Goal: Information Seeking & Learning: Get advice/opinions

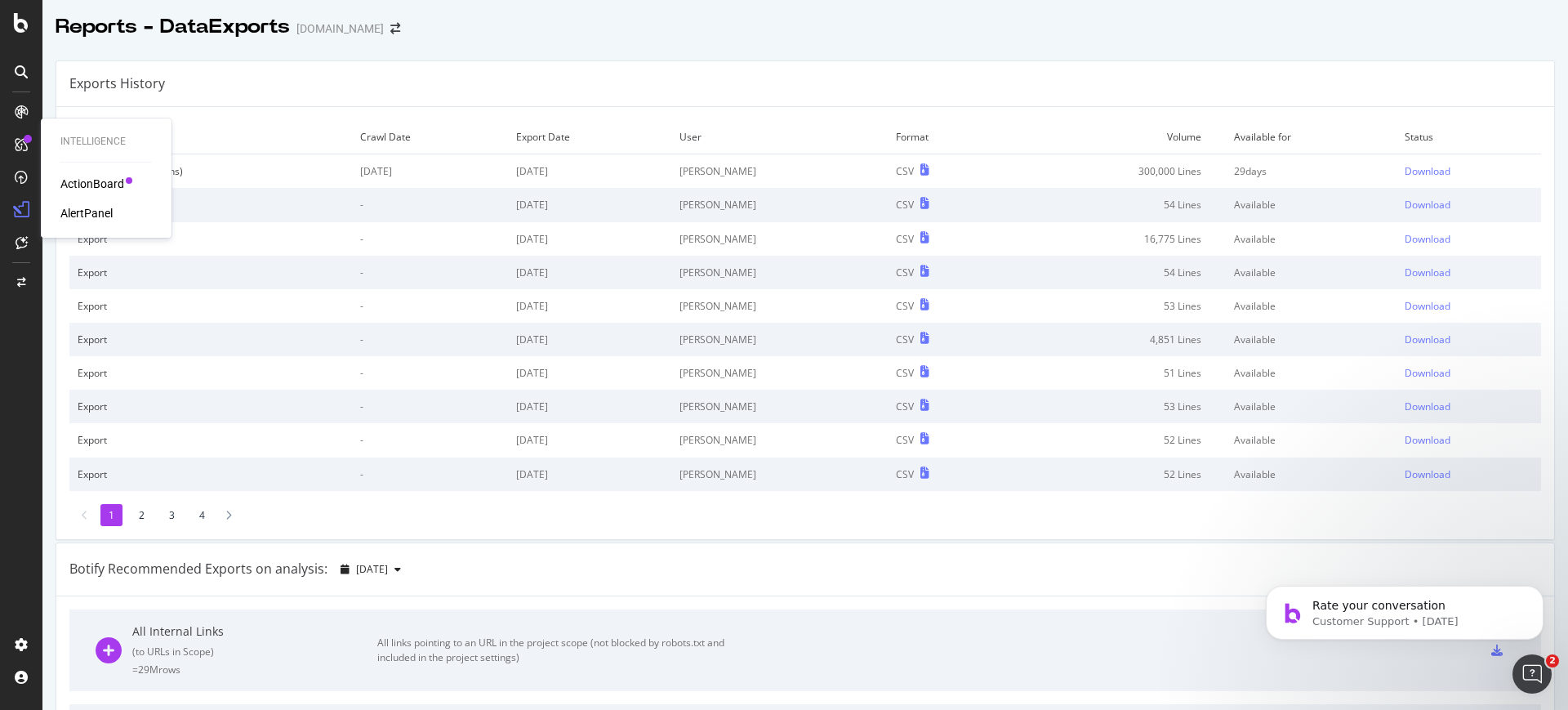
click at [72, 179] on div "ActionBoard" at bounding box center [92, 184] width 63 height 16
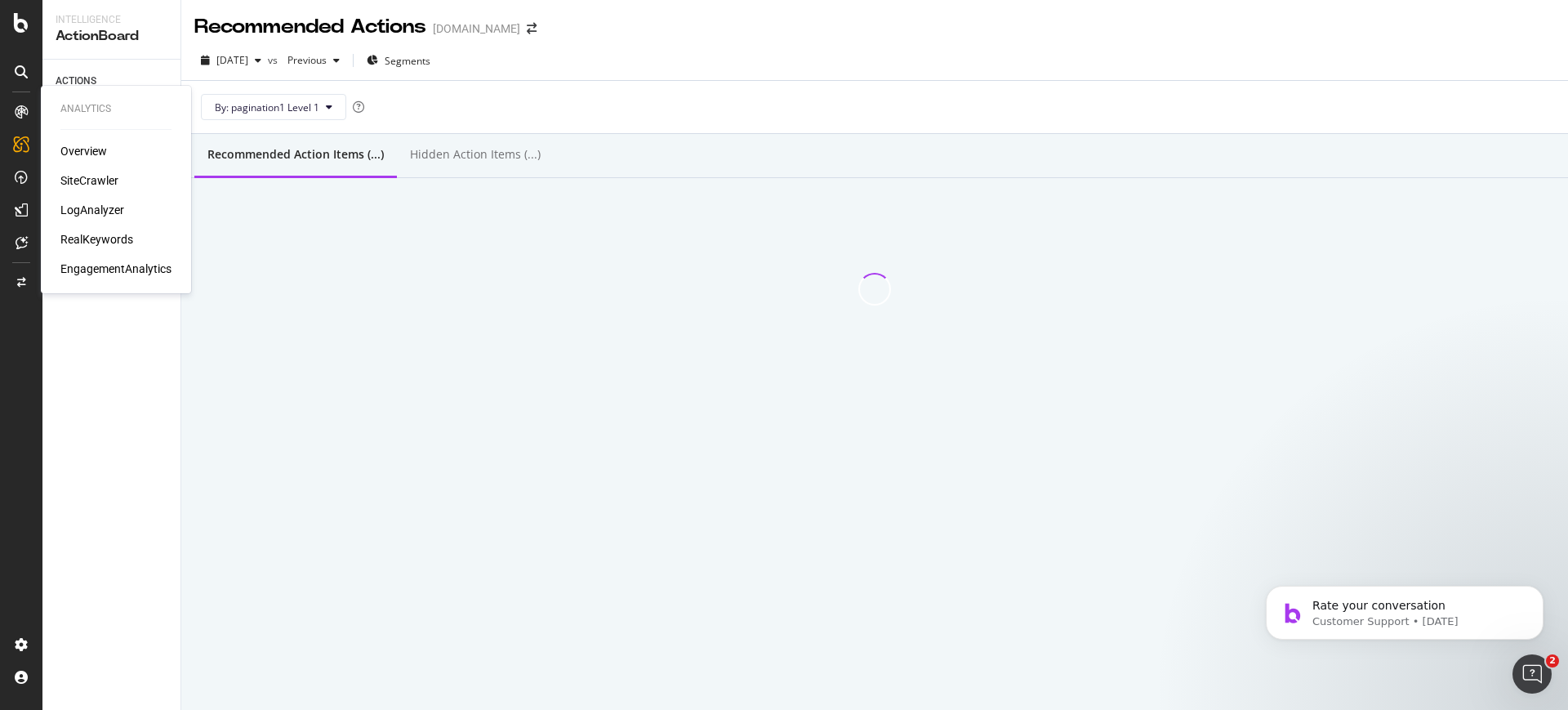
click at [76, 235] on div "RealKeywords" at bounding box center [97, 239] width 72 height 16
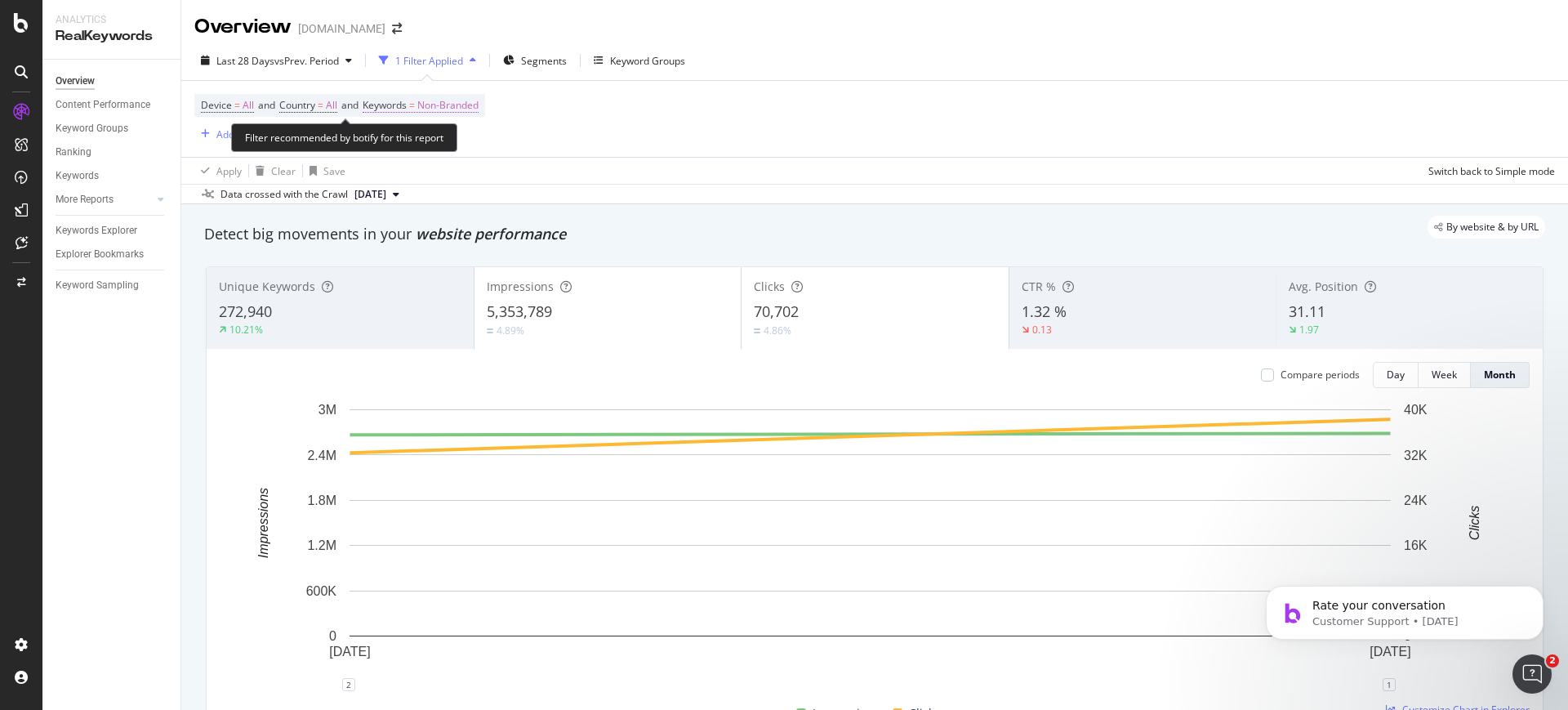
click at [443, 104] on span "Non-Branded" at bounding box center [448, 105] width 62 height 23
click at [453, 137] on span "Non-Branded" at bounding box center [420, 143] width 67 height 14
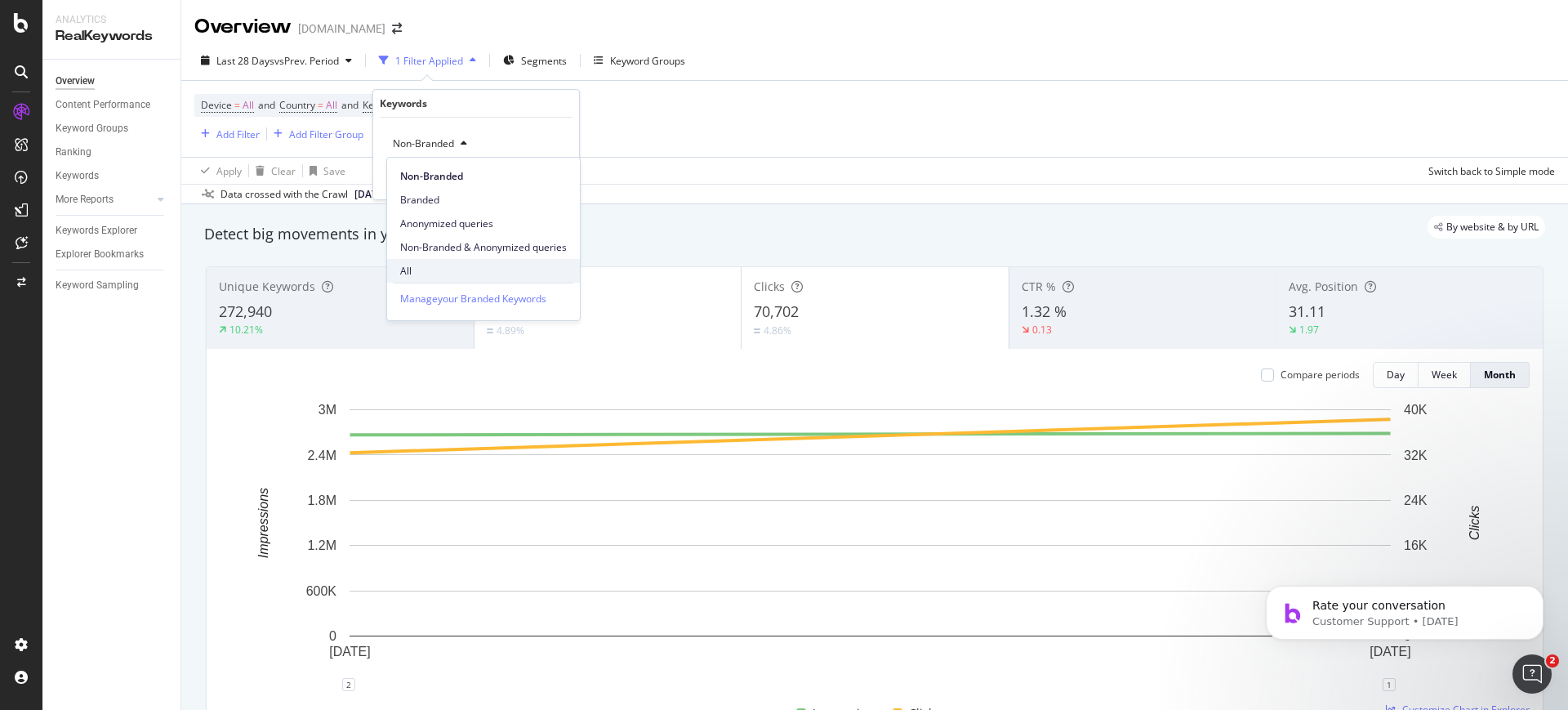
click at [436, 266] on span "All" at bounding box center [483, 271] width 167 height 15
click at [118, 230] on div "Keywords Explorer" at bounding box center [96, 230] width 81 height 17
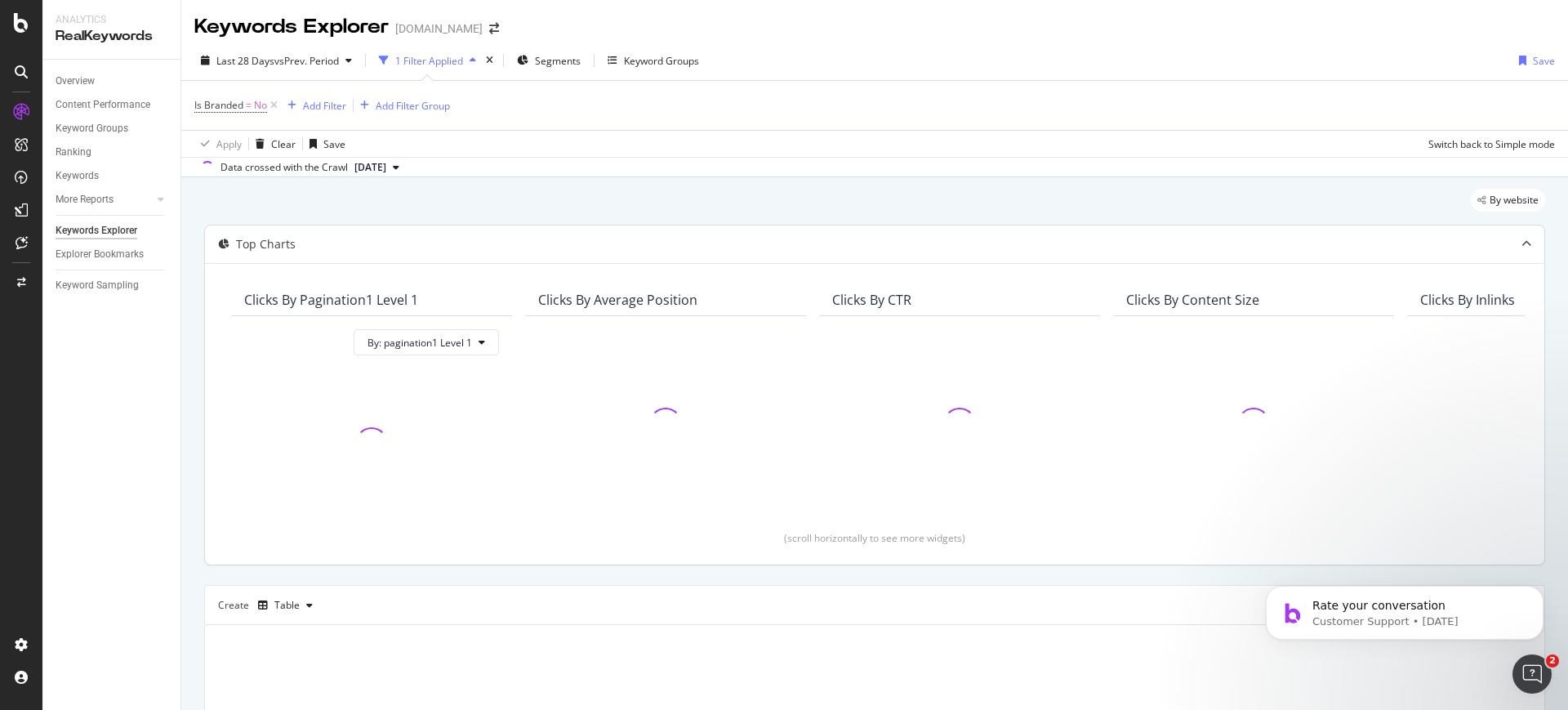
scroll to position [216, 0]
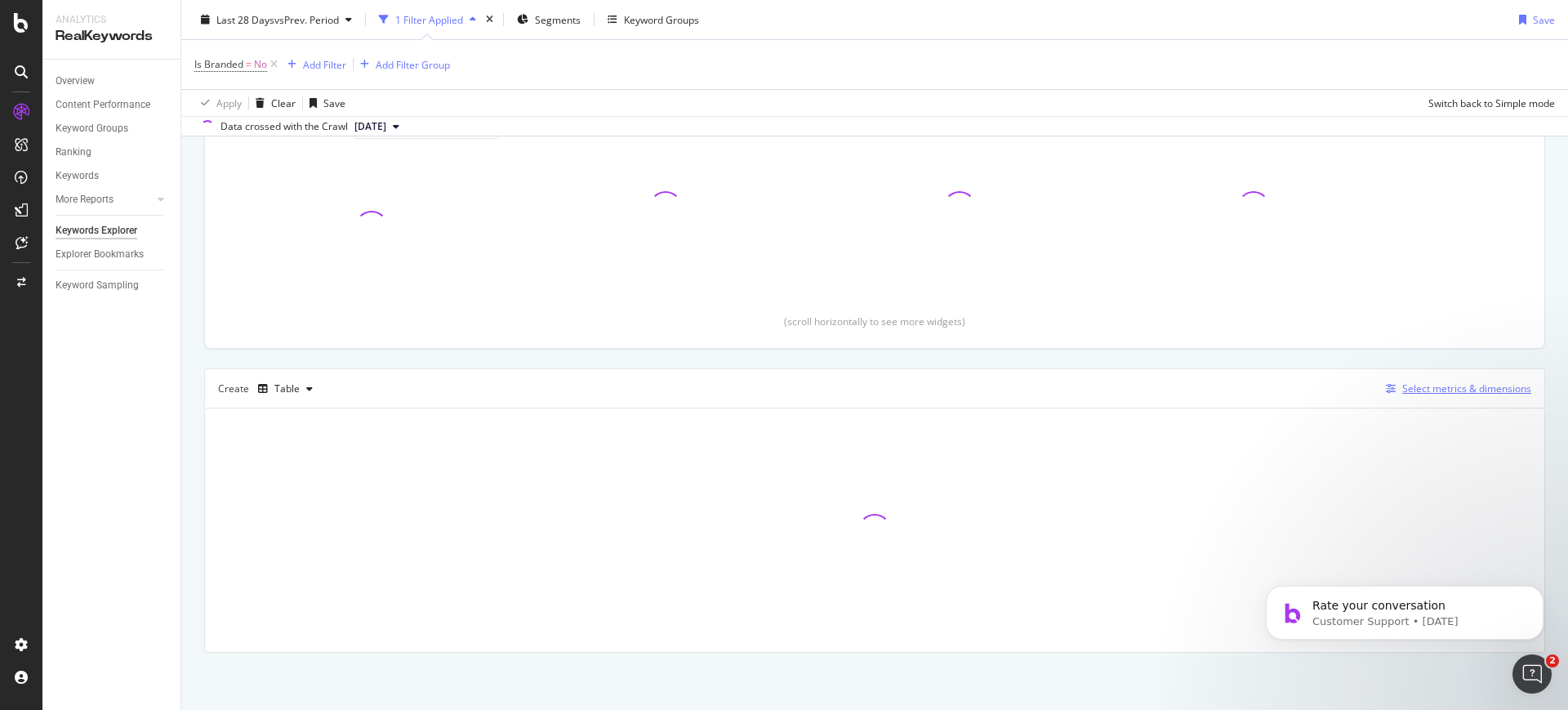
click at [1388, 387] on icon "button" at bounding box center [1391, 389] width 10 height 10
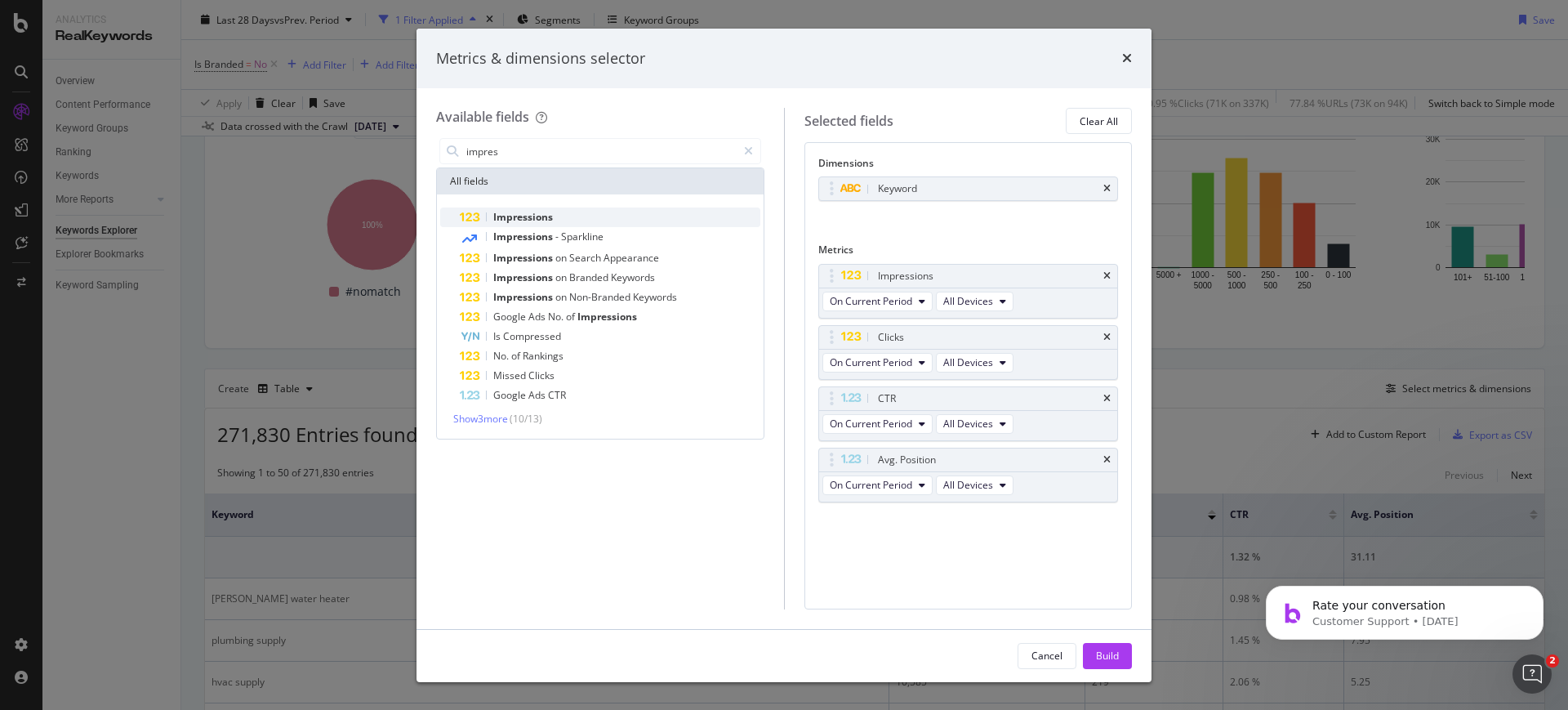
click at [548, 210] on span "Impressions" at bounding box center [523, 216] width 60 height 14
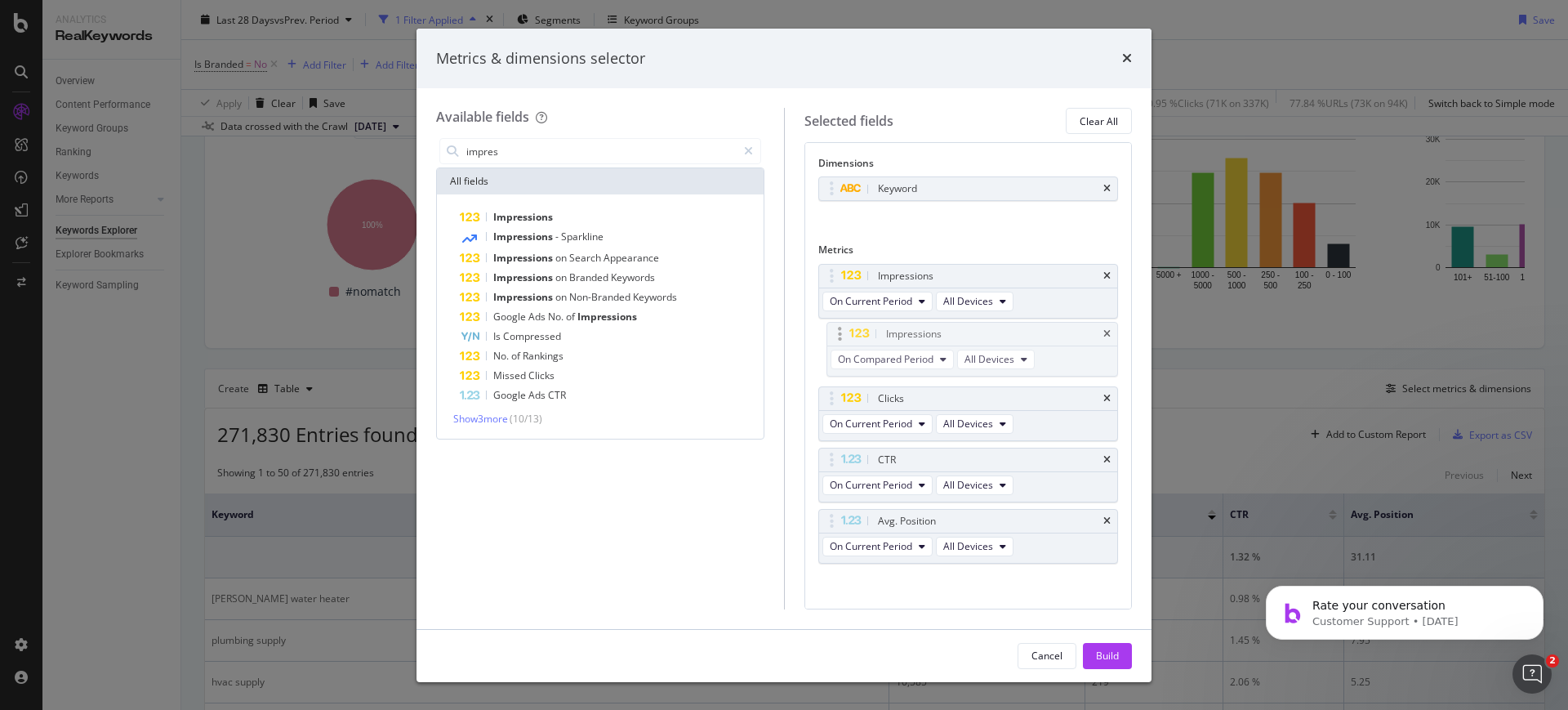
drag, startPoint x: 851, startPoint y: 515, endPoint x: 859, endPoint y: 327, distance: 188.2
click at [859, 327] on body "Analytics RealKeywords Overview Content Performance Keyword Groups Ranking Keyw…" at bounding box center [784, 355] width 1568 height 710
click at [530, 224] on div "Impressions" at bounding box center [610, 217] width 301 height 20
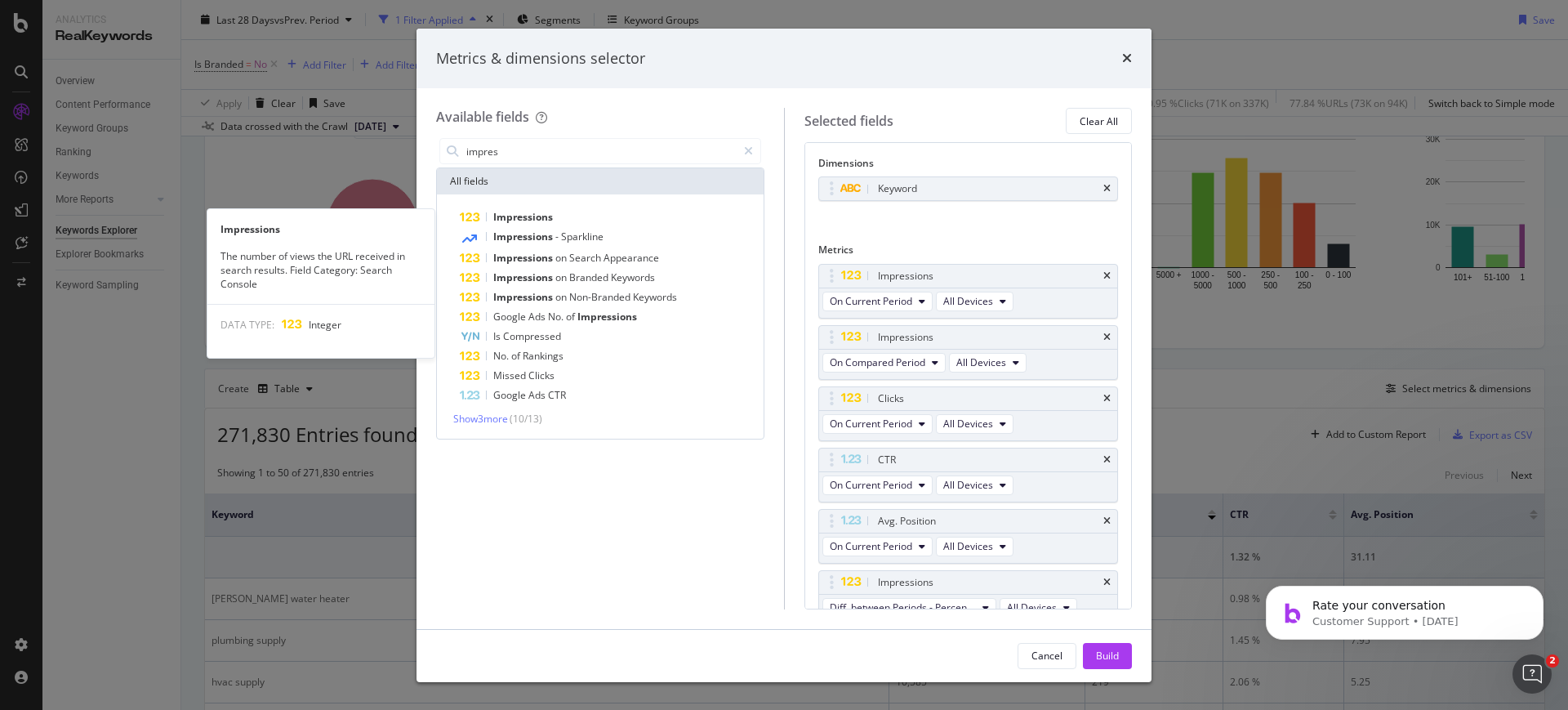
scroll to position [16, 0]
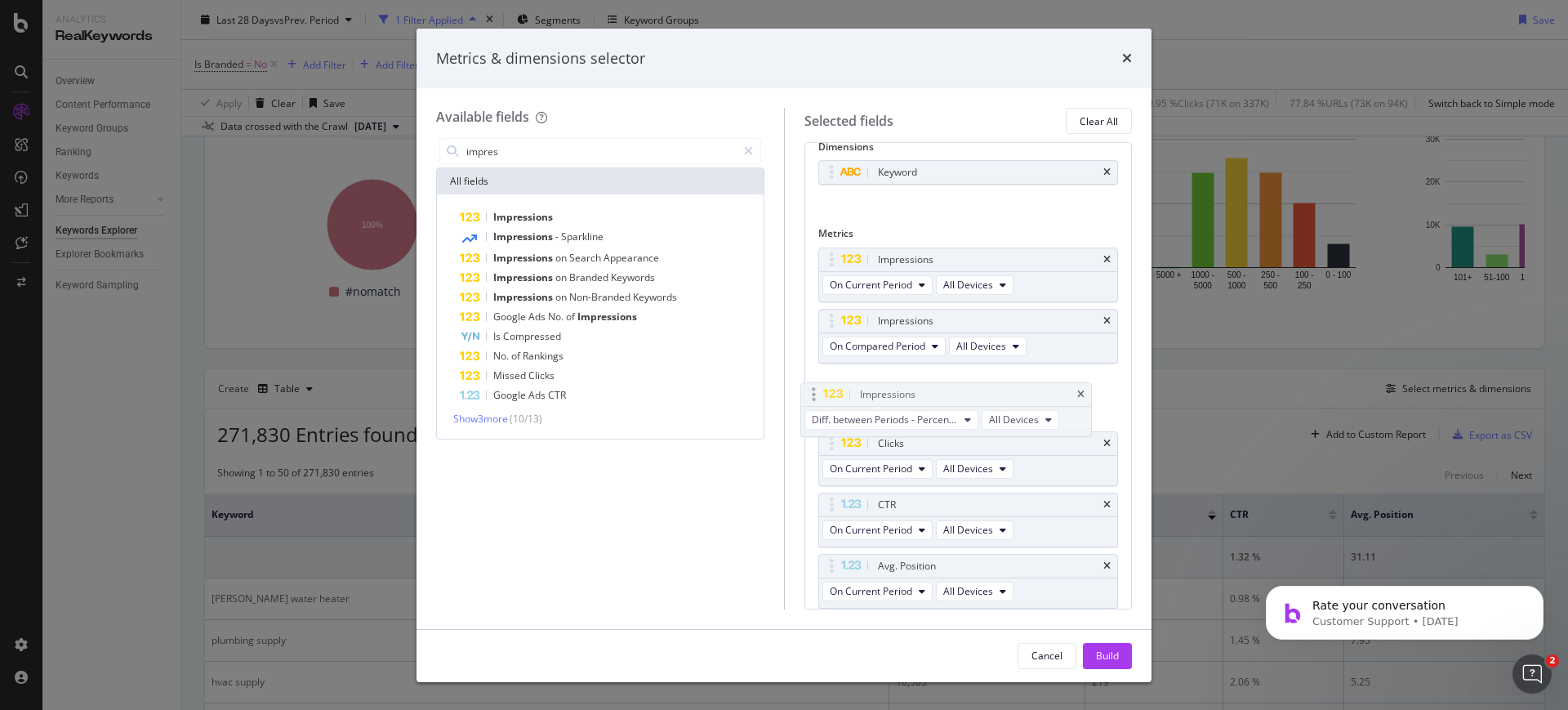
drag, startPoint x: 867, startPoint y: 569, endPoint x: 849, endPoint y: 392, distance: 177.9
click at [849, 392] on body "Analytics RealKeywords Overview Content Performance Keyword Groups Ranking Keyw…" at bounding box center [784, 355] width 1568 height 710
click at [498, 152] on input "impres" at bounding box center [600, 151] width 272 height 25
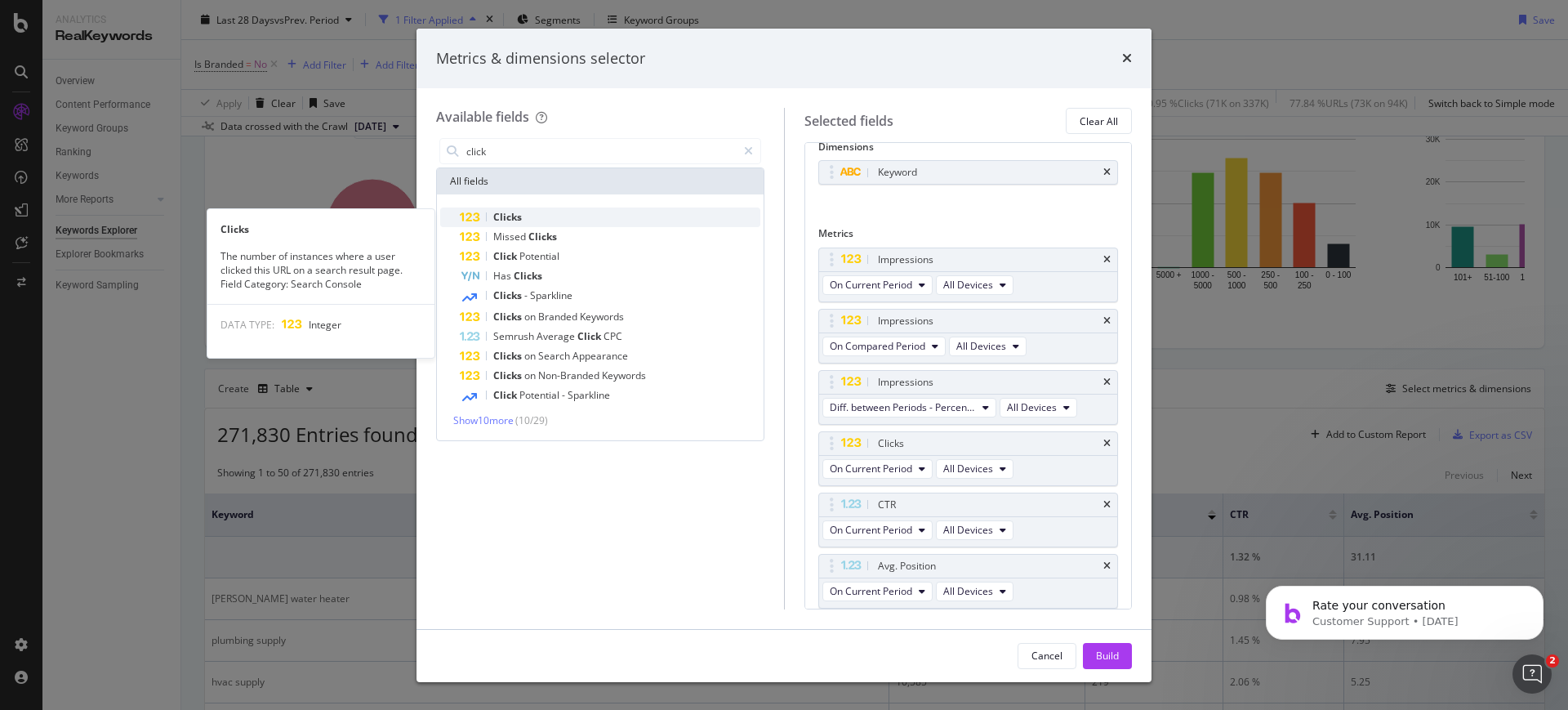
click at [507, 213] on span "Clicks" at bounding box center [507, 216] width 29 height 14
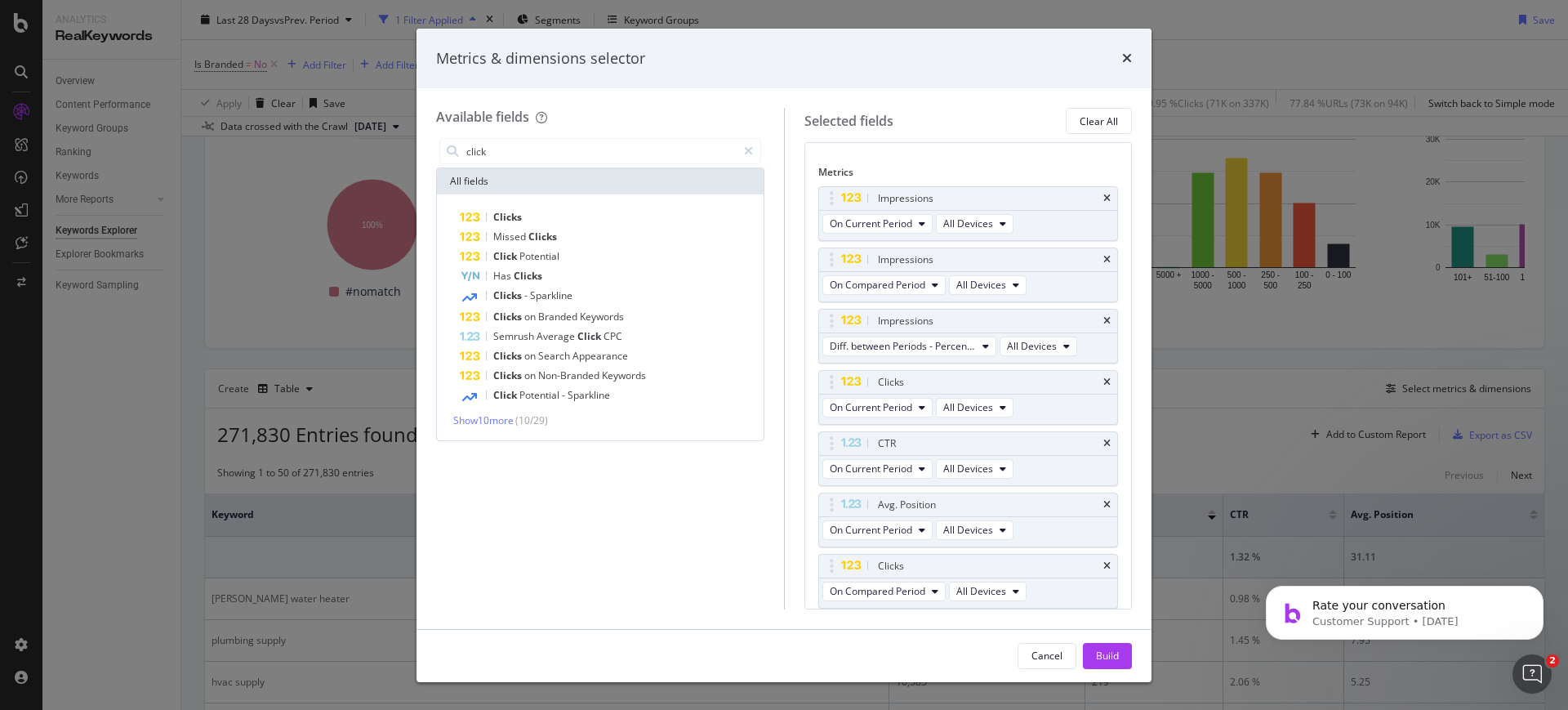
click at [507, 213] on span "Clicks" at bounding box center [507, 216] width 29 height 14
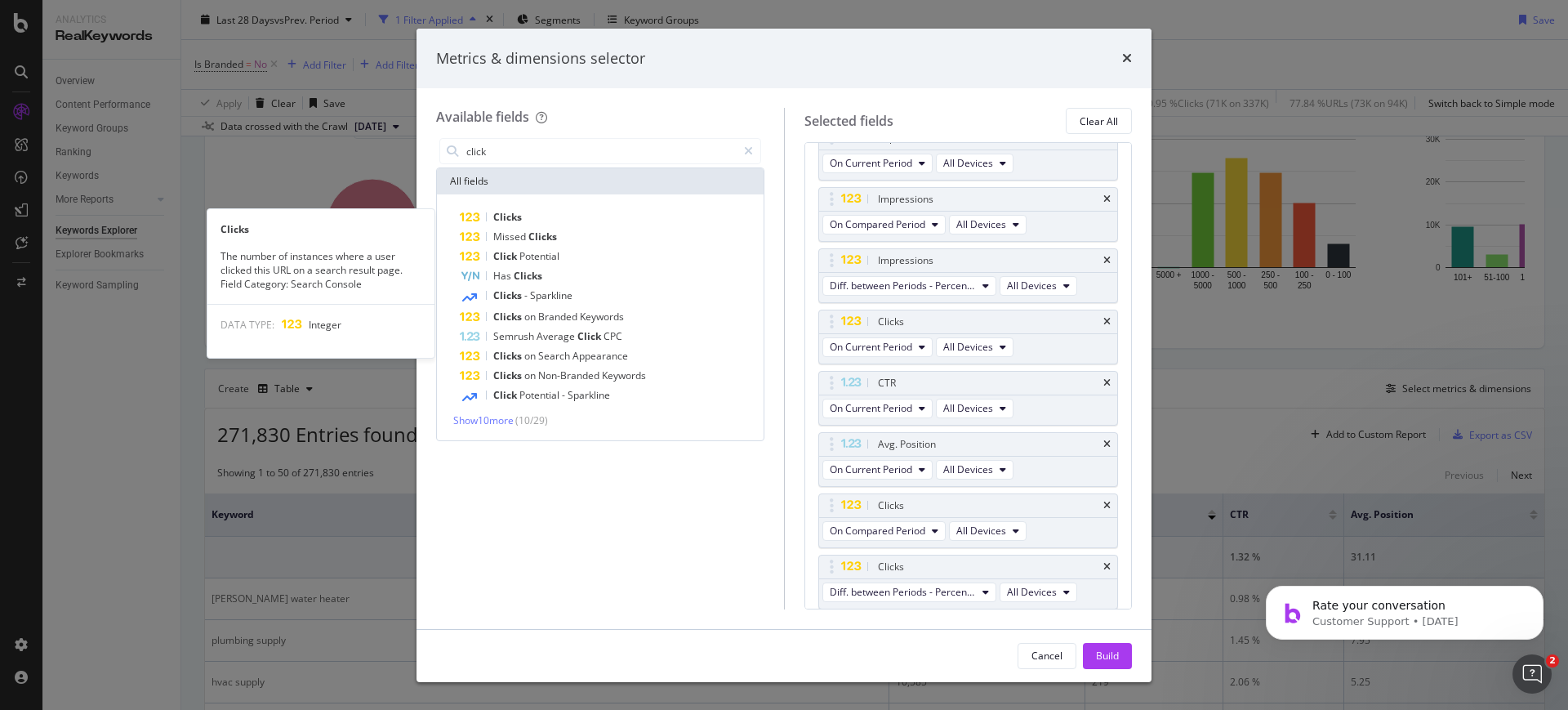
scroll to position [139, 0]
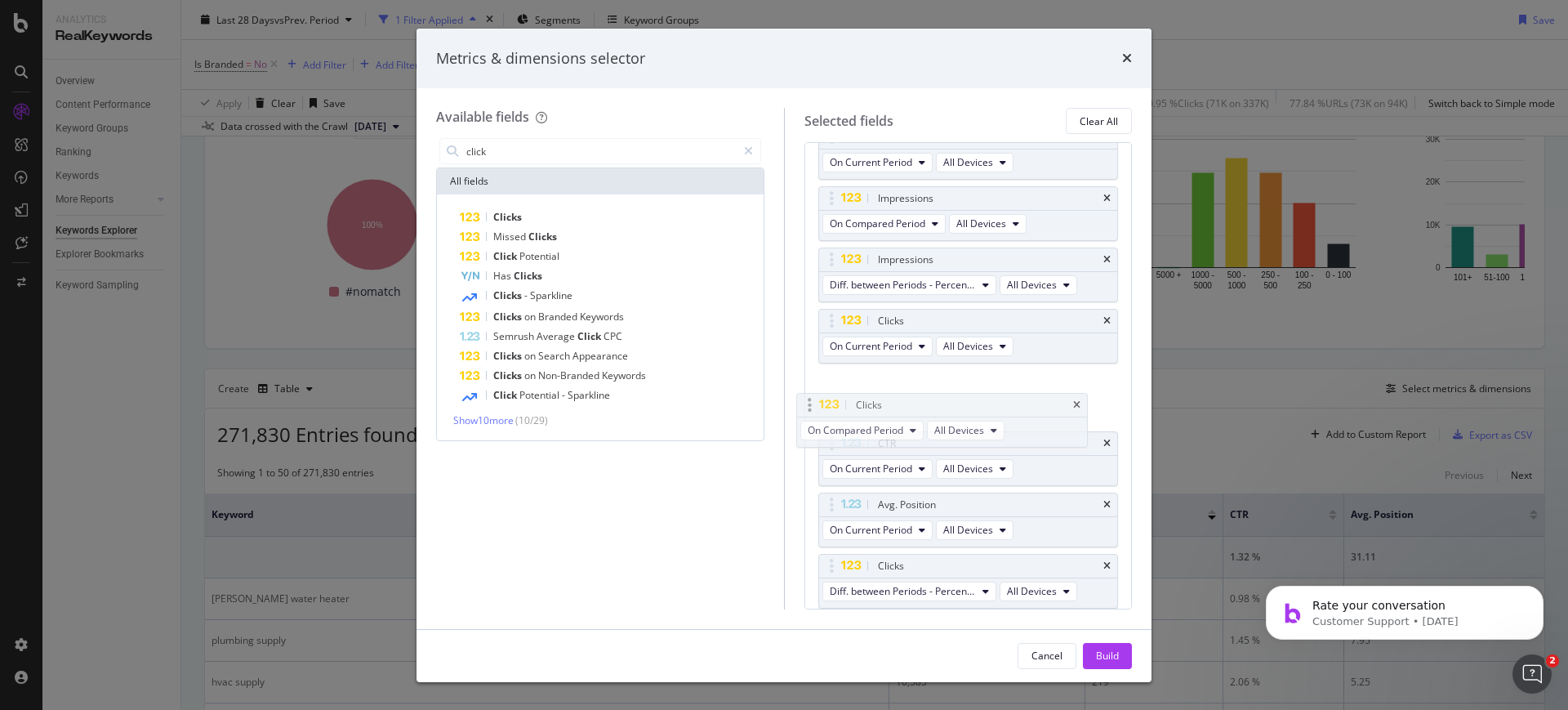
drag, startPoint x: 927, startPoint y: 500, endPoint x: 904, endPoint y: 401, distance: 101.6
click at [904, 401] on body "Analytics RealKeywords Overview Content Performance Keyword Groups Ranking Keyw…" at bounding box center [784, 355] width 1568 height 710
click at [956, 552] on div "Impressions On Current Period All Devices Impressions On Compared Period All De…" at bounding box center [969, 384] width 301 height 519
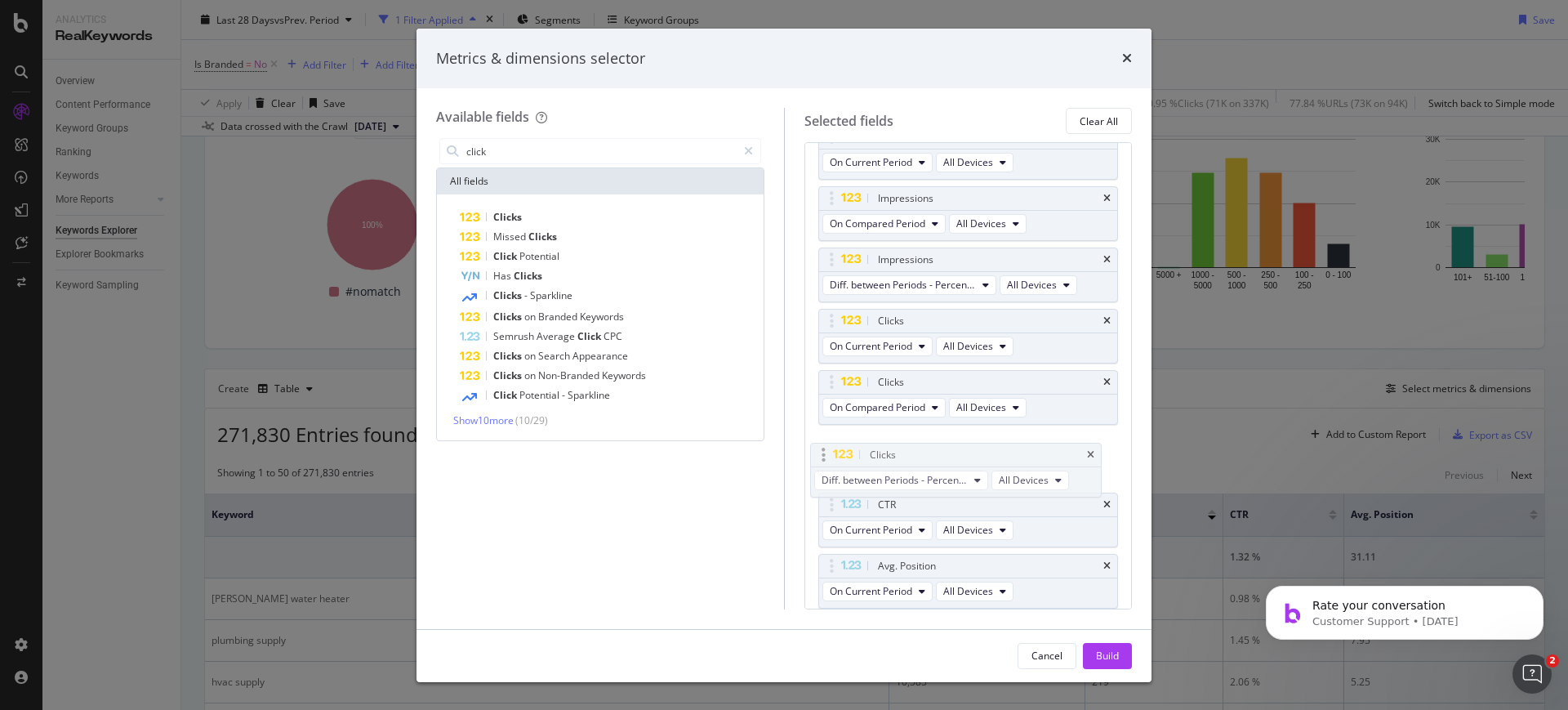
drag, startPoint x: 959, startPoint y: 559, endPoint x: 951, endPoint y: 447, distance: 112.3
click at [951, 447] on body "Analytics RealKeywords Overview Content Performance Keyword Groups Ranking Keyw…" at bounding box center [784, 355] width 1568 height 710
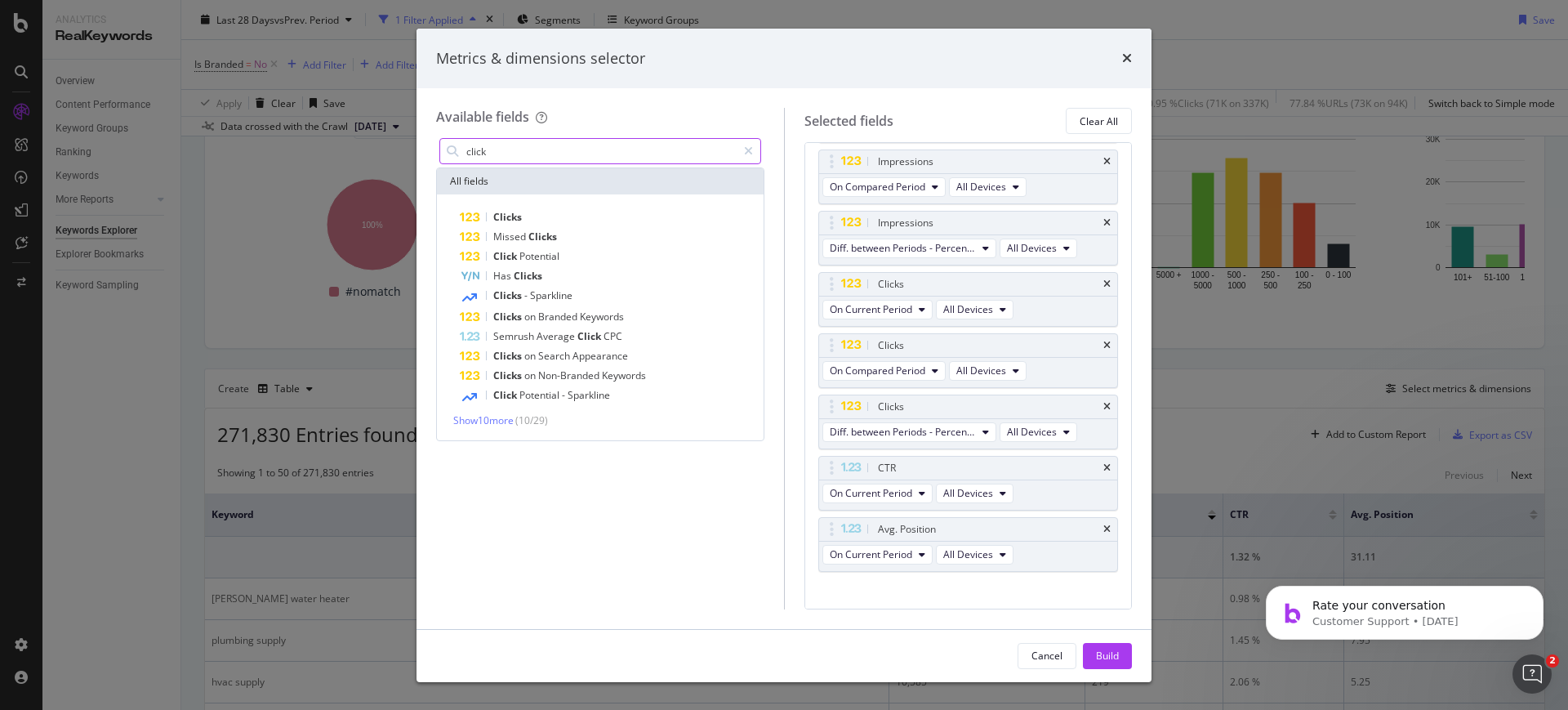
click at [525, 154] on input "click" at bounding box center [600, 151] width 272 height 25
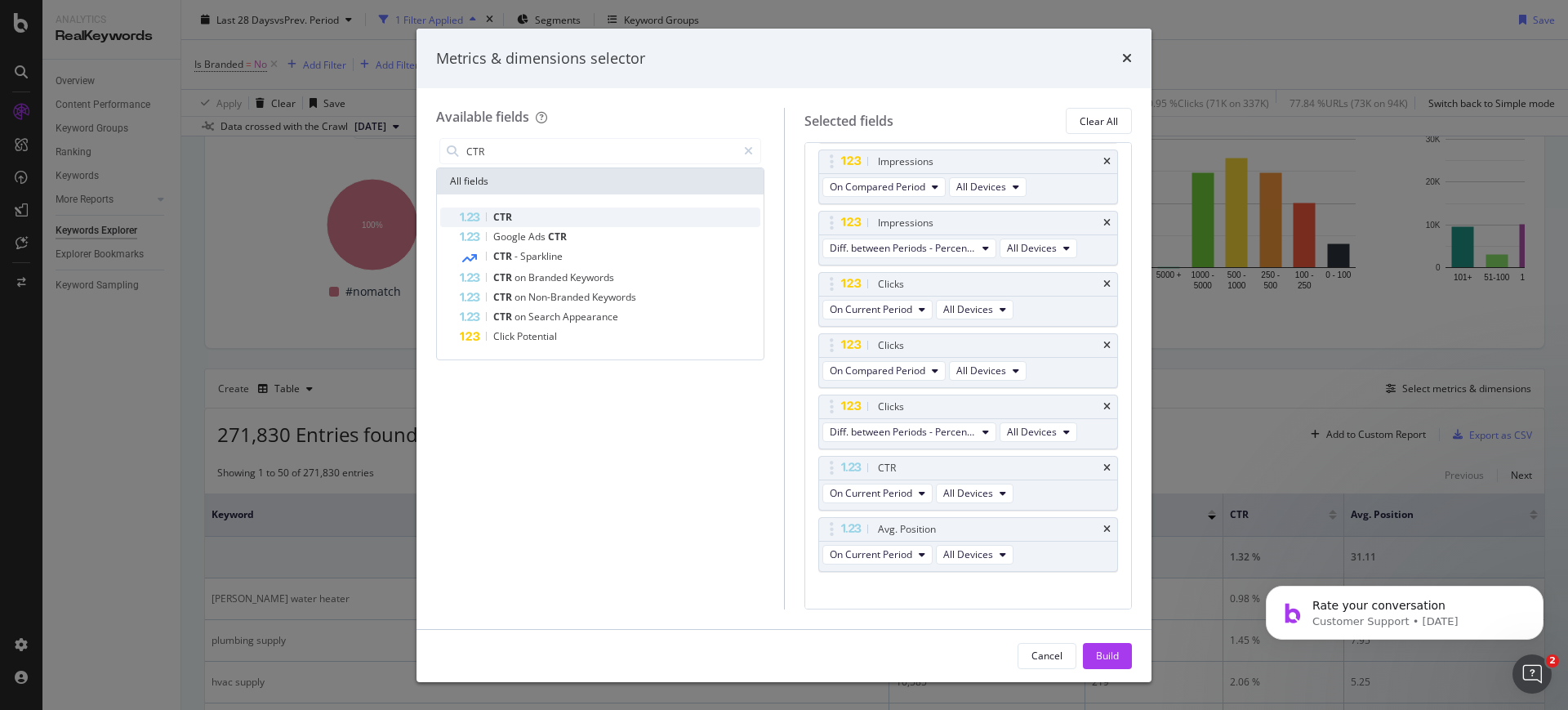
click at [538, 209] on div "CTR" at bounding box center [610, 217] width 301 height 20
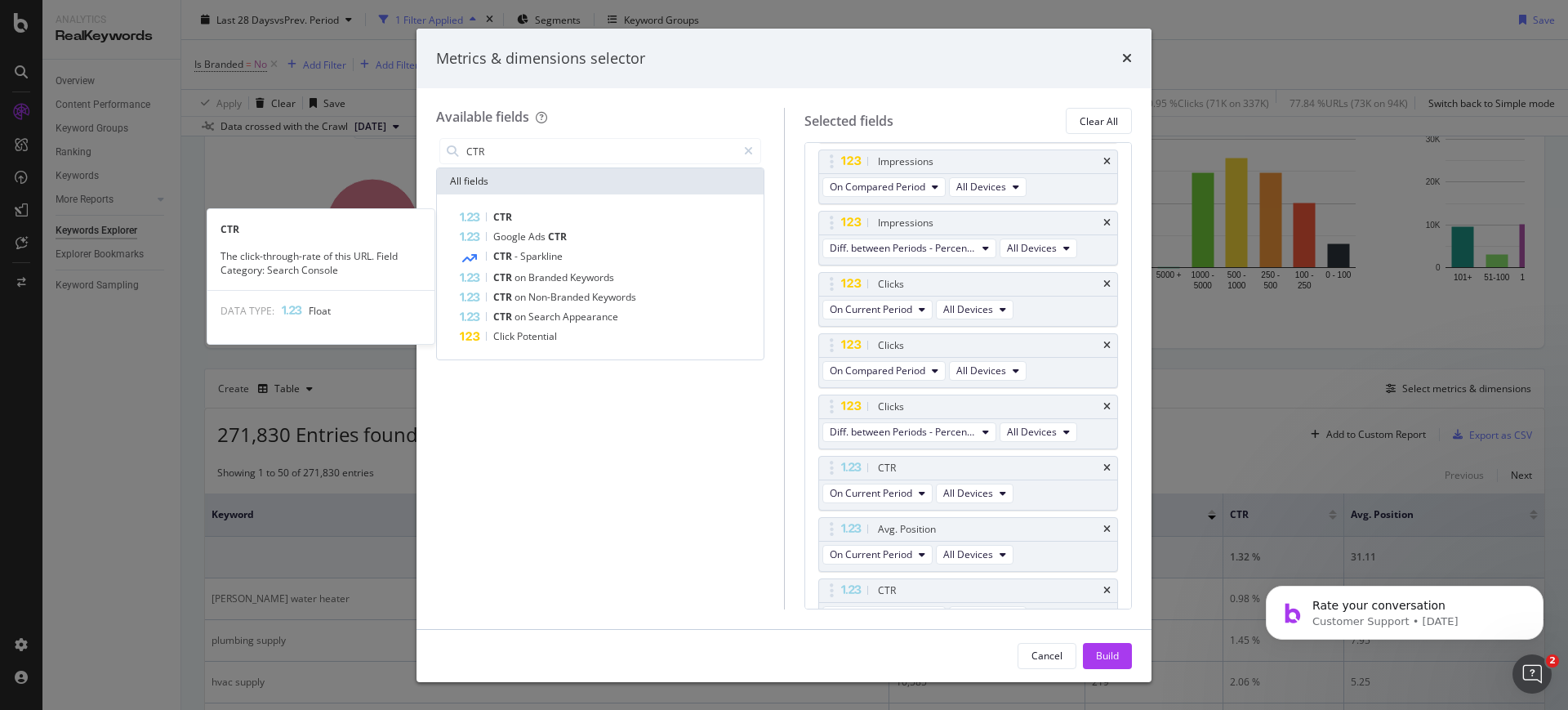
scroll to position [200, 0]
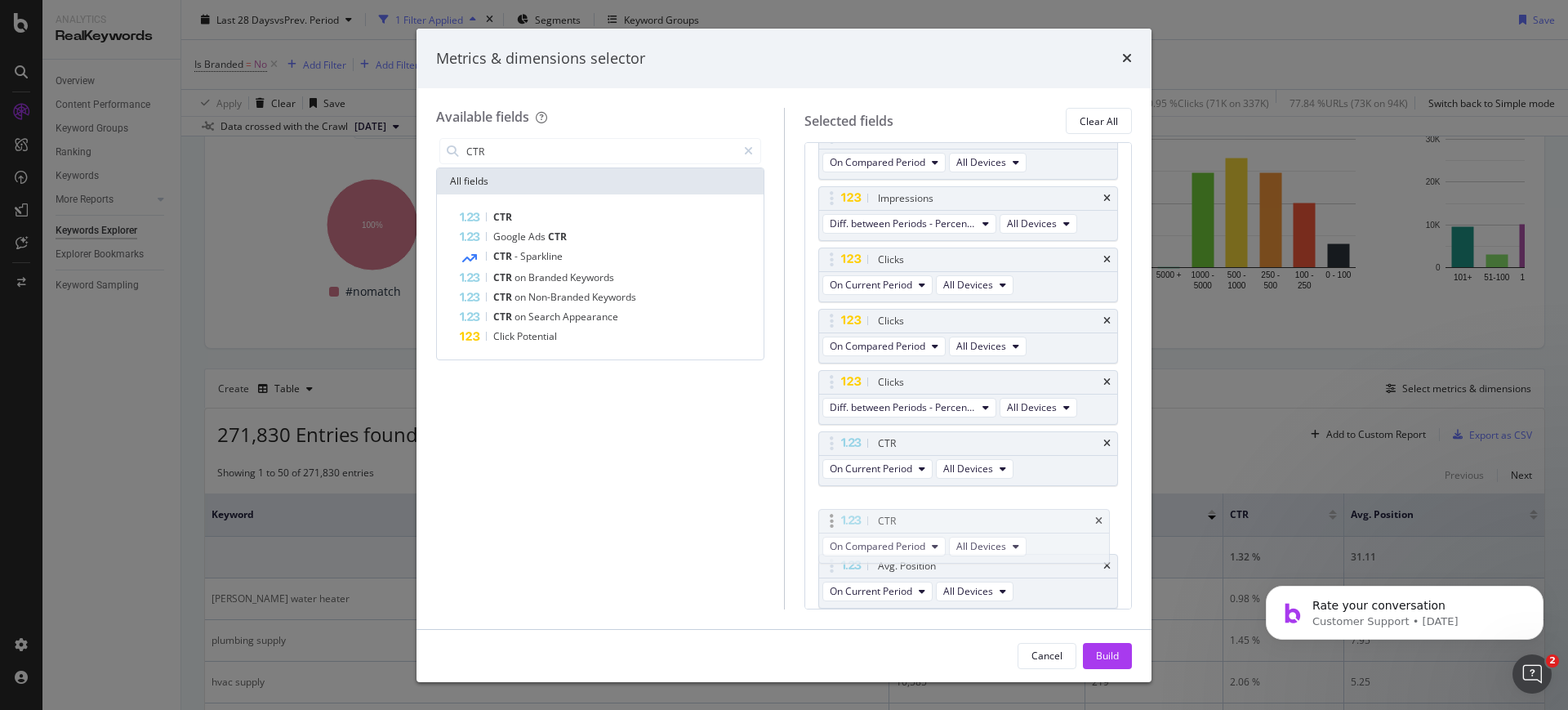
drag, startPoint x: 900, startPoint y: 565, endPoint x: 900, endPoint y: 521, distance: 44.0
click at [900, 521] on body "Analytics RealKeywords Overview Content Performance Keyword Groups Ranking Keyw…" at bounding box center [784, 355] width 1568 height 710
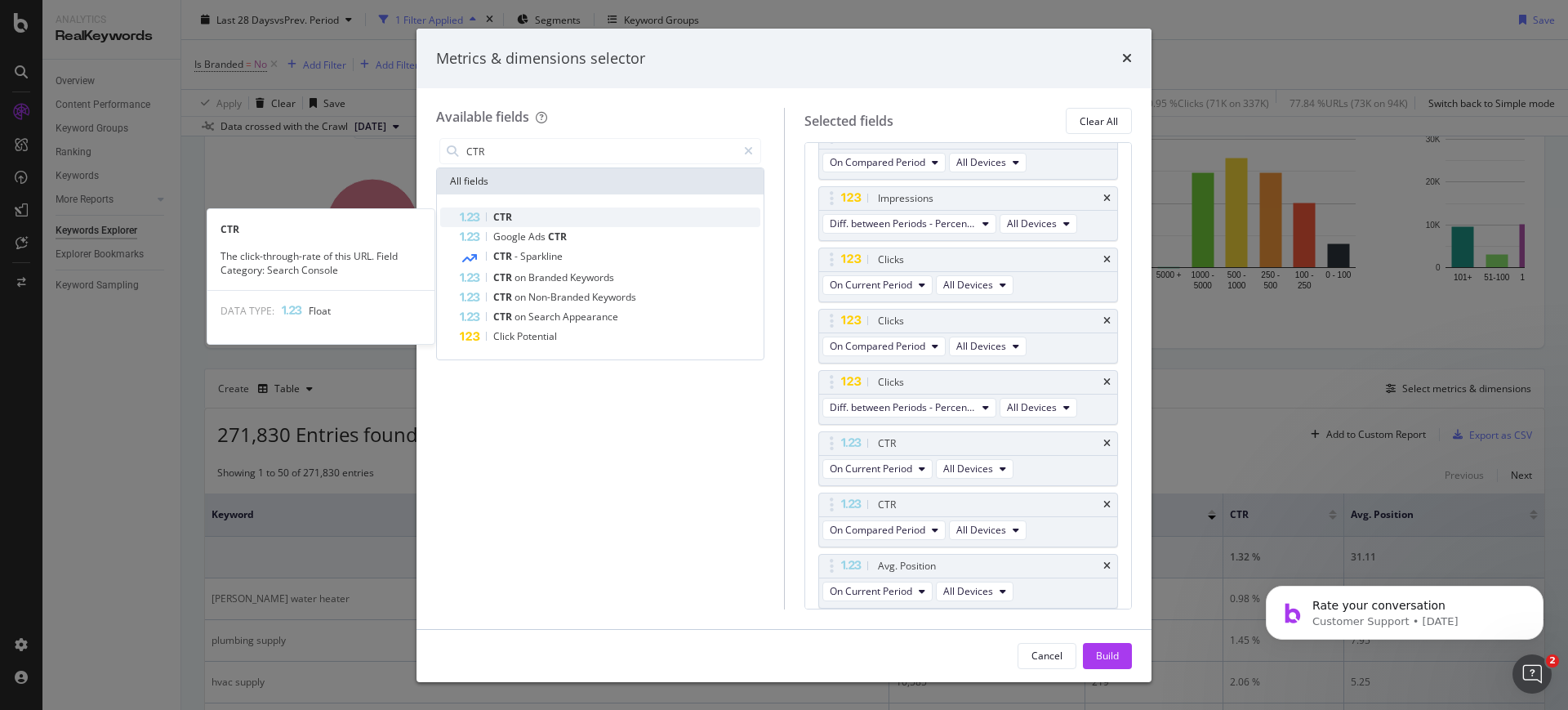
click at [589, 220] on div "CTR" at bounding box center [610, 217] width 301 height 20
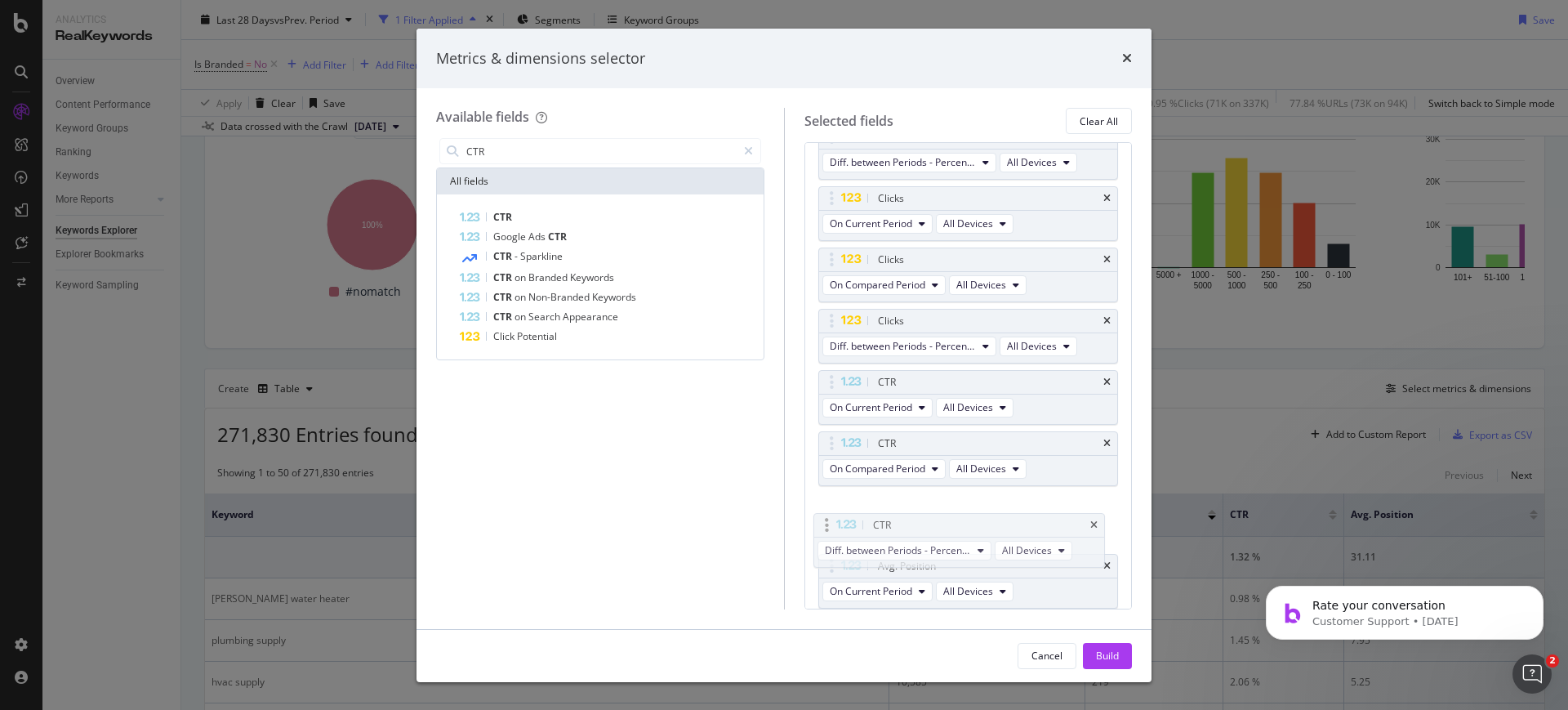
drag, startPoint x: 911, startPoint y: 568, endPoint x: 906, endPoint y: 522, distance: 46.3
click at [906, 522] on body "Analytics RealKeywords Overview Content Performance Keyword Groups Ranking Keyw…" at bounding box center [784, 355] width 1568 height 710
click at [543, 143] on input "CTR" at bounding box center [600, 151] width 272 height 25
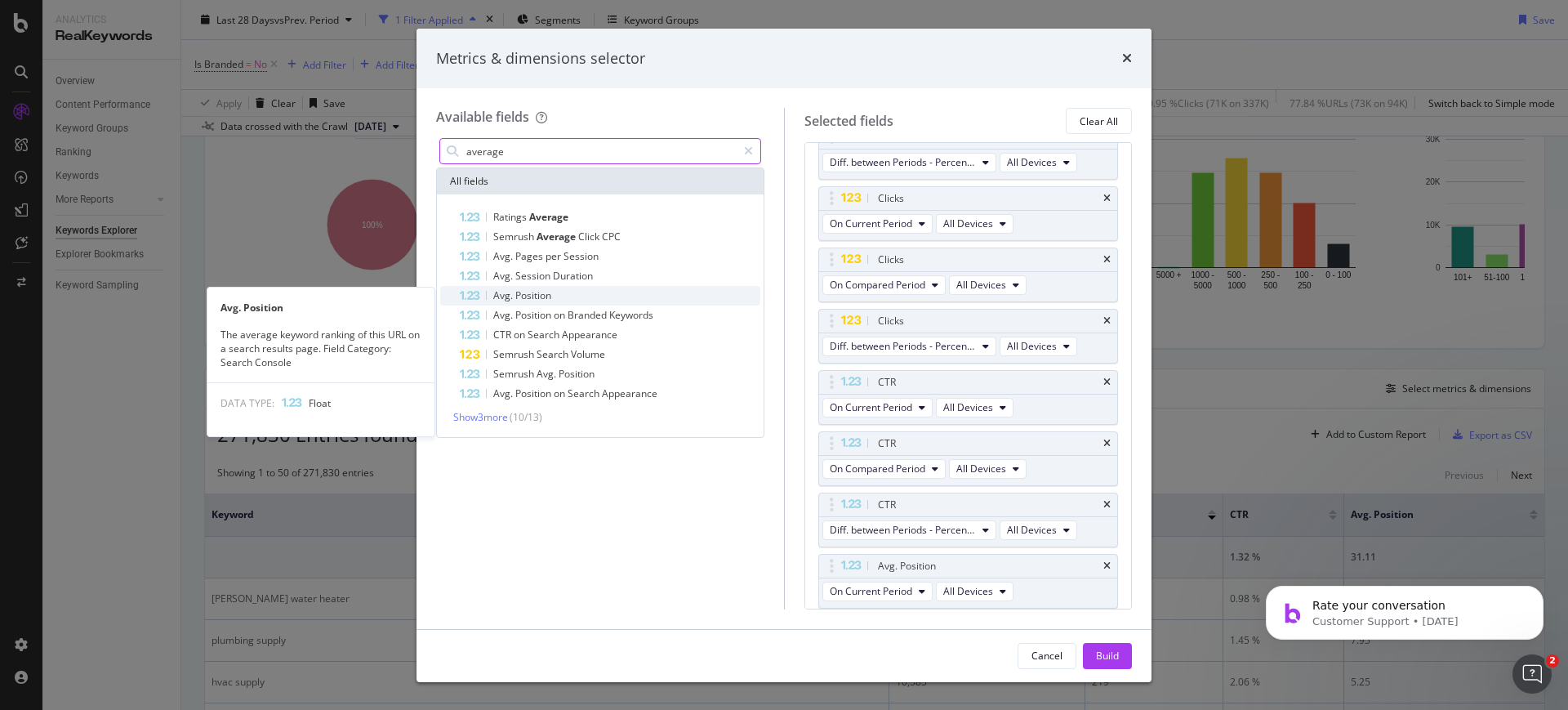
type input "average"
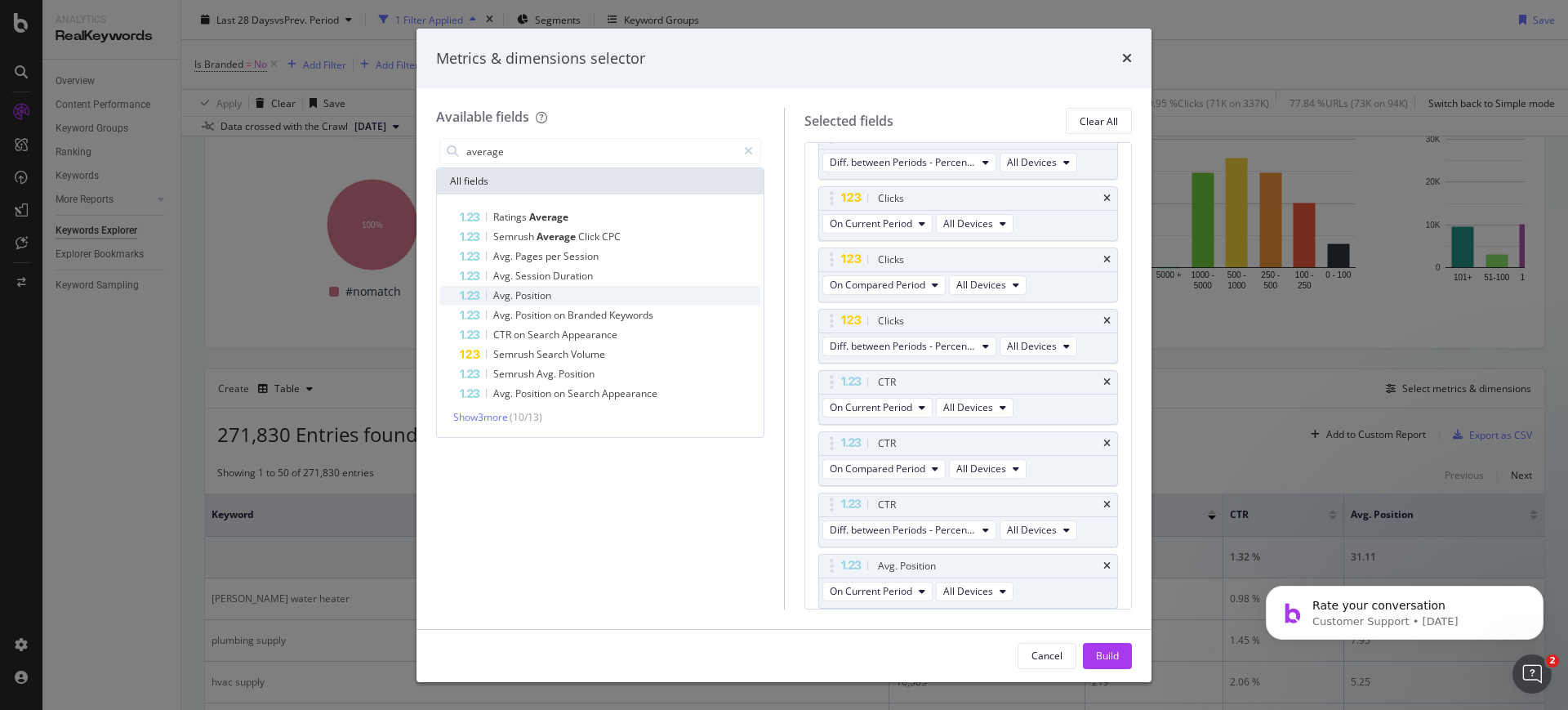
click at [537, 295] on span "Position" at bounding box center [534, 295] width 36 height 14
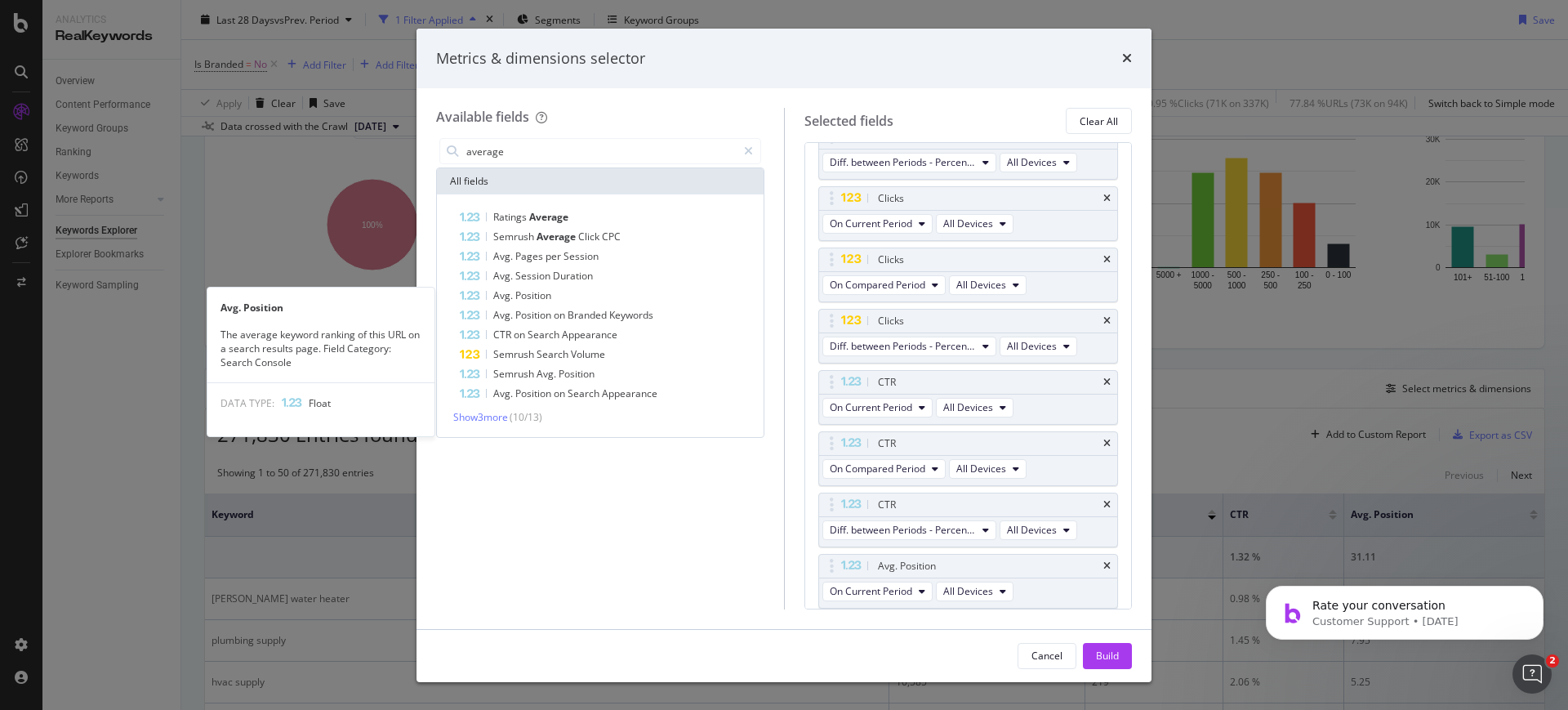
scroll to position [323, 0]
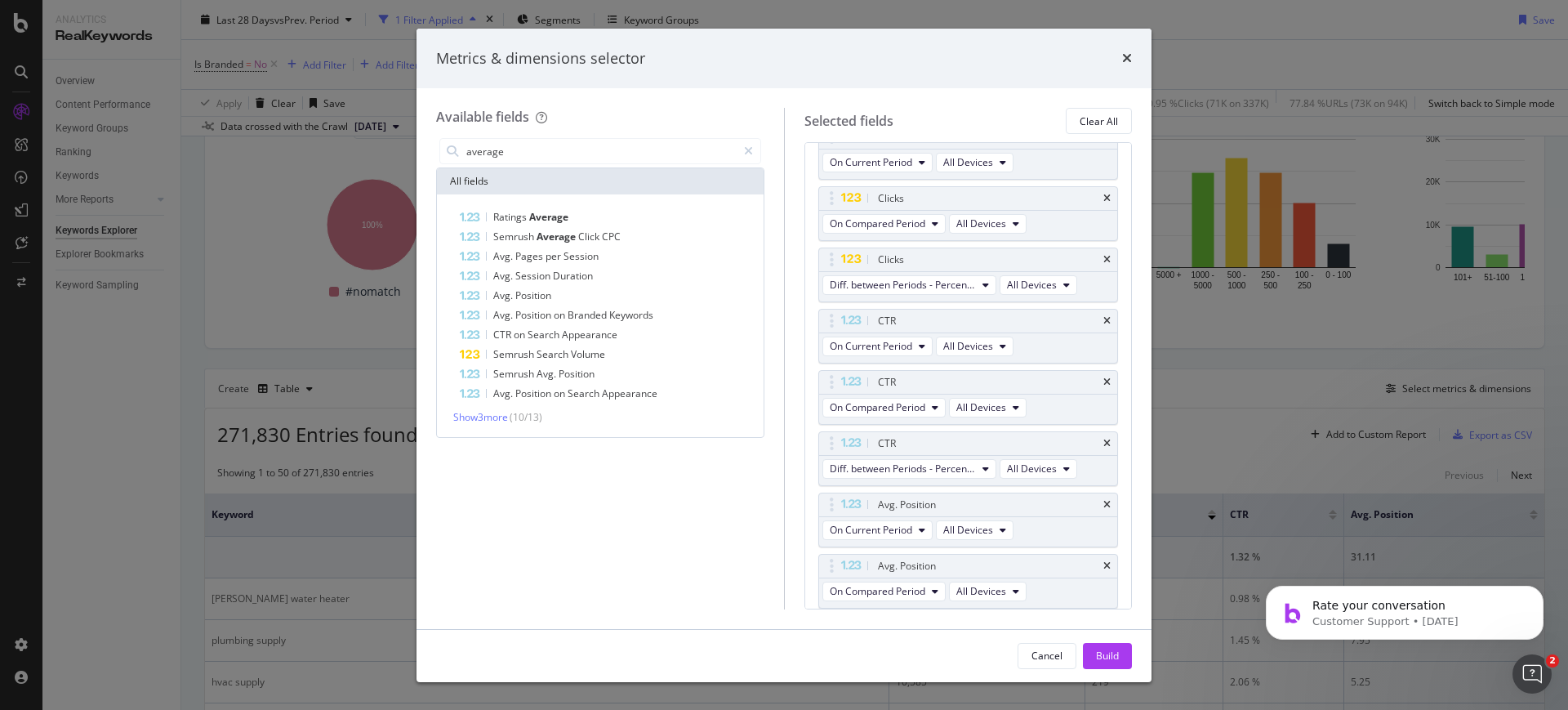
click at [537, 295] on span "Position" at bounding box center [534, 295] width 36 height 14
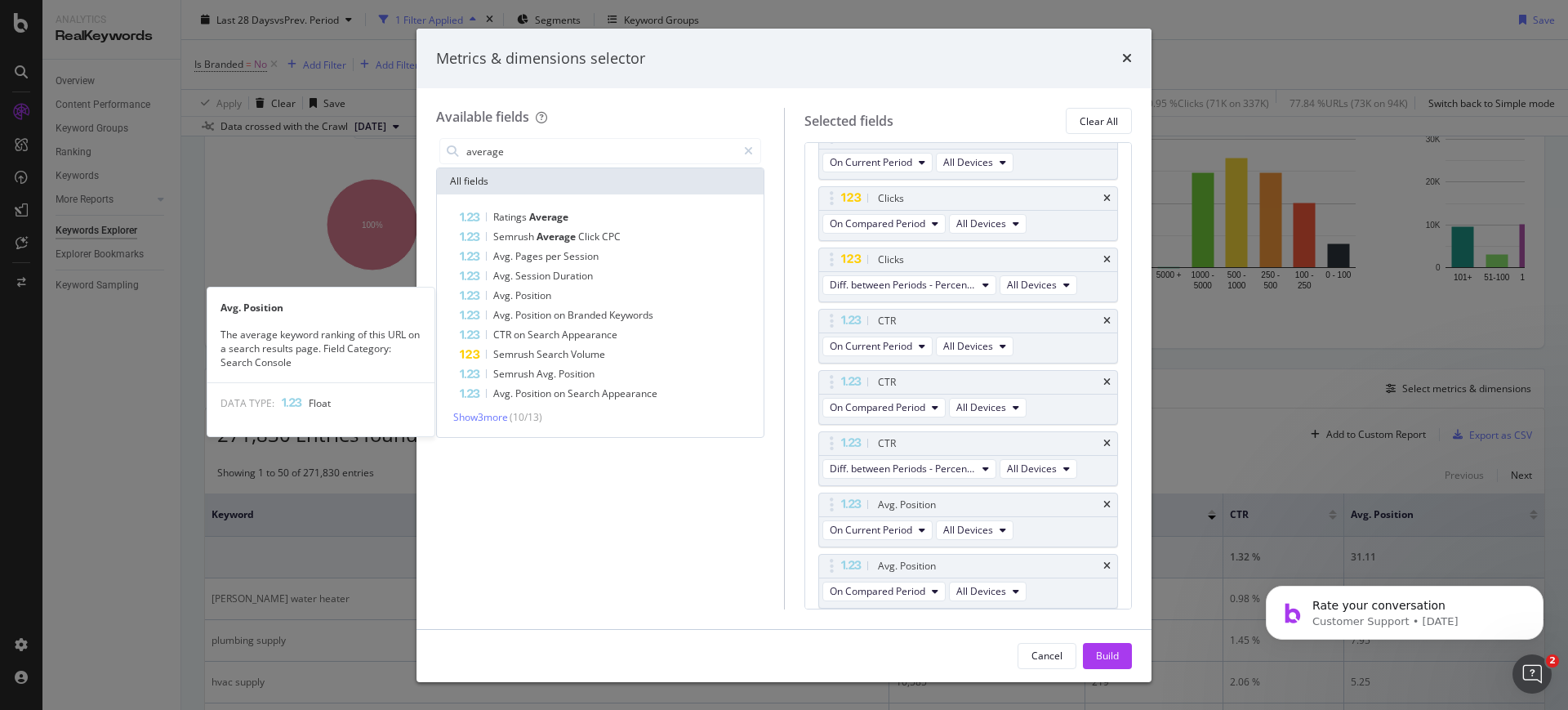
scroll to position [384, 0]
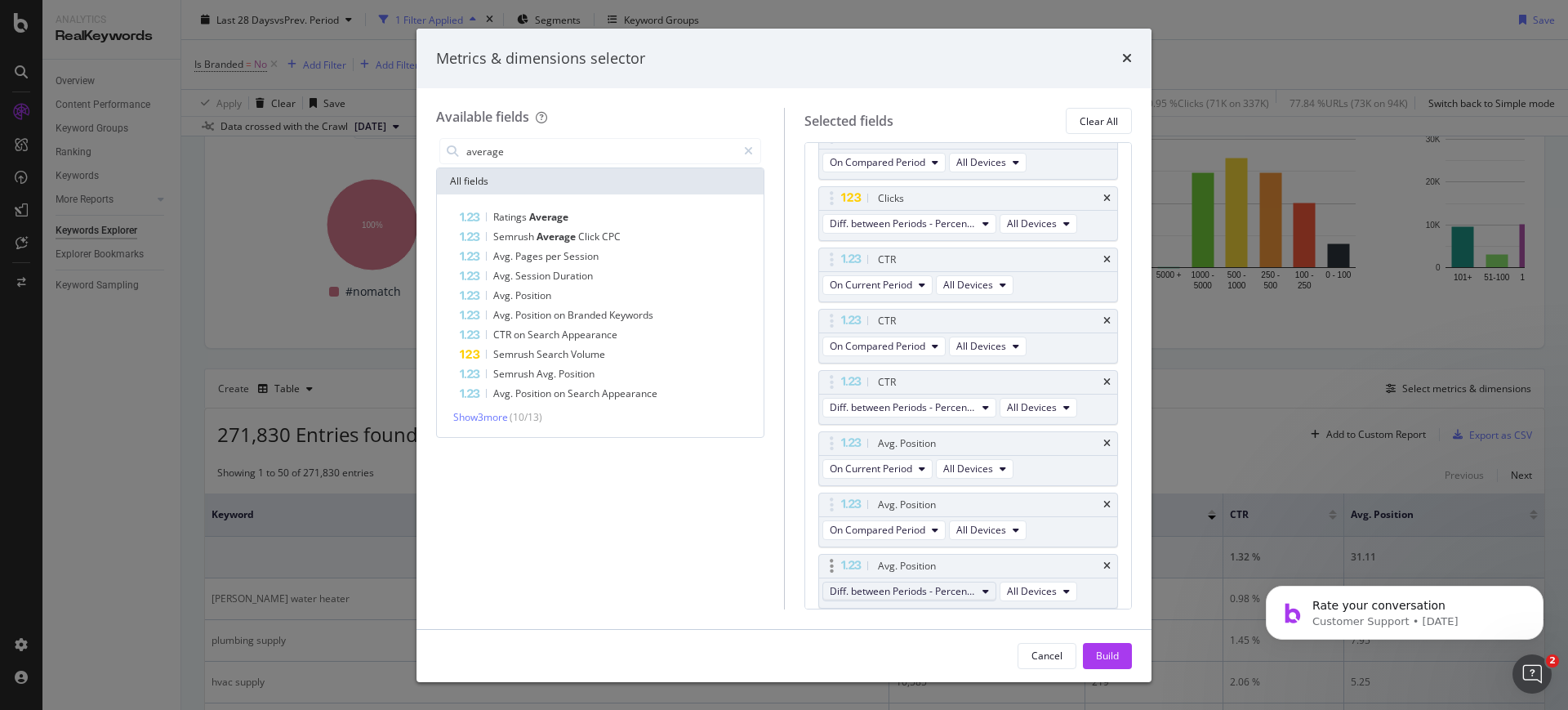
click at [972, 587] on span "Diff. between Periods - Percentage" at bounding box center [903, 591] width 146 height 14
click at [969, 564] on span "Diff. between Periods - Value" at bounding box center [918, 564] width 163 height 15
click at [1091, 661] on button "Build" at bounding box center [1108, 657] width 49 height 26
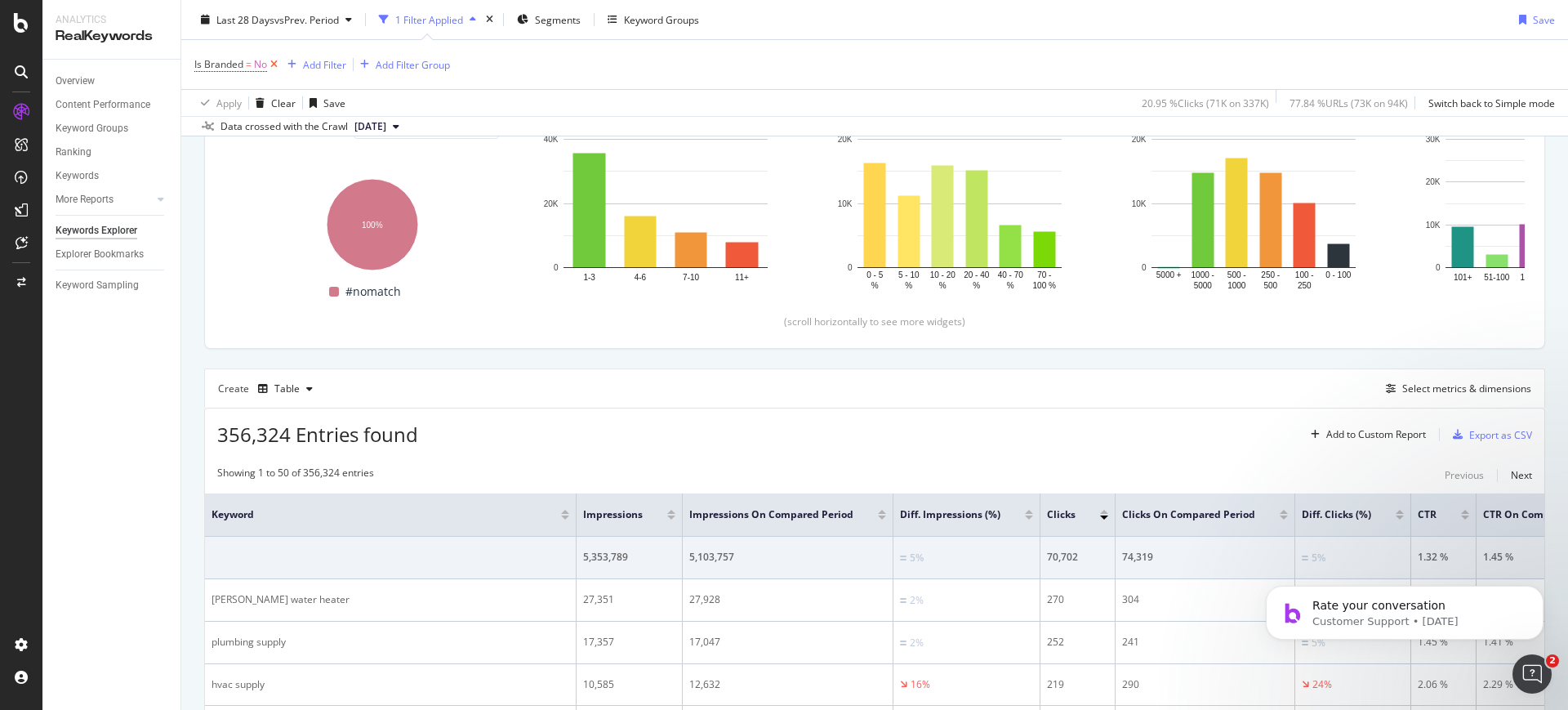
click at [275, 65] on icon at bounding box center [274, 65] width 14 height 16
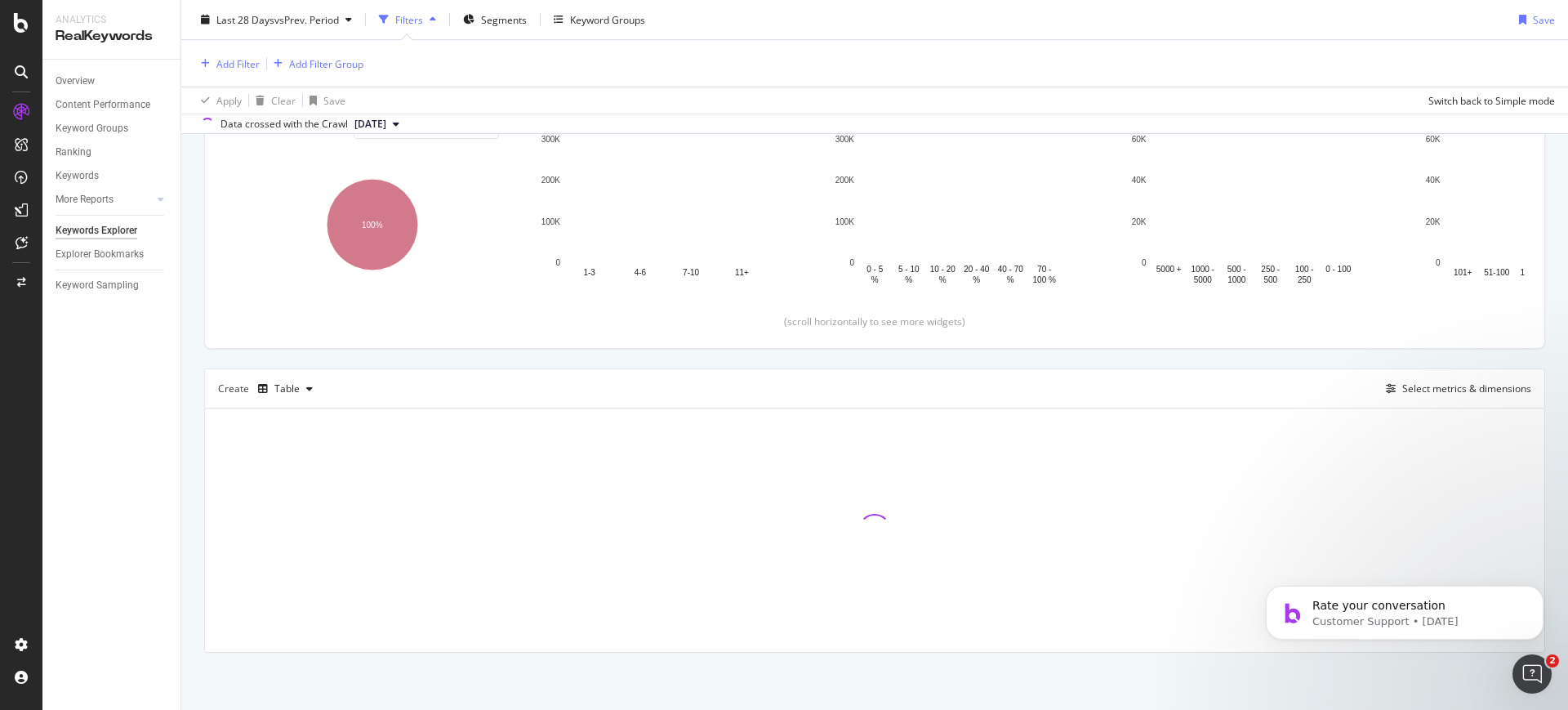
scroll to position [214, 0]
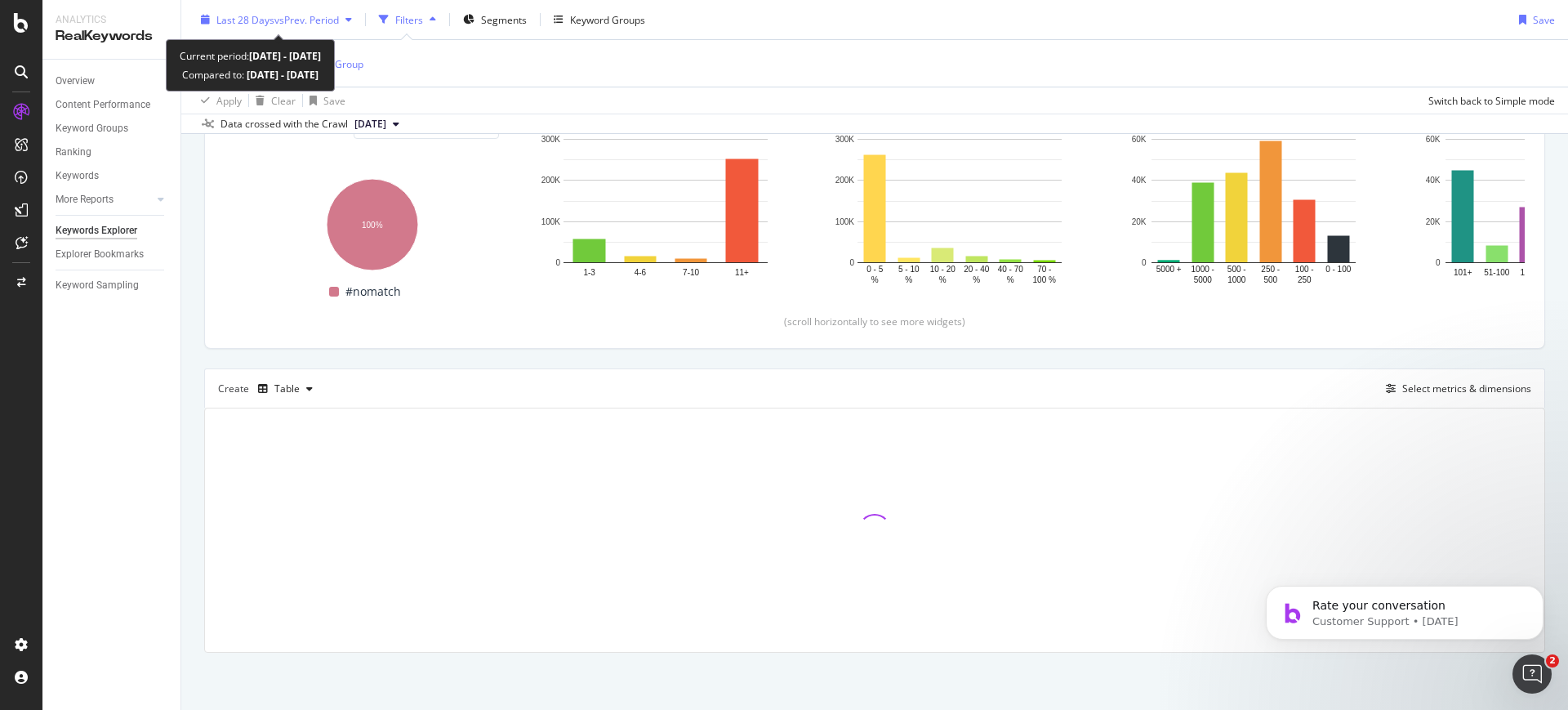
click at [269, 24] on span "Last 28 Days" at bounding box center [245, 19] width 58 height 14
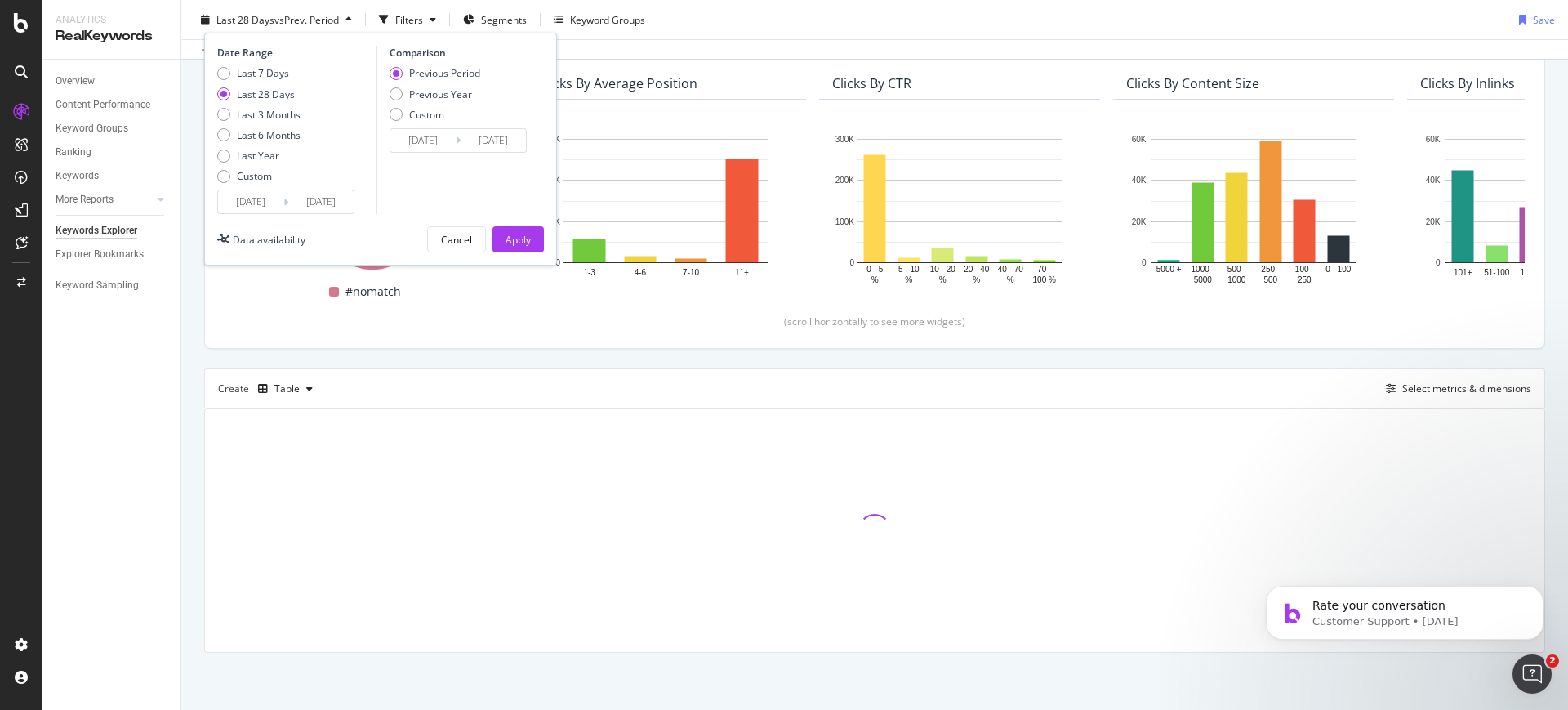
scroll to position [140, 0]
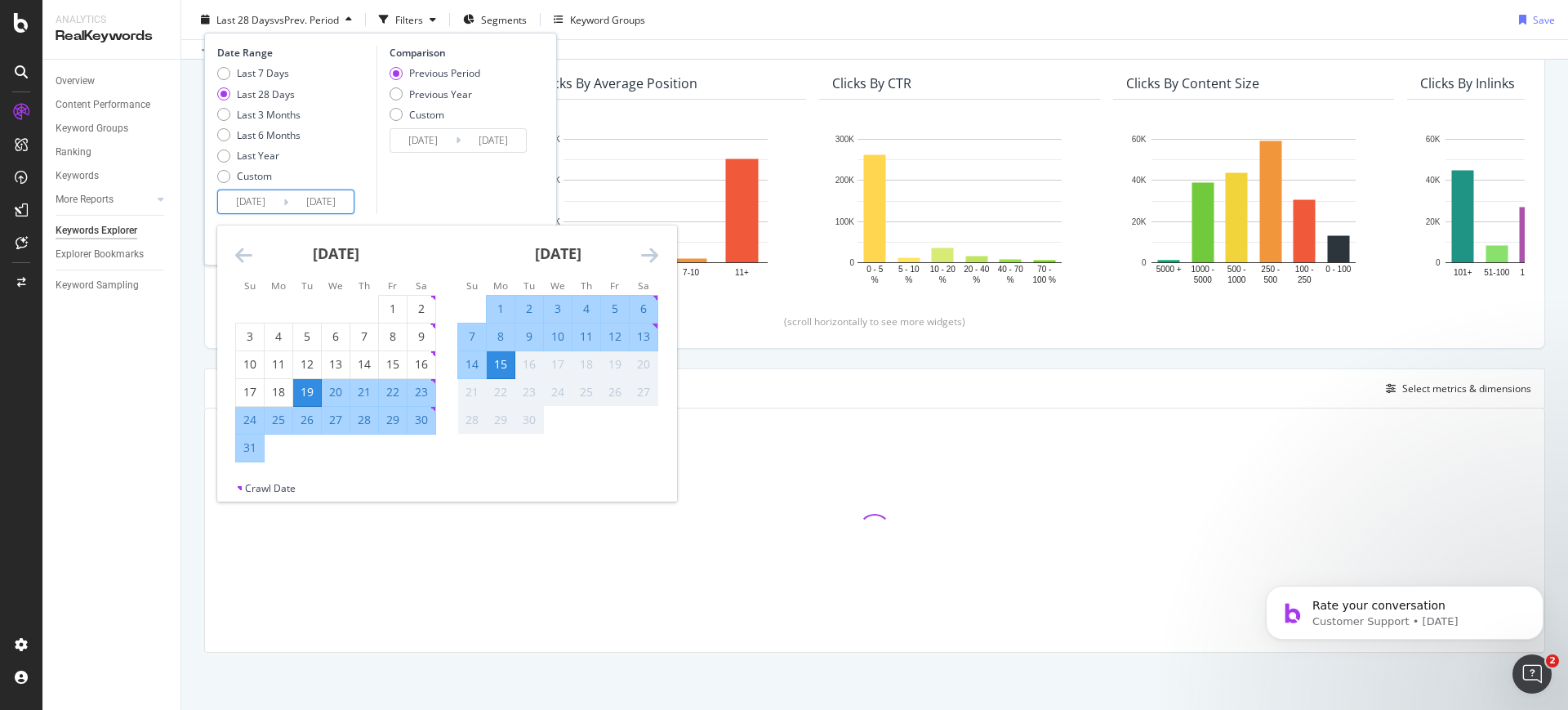
click at [273, 207] on input "[DATE]" at bounding box center [250, 202] width 65 height 23
click at [563, 333] on div "10" at bounding box center [558, 336] width 28 height 16
type input "[DATE]"
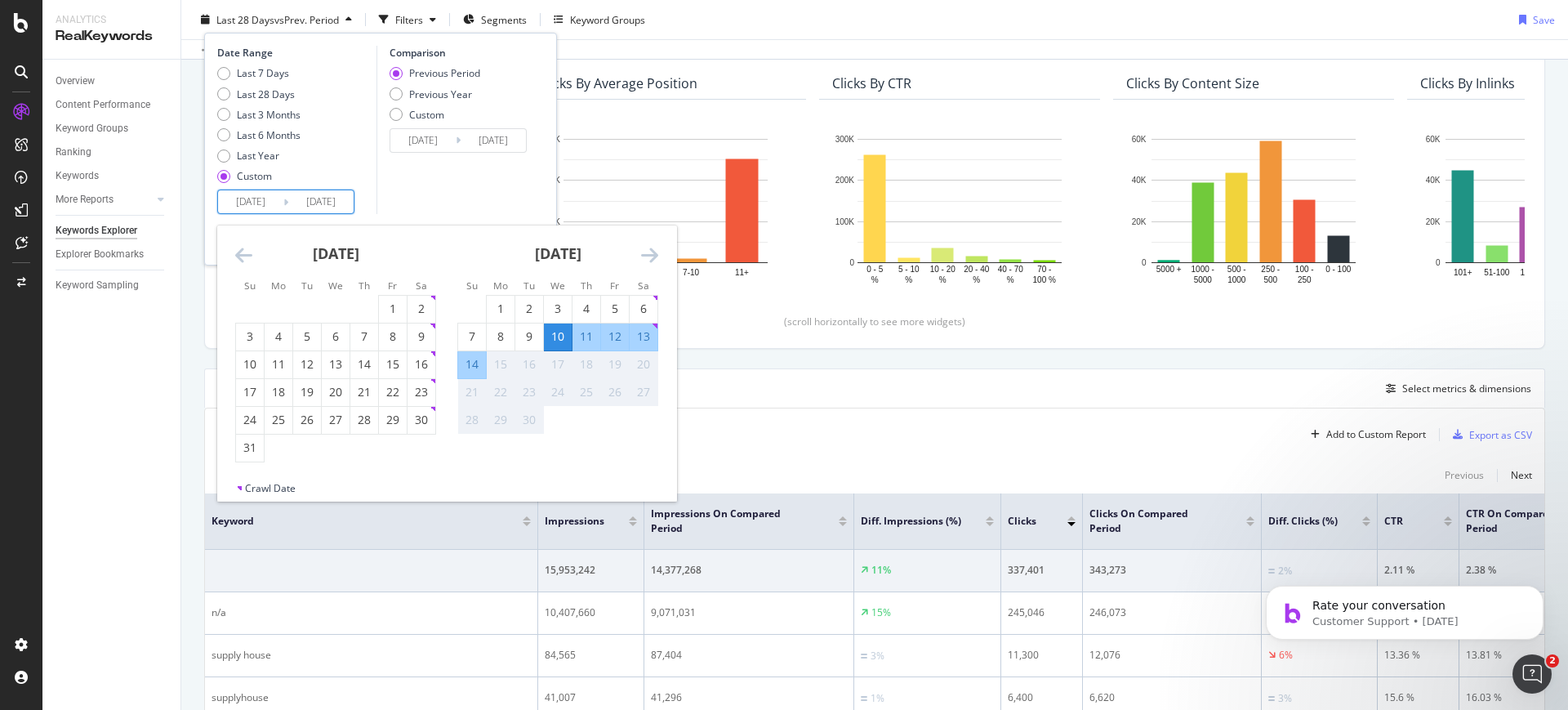
click at [456, 195] on div "Comparison Previous Period Previous Year Custom [DATE] Navigate forward to inte…" at bounding box center [454, 130] width 155 height 169
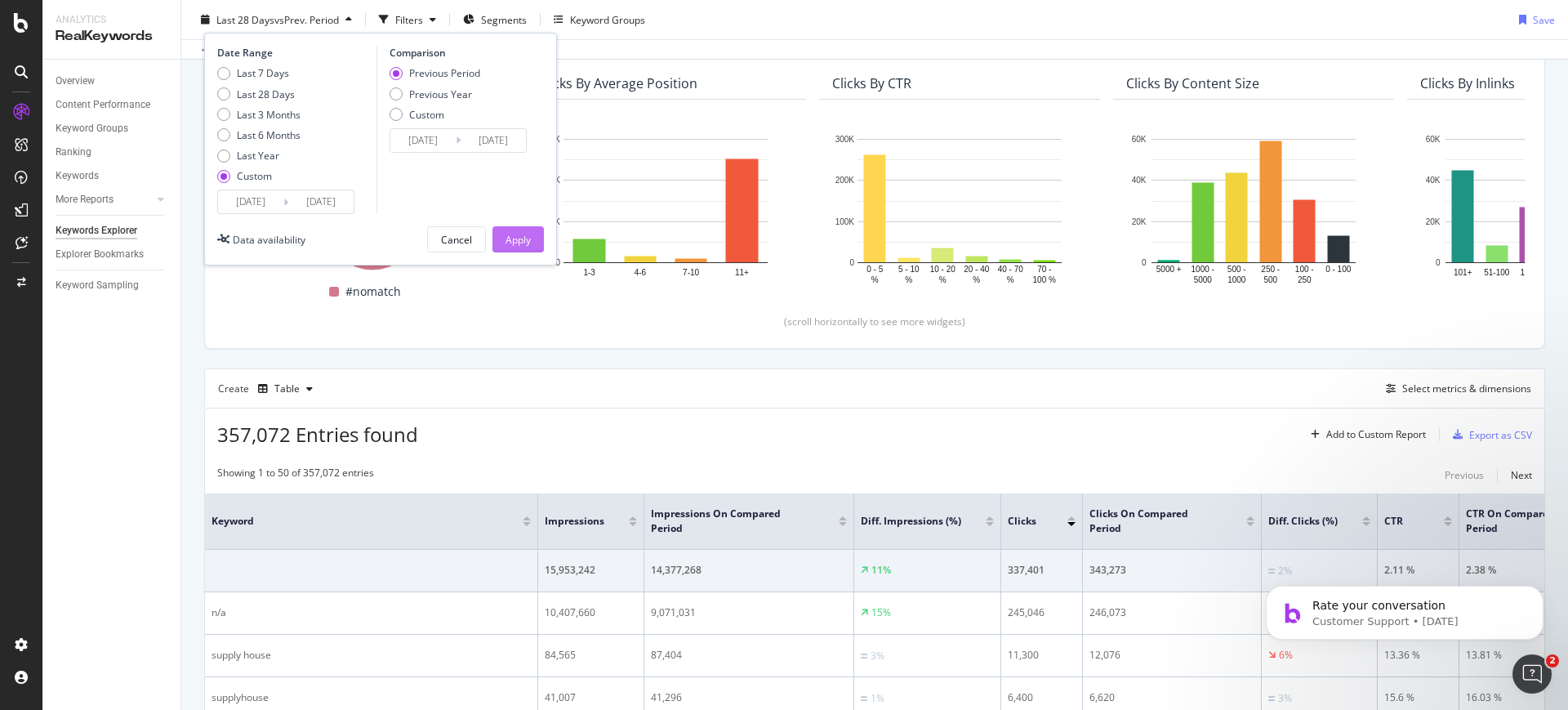
click at [532, 245] on button "Apply" at bounding box center [518, 239] width 52 height 26
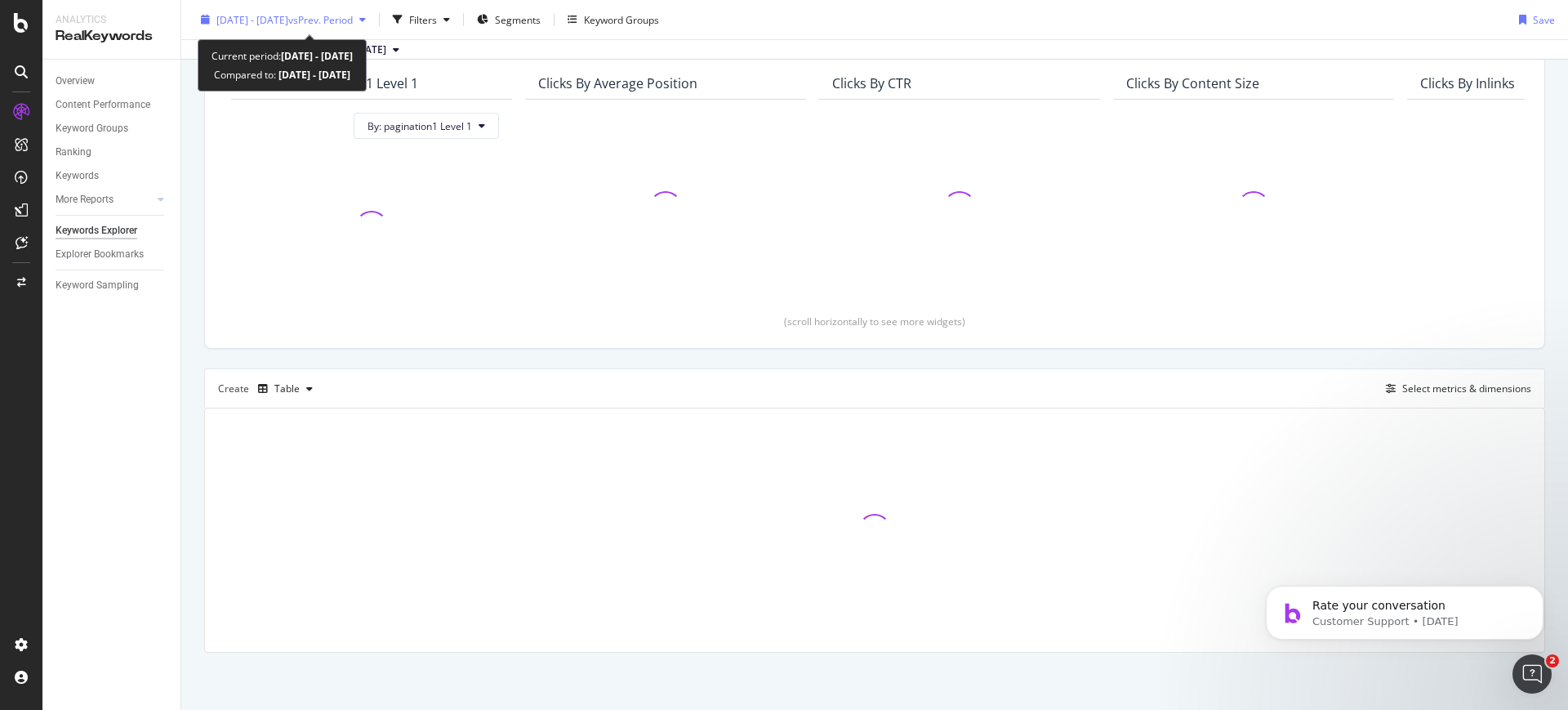
click at [289, 21] on span "[DATE] - [DATE]" at bounding box center [252, 19] width 72 height 14
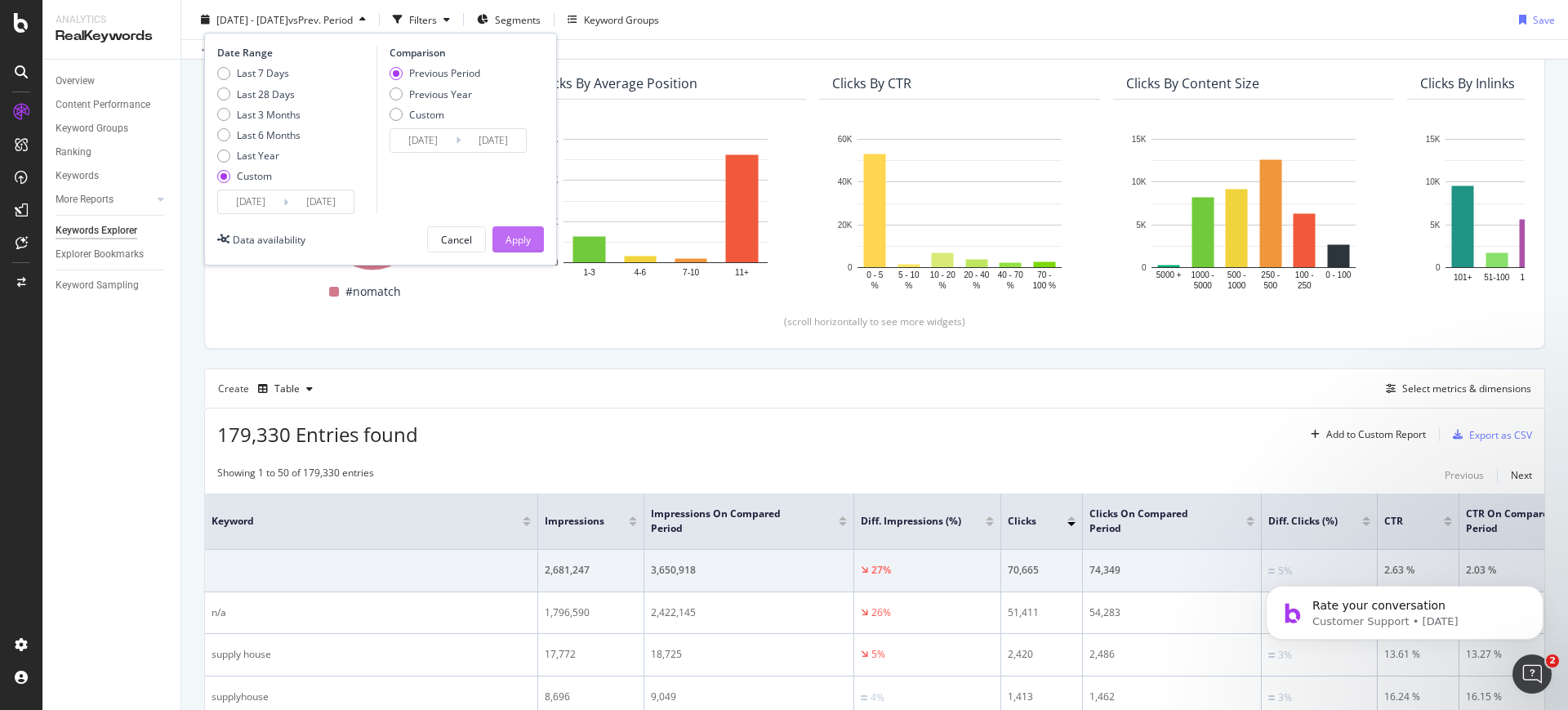
click at [506, 242] on div "Apply" at bounding box center [518, 239] width 25 height 14
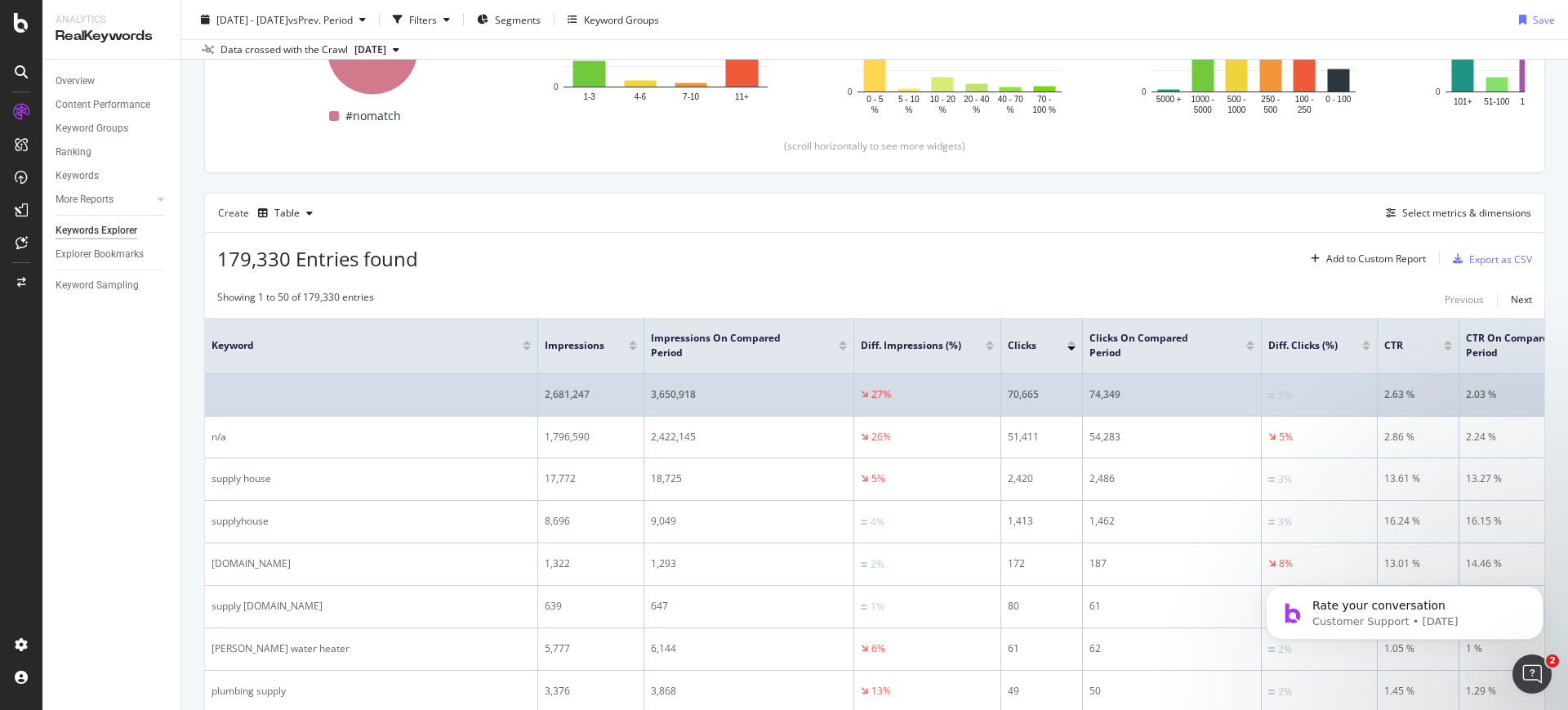
scroll to position [311, 0]
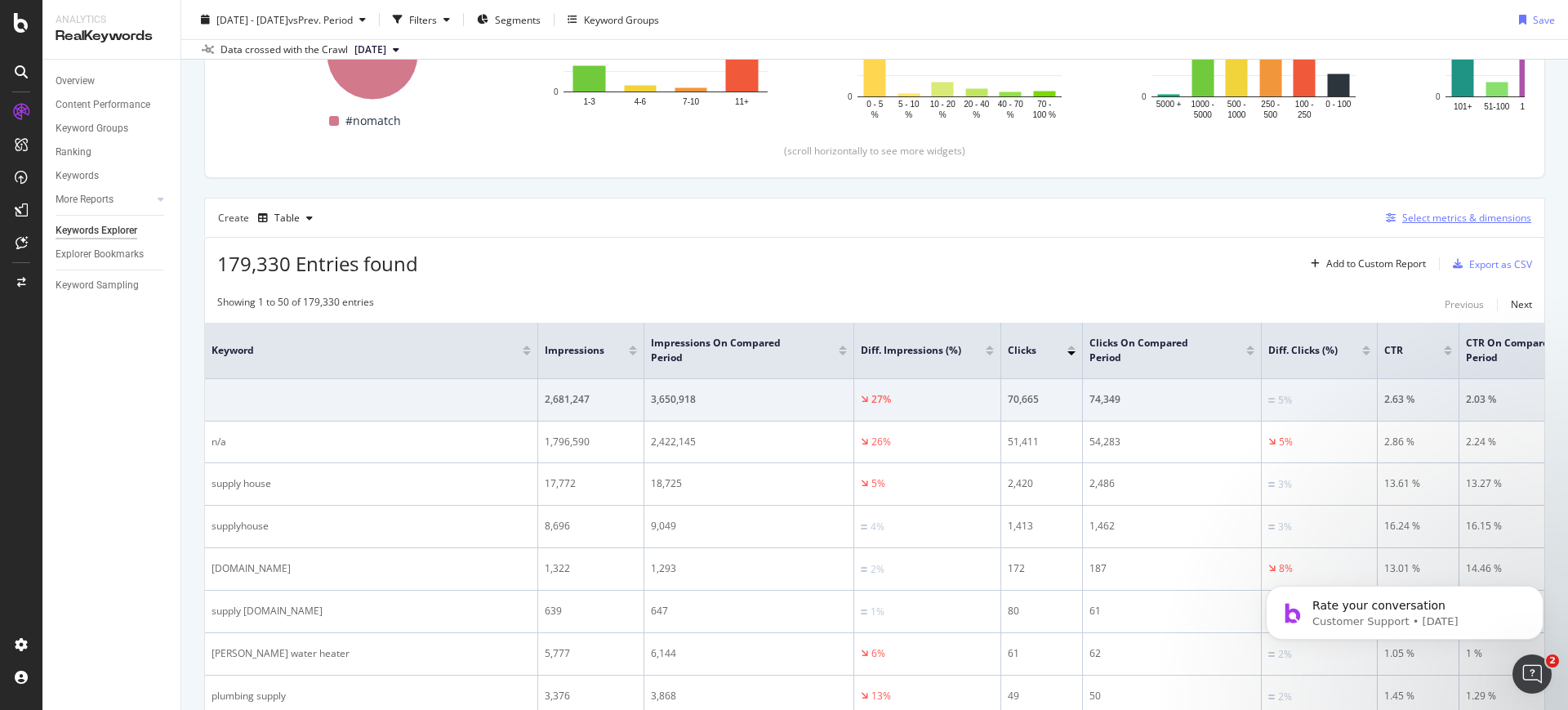
click at [1380, 226] on div "Select metrics & dimensions" at bounding box center [1455, 218] width 152 height 18
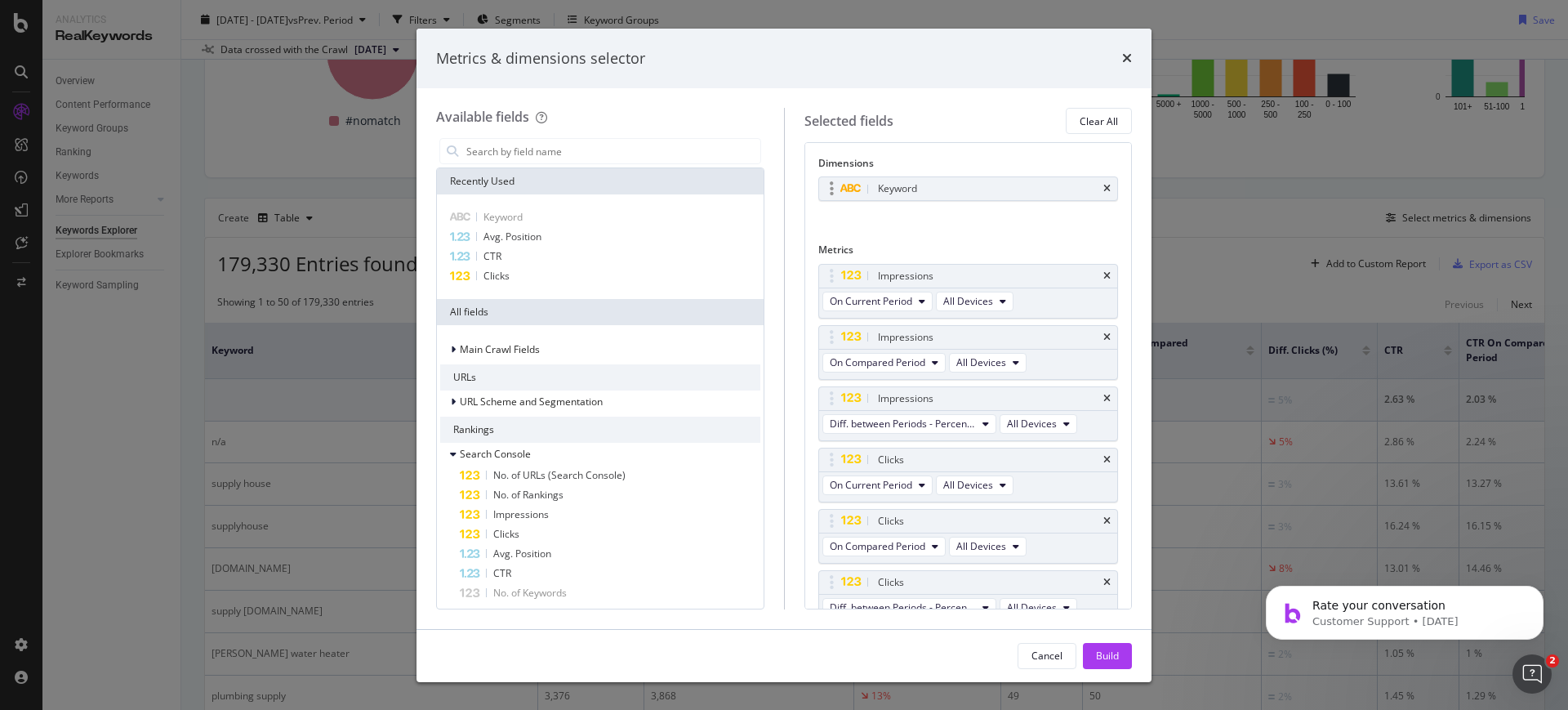
click at [1090, 189] on div "Keyword" at bounding box center [988, 189] width 226 height 16
click at [1107, 191] on div "Keyword" at bounding box center [969, 189] width 299 height 23
click at [1093, 186] on div "Keyword" at bounding box center [969, 189] width 299 height 23
click at [1103, 186] on icon "times" at bounding box center [1107, 189] width 7 height 10
click at [1091, 647] on button "Build" at bounding box center [1108, 657] width 49 height 26
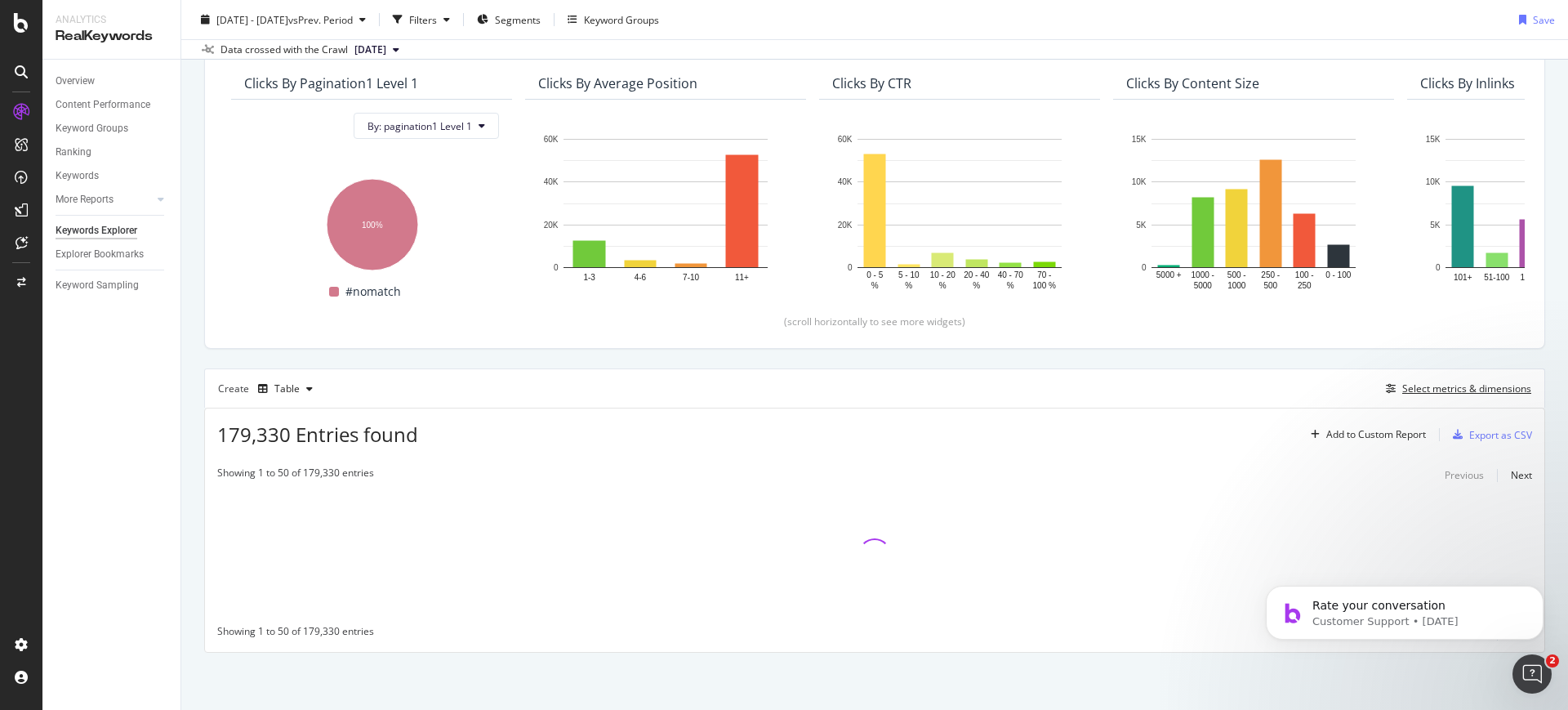
scroll to position [140, 0]
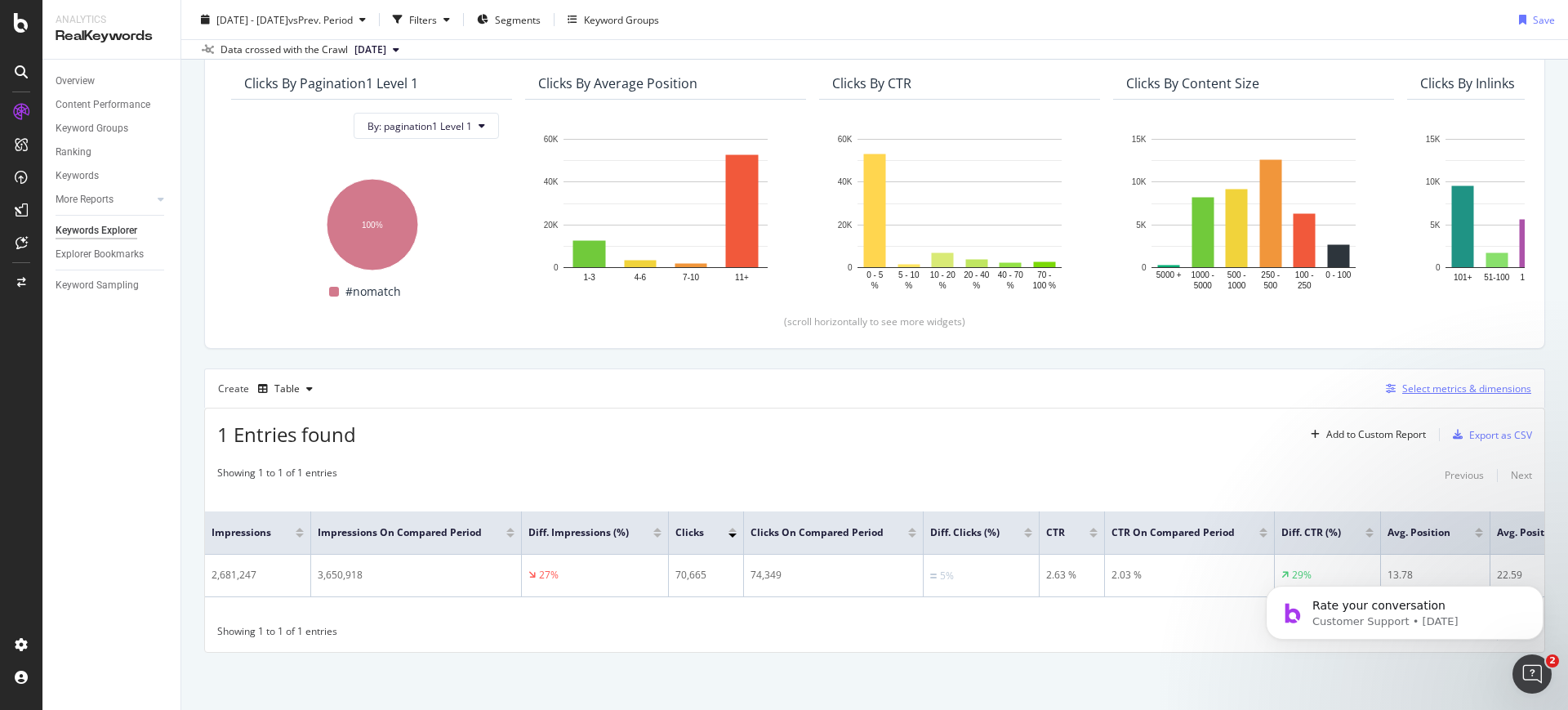
click at [1380, 388] on div "button" at bounding box center [1391, 389] width 23 height 10
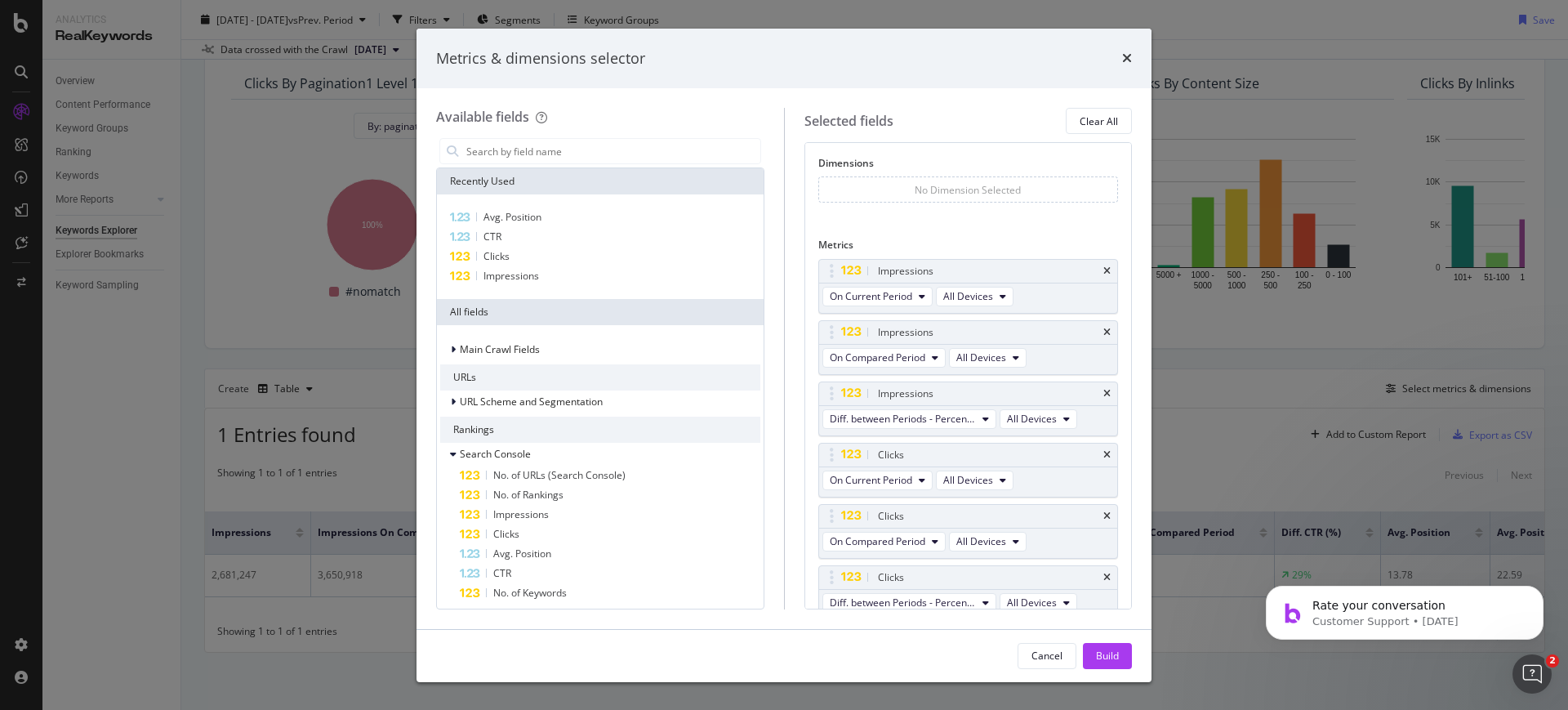
click at [946, 197] on div "No Dimension Selected" at bounding box center [969, 190] width 301 height 26
click at [944, 193] on div "No Dimension Selected" at bounding box center [968, 190] width 106 height 14
click at [1124, 58] on icon "times" at bounding box center [1127, 58] width 10 height 13
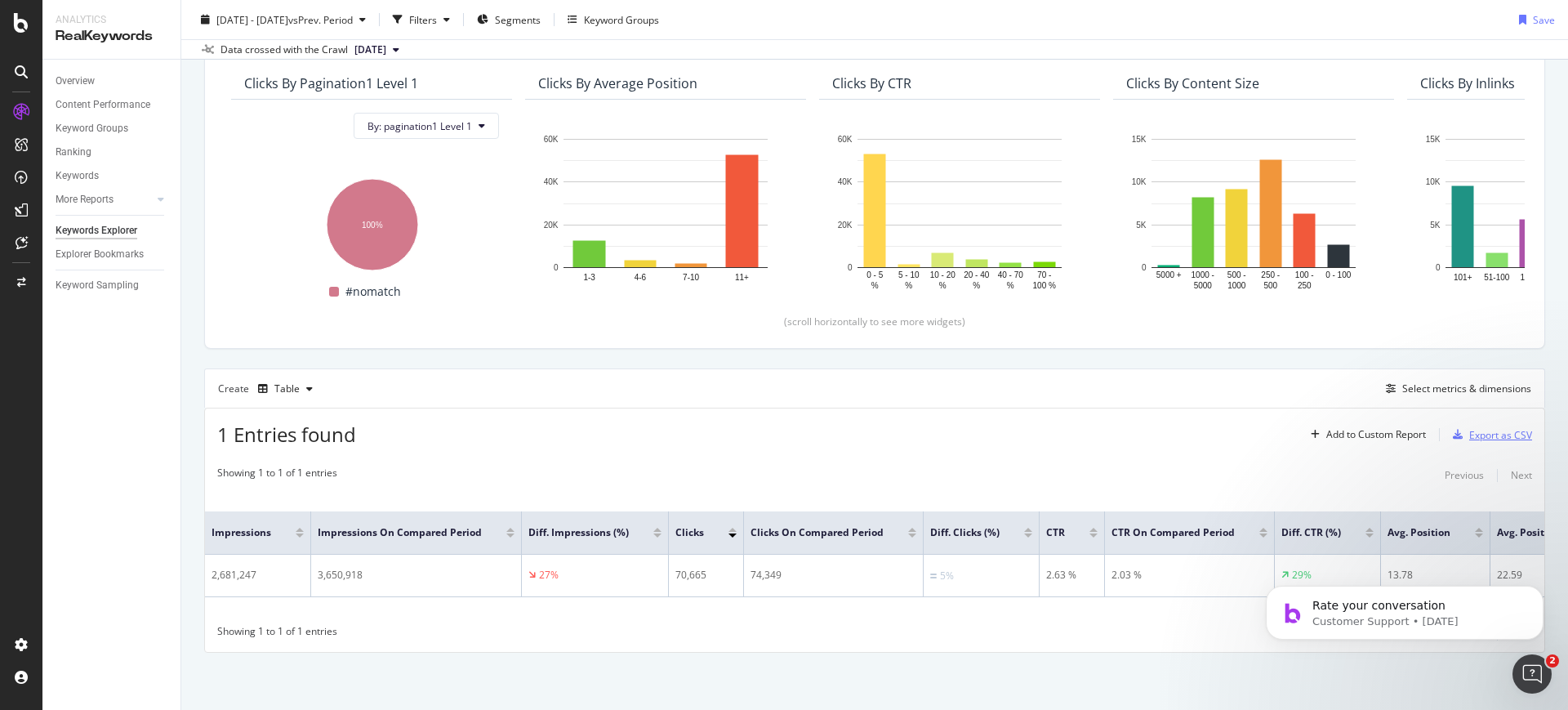
click at [1453, 434] on icon "button" at bounding box center [1458, 435] width 10 height 10
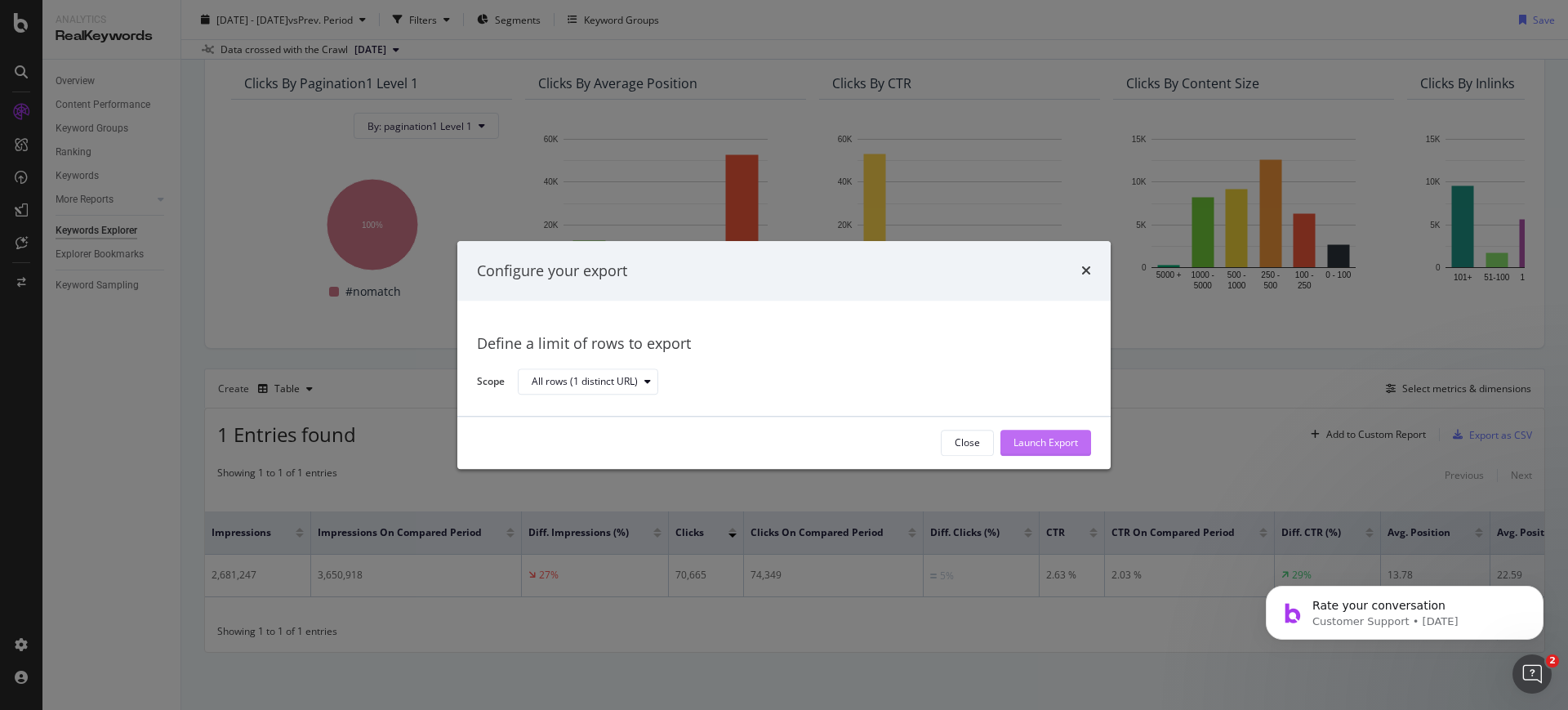
click at [1089, 437] on button "Launch Export" at bounding box center [1046, 443] width 90 height 26
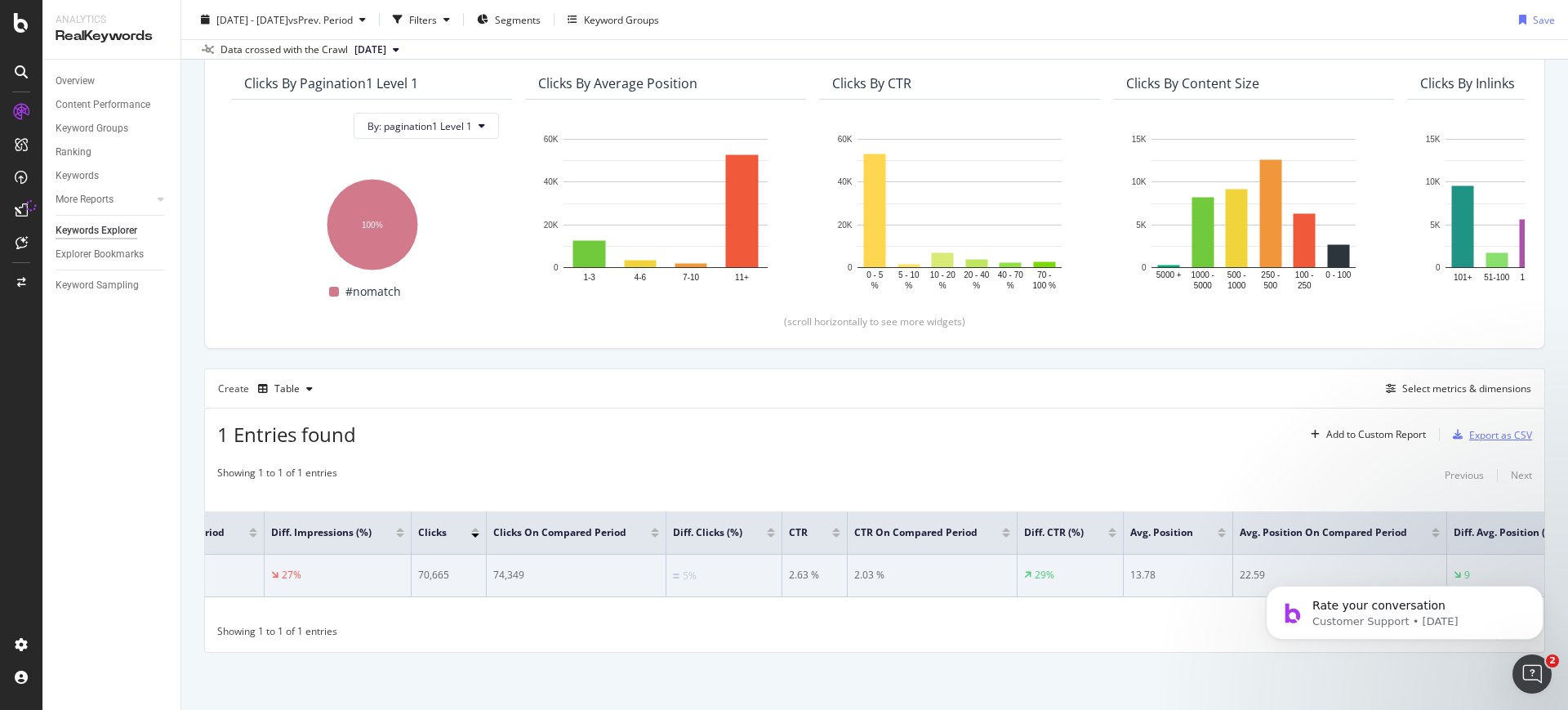
scroll to position [0, 312]
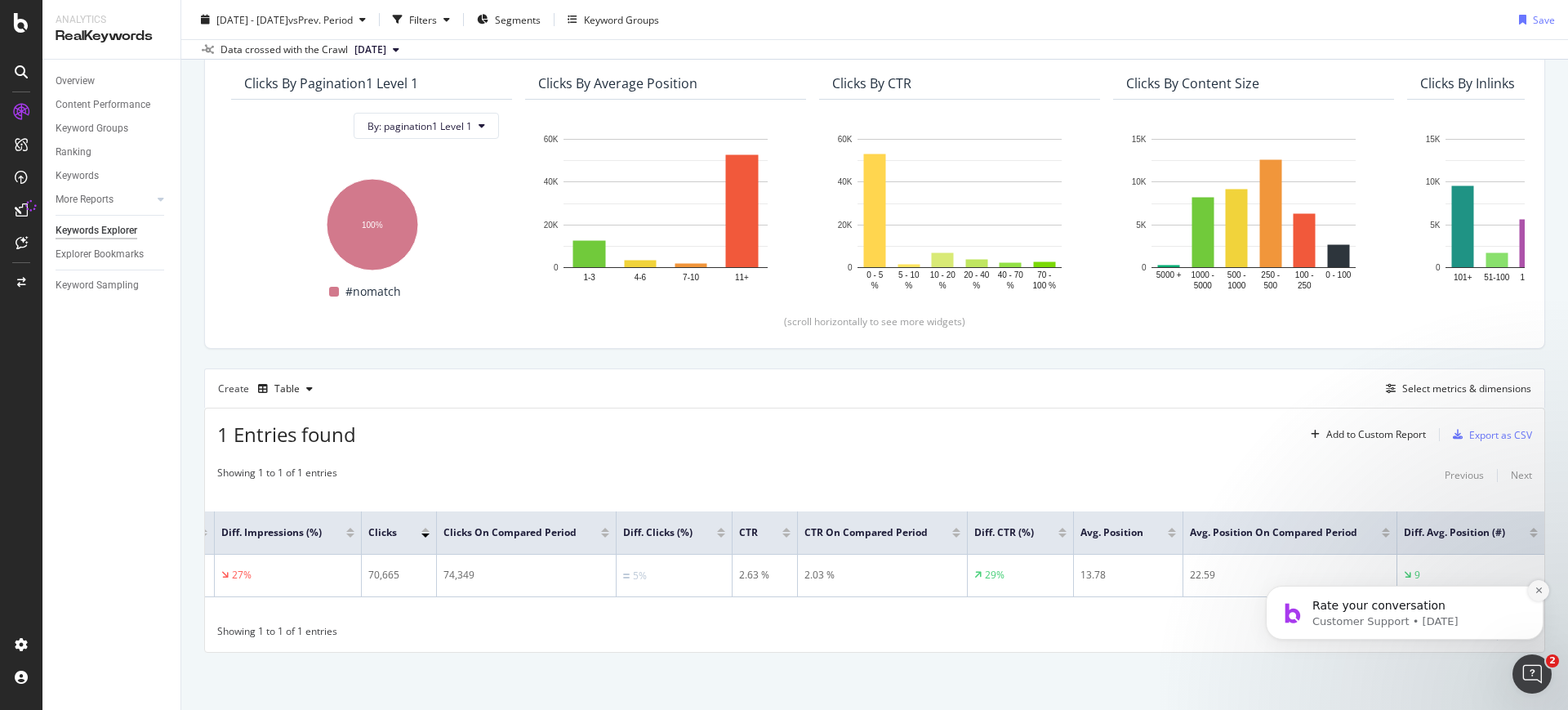
click at [1540, 592] on icon "Dismiss notification" at bounding box center [1539, 590] width 9 height 9
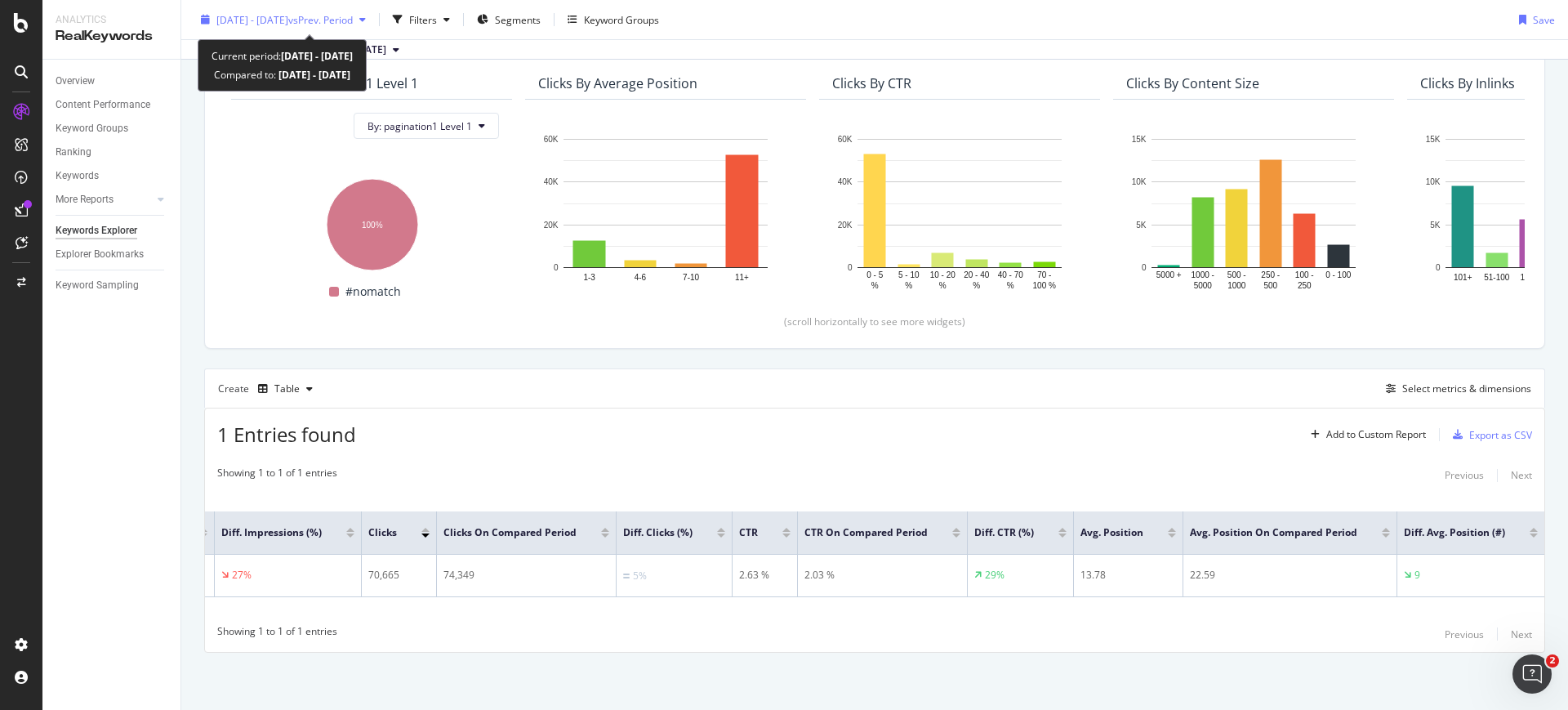
click at [353, 16] on span "vs Prev. Period" at bounding box center [321, 19] width 64 height 14
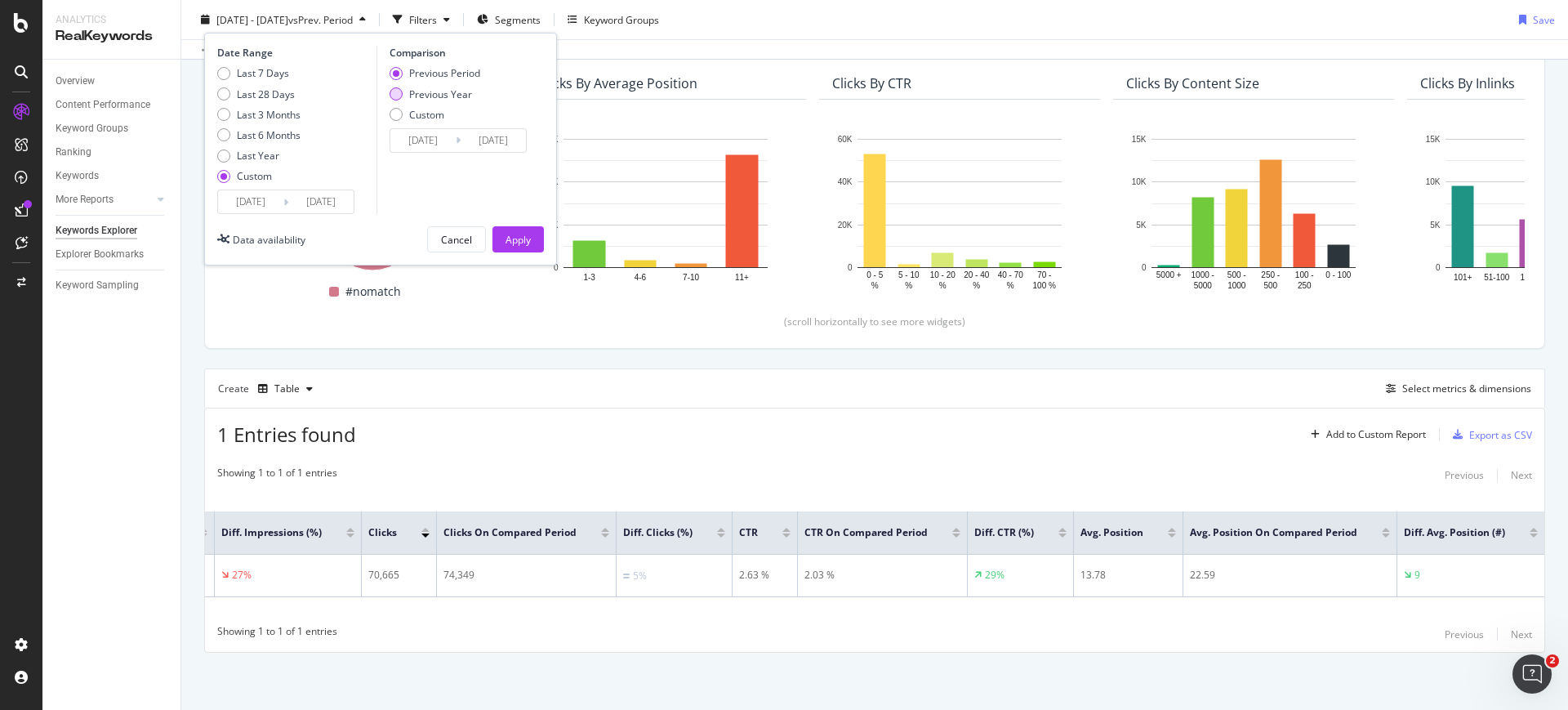
click at [447, 90] on div "Previous Year" at bounding box center [441, 93] width 62 height 14
type input "[DATE]"
click at [522, 241] on div "Apply" at bounding box center [518, 239] width 25 height 14
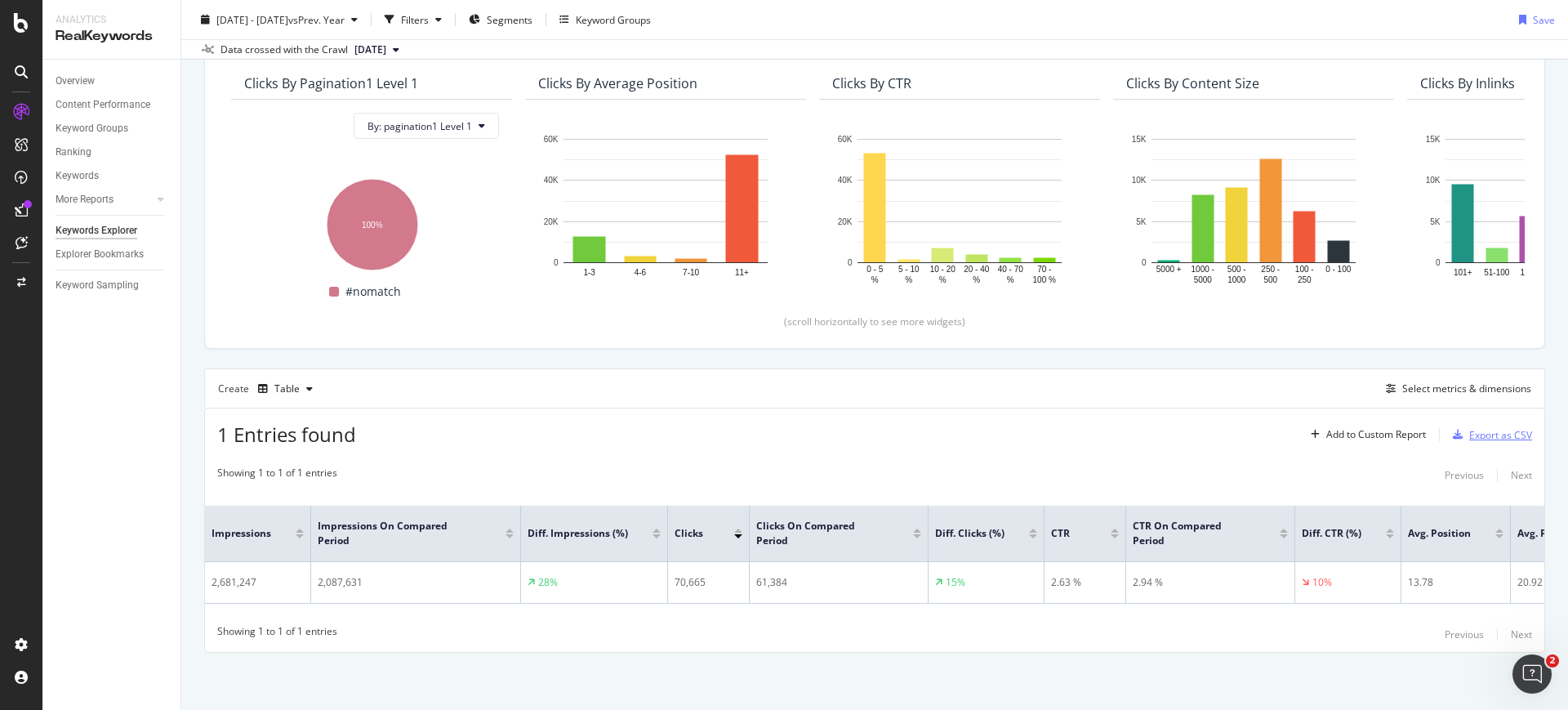
click at [1456, 433] on div "button" at bounding box center [1458, 435] width 23 height 10
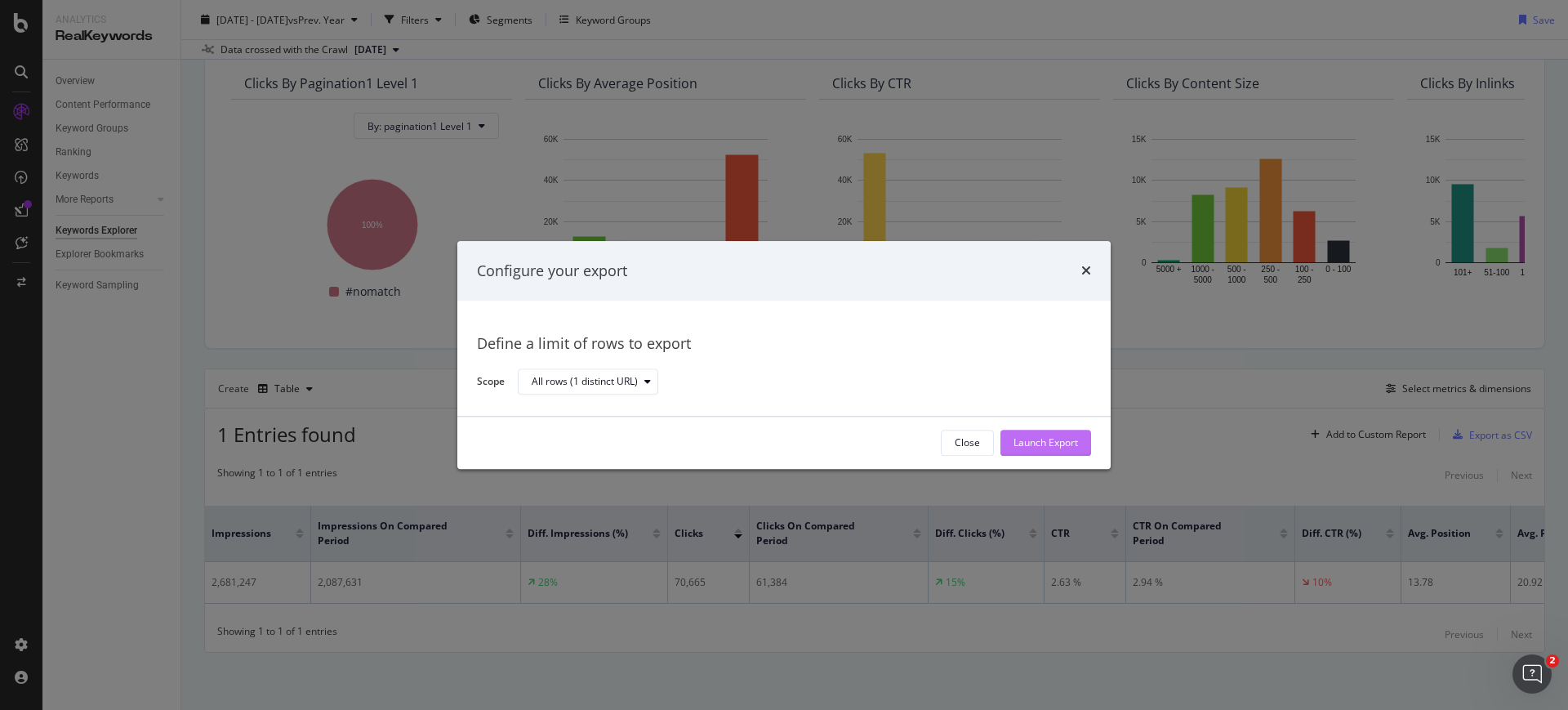
click at [1062, 447] on div "Launch Export" at bounding box center [1046, 443] width 64 height 14
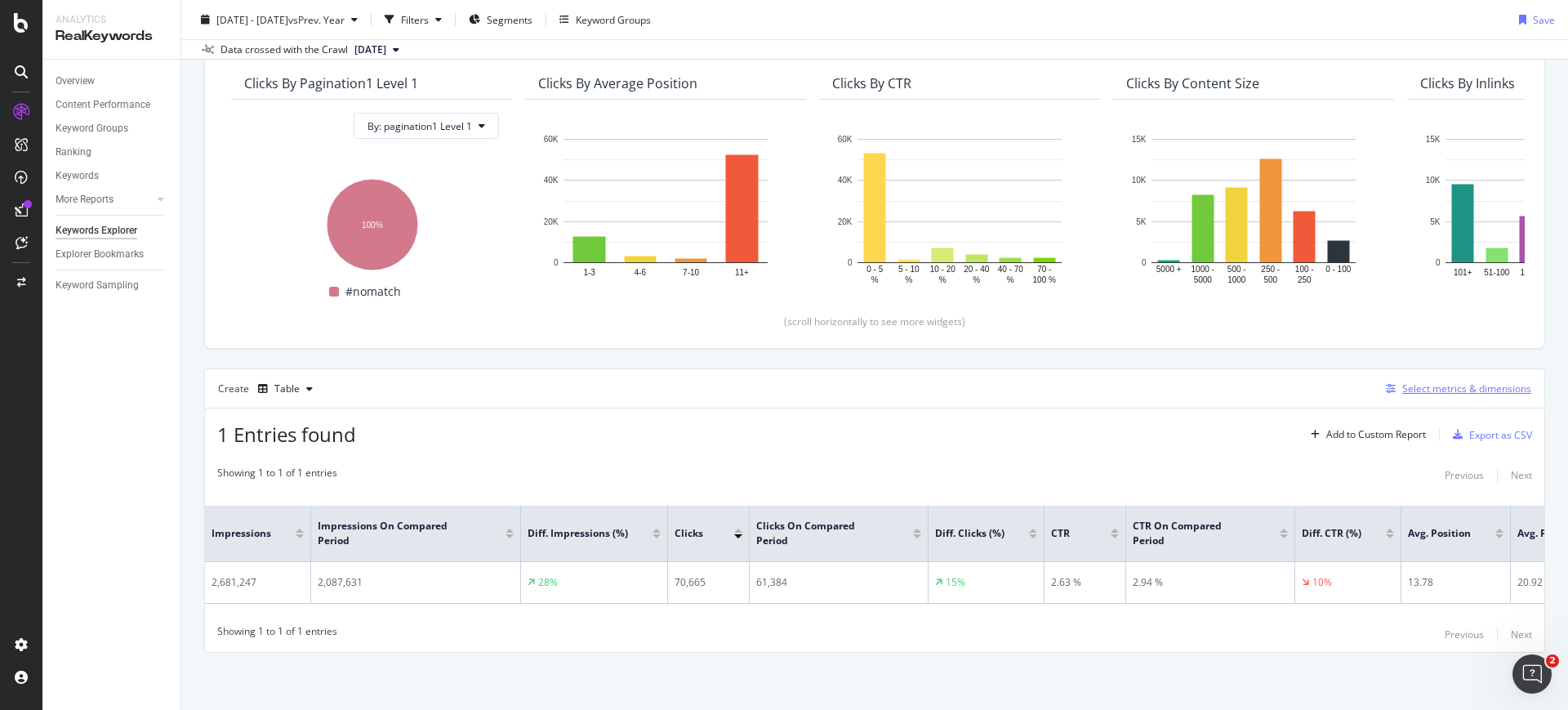
click at [1386, 384] on icon "button" at bounding box center [1391, 389] width 10 height 10
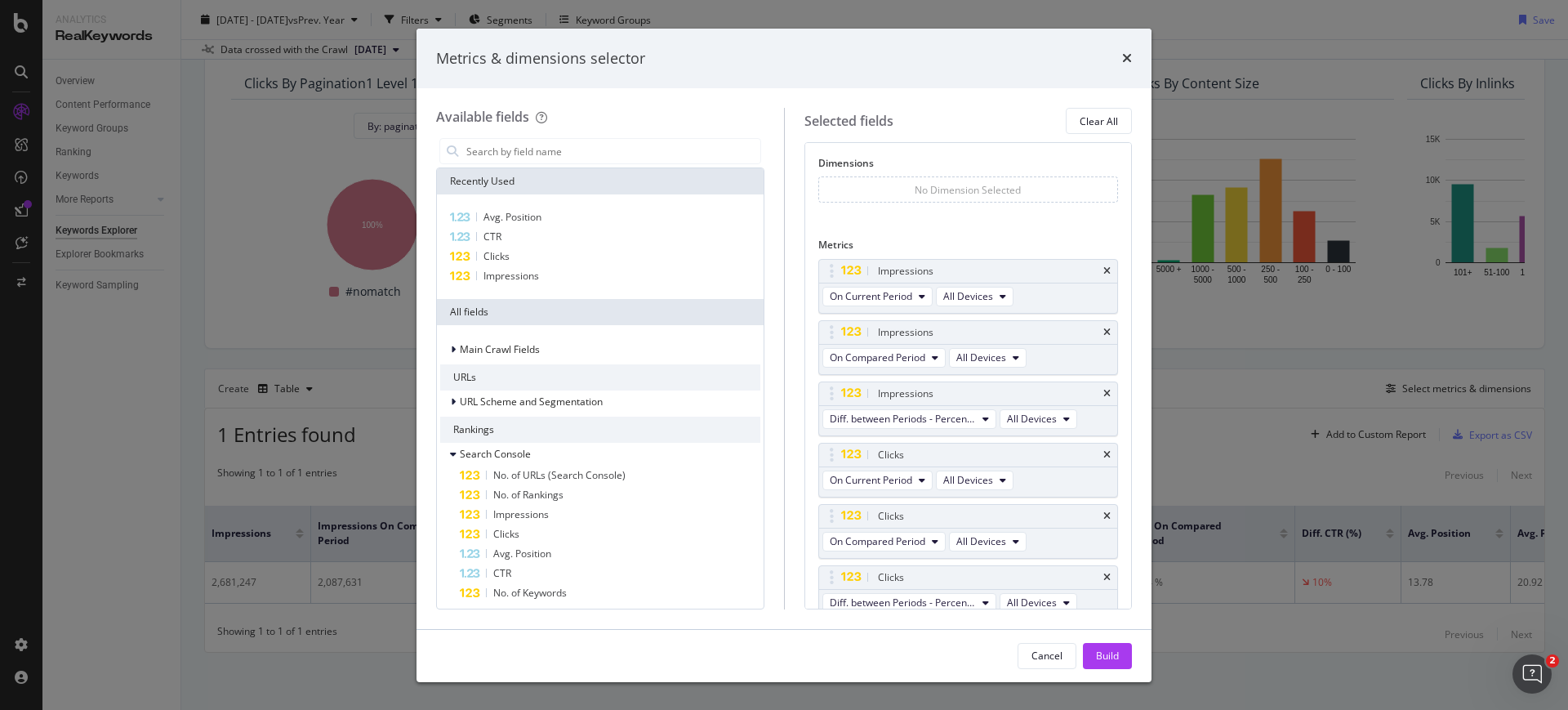
click at [1132, 59] on div "Metrics & dimensions selector" at bounding box center [784, 59] width 735 height 61
click at [1122, 59] on div "Metrics & dimensions selector" at bounding box center [784, 59] width 696 height 21
click at [1125, 59] on icon "times" at bounding box center [1127, 58] width 10 height 13
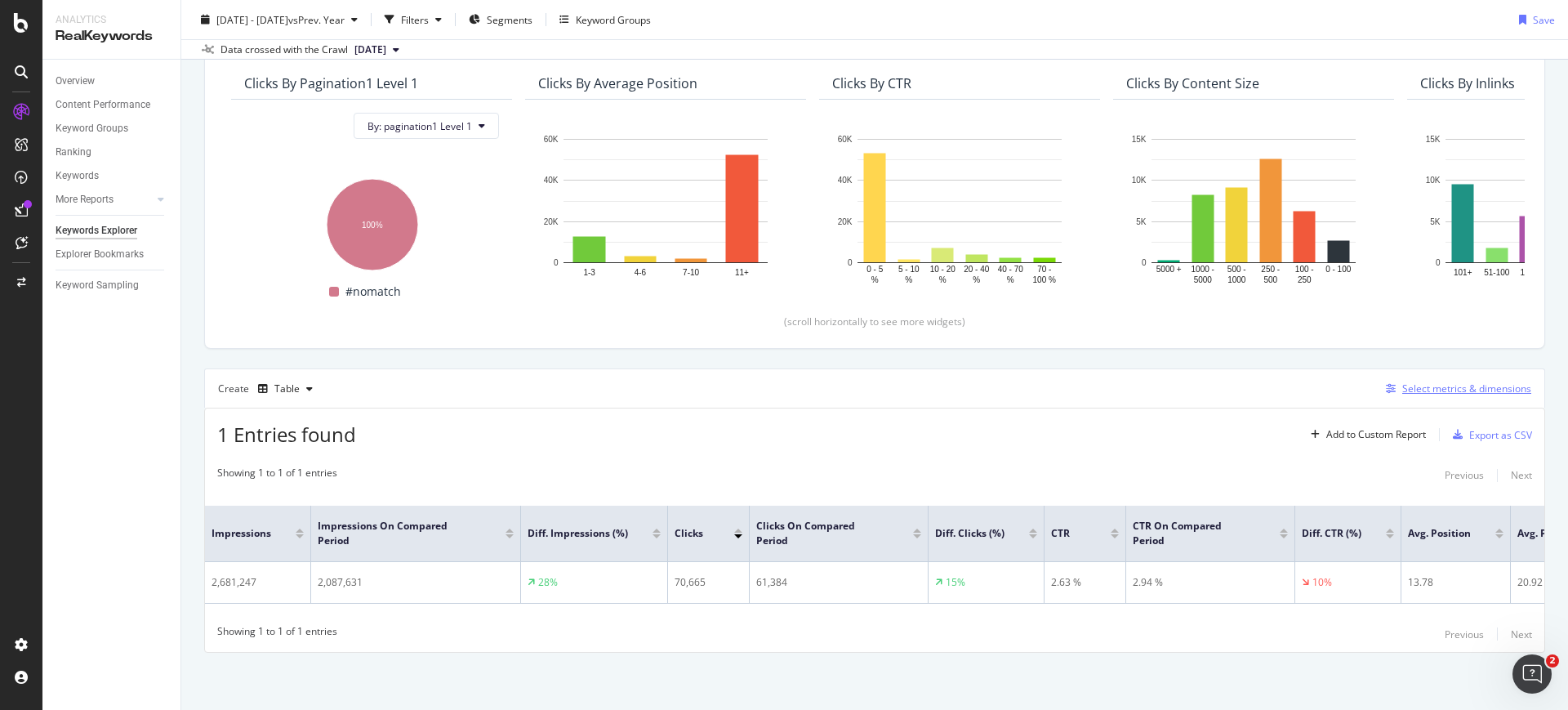
click at [1381, 395] on div "Select metrics & dimensions" at bounding box center [1455, 389] width 152 height 18
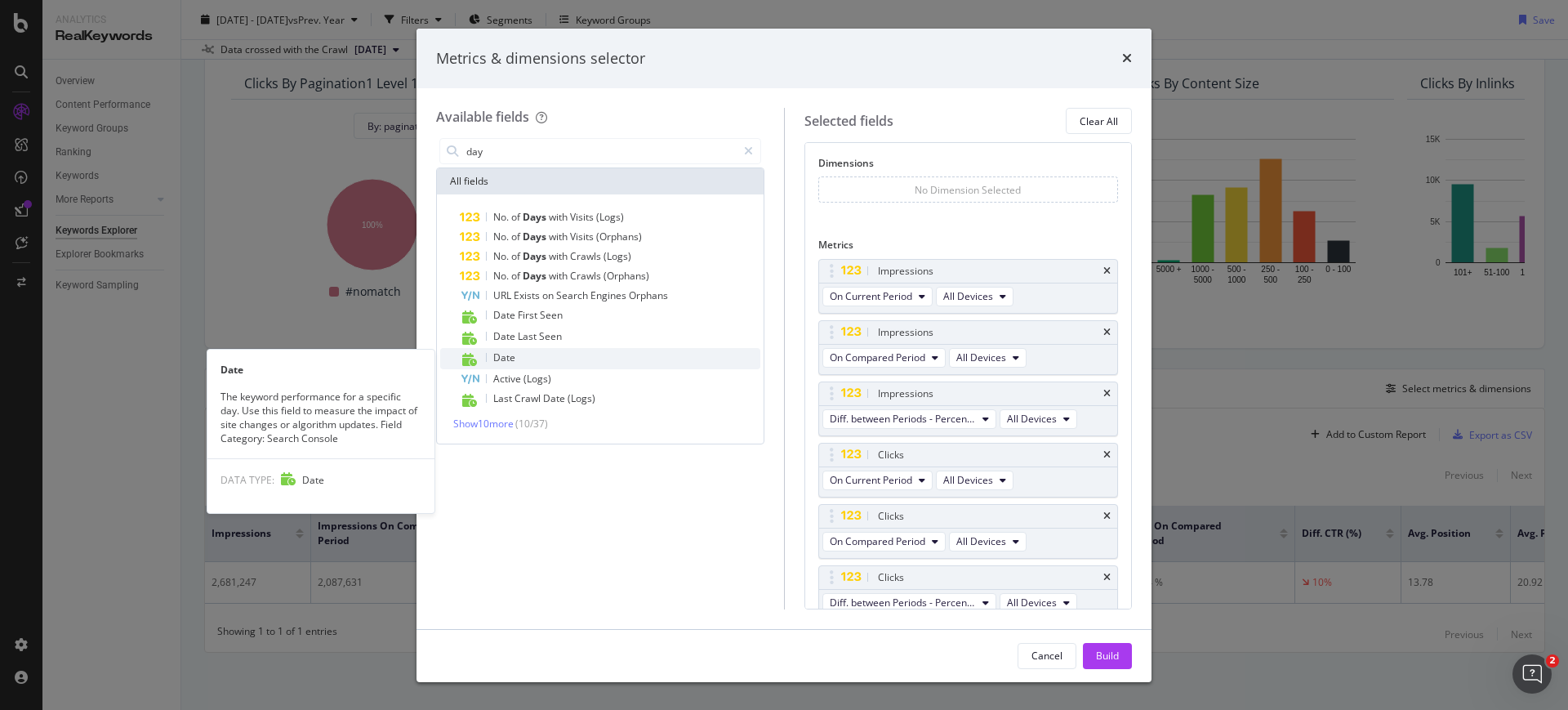
type input "day"
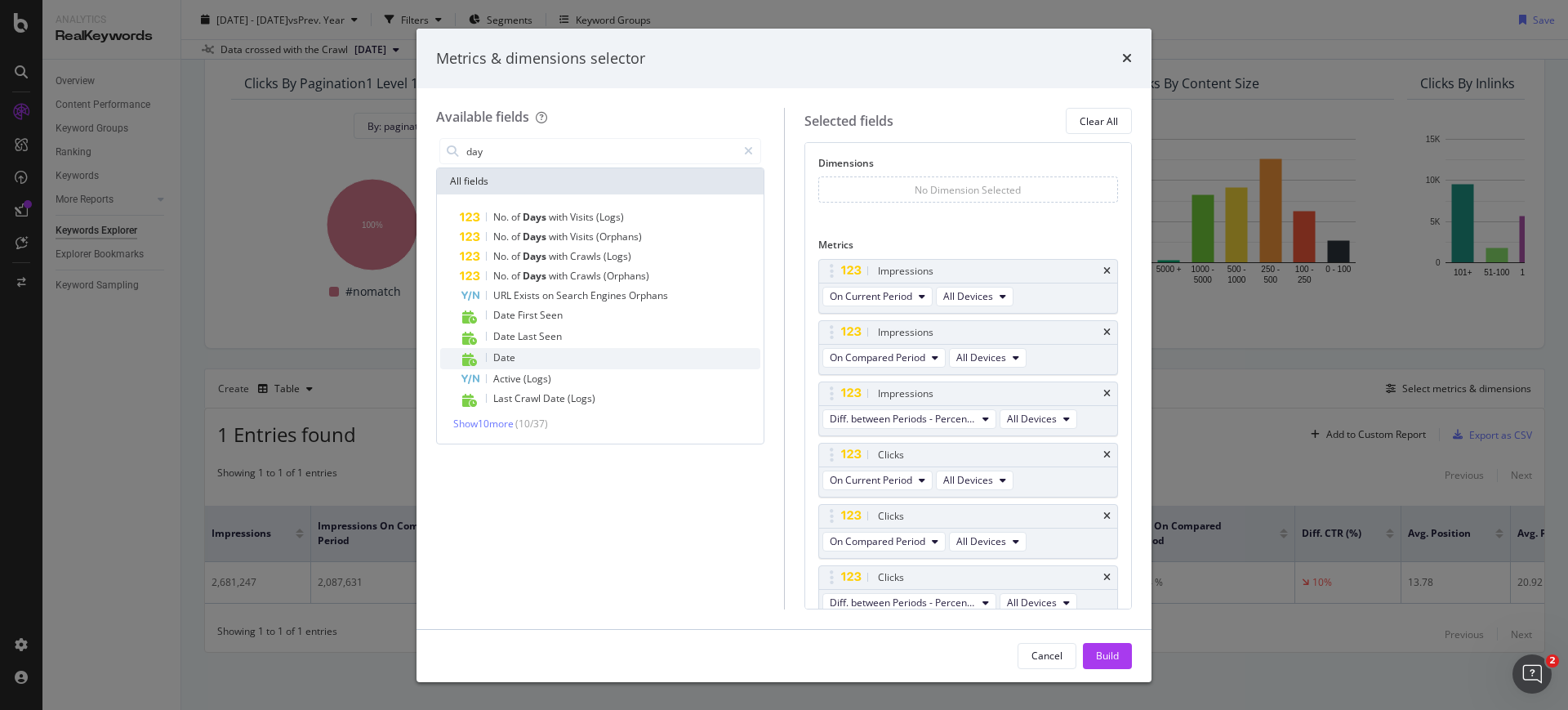
click at [592, 348] on div "Date" at bounding box center [610, 359] width 301 height 21
click at [1103, 660] on div "Build" at bounding box center [1108, 656] width 23 height 14
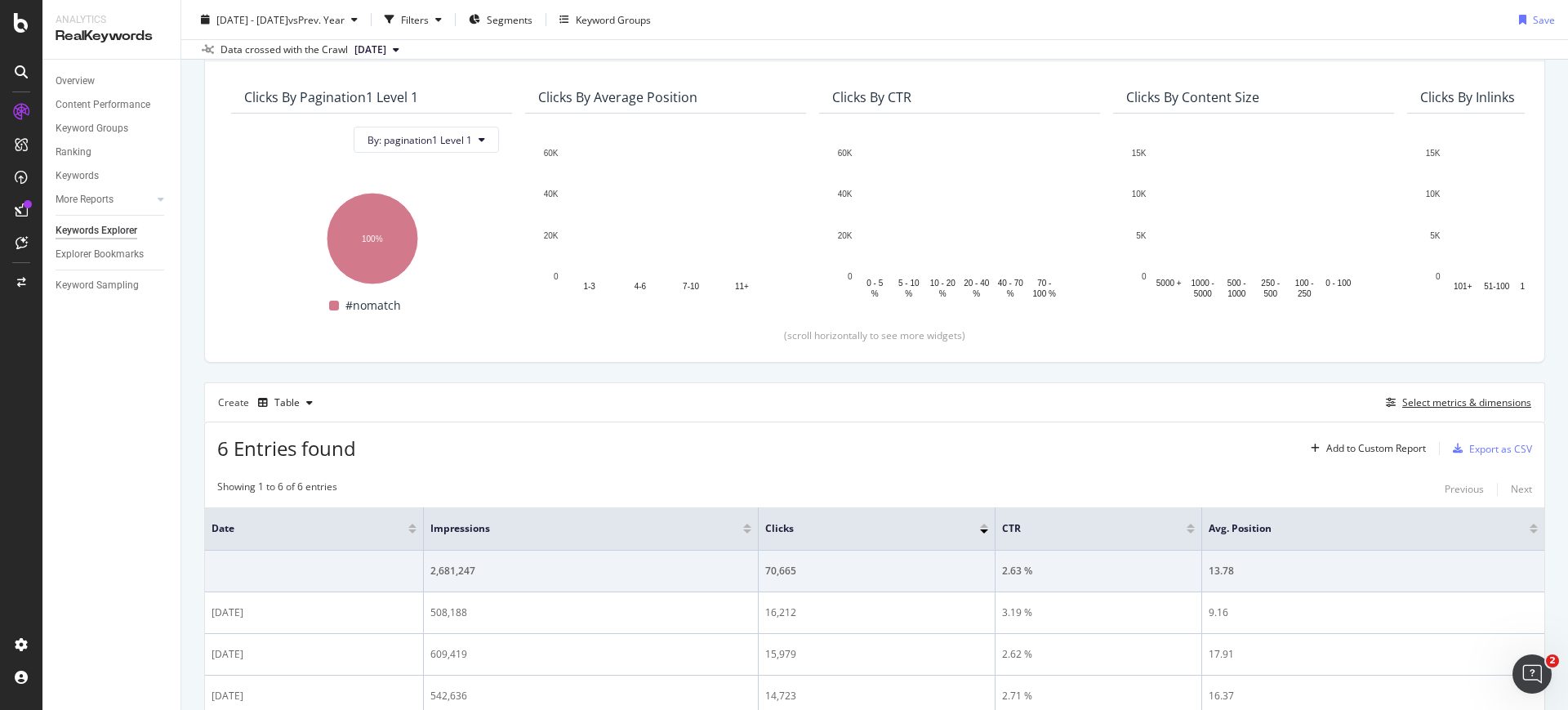
scroll to position [254, 0]
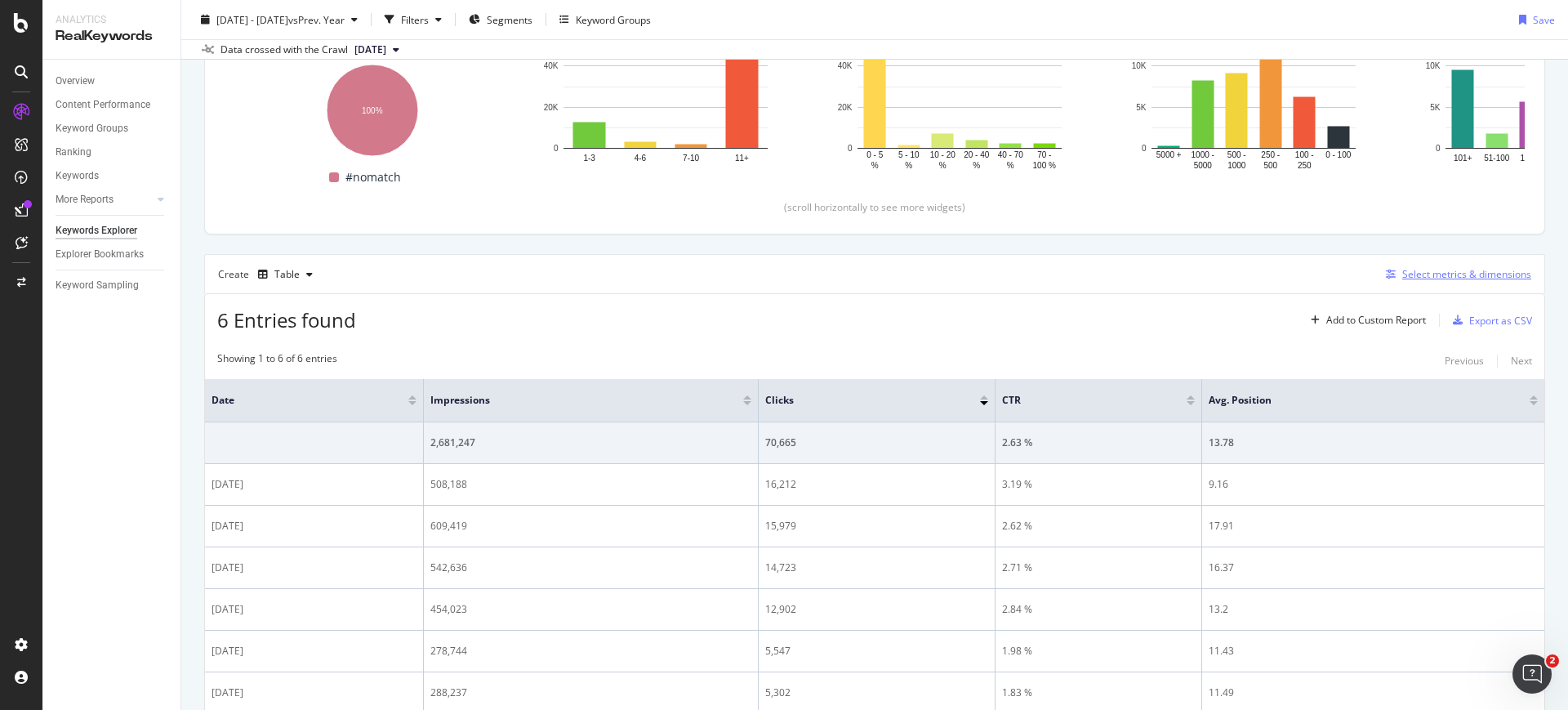
click at [1386, 277] on icon "button" at bounding box center [1391, 275] width 10 height 10
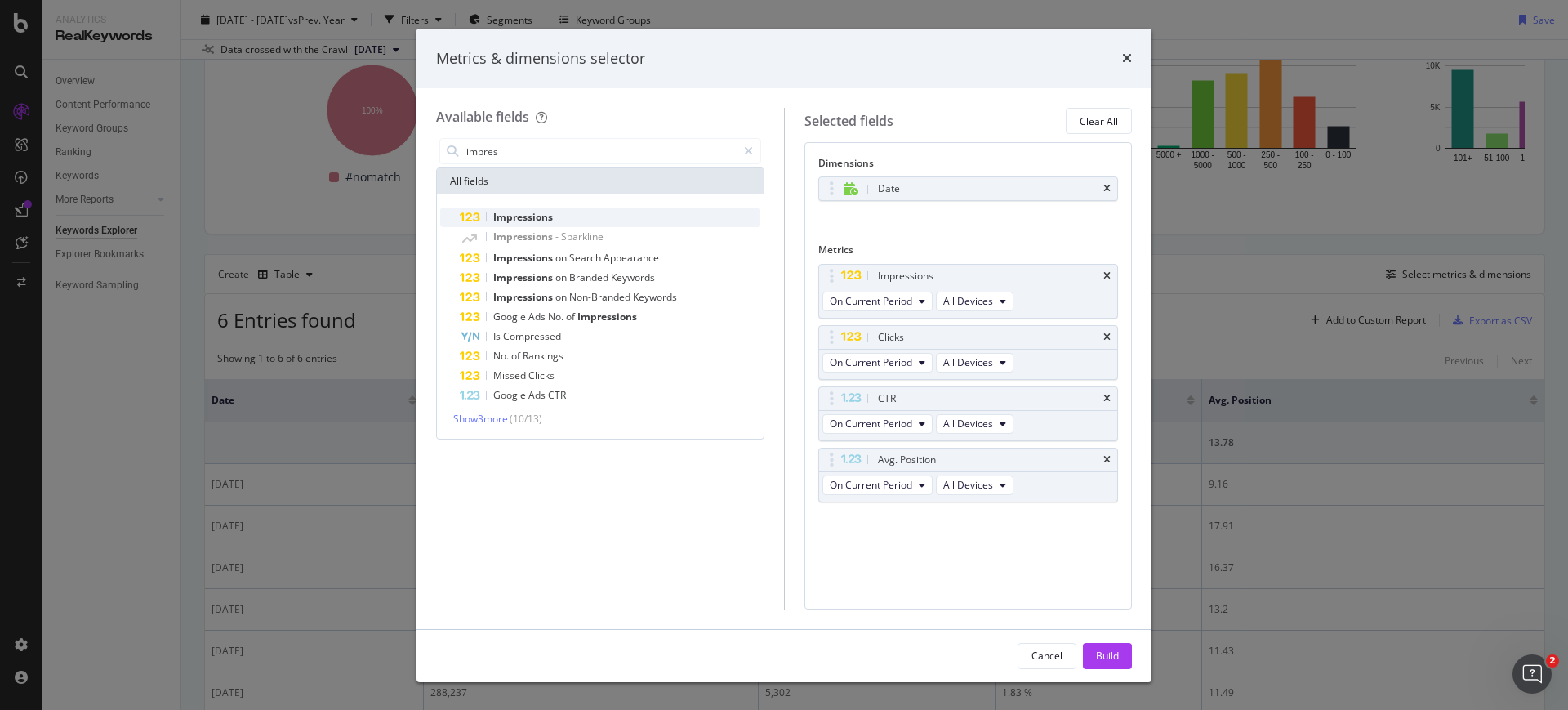
click at [544, 223] on span "Impressions" at bounding box center [523, 216] width 60 height 14
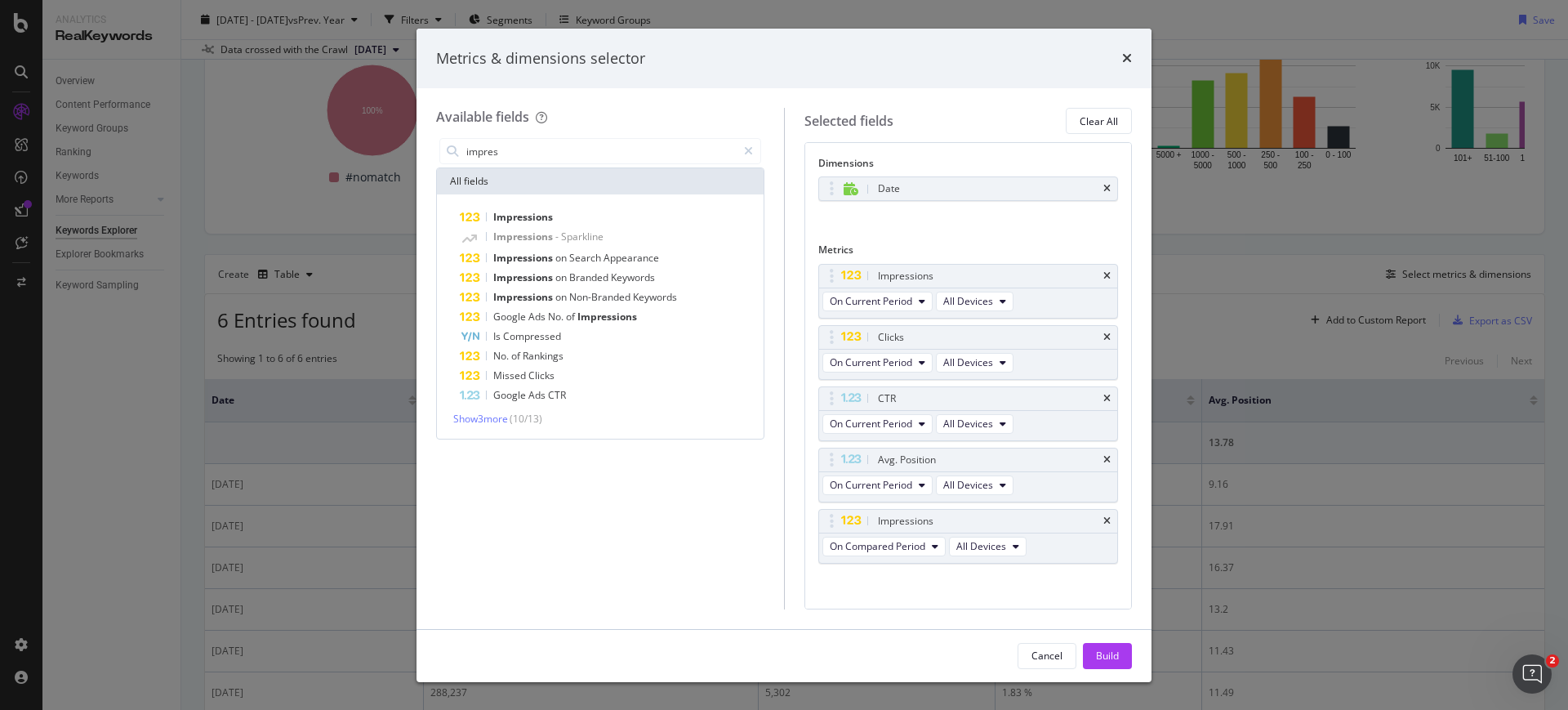
click at [544, 223] on span "Impressions" at bounding box center [523, 216] width 60 height 14
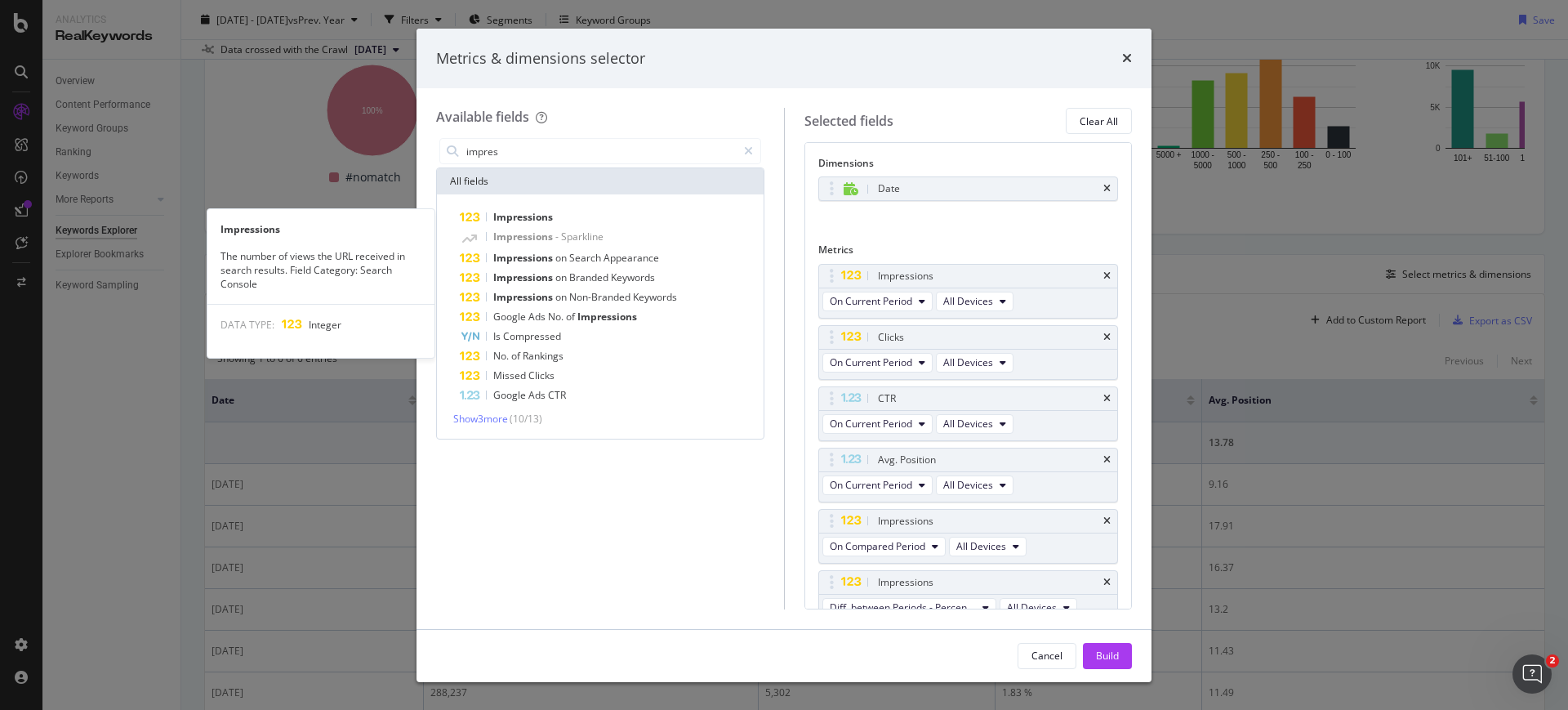
scroll to position [16, 0]
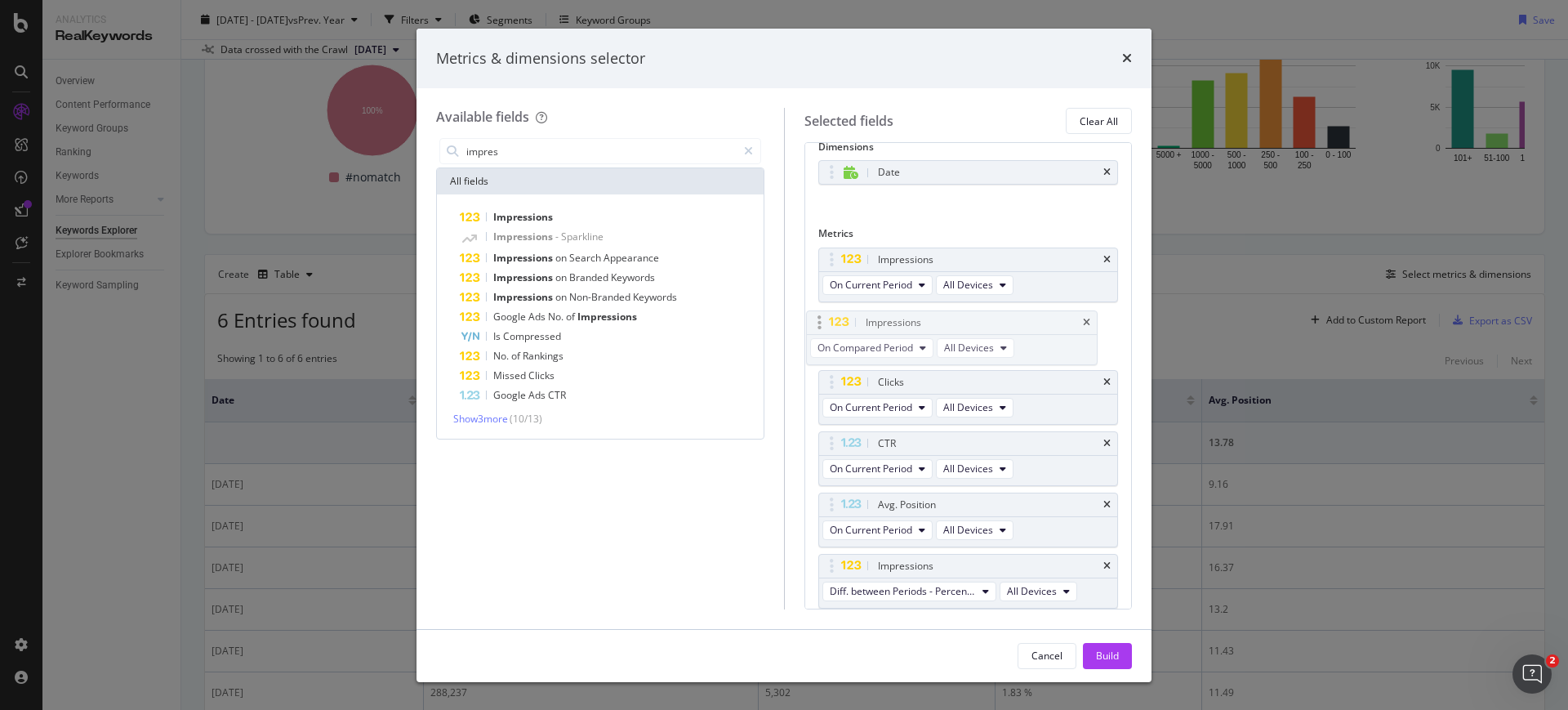
drag, startPoint x: 878, startPoint y: 505, endPoint x: 866, endPoint y: 322, distance: 183.4
click at [866, 322] on body "Analytics RealKeywords Overview Content Performance Keyword Groups Ranking Keyw…" at bounding box center [784, 355] width 1568 height 710
drag, startPoint x: 932, startPoint y: 570, endPoint x: 930, endPoint y: 380, distance: 190.0
click at [930, 380] on body "Analytics RealKeywords Overview Content Performance Keyword Groups Ranking Keyw…" at bounding box center [784, 355] width 1568 height 710
click at [550, 152] on input "impres" at bounding box center [600, 151] width 272 height 25
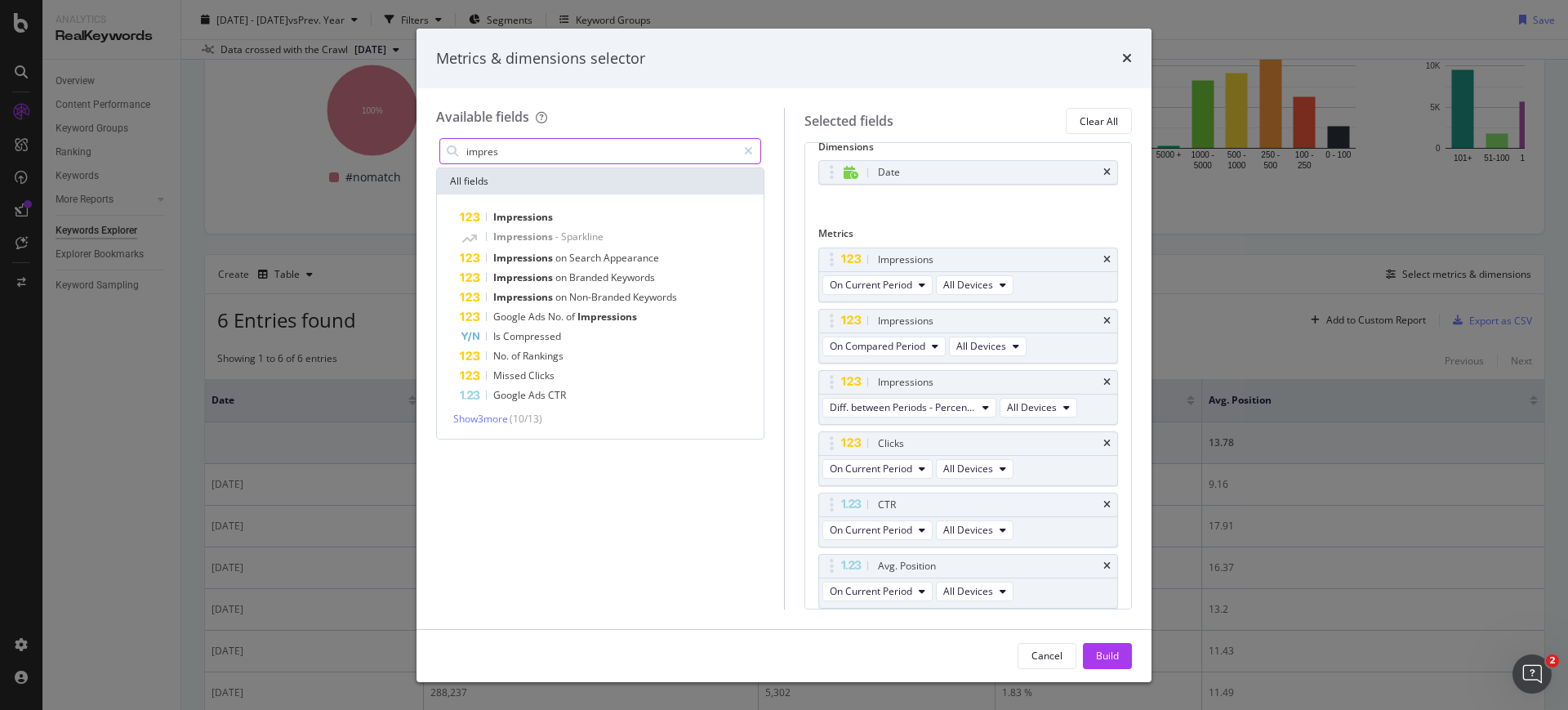
click at [550, 152] on input "impres" at bounding box center [600, 151] width 272 height 25
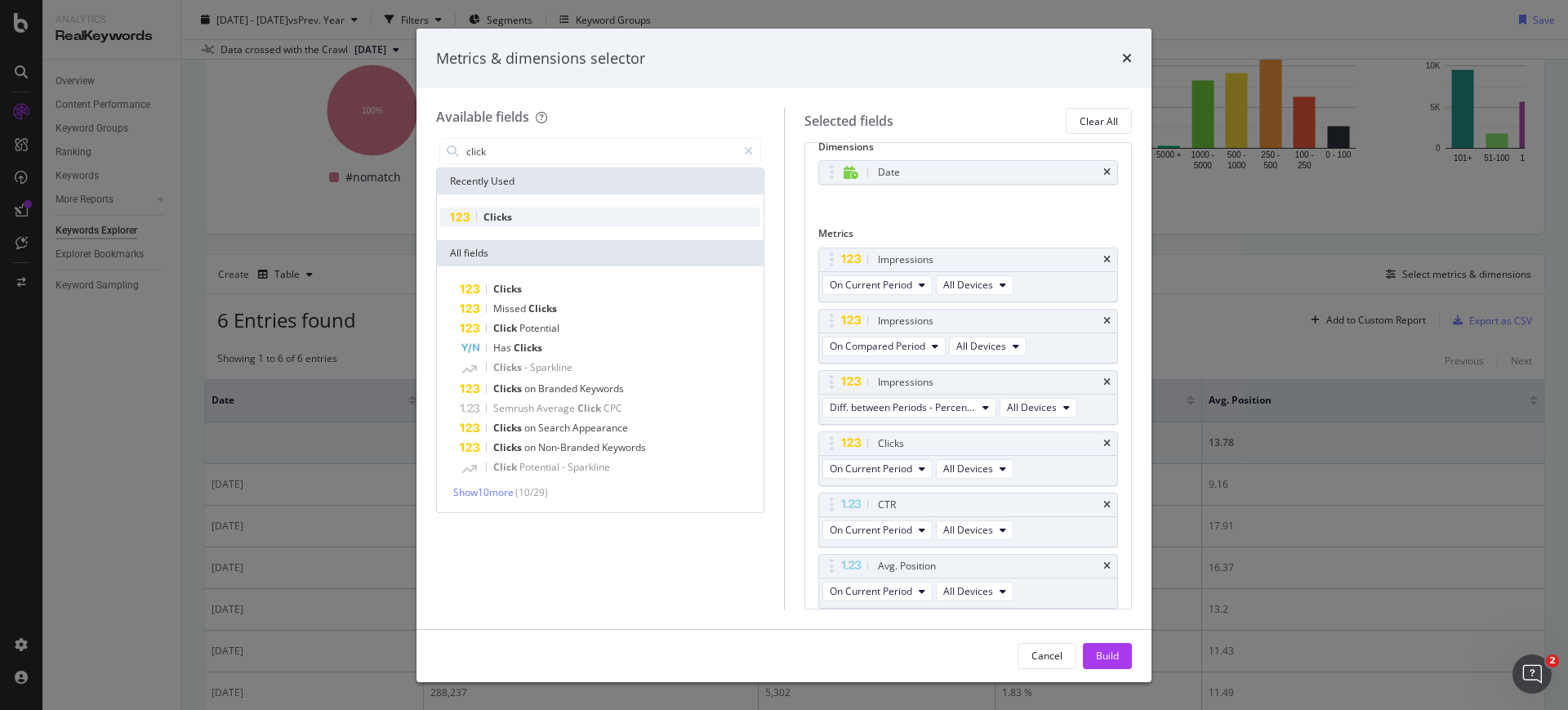
click at [545, 224] on div "Clicks" at bounding box center [599, 217] width 320 height 20
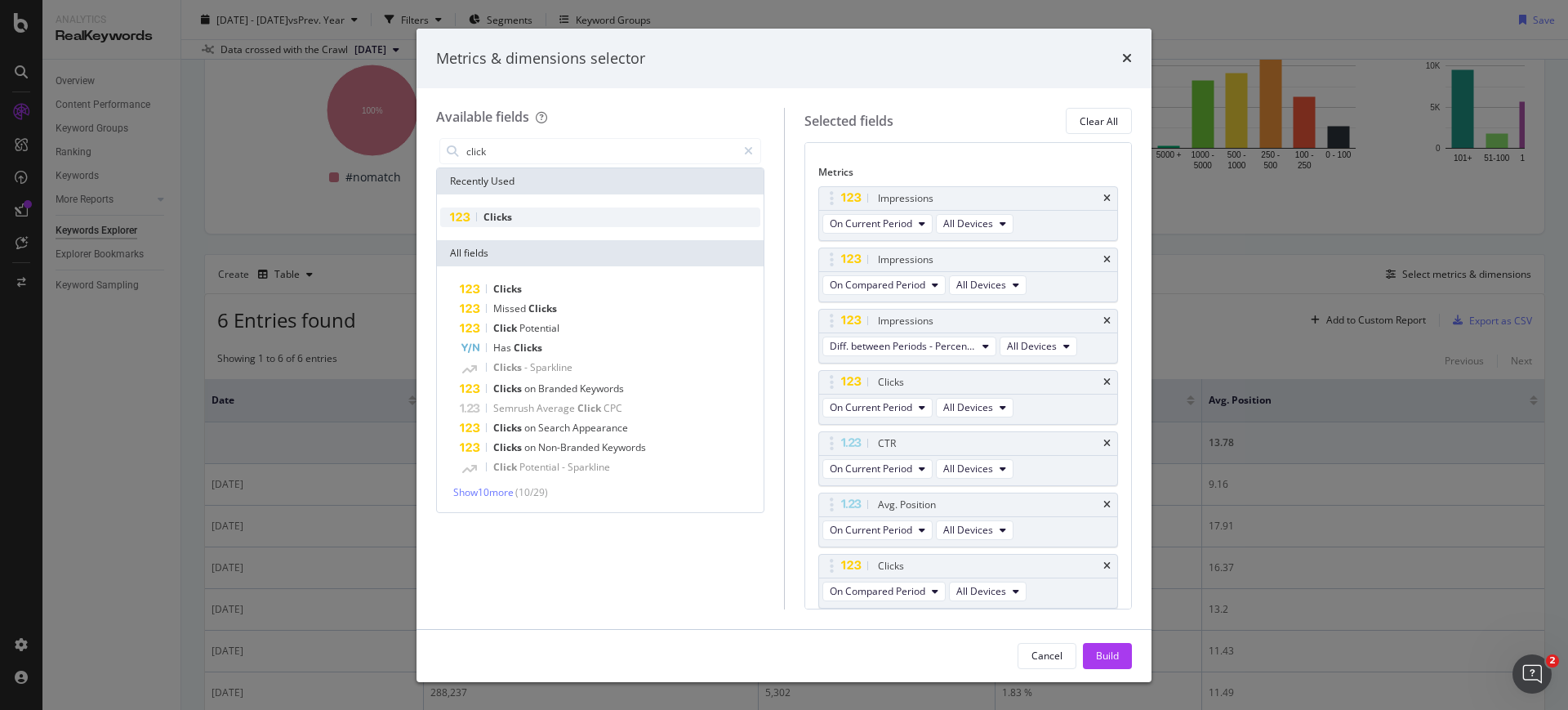
click at [545, 224] on div "Clicks" at bounding box center [599, 217] width 320 height 20
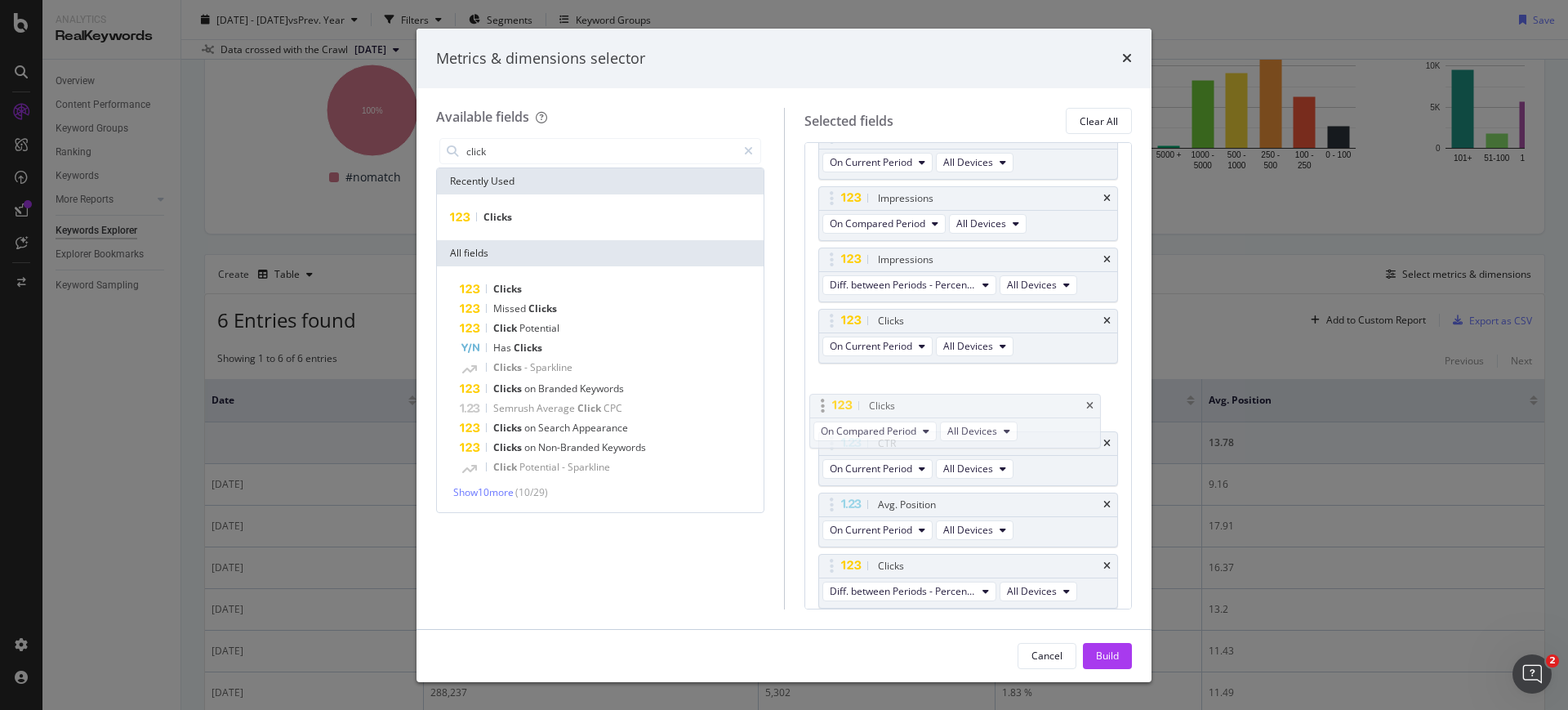
drag, startPoint x: 918, startPoint y: 503, endPoint x: 909, endPoint y: 402, distance: 101.4
click at [909, 402] on body "Analytics RealKeywords Overview Content Performance Keyword Groups Ranking Keyw…" at bounding box center [784, 355] width 1568 height 710
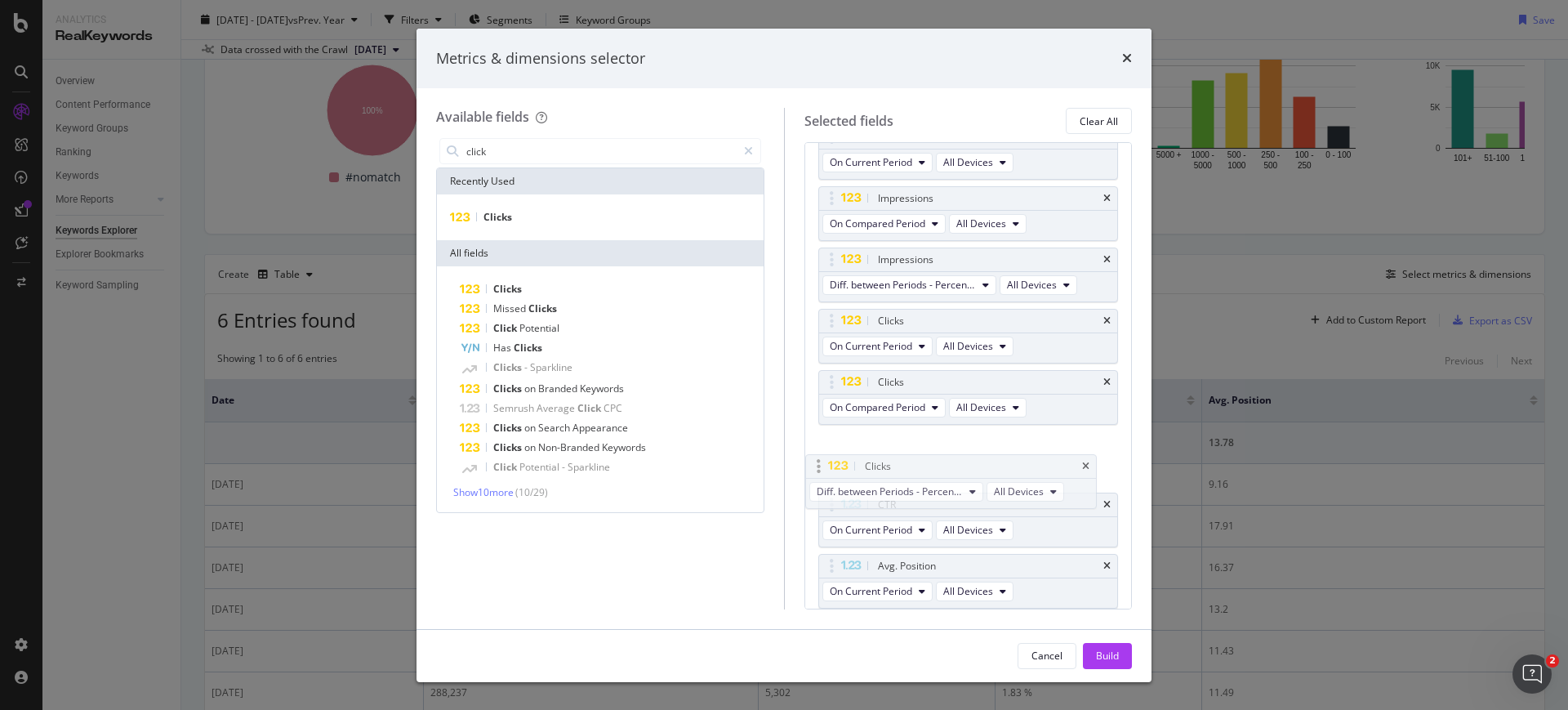
drag, startPoint x: 965, startPoint y: 555, endPoint x: 951, endPoint y: 451, distance: 104.9
click at [951, 451] on body "Analytics RealKeywords Overview Content Performance Keyword Groups Ranking Keyw…" at bounding box center [784, 355] width 1568 height 710
click at [569, 151] on input "click" at bounding box center [600, 151] width 272 height 25
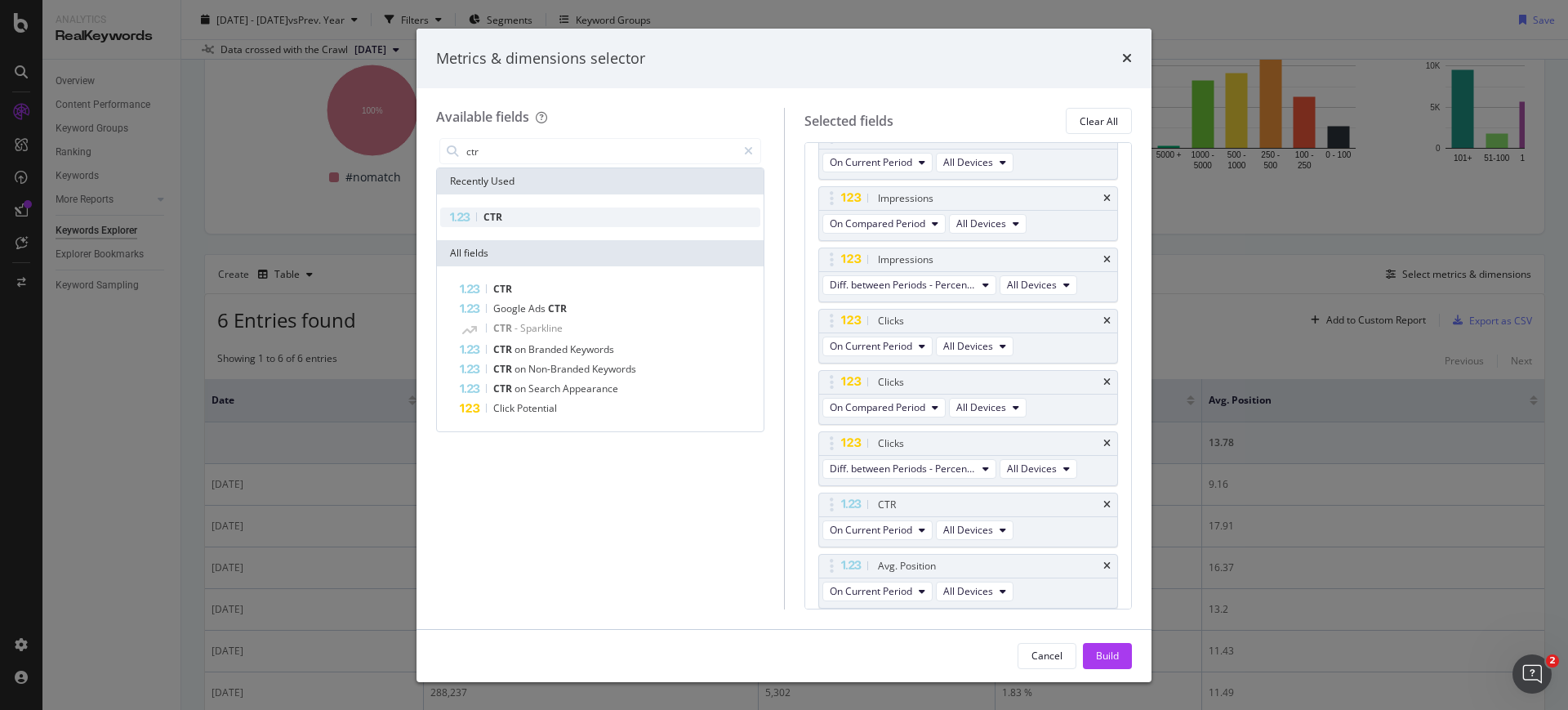
click at [532, 220] on div "CTR" at bounding box center [599, 217] width 320 height 20
drag, startPoint x: 933, startPoint y: 560, endPoint x: 938, endPoint y: 499, distance: 61.2
click at [938, 499] on body "Analytics RealKeywords Overview Content Performance Keyword Groups Ranking Keyw…" at bounding box center [784, 355] width 1568 height 710
click at [510, 148] on input "ctr" at bounding box center [600, 151] width 272 height 25
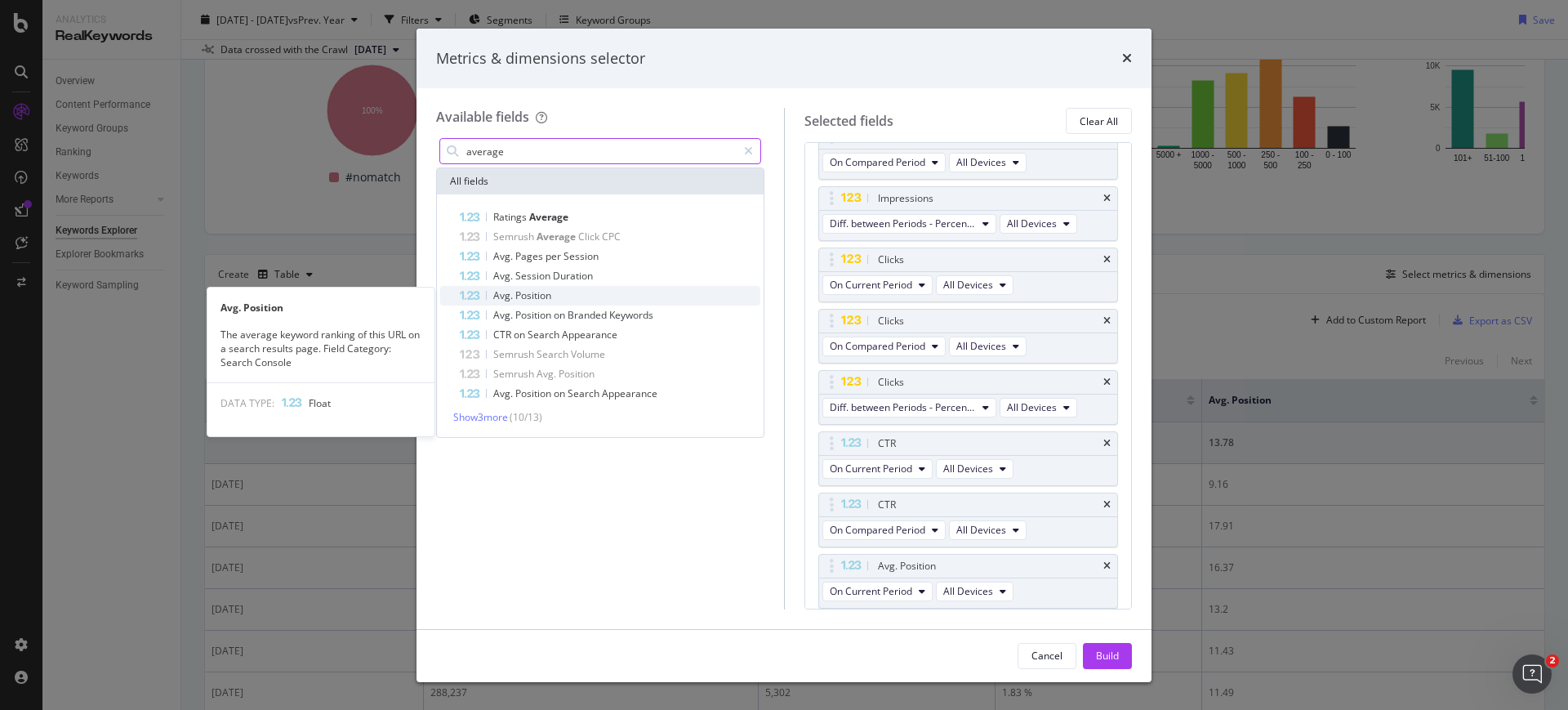
type input "average"
click at [520, 298] on span "Position" at bounding box center [534, 295] width 36 height 14
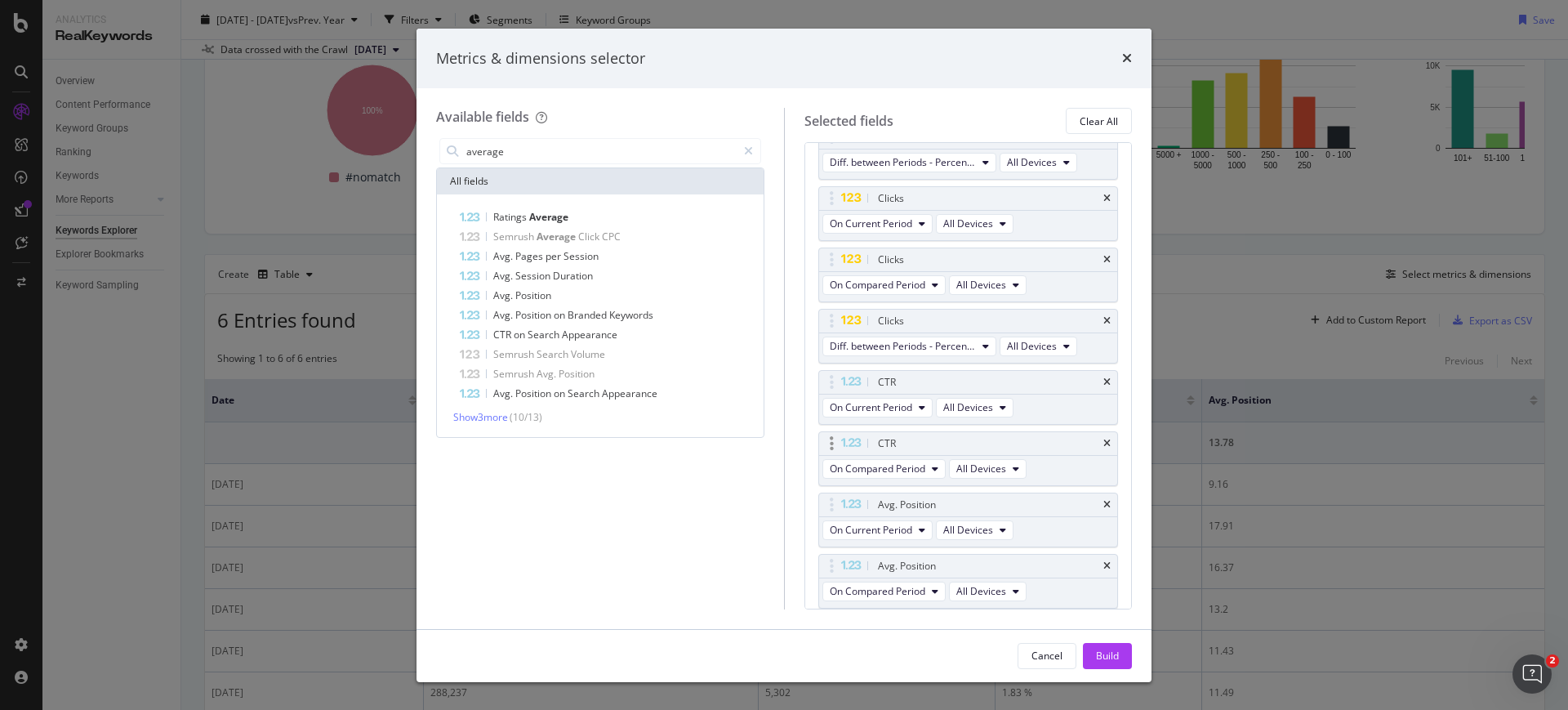
scroll to position [316, 0]
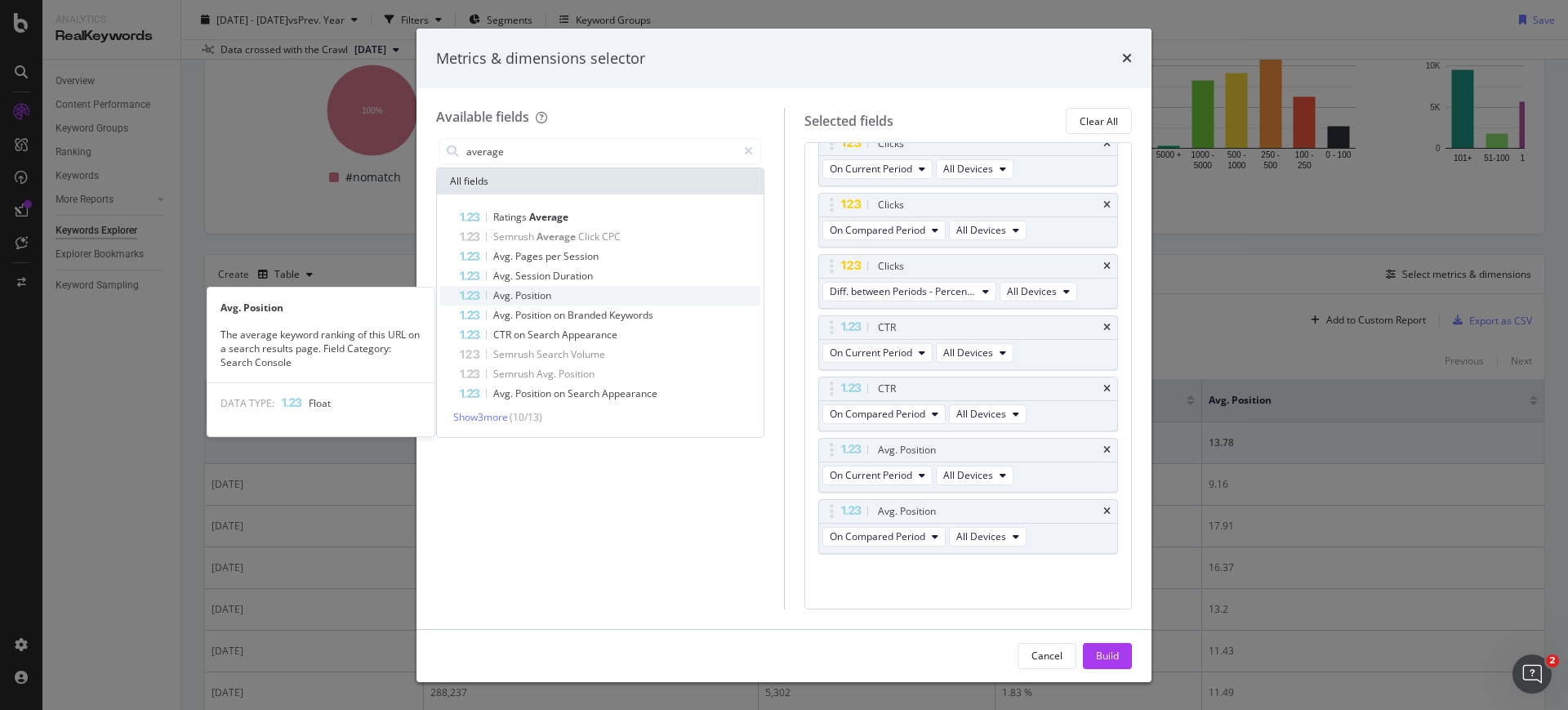
click at [545, 298] on span "Position" at bounding box center [534, 295] width 36 height 14
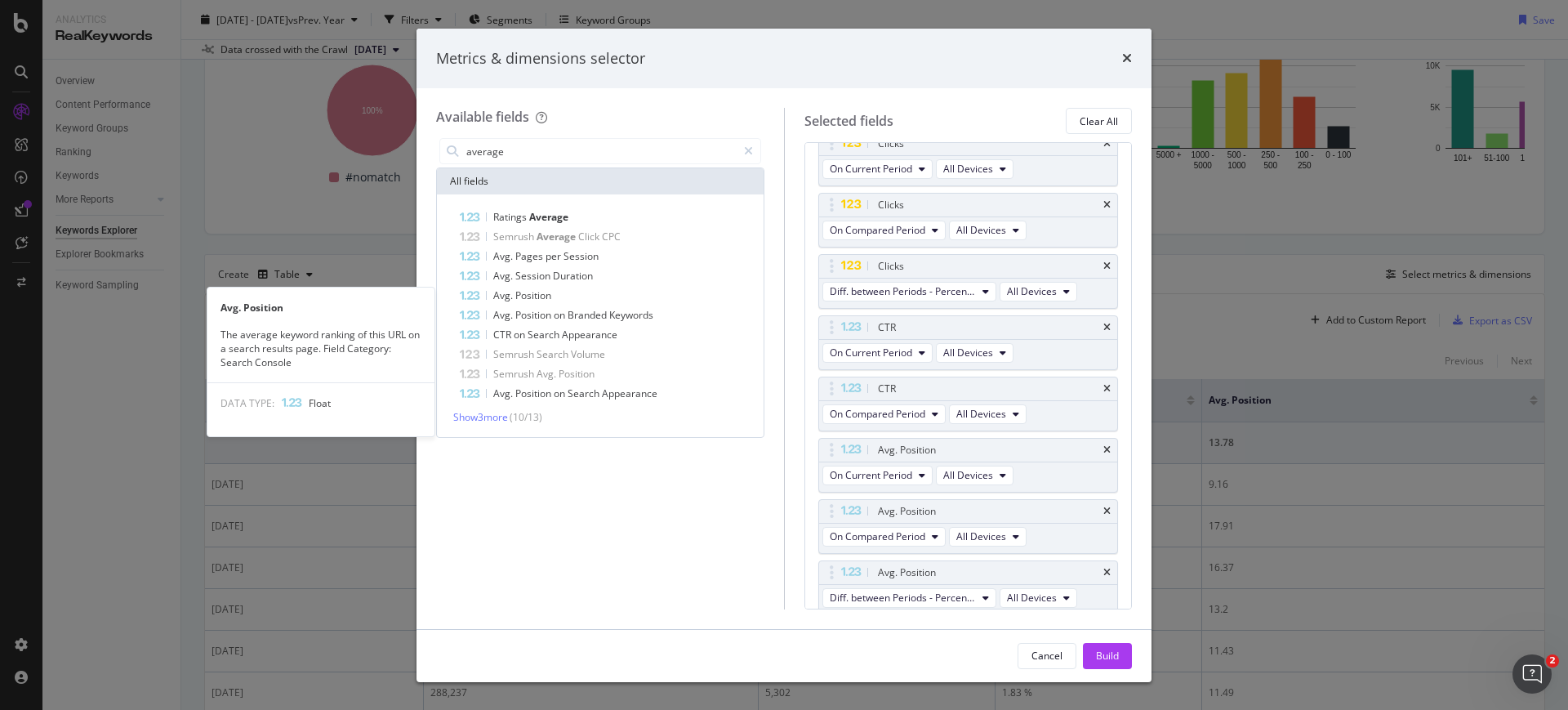
scroll to position [323, 0]
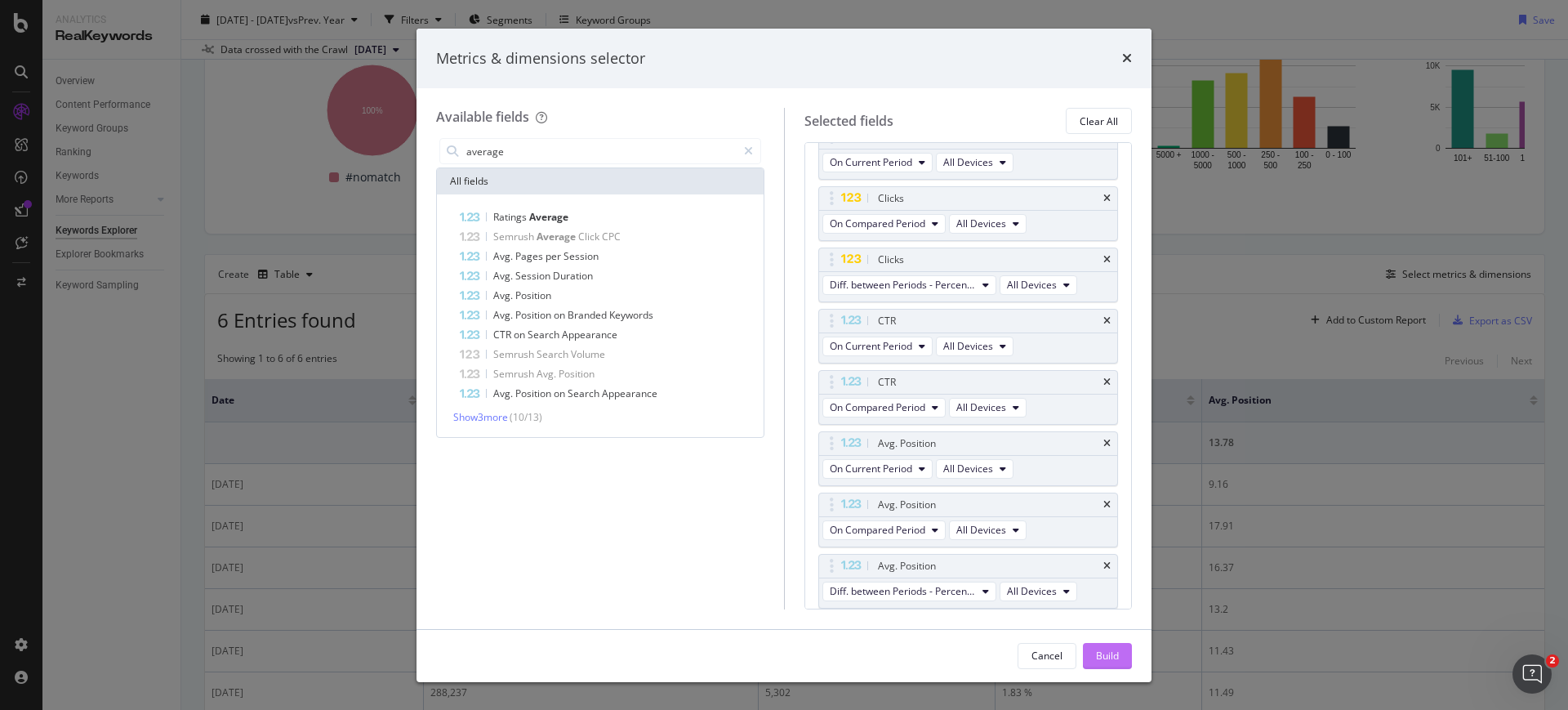
click at [1103, 656] on div "Build" at bounding box center [1108, 656] width 23 height 14
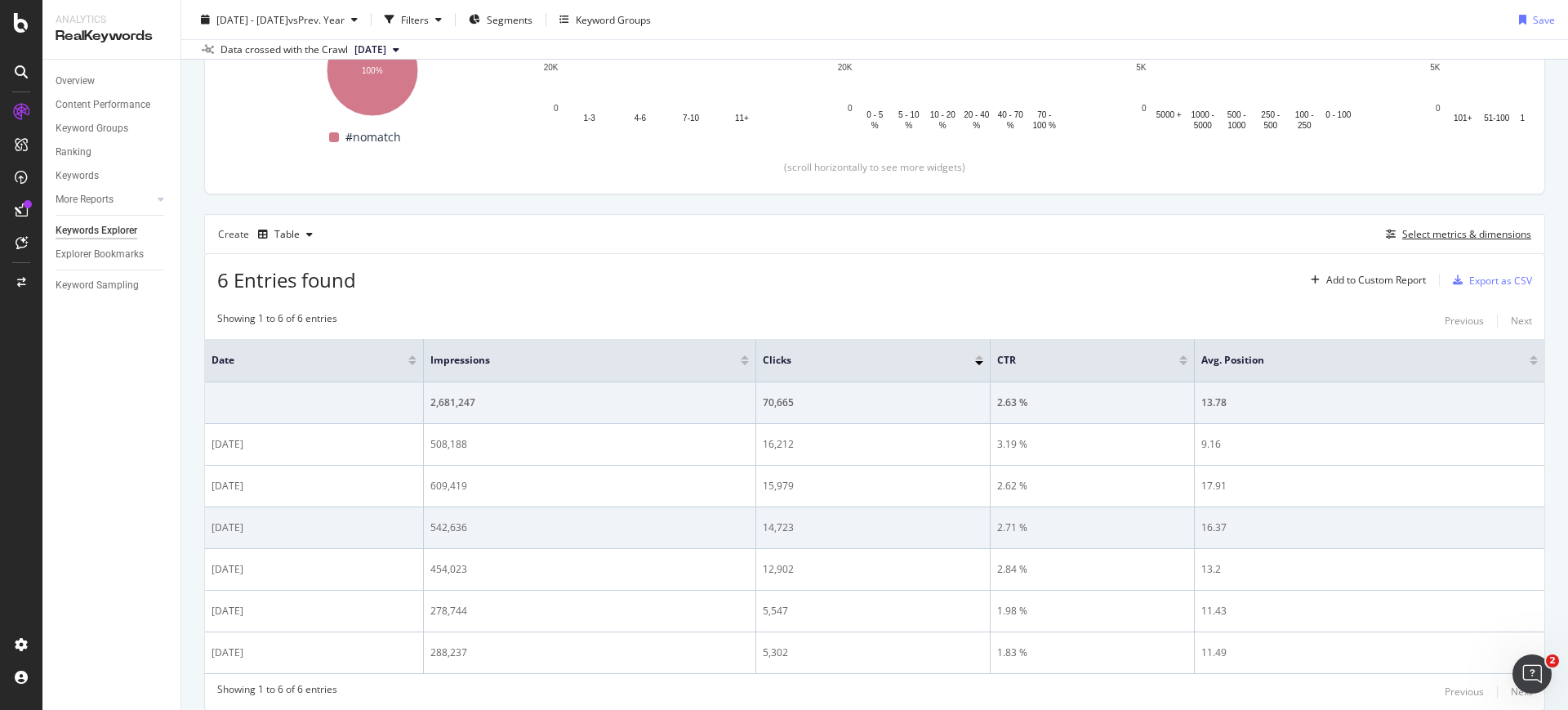
scroll to position [352, 0]
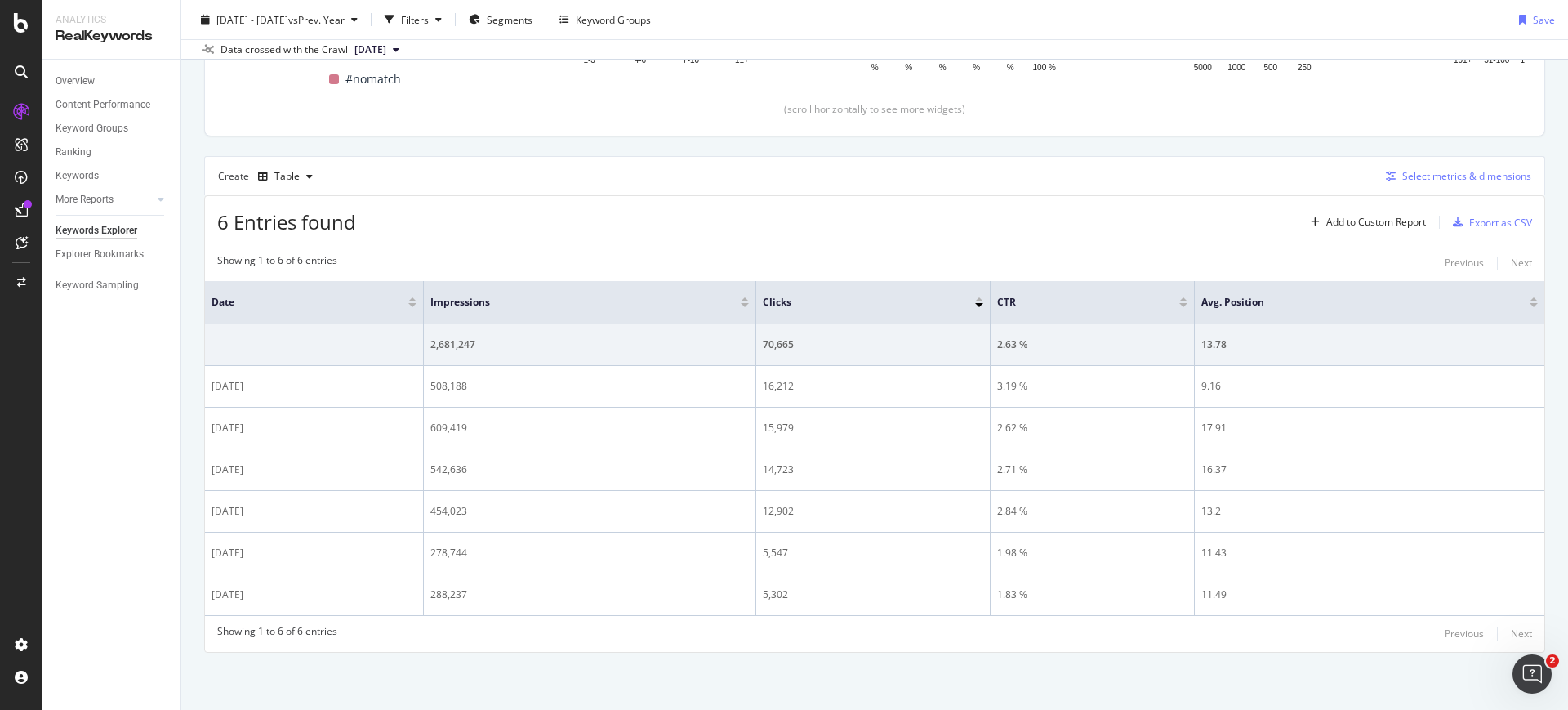
click at [1381, 182] on div "Select metrics & dimensions" at bounding box center [1455, 177] width 152 height 18
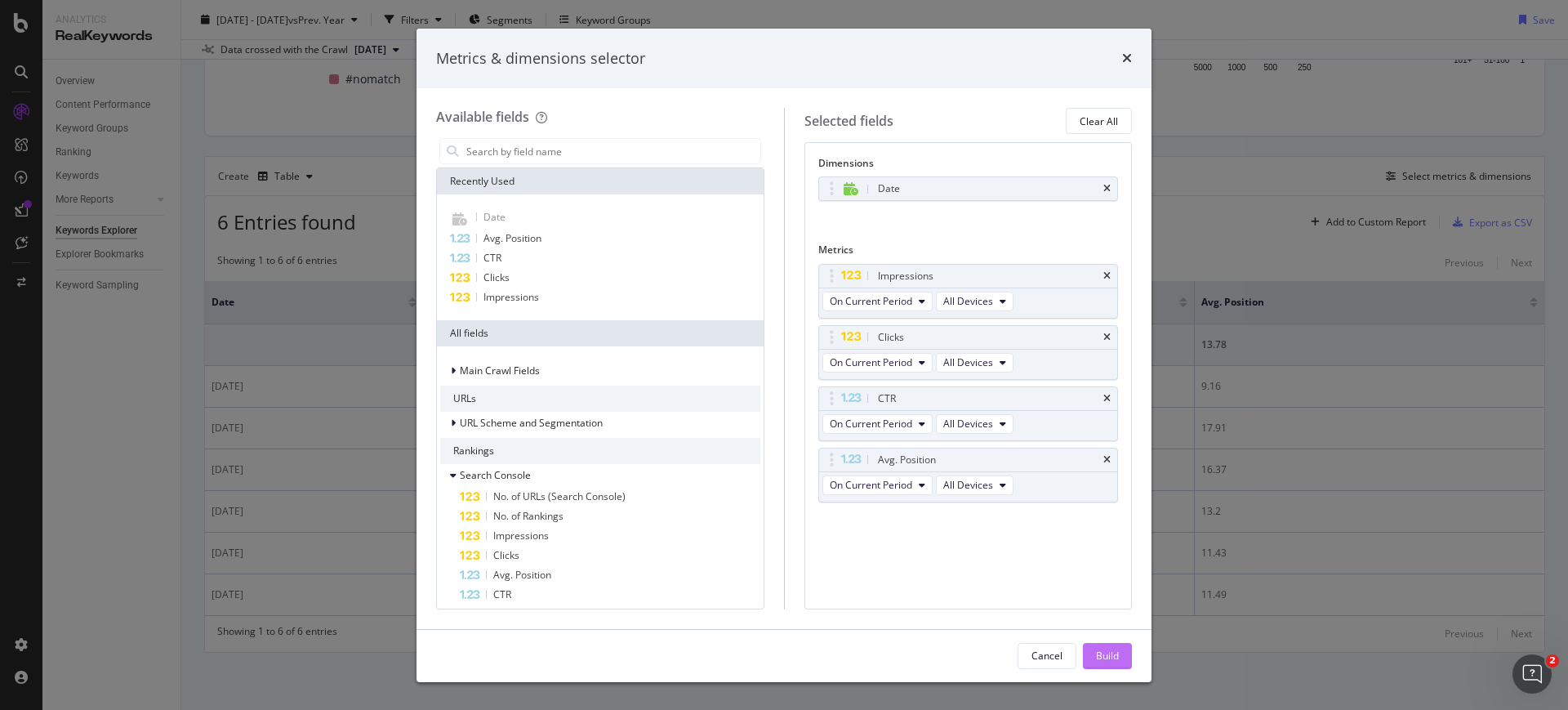
click at [1099, 652] on div "Build" at bounding box center [1108, 656] width 23 height 14
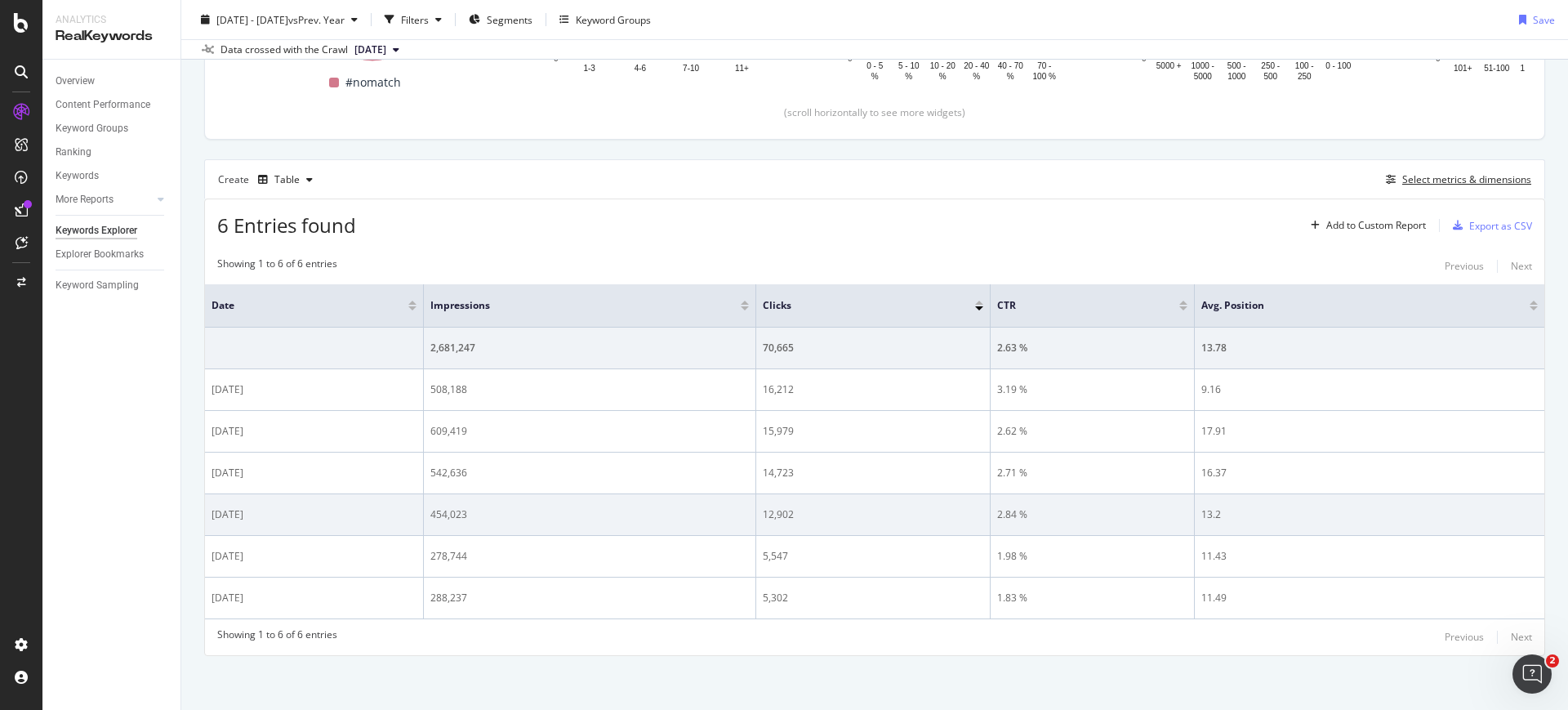
scroll to position [348, 0]
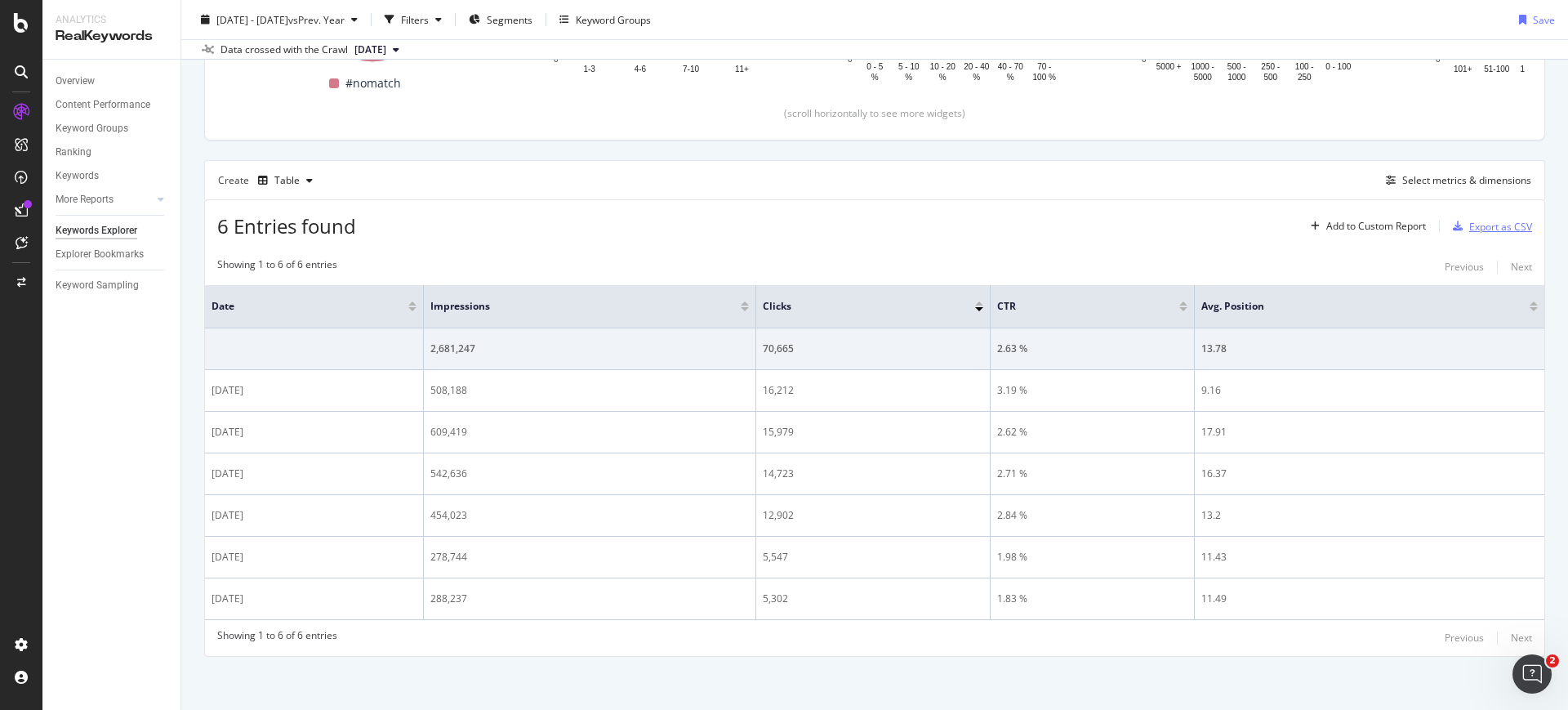
click at [1469, 223] on div "Export as CSV" at bounding box center [1501, 226] width 62 height 14
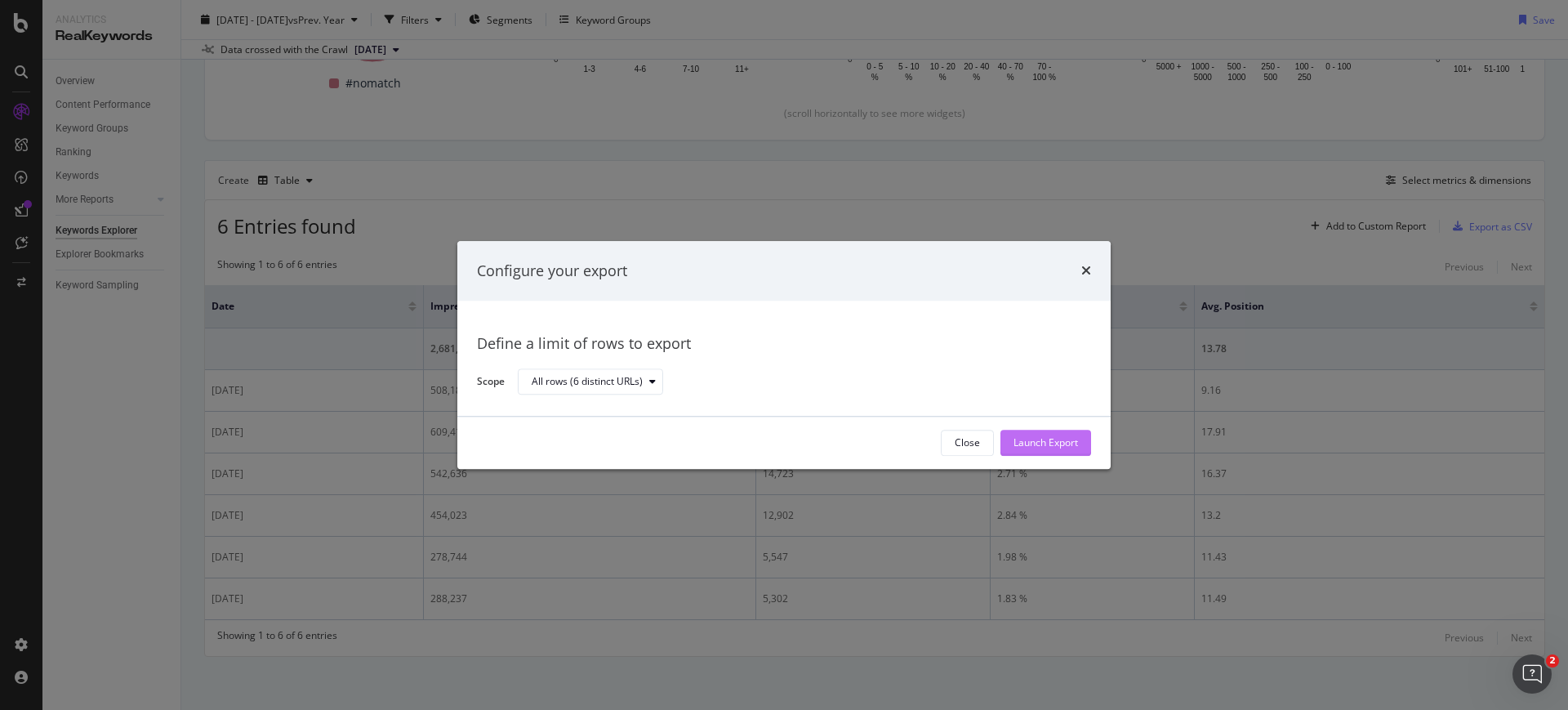
click at [1023, 432] on div "Launch Export" at bounding box center [1046, 443] width 64 height 25
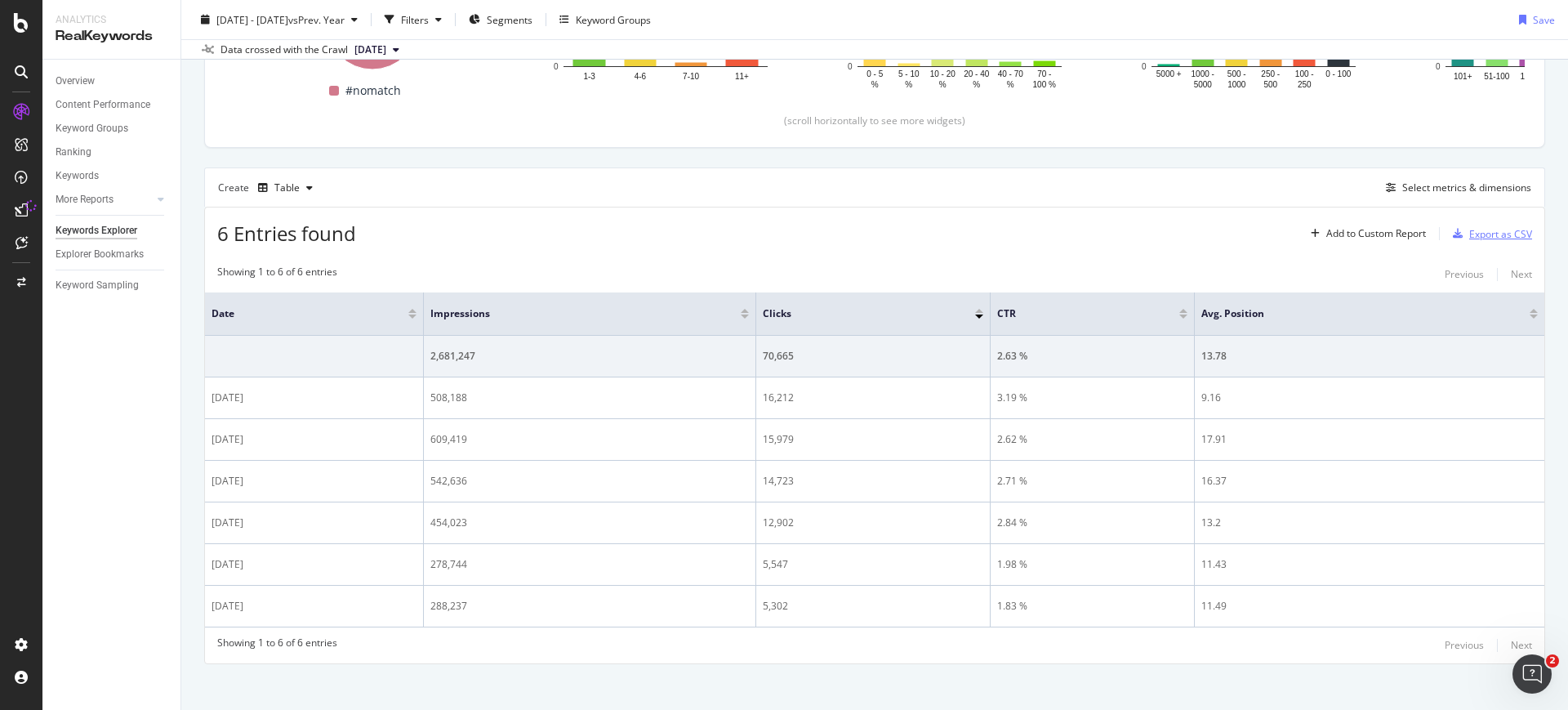
scroll to position [340, 0]
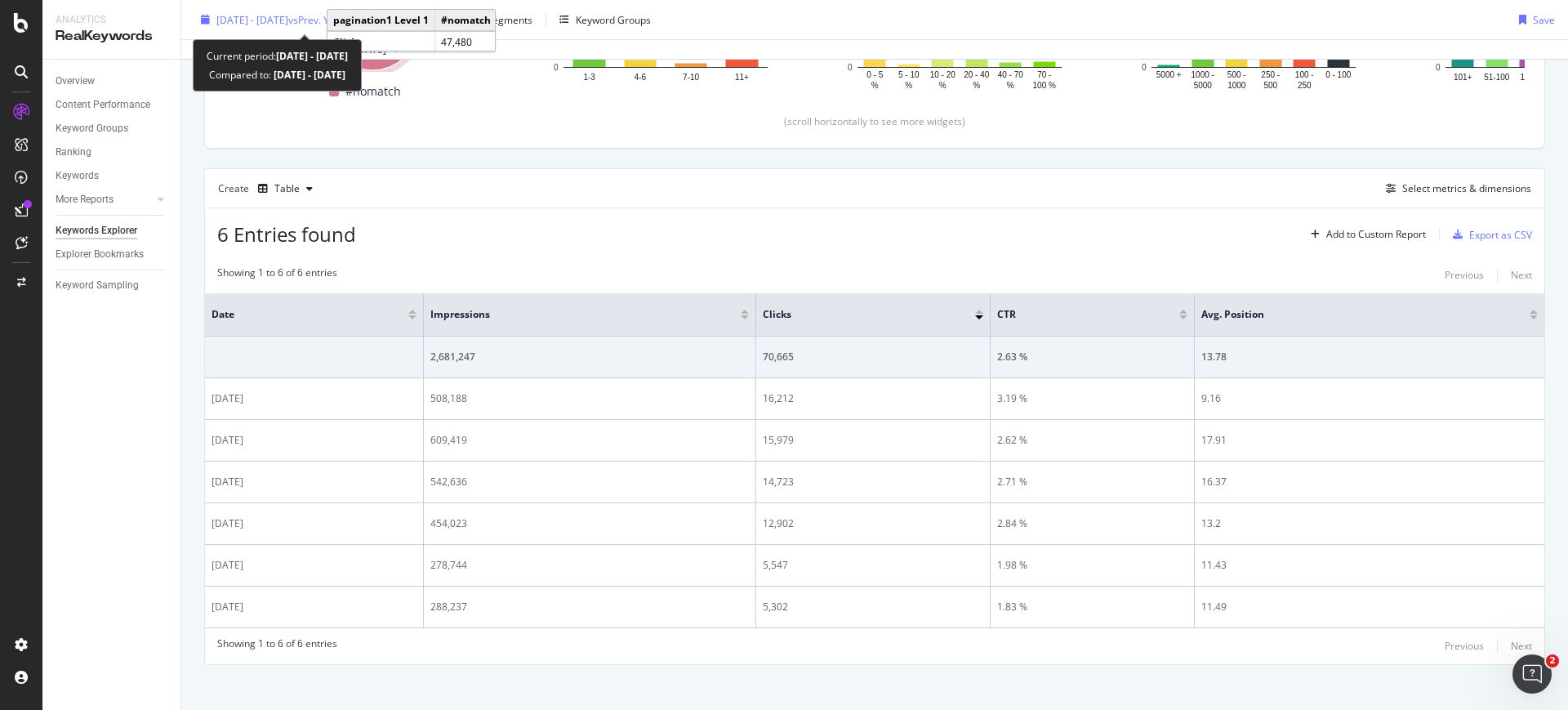
click at [289, 23] on span "[DATE] - [DATE]" at bounding box center [252, 19] width 72 height 14
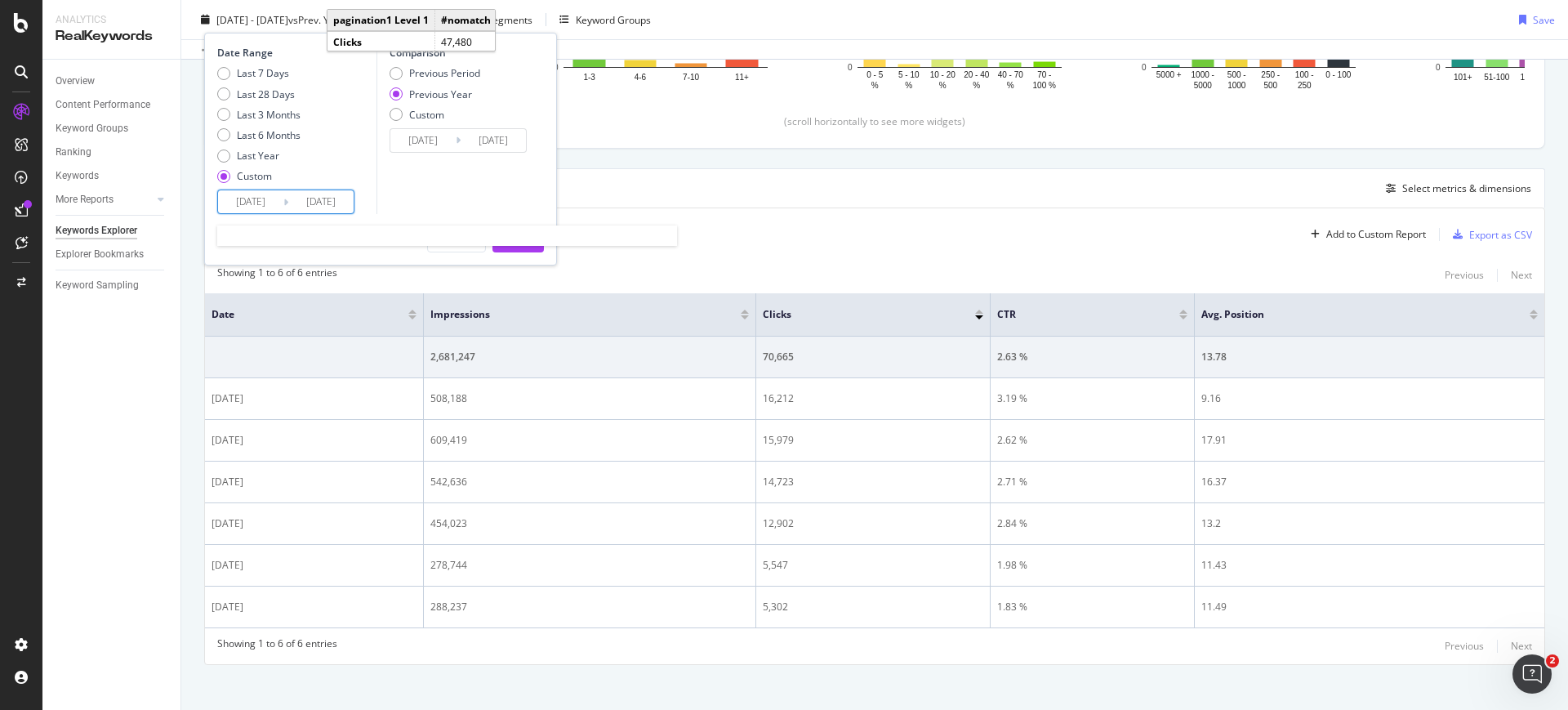
click at [266, 199] on input "[DATE]" at bounding box center [250, 202] width 65 height 23
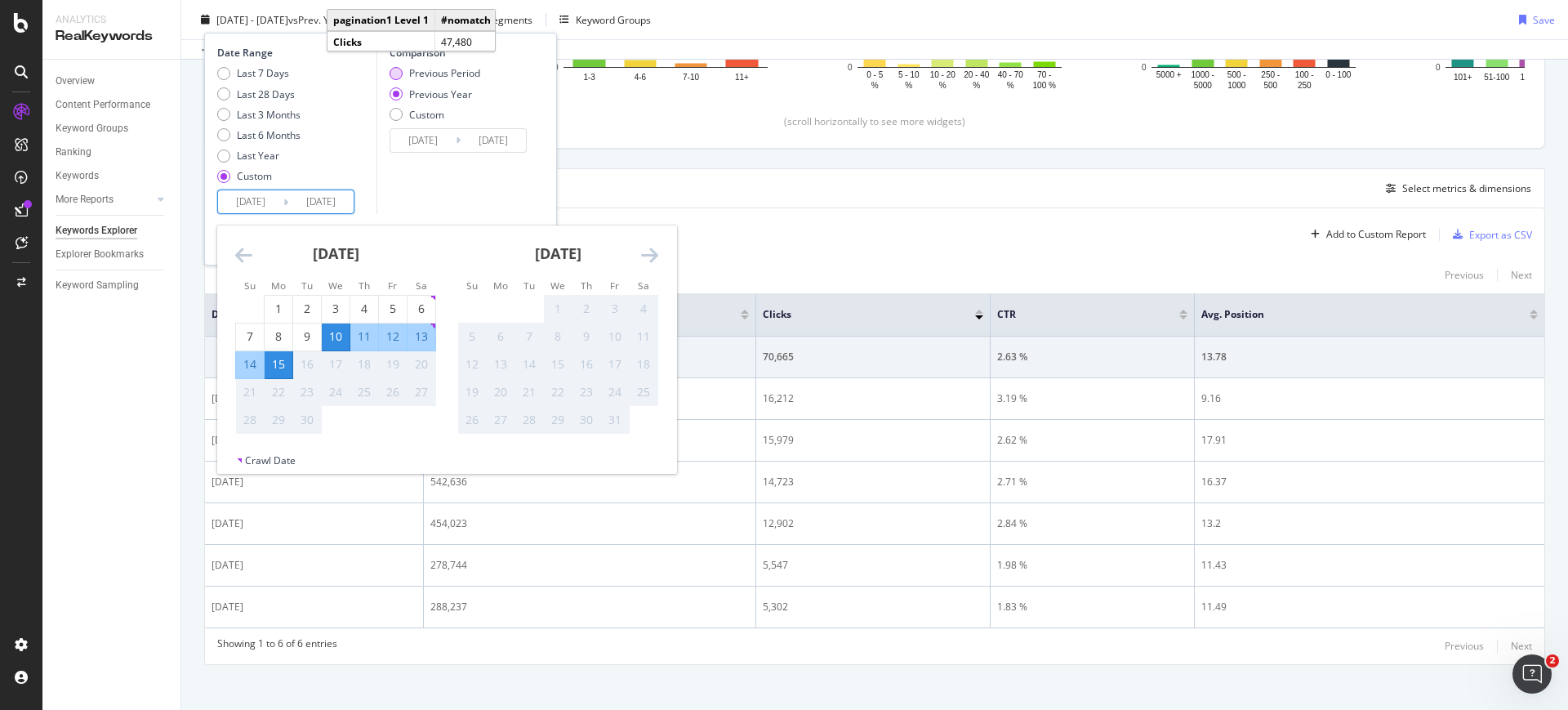
click at [414, 77] on div "Previous Period" at bounding box center [445, 72] width 71 height 14
type input "[DATE]"
click at [254, 197] on input "[DATE]" at bounding box center [250, 202] width 65 height 23
click at [358, 313] on div "4" at bounding box center [364, 309] width 28 height 16
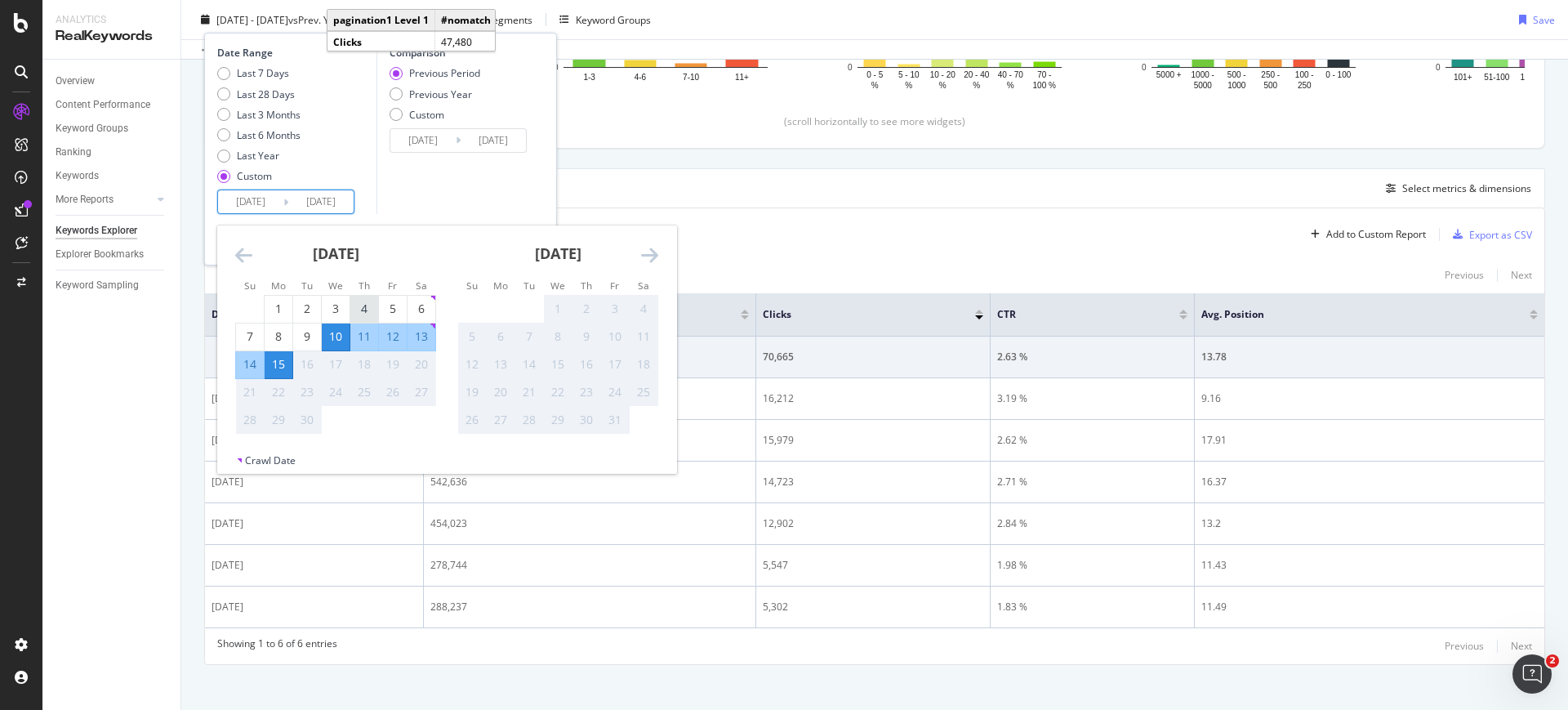
type input "[DATE]"
click at [306, 338] on div "9" at bounding box center [308, 336] width 28 height 16
type input "[DATE]"
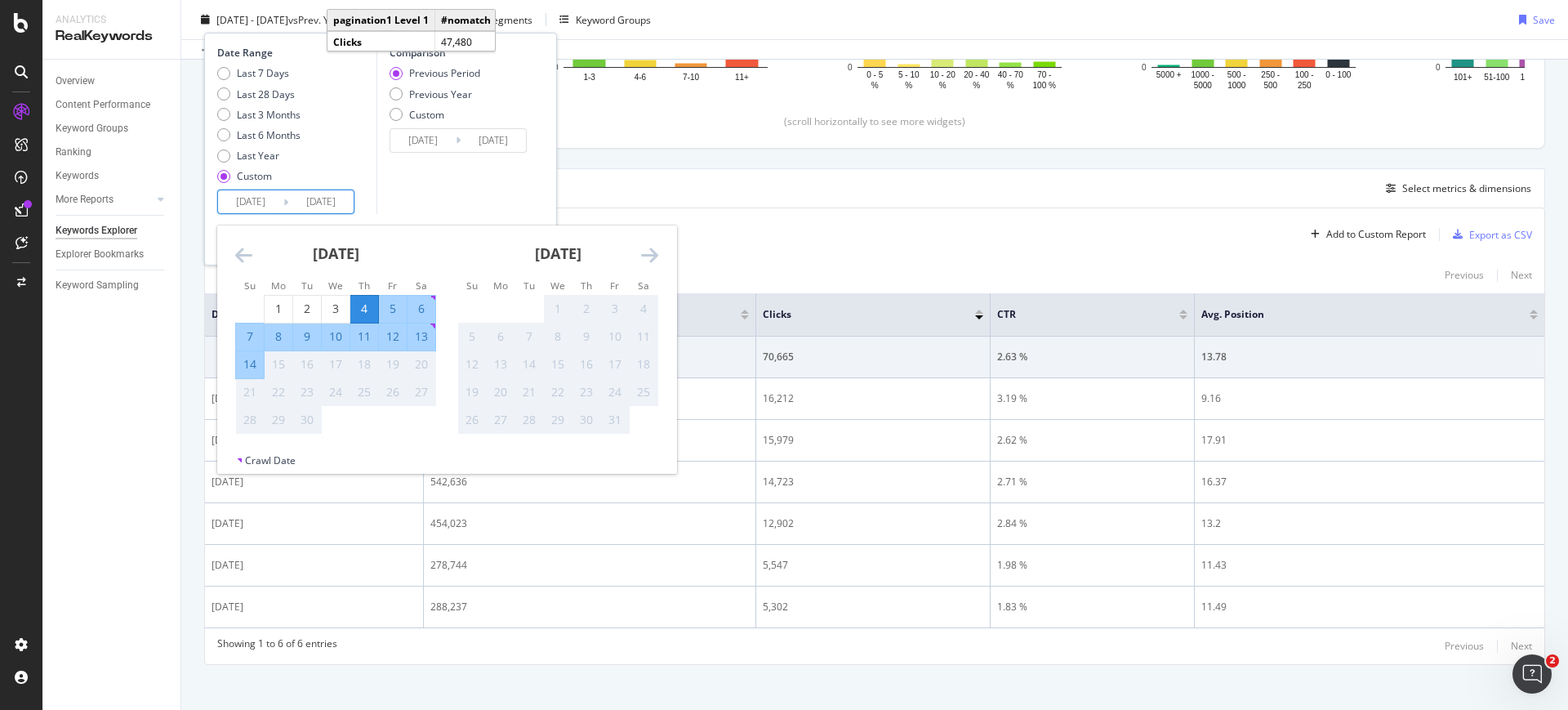
type input "[DATE]"
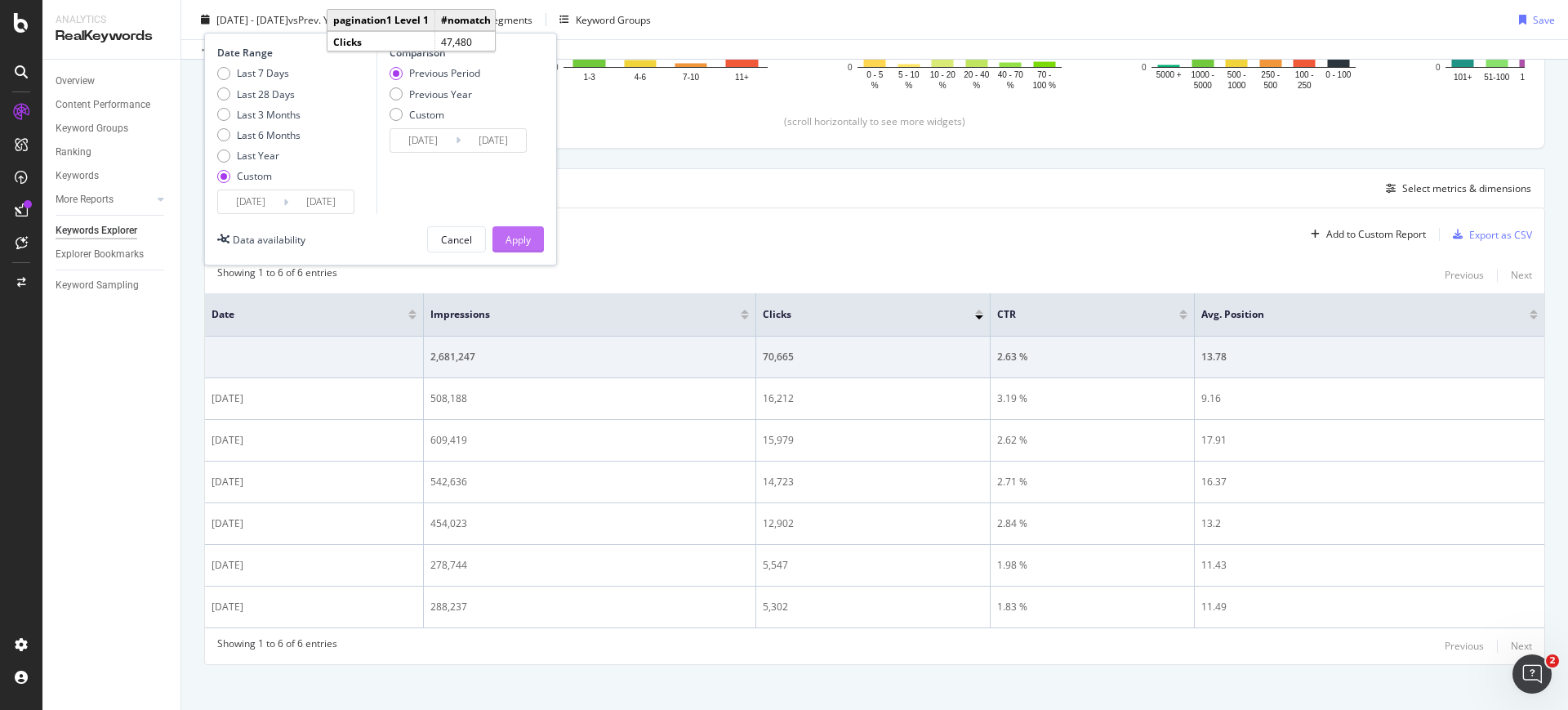
click at [520, 232] on div "Apply" at bounding box center [518, 239] width 25 height 14
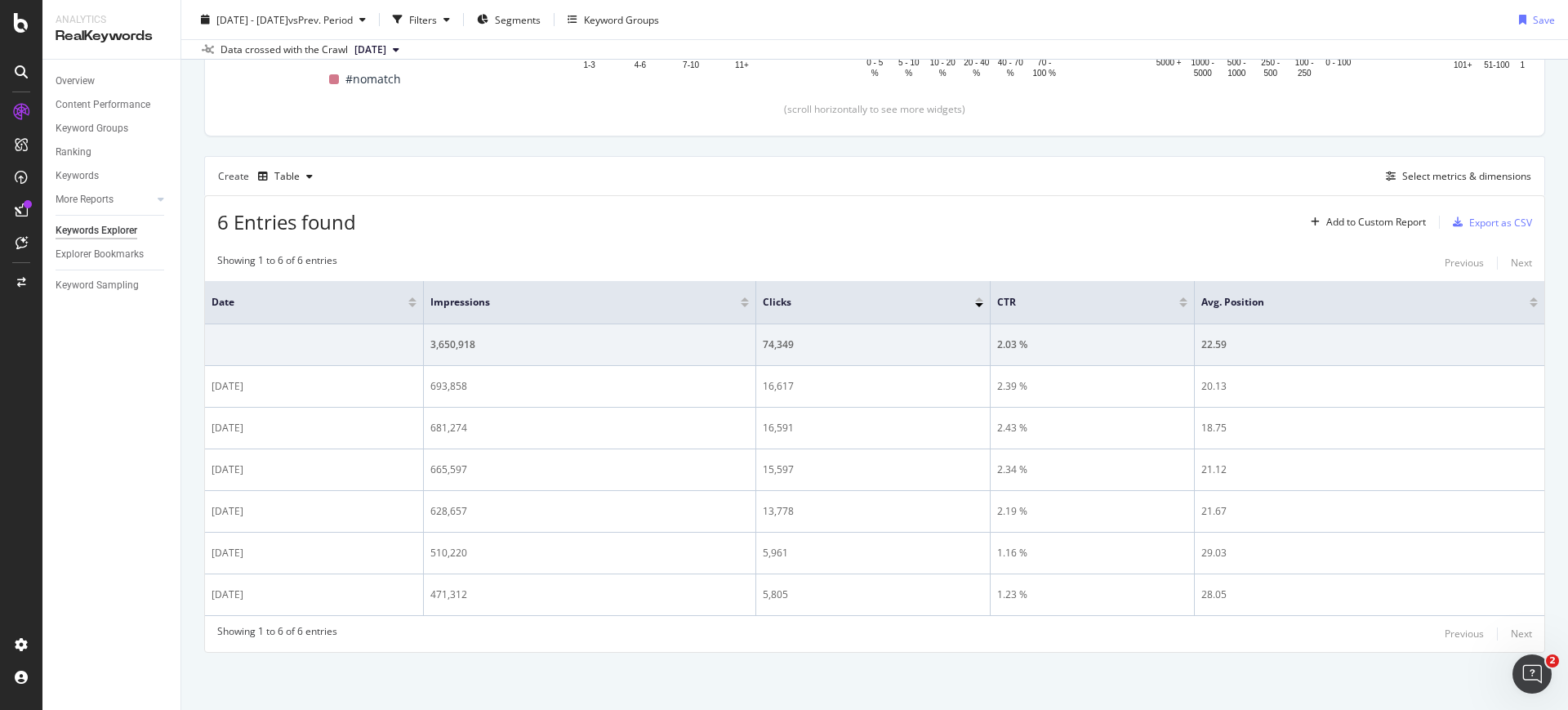
scroll to position [351, 0]
click at [1474, 229] on div "Export as CSV" at bounding box center [1501, 223] width 62 height 14
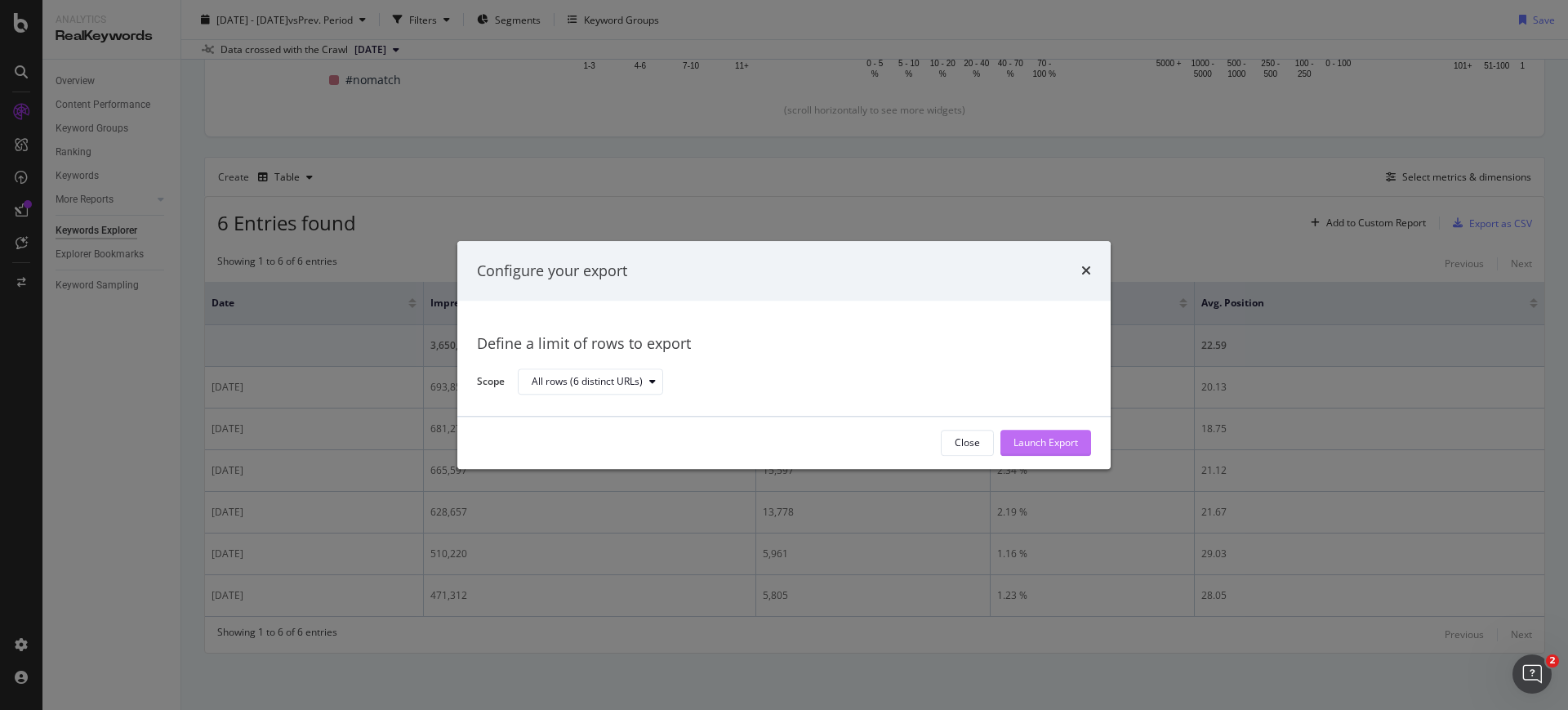
click at [1033, 443] on div "Launch Export" at bounding box center [1046, 443] width 64 height 14
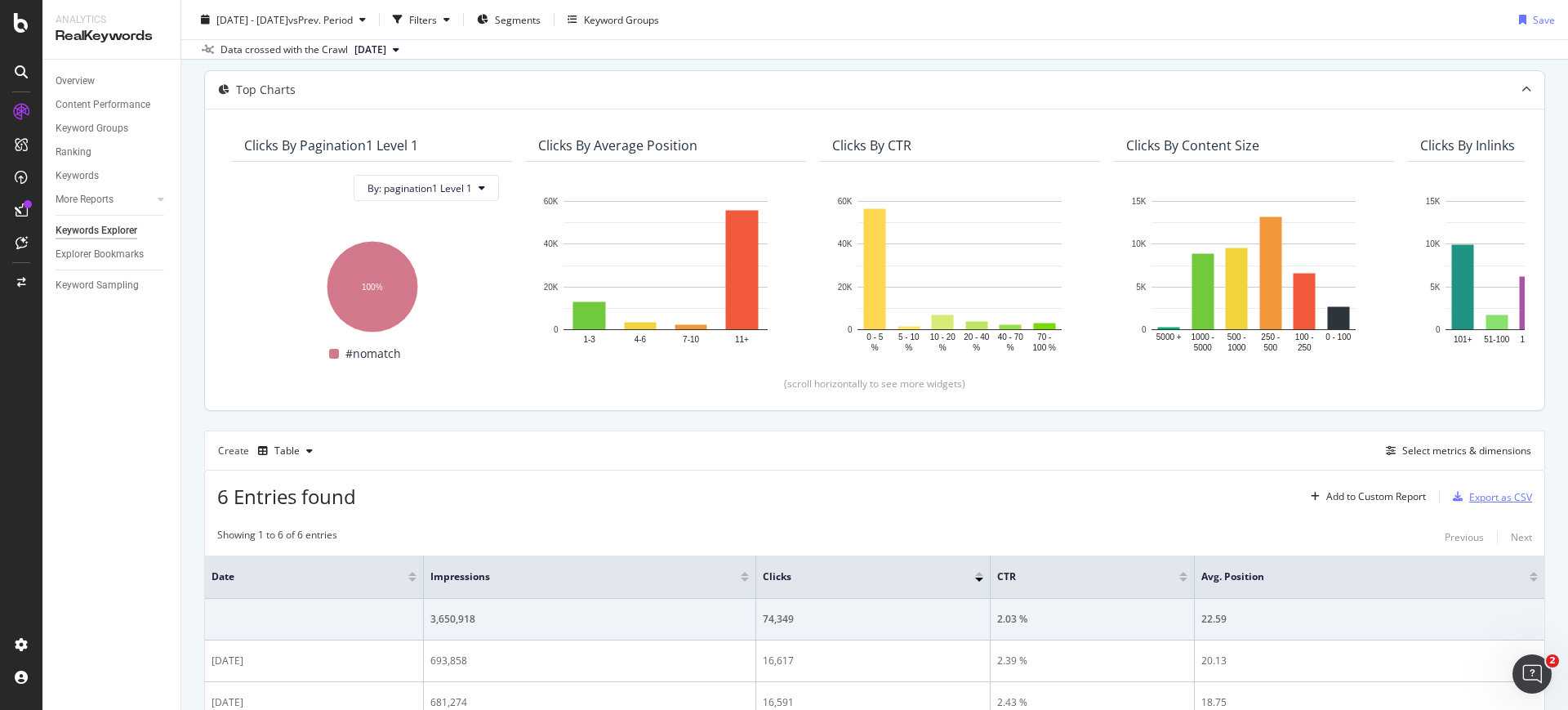
scroll to position [0, 0]
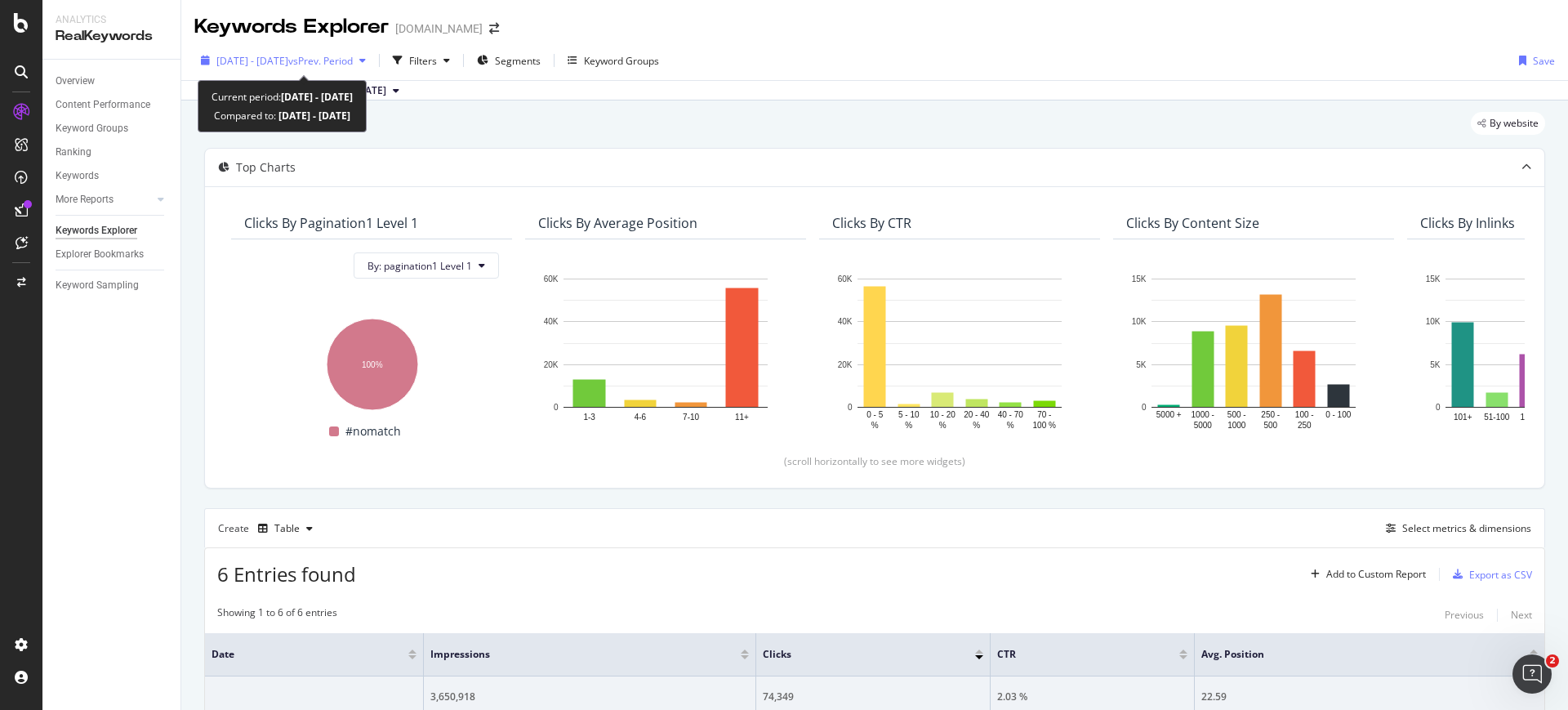
click at [353, 63] on span "vs Prev. Period" at bounding box center [321, 61] width 64 height 14
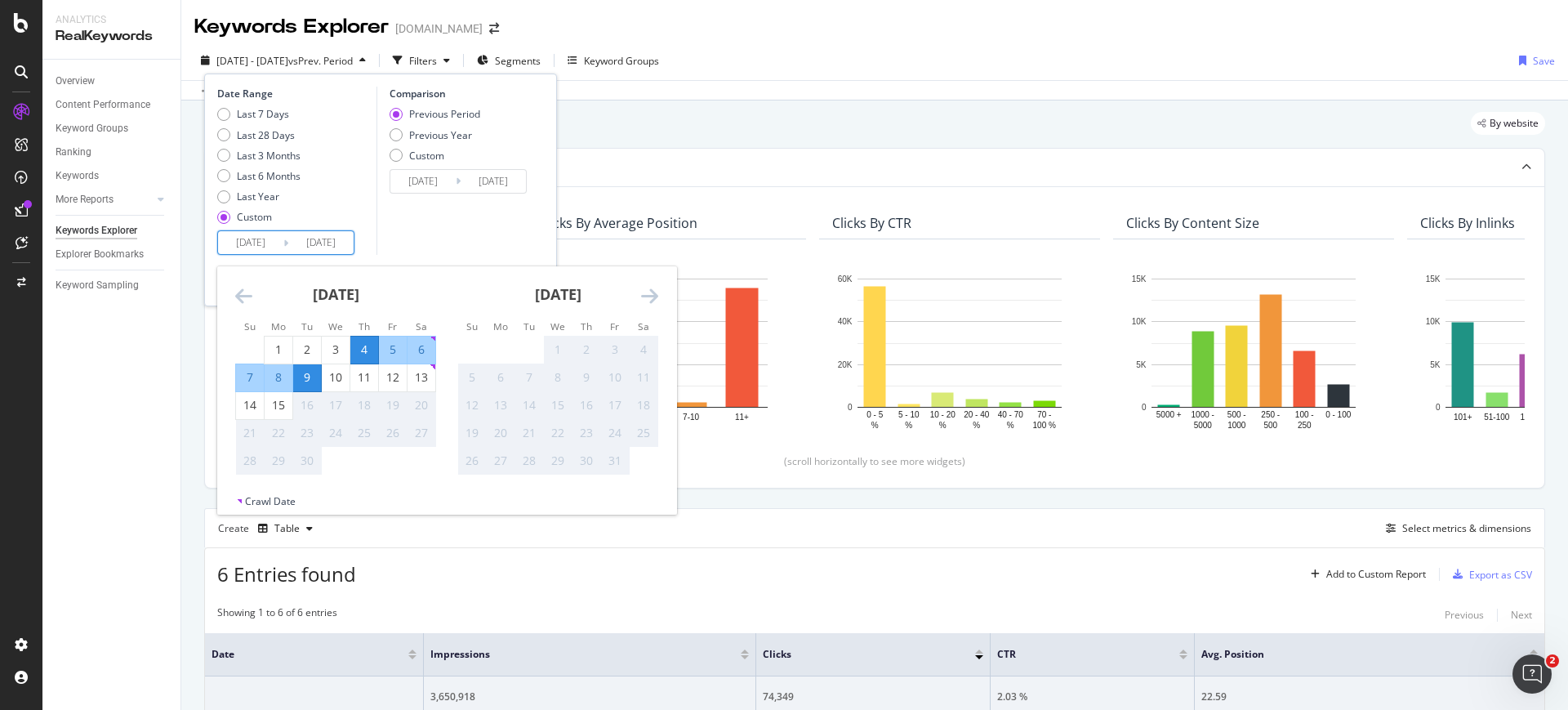
click at [262, 234] on input "[DATE]" at bounding box center [250, 243] width 65 height 23
click at [341, 369] on div "10" at bounding box center [335, 378] width 28 height 16
type input "[DATE]"
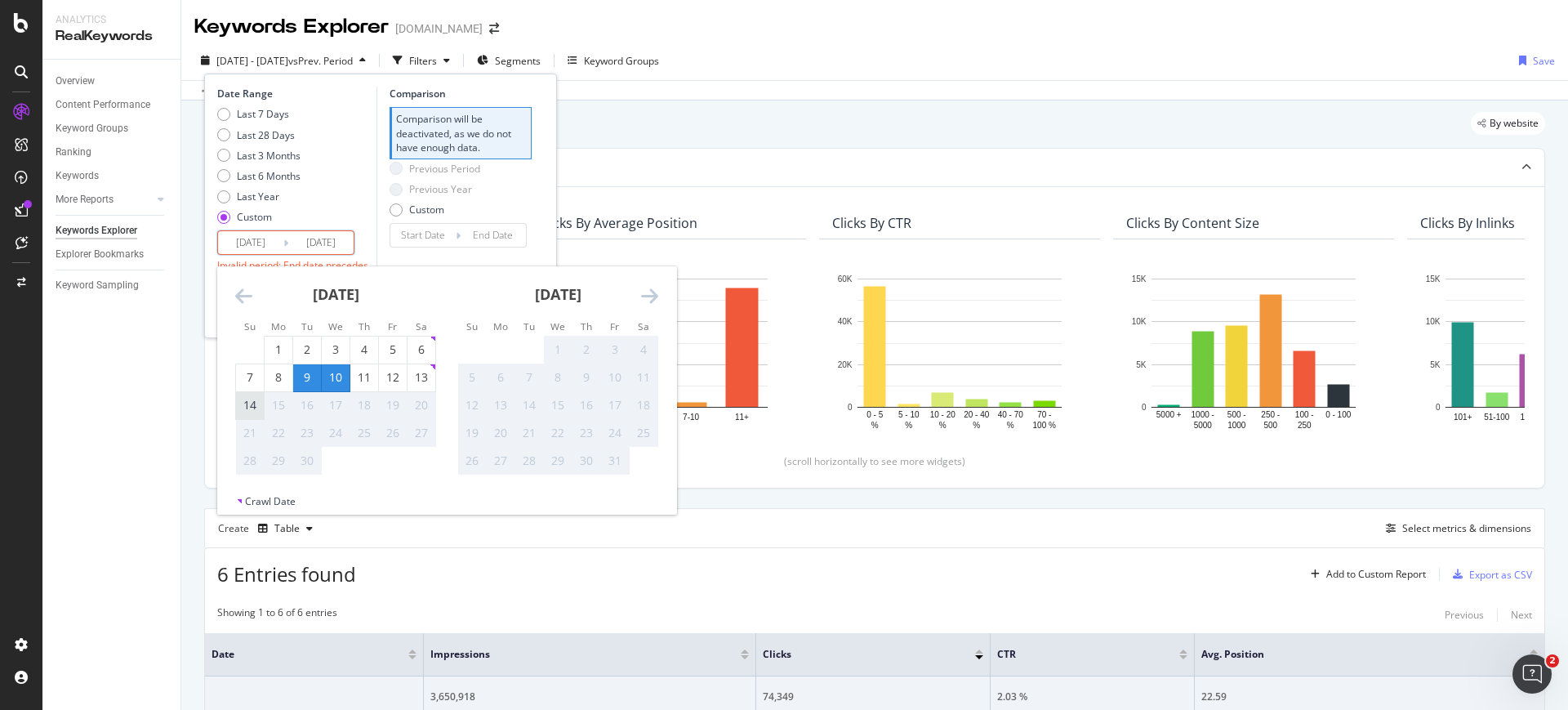
click at [257, 406] on div "14" at bounding box center [250, 406] width 28 height 16
type input "[DATE]"
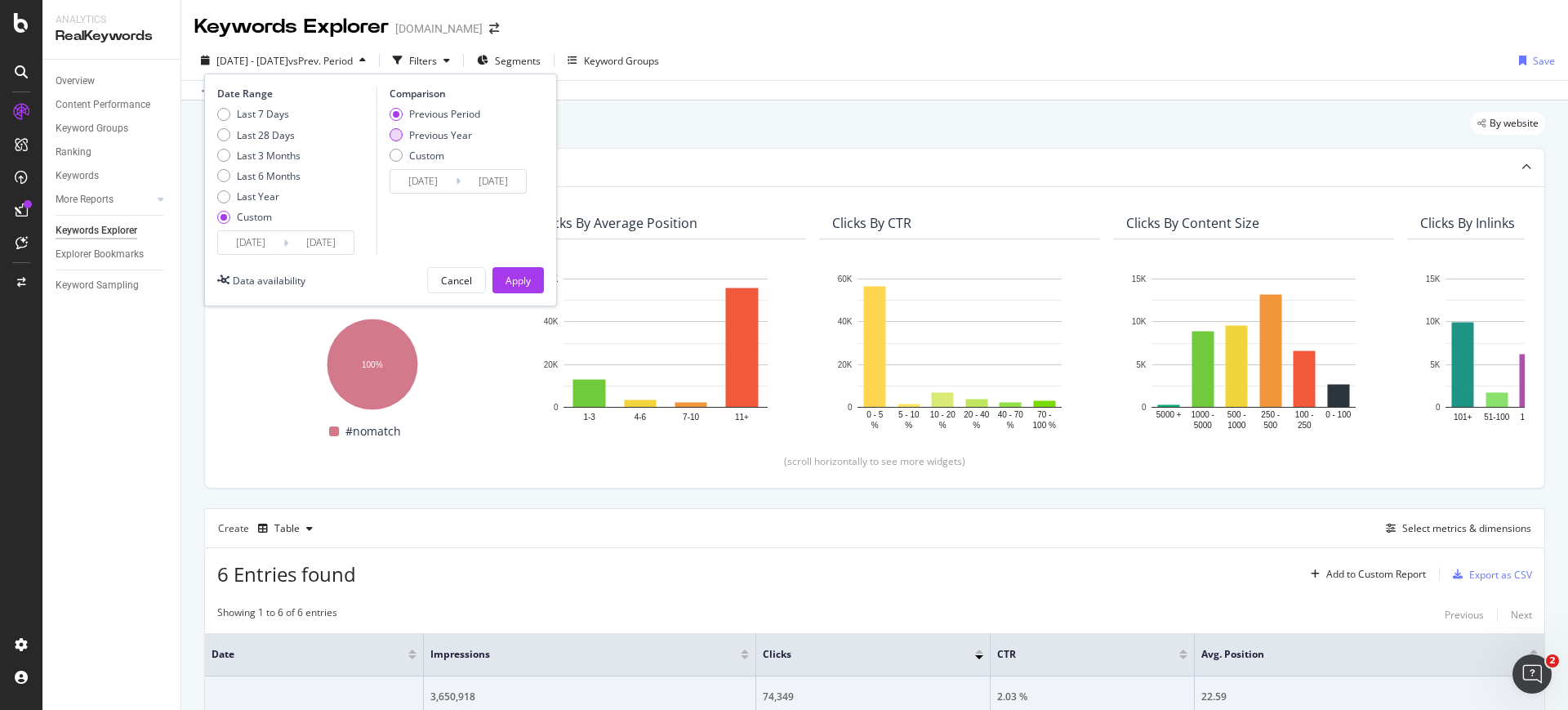
click at [438, 138] on div "Previous Year" at bounding box center [441, 135] width 62 height 14
type input "[DATE]"
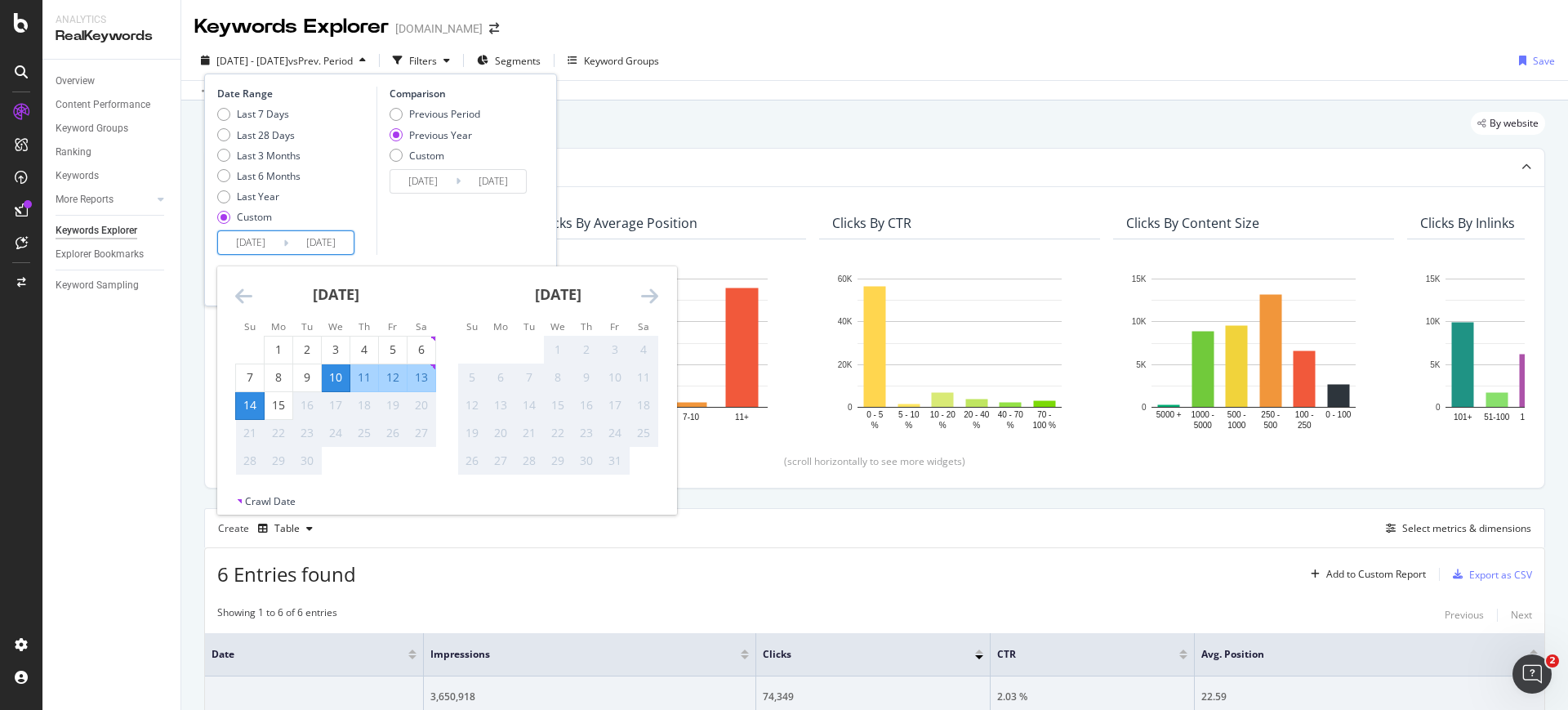
click at [267, 232] on input "[DATE]" at bounding box center [250, 243] width 65 height 23
click at [276, 407] on div "15" at bounding box center [279, 406] width 28 height 16
type input "[DATE]"
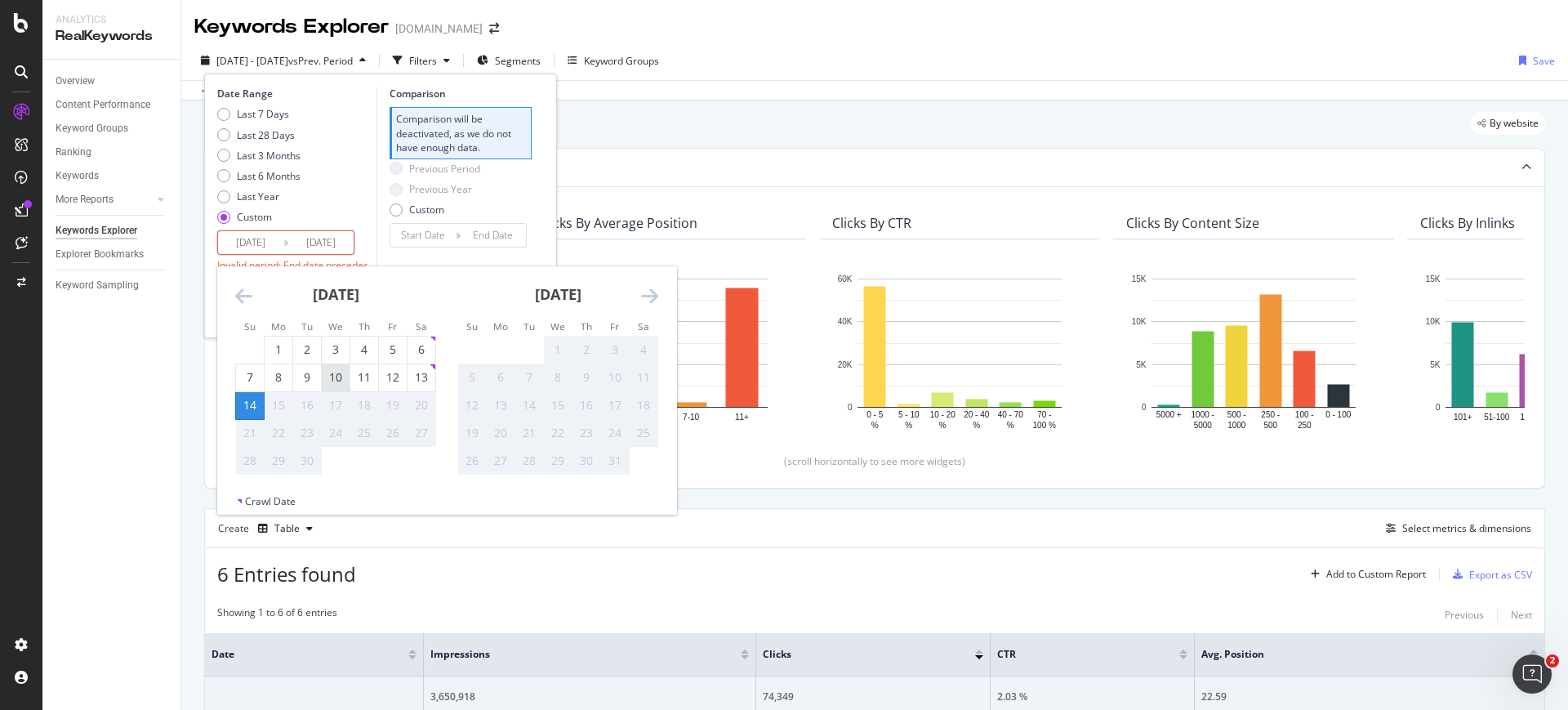
click at [340, 372] on div "10" at bounding box center [335, 378] width 28 height 16
type input "[DATE]"
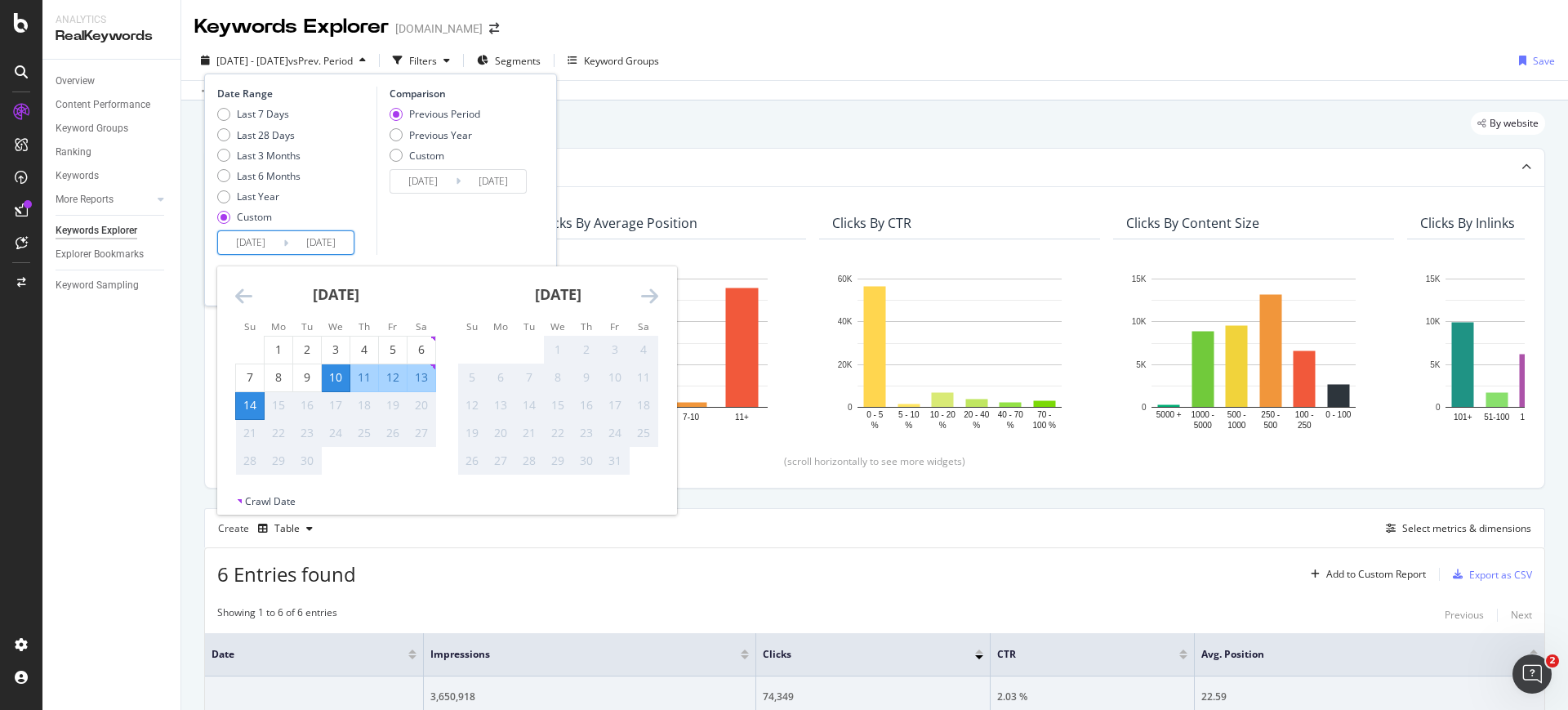
click at [439, 242] on div "Comparison Previous Period Previous Year Custom [DATE] Navigate forward to inte…" at bounding box center [454, 170] width 155 height 169
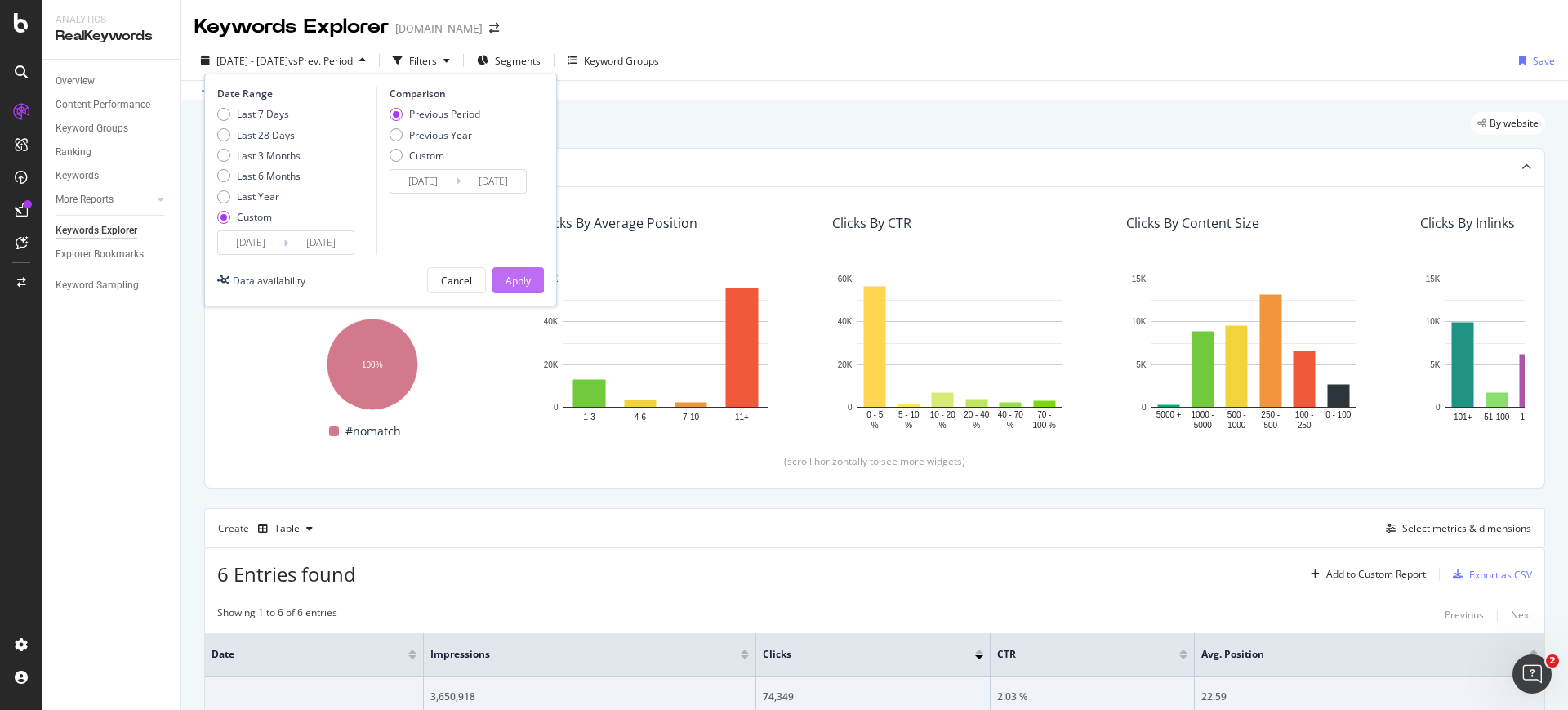
click at [519, 274] on div "Apply" at bounding box center [518, 281] width 25 height 14
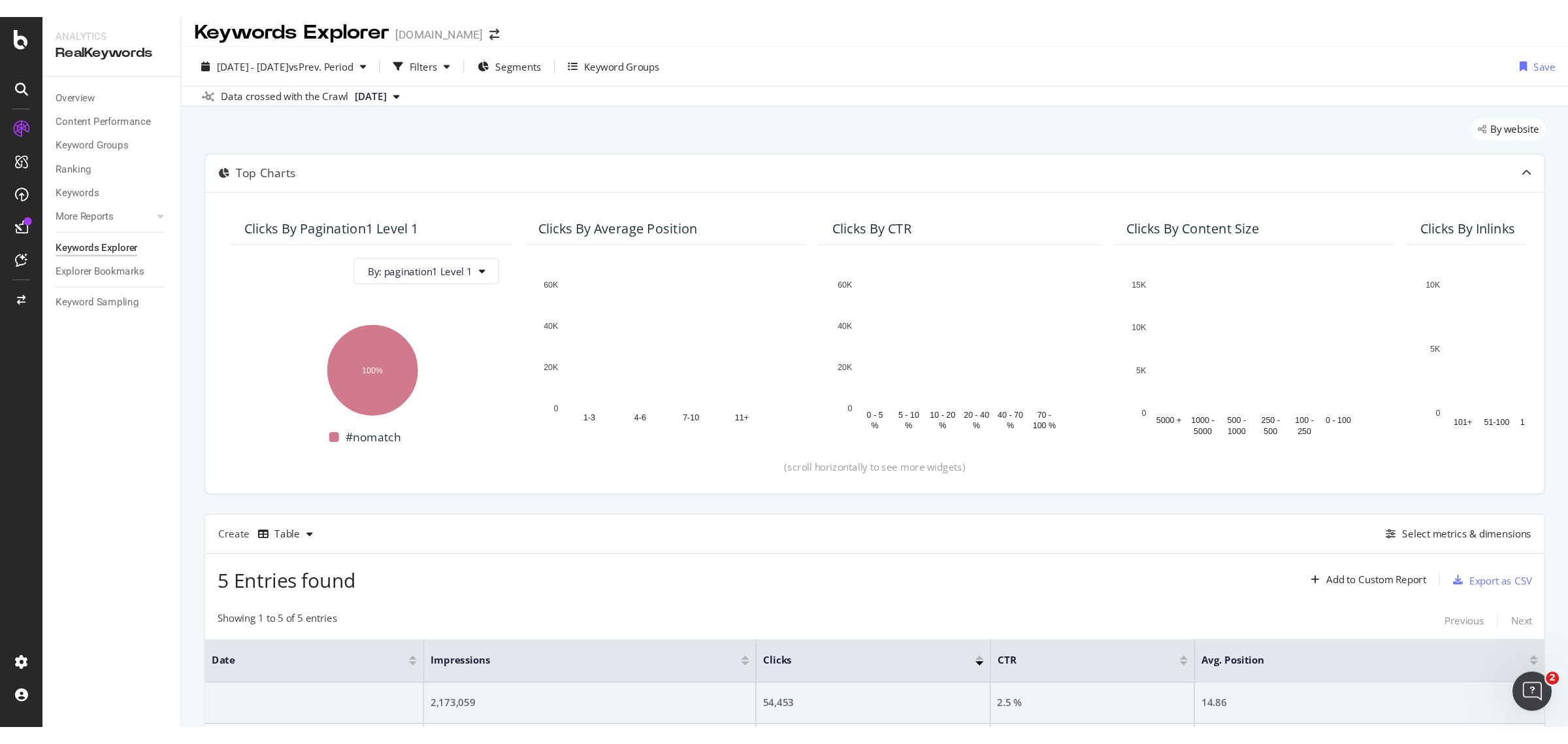
scroll to position [9, 0]
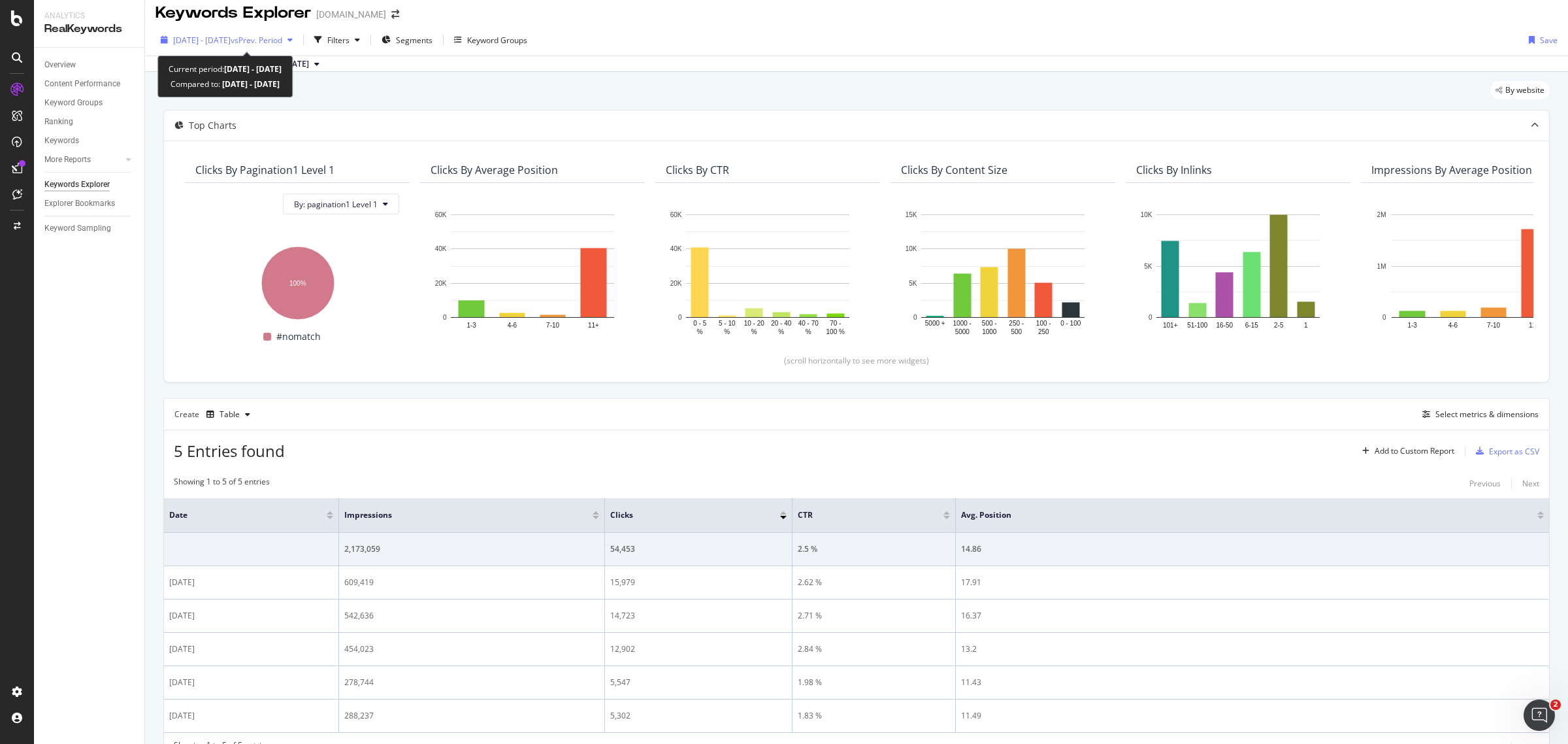
click at [208, 30] on button "[DATE] - [DATE] vs Prev. Period" at bounding box center [226, 40] width 143 height 21
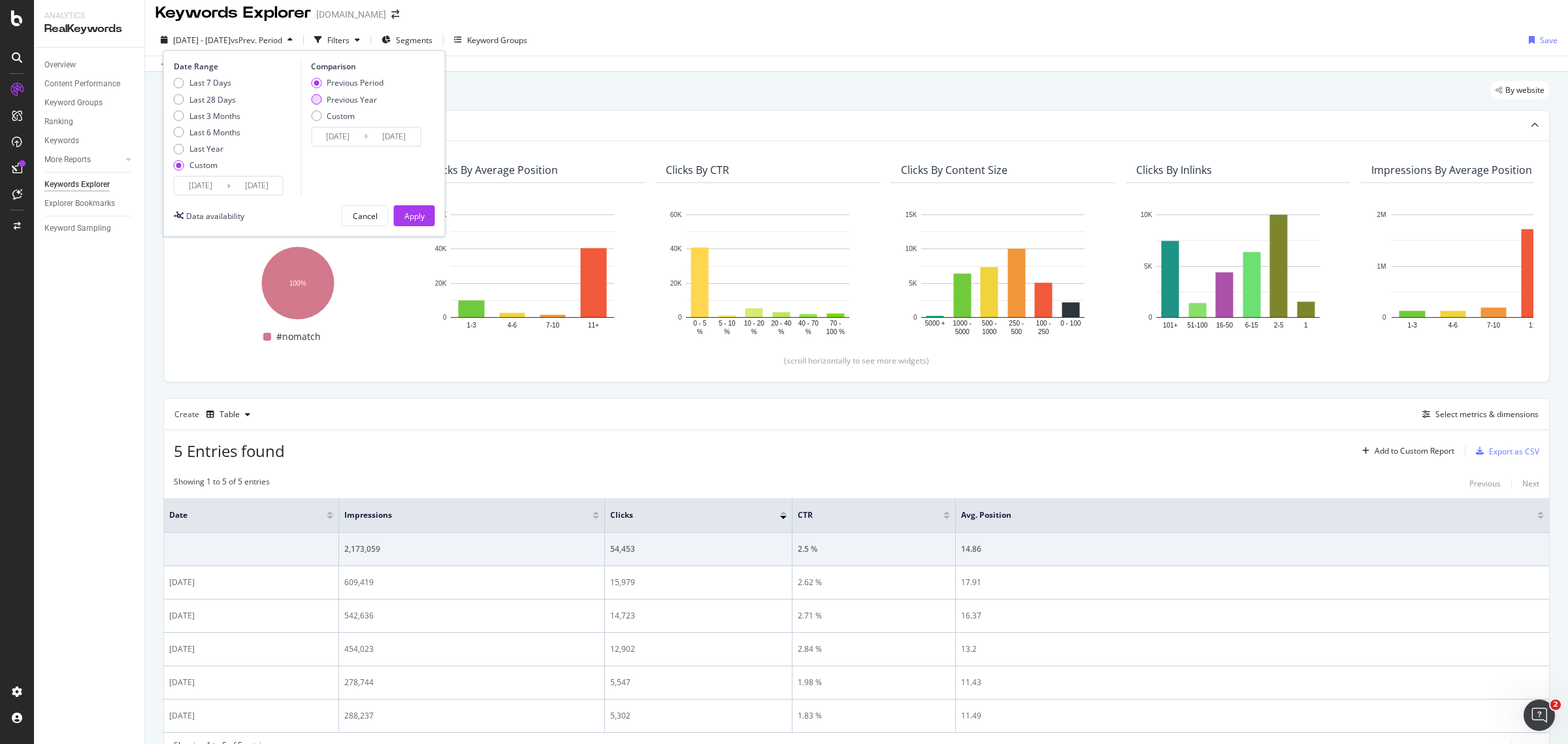
click at [329, 97] on div "Previous Year" at bounding box center [352, 99] width 50 height 11
type input "[DATE]"
click at [223, 184] on input "[DATE]" at bounding box center [200, 186] width 52 height 18
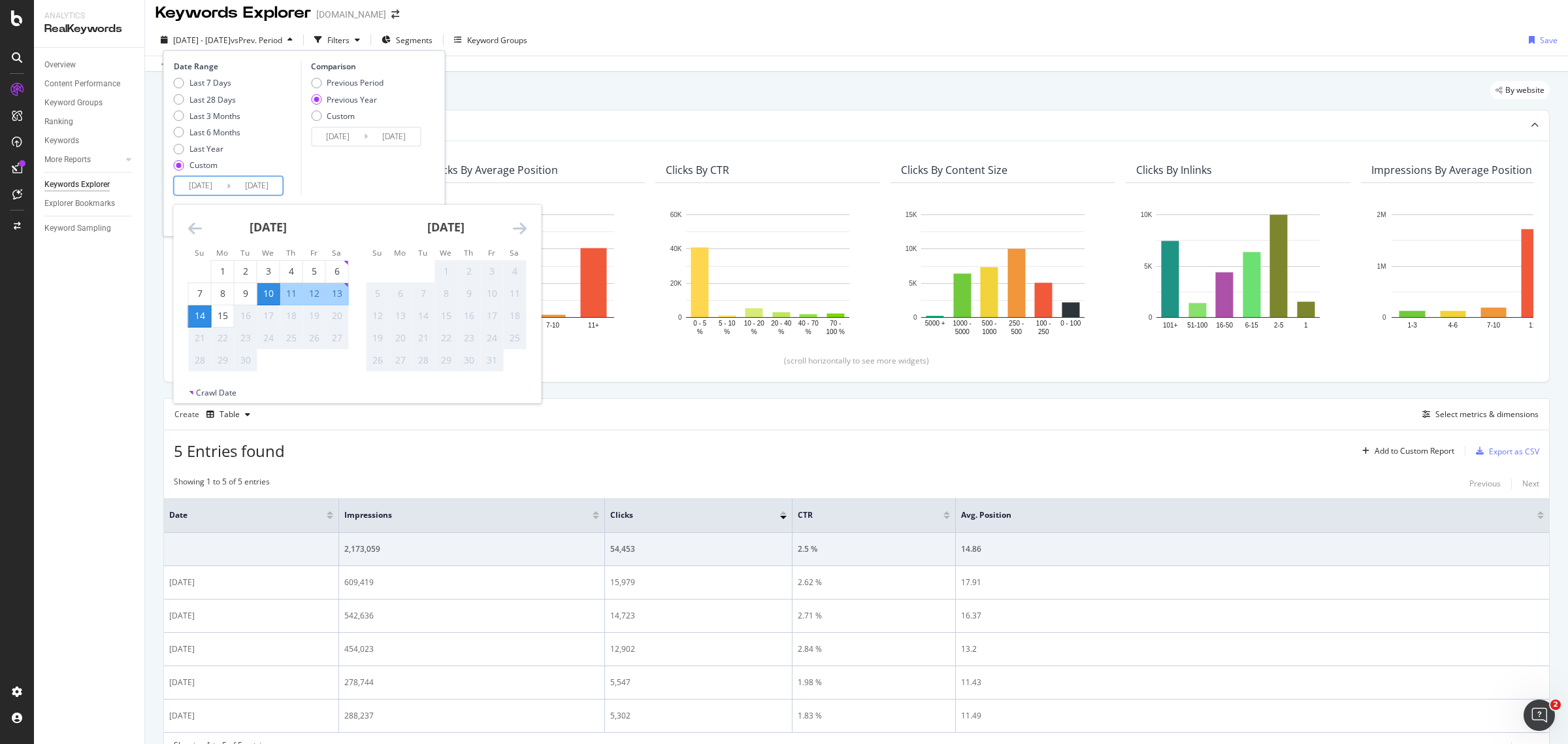
click at [188, 226] on icon "Move backward to switch to the previous month." at bounding box center [195, 228] width 14 height 16
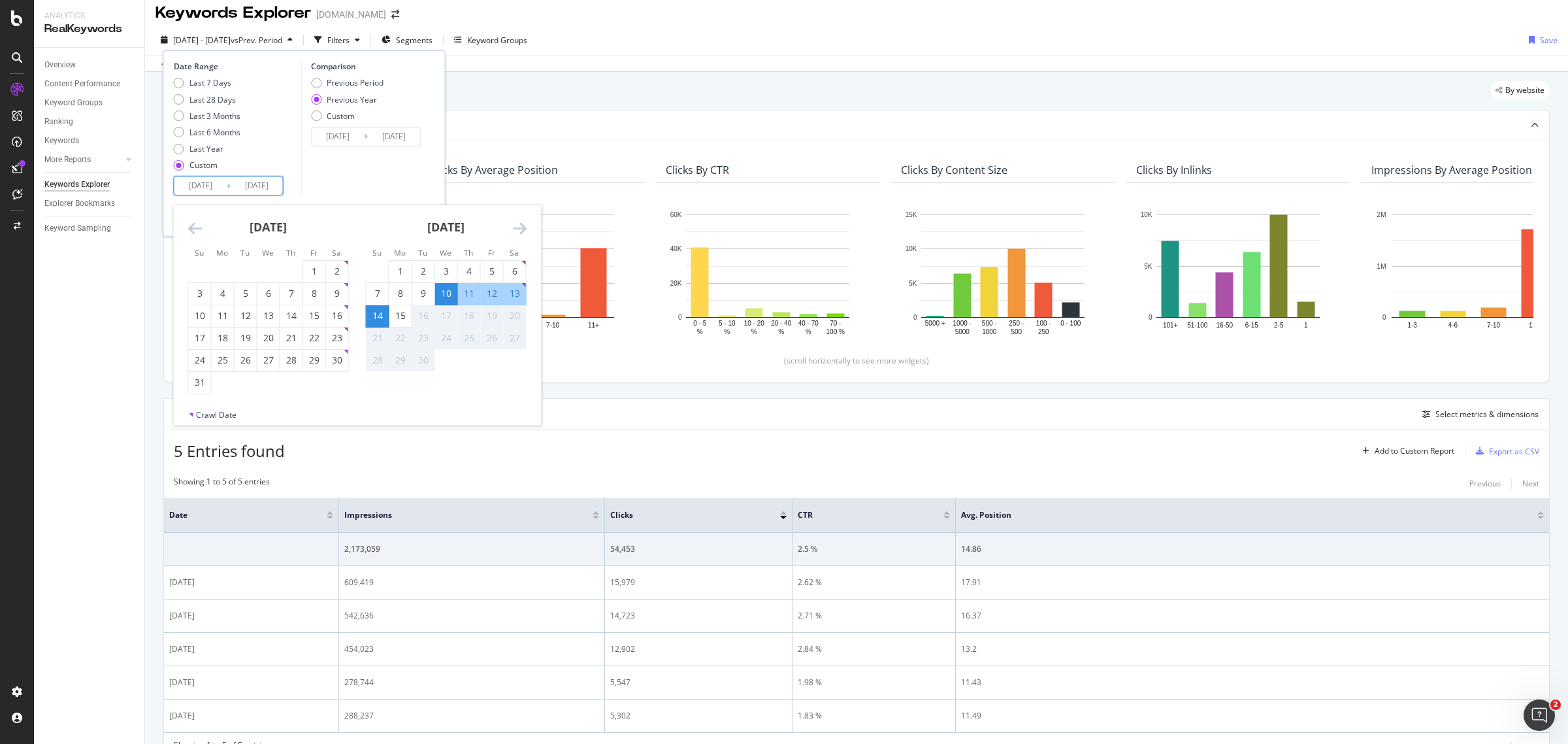
click at [188, 226] on icon "Move backward to switch to the previous month." at bounding box center [195, 228] width 14 height 16
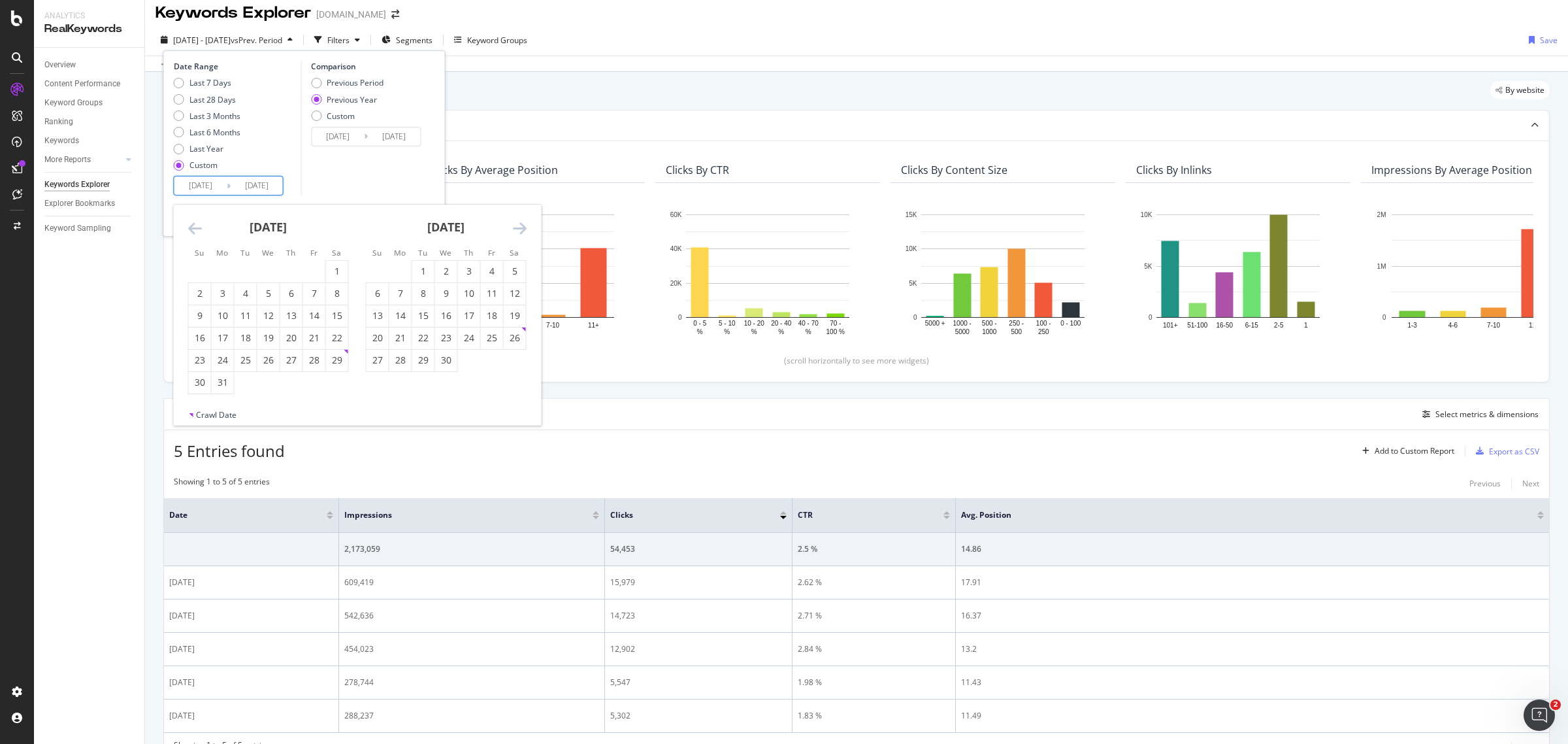
click at [195, 224] on icon "Move backward to switch to the previous month." at bounding box center [195, 228] width 14 height 16
click at [220, 288] on div "9" at bounding box center [223, 293] width 22 height 13
type input "[DATE]"
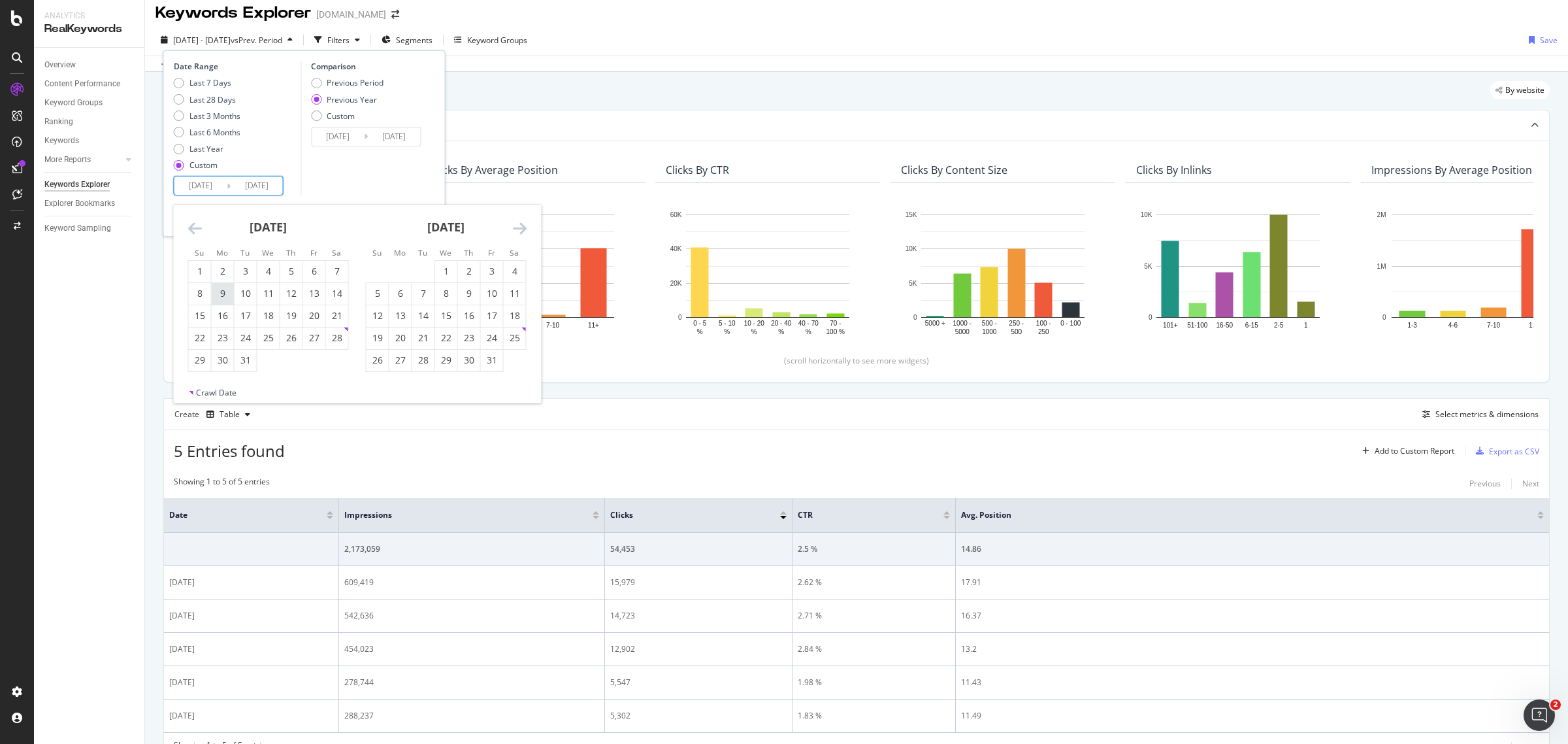
type input "[DATE]"
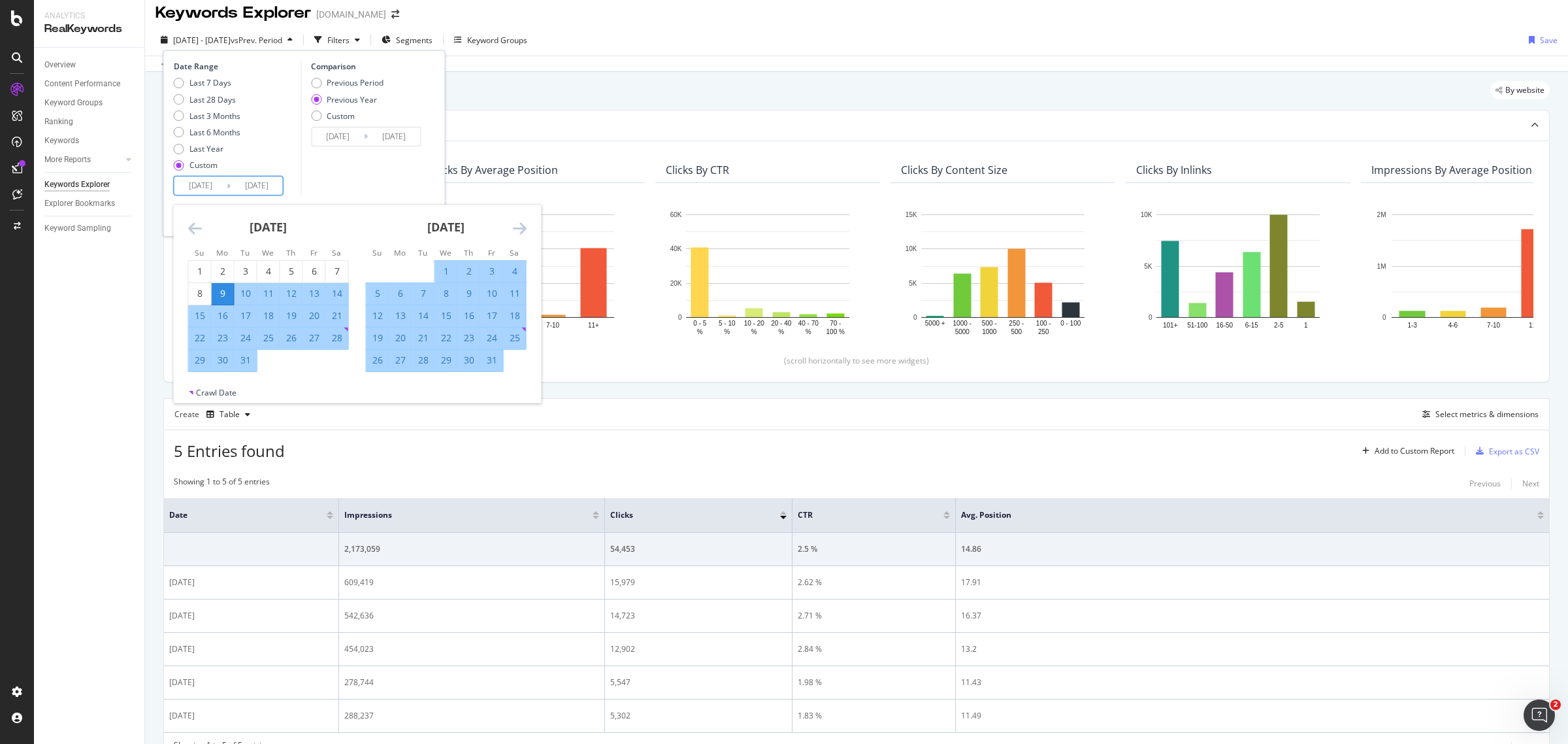
click at [206, 311] on div "15" at bounding box center [200, 316] width 22 height 13
type input "[DATE]"
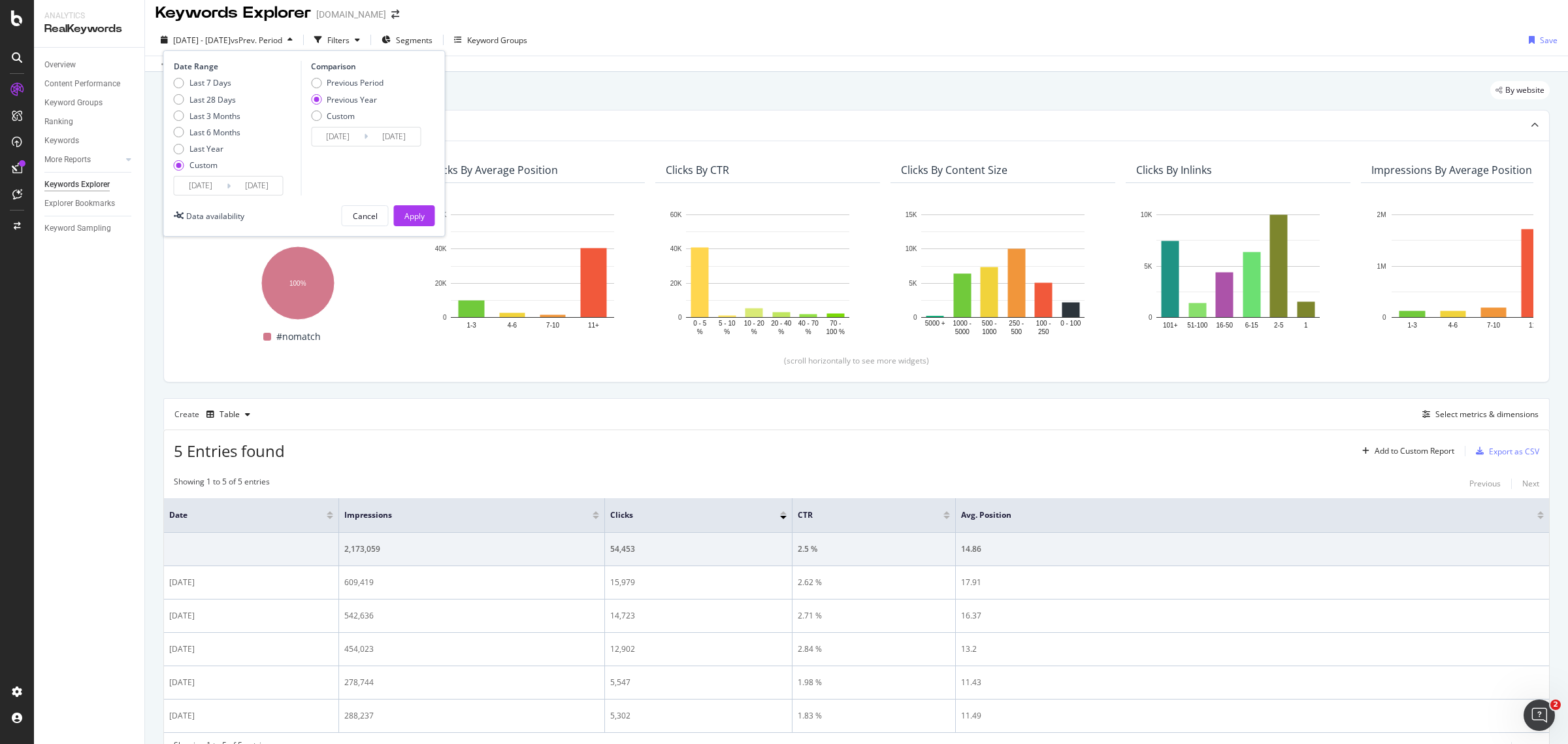
click at [211, 184] on input "[DATE]" at bounding box center [200, 186] width 52 height 18
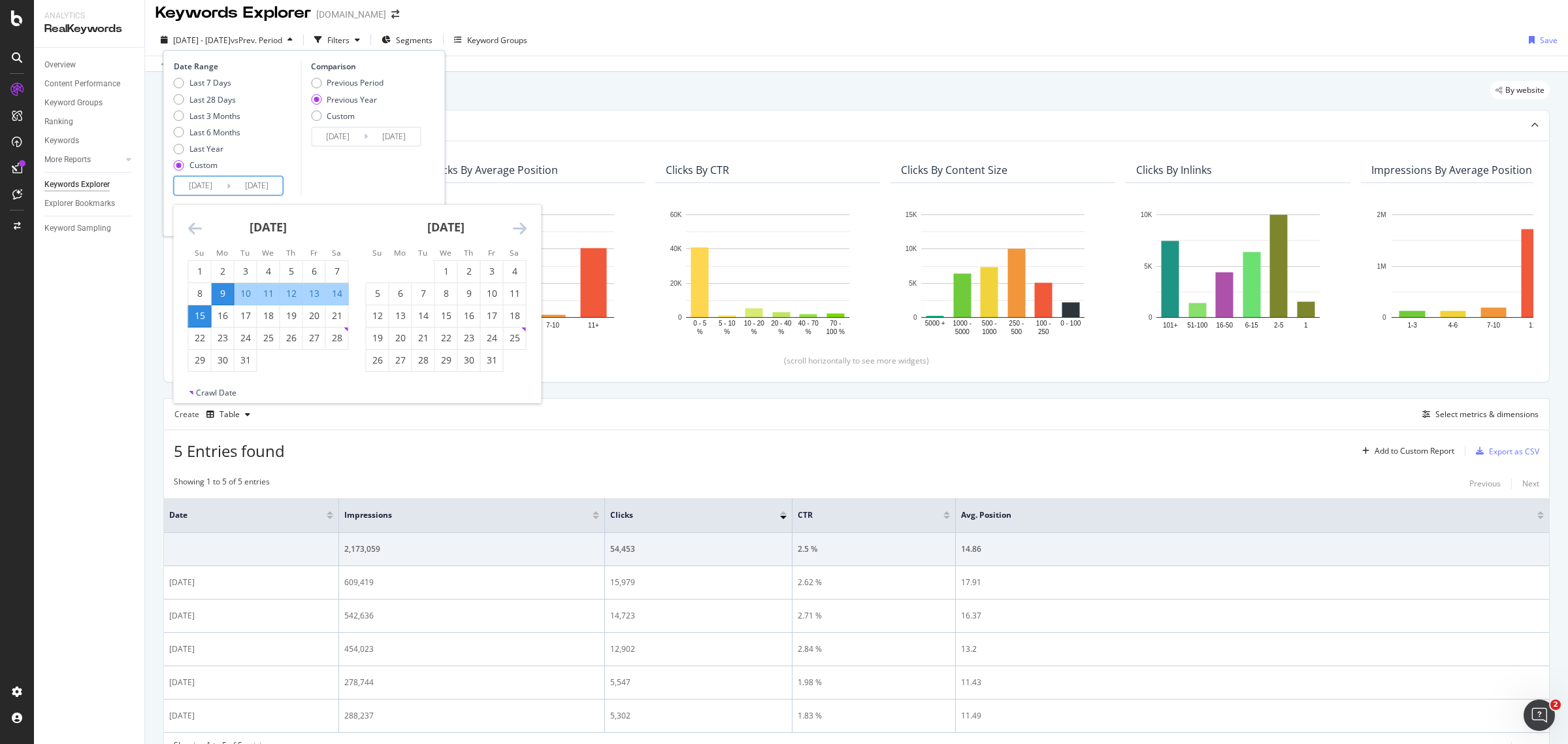
click at [199, 227] on icon "Move backward to switch to the previous month." at bounding box center [195, 228] width 14 height 16
click at [513, 233] on icon "Move forward to switch to the next month." at bounding box center [520, 228] width 14 height 16
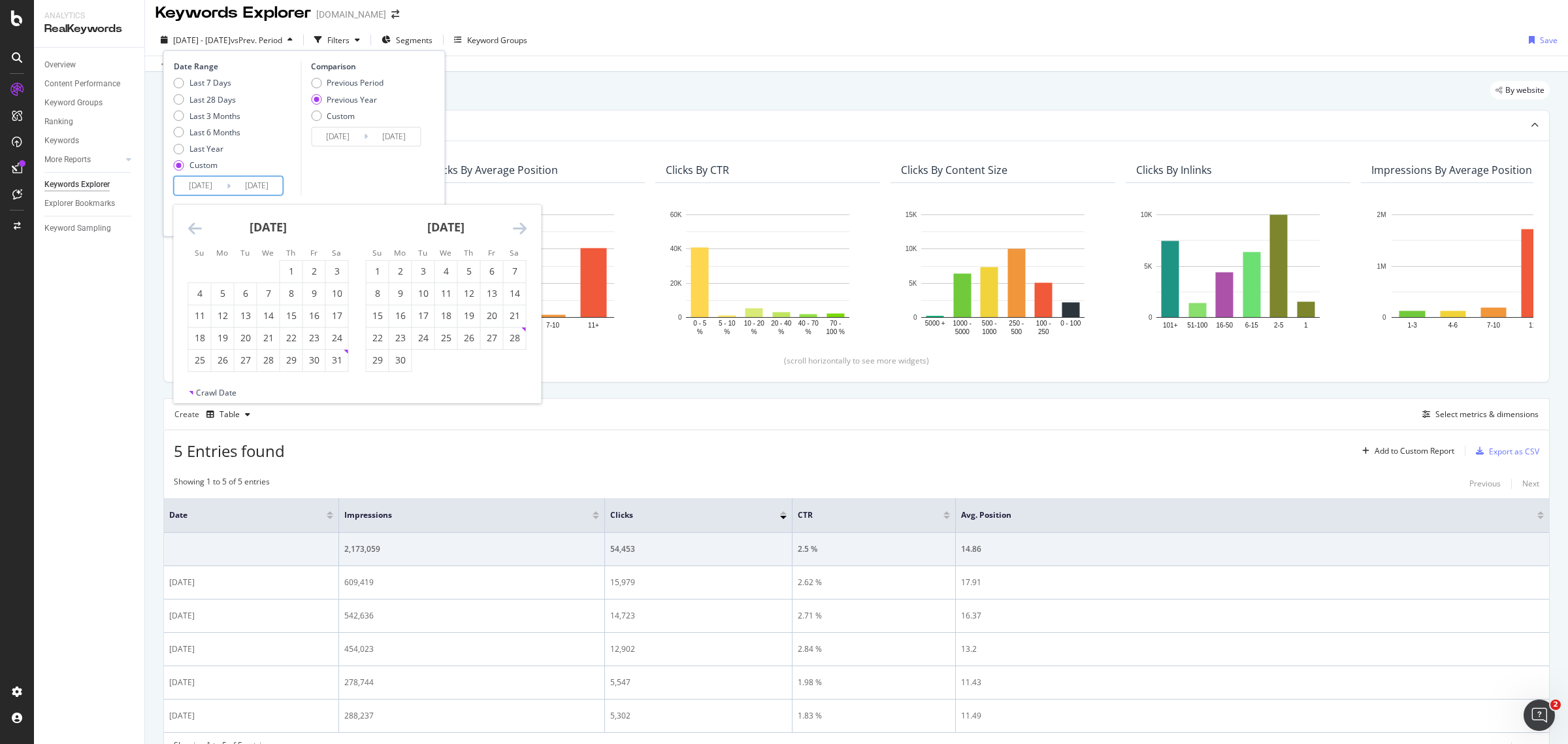
click at [513, 233] on icon "Move forward to switch to the next month." at bounding box center [520, 228] width 14 height 16
click at [203, 226] on div "[DATE]" at bounding box center [268, 232] width 160 height 55
click at [194, 229] on icon "Move backward to switch to the previous month." at bounding box center [195, 228] width 14 height 16
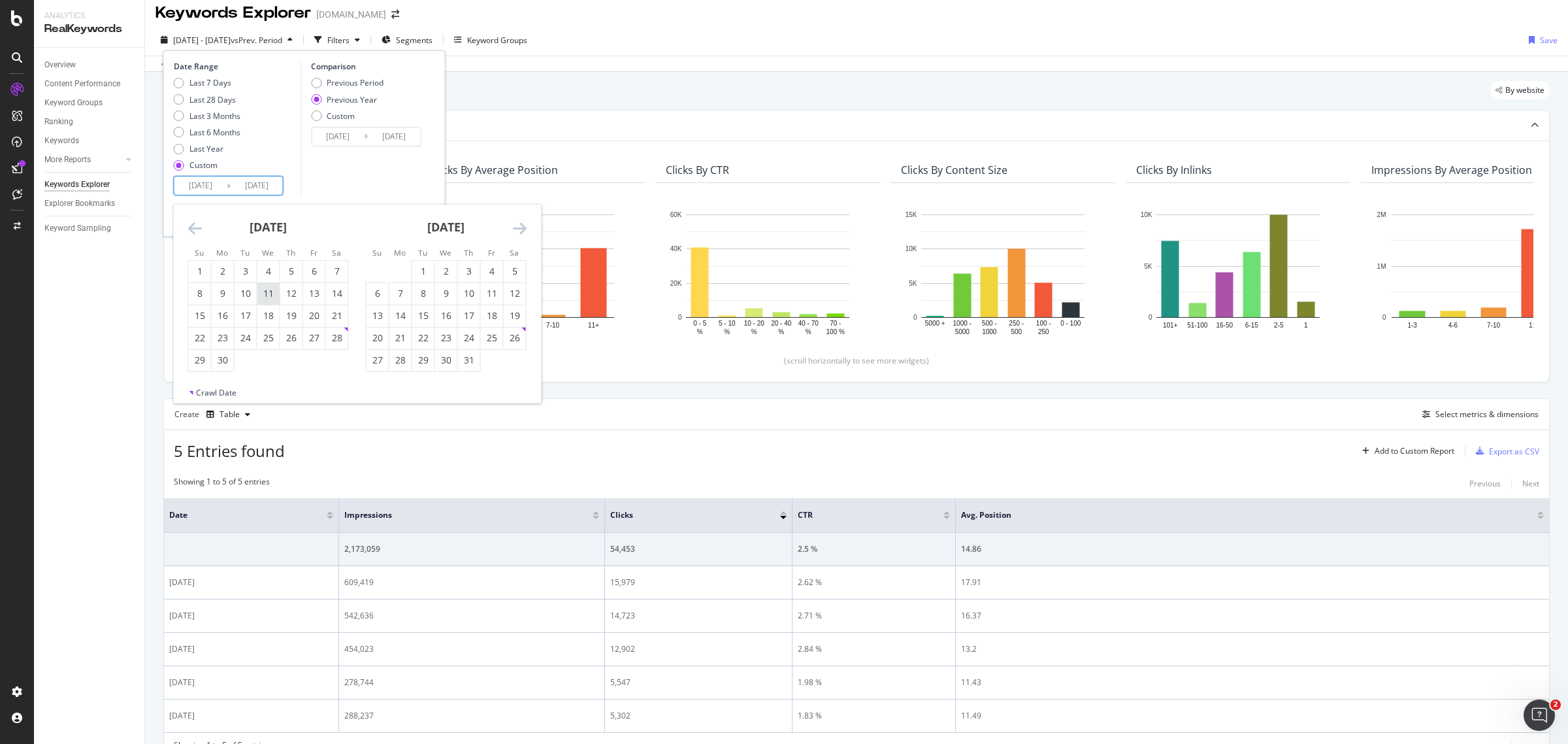
click at [266, 291] on div "11" at bounding box center [268, 293] width 22 height 13
type input "[DATE]"
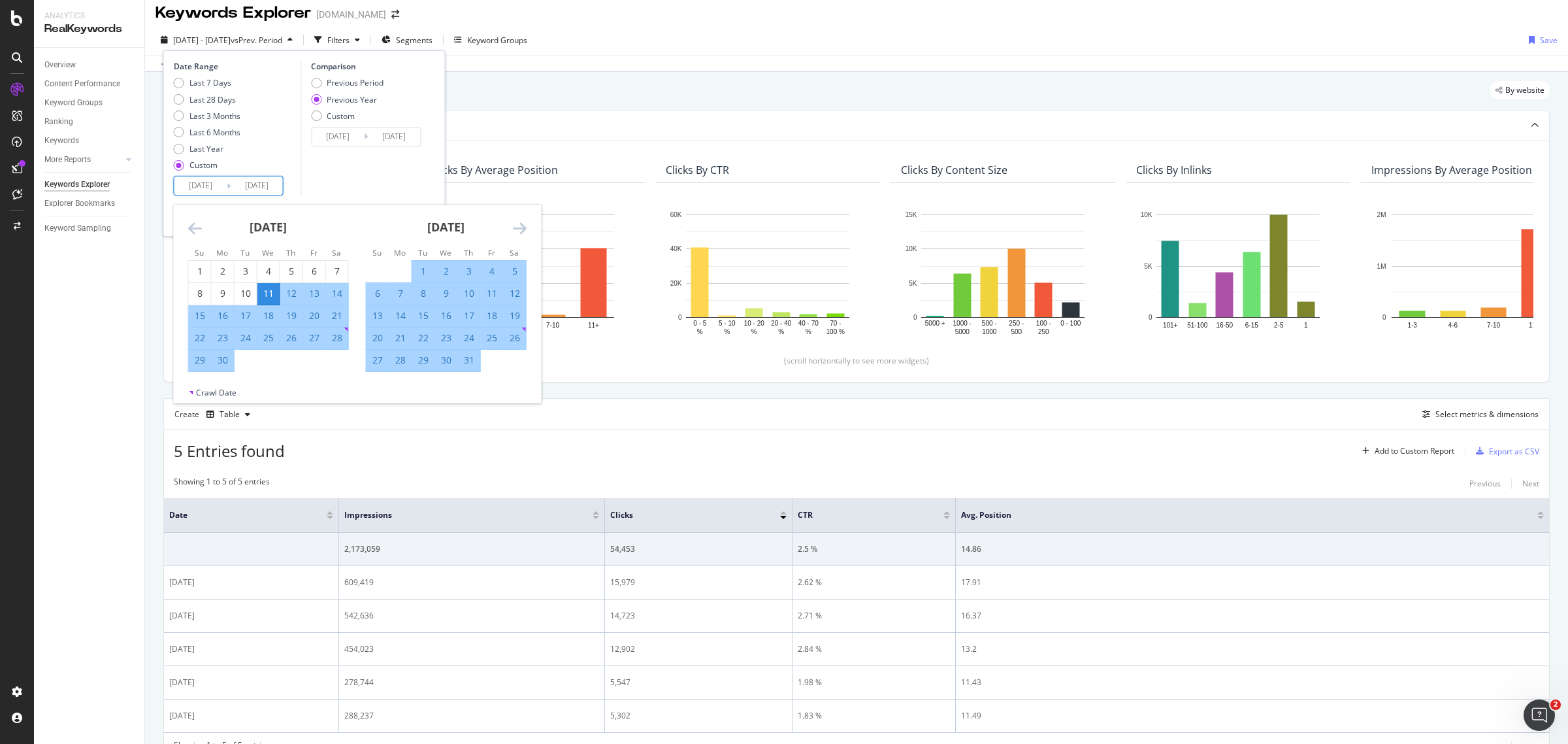
click at [226, 311] on div "16" at bounding box center [223, 316] width 22 height 13
type input "[DATE]"
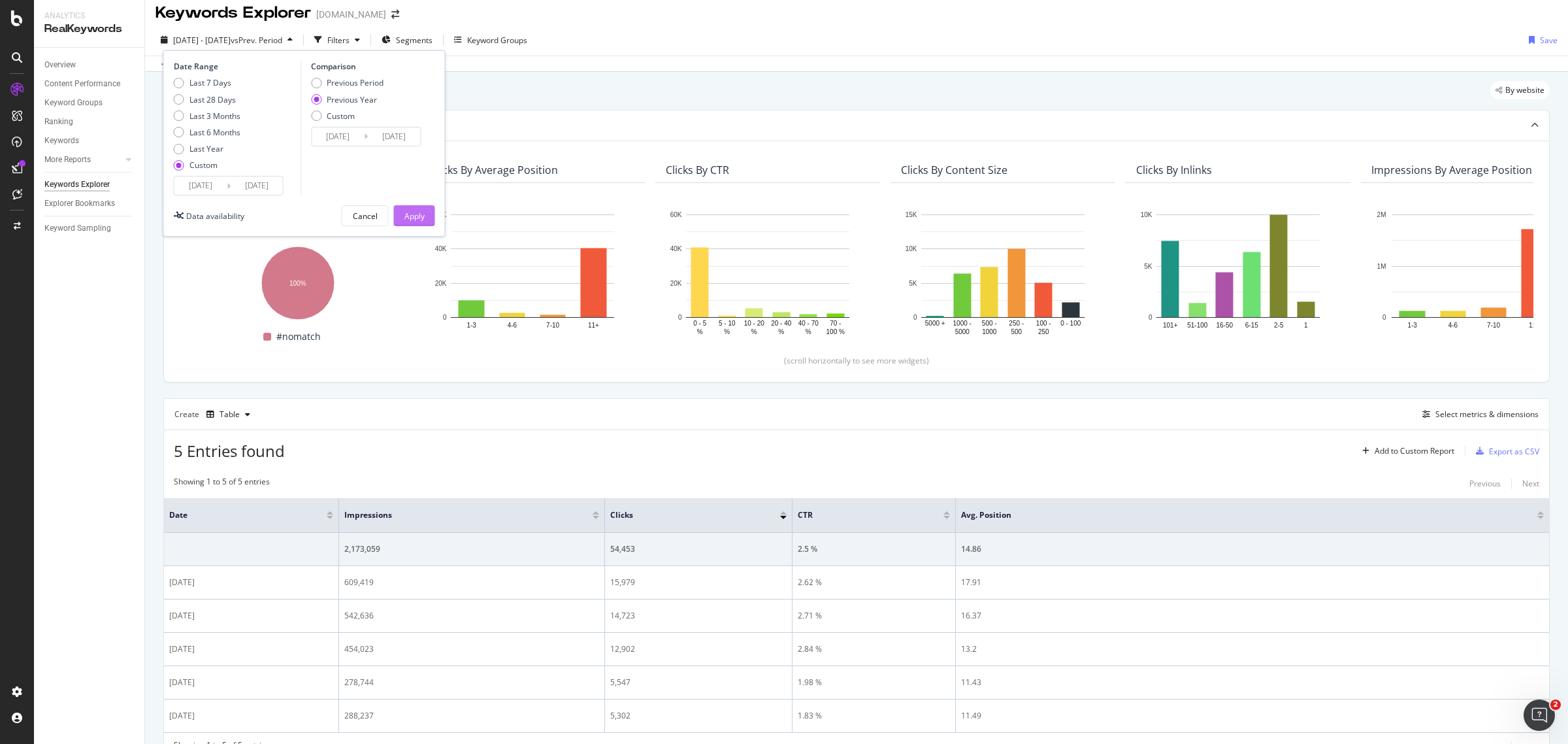
click at [404, 224] on div "Apply" at bounding box center [414, 216] width 20 height 20
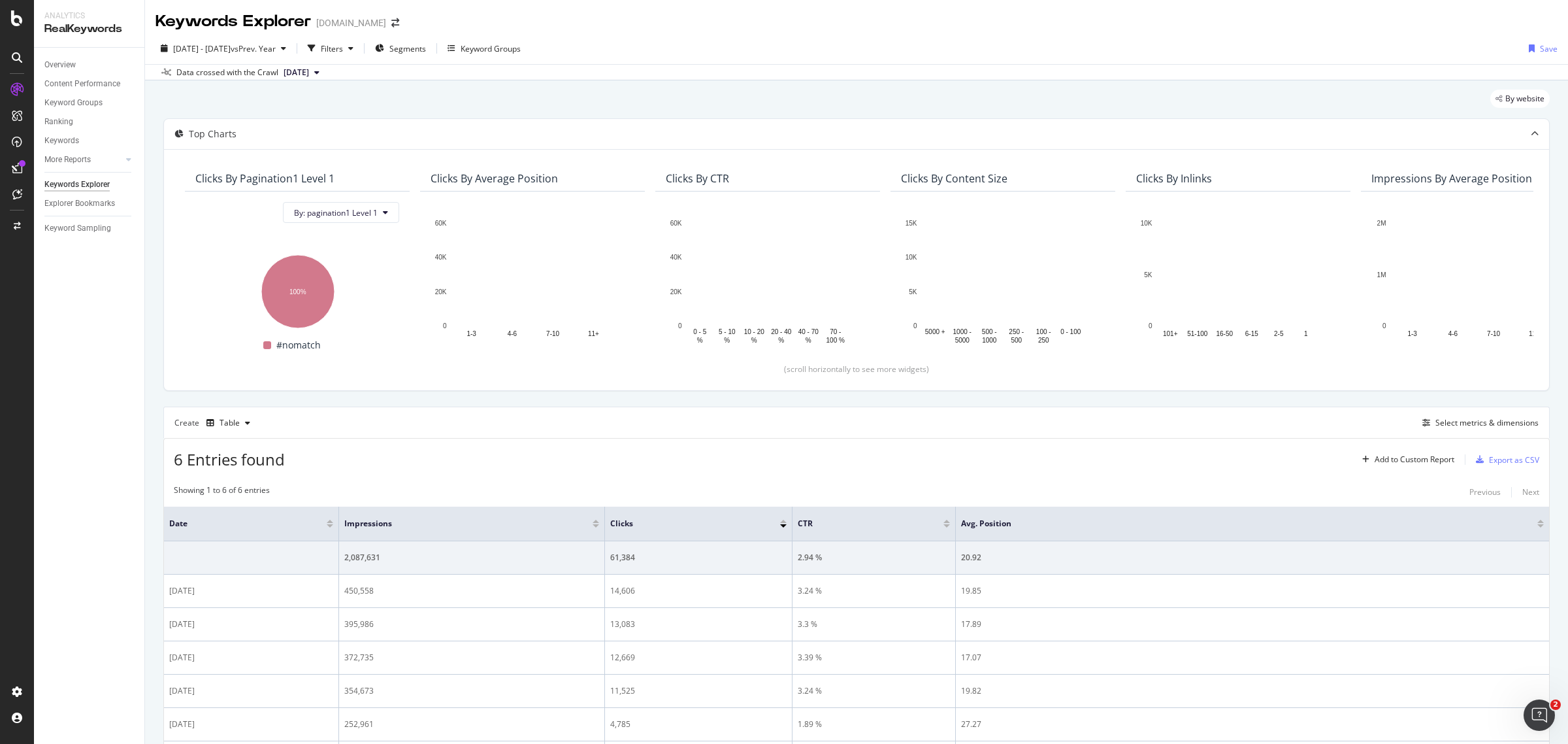
click at [789, 420] on div "Create Table Select metrics & dimensions" at bounding box center [856, 422] width 1386 height 32
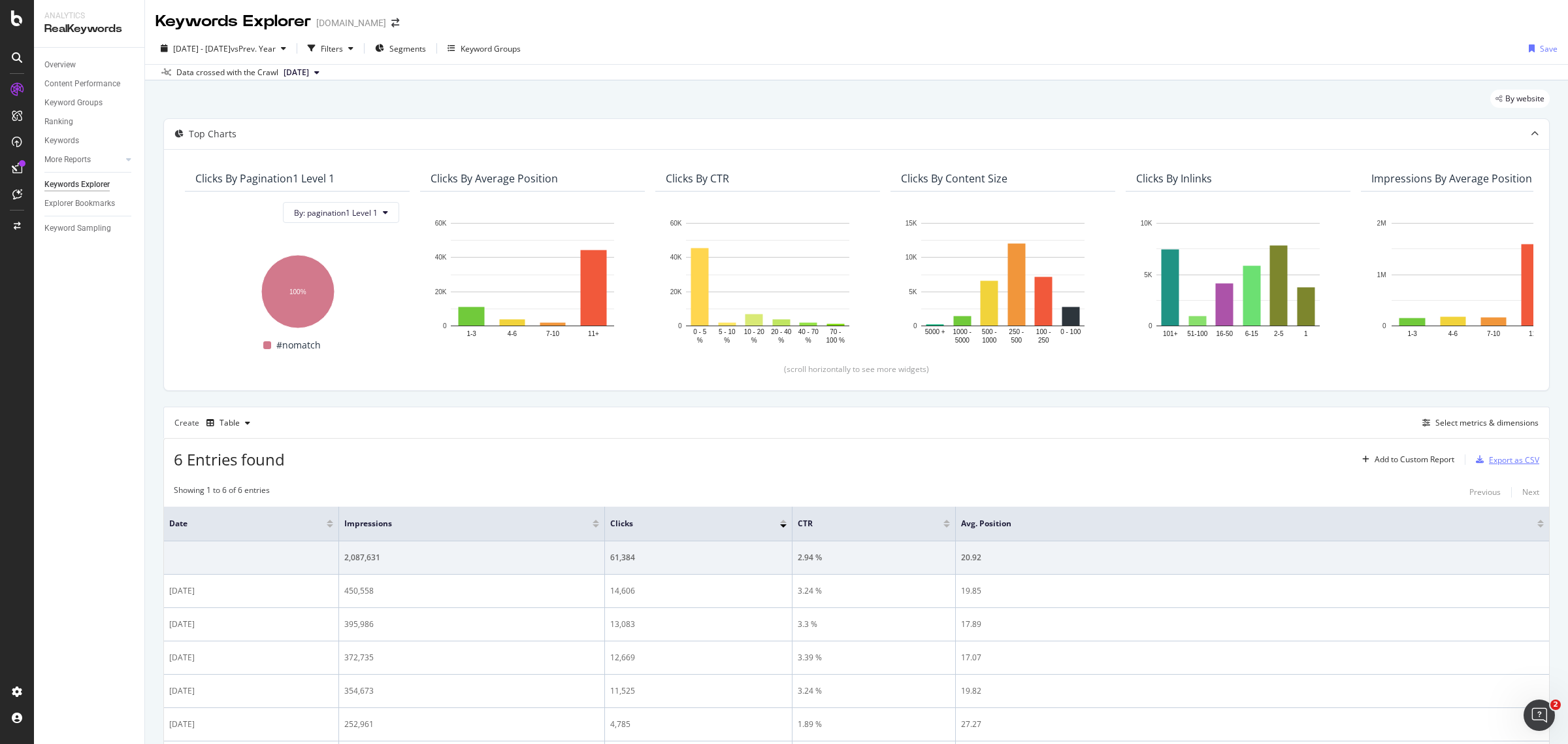
click at [1254, 452] on div "Export as CSV" at bounding box center [1505, 459] width 68 height 20
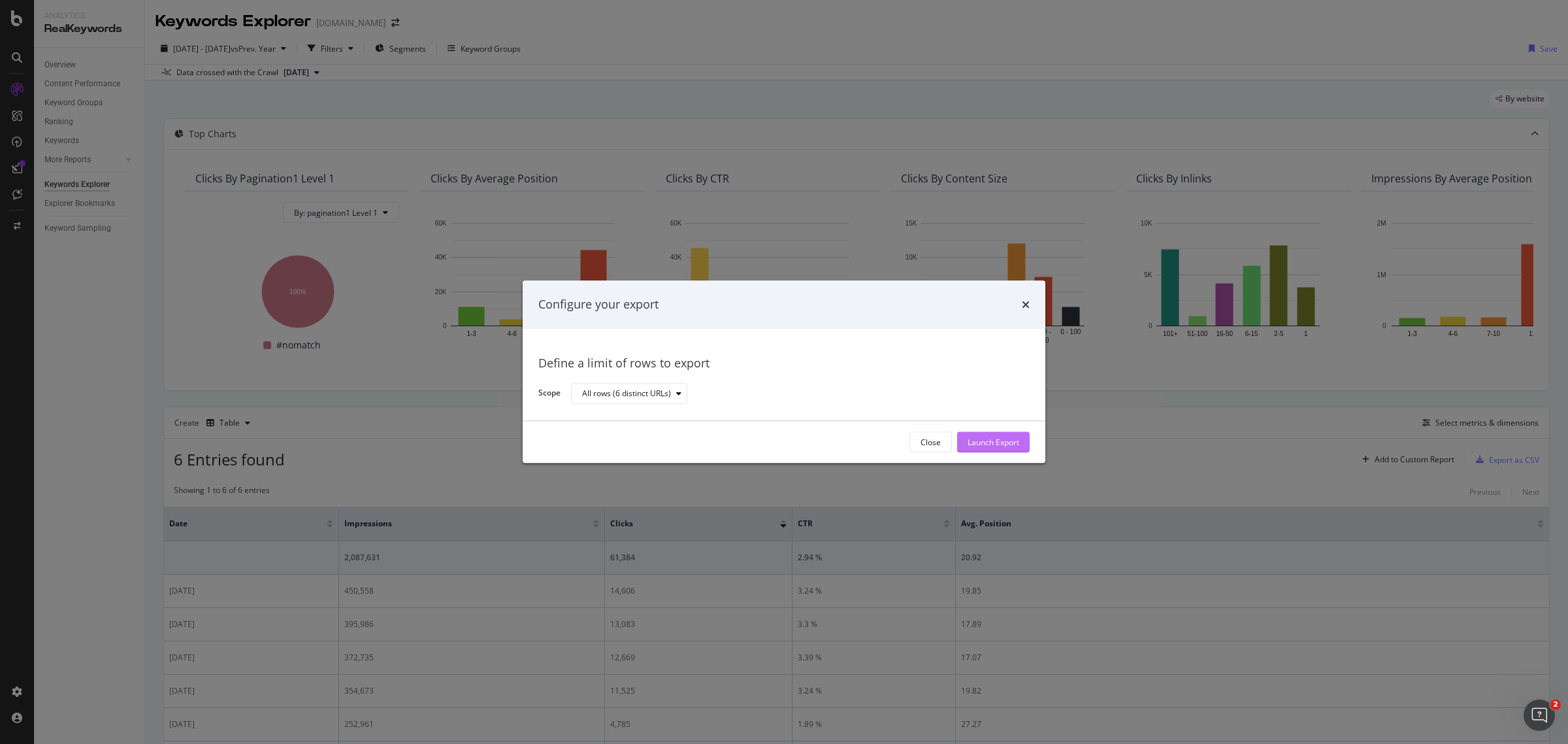
click at [1016, 448] on div "Launch Export" at bounding box center [993, 442] width 51 height 11
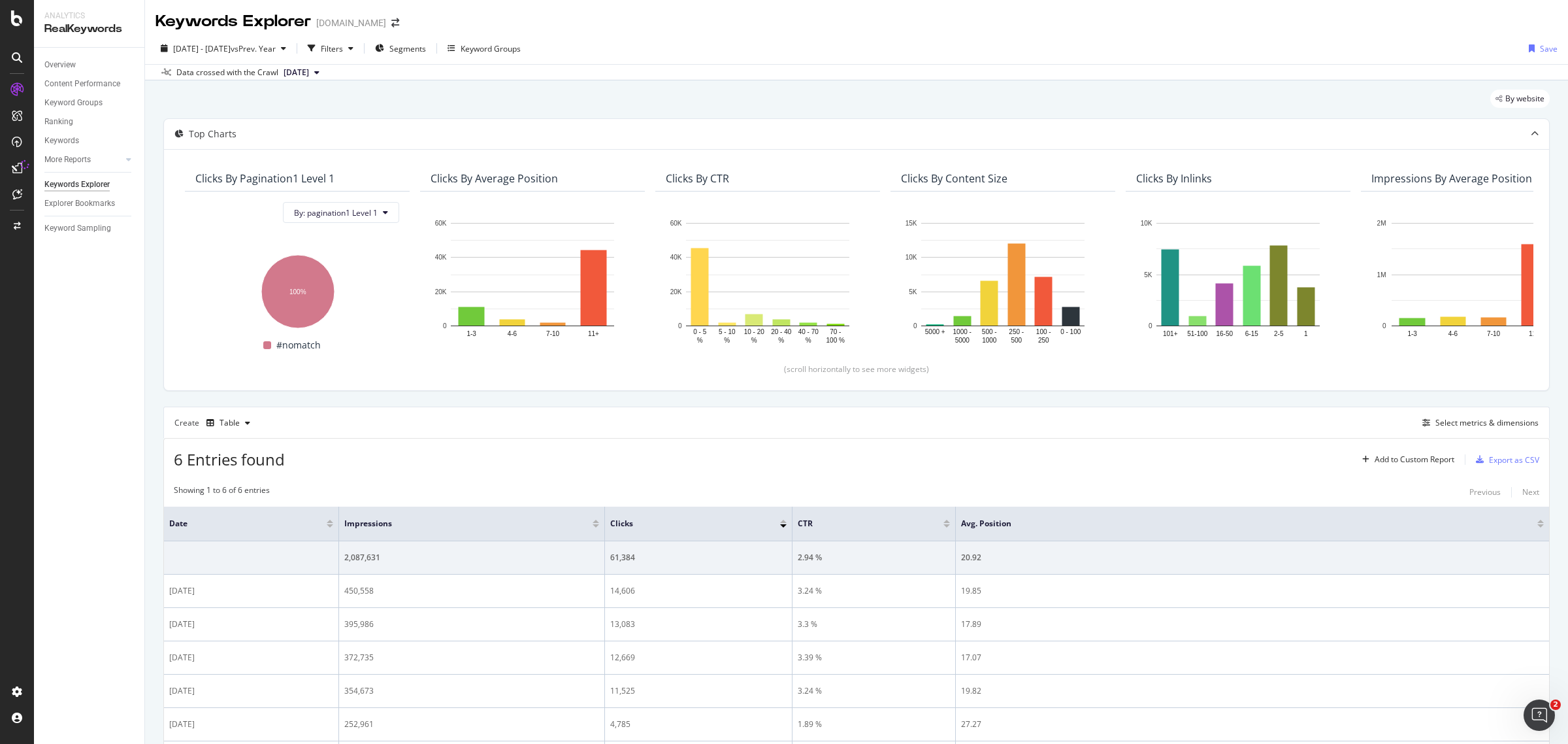
click at [1056, 445] on div "6 Entries found Add to Custom Report Export as CSV" at bounding box center [856, 455] width 1385 height 32
click at [268, 46] on span "vs Prev. Year" at bounding box center [253, 49] width 45 height 11
click at [209, 204] on div "[DATE] Navigate forward to interact with the calendar and select a date. Press …" at bounding box center [228, 194] width 110 height 20
click at [212, 196] on input "[DATE]" at bounding box center [200, 194] width 52 height 18
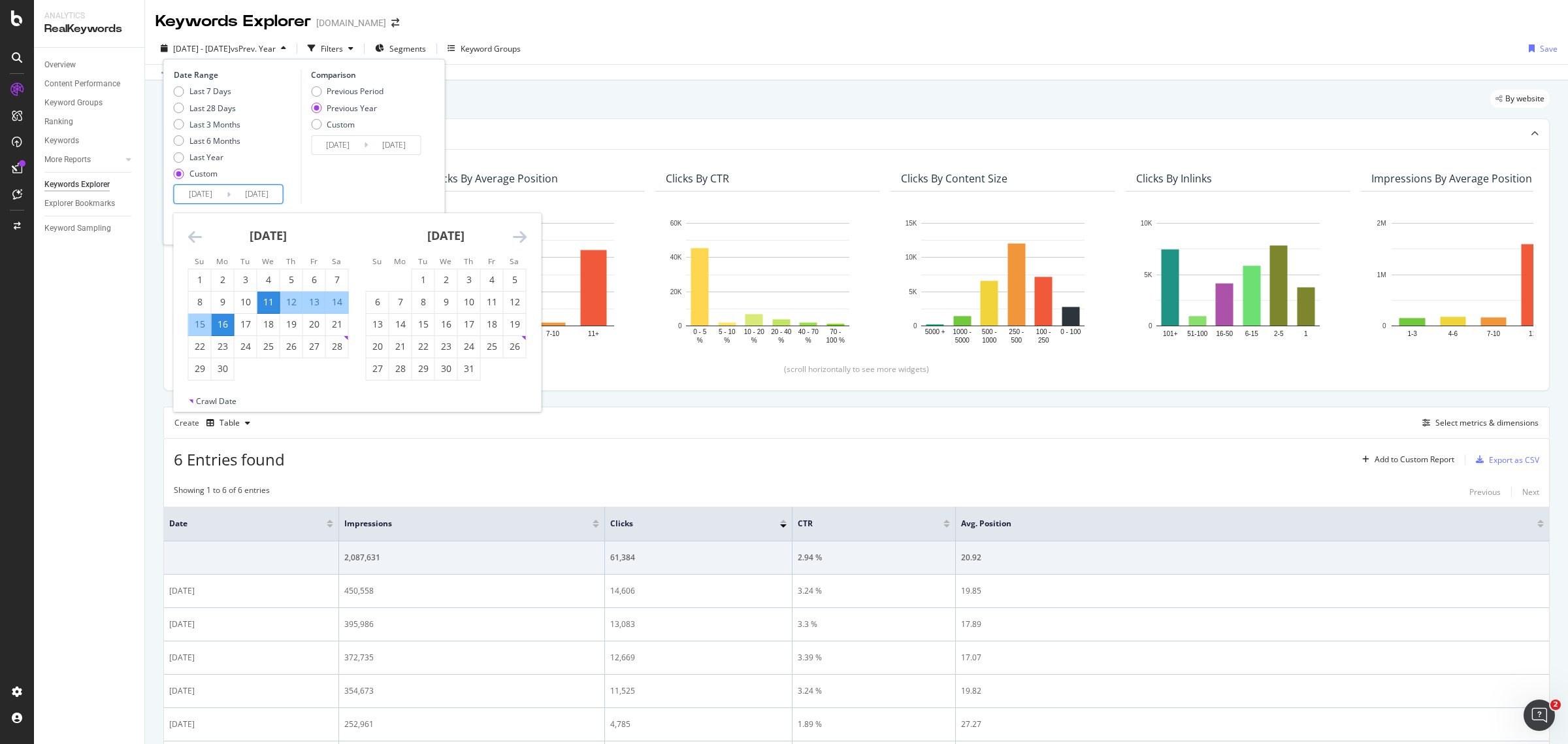
click at [527, 240] on div "[DATE] 1 2 3 4 5 6 7 8 9 10 11 12 13 14 15 16 17 18 19 20 21 22 23 24 25 26 27 …" at bounding box center [446, 297] width 178 height 167
click at [527, 240] on div "[DATE] 1 2 3 4 5 6 7 8 9 10 11 12 13 14 15 16 17 18 19 20 21 22 23 24 25 26 27 …" at bounding box center [446, 297] width 178 height 167
click at [523, 239] on icon "Move forward to switch to the next month." at bounding box center [520, 237] width 14 height 16
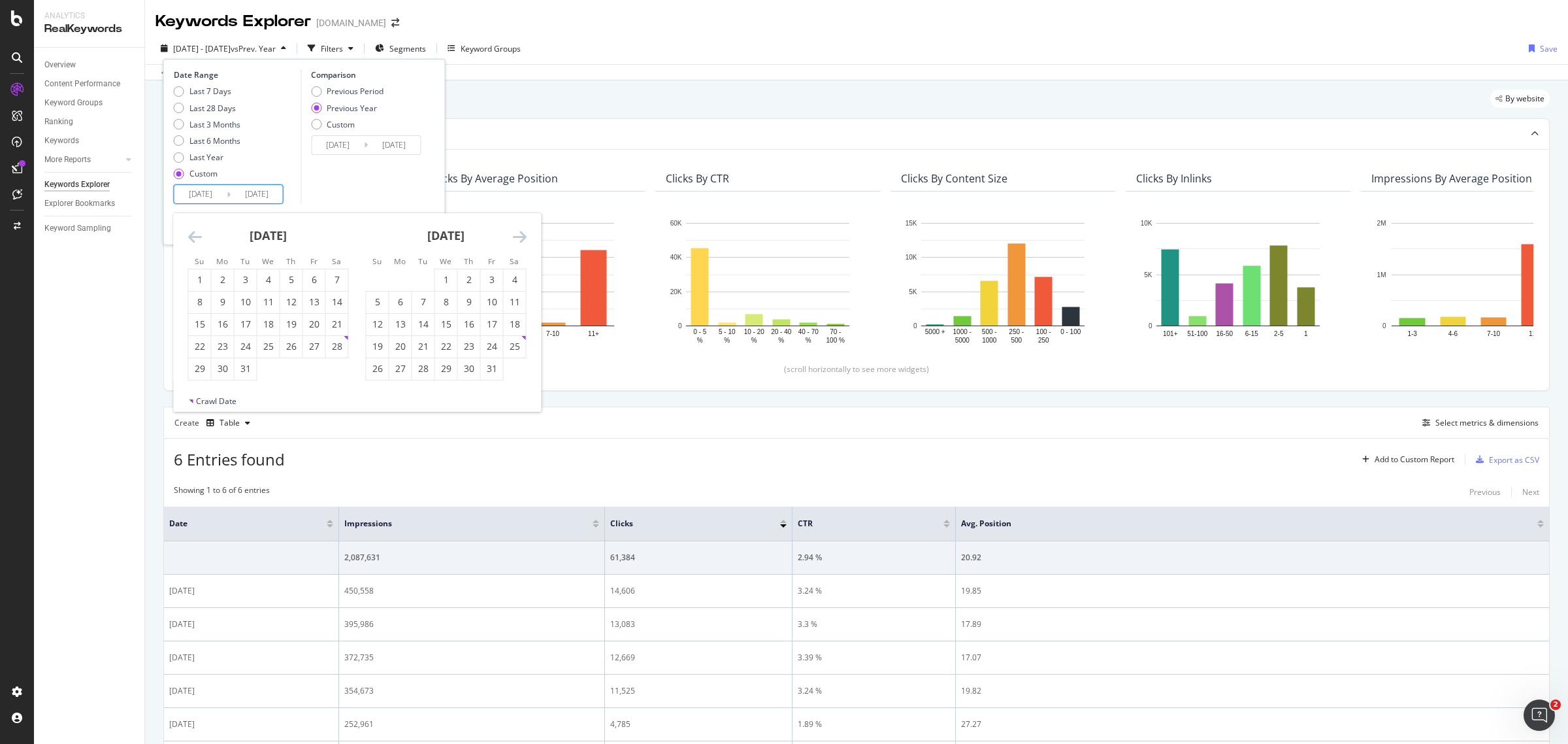
click at [523, 239] on icon "Move forward to switch to the next month." at bounding box center [520, 237] width 14 height 16
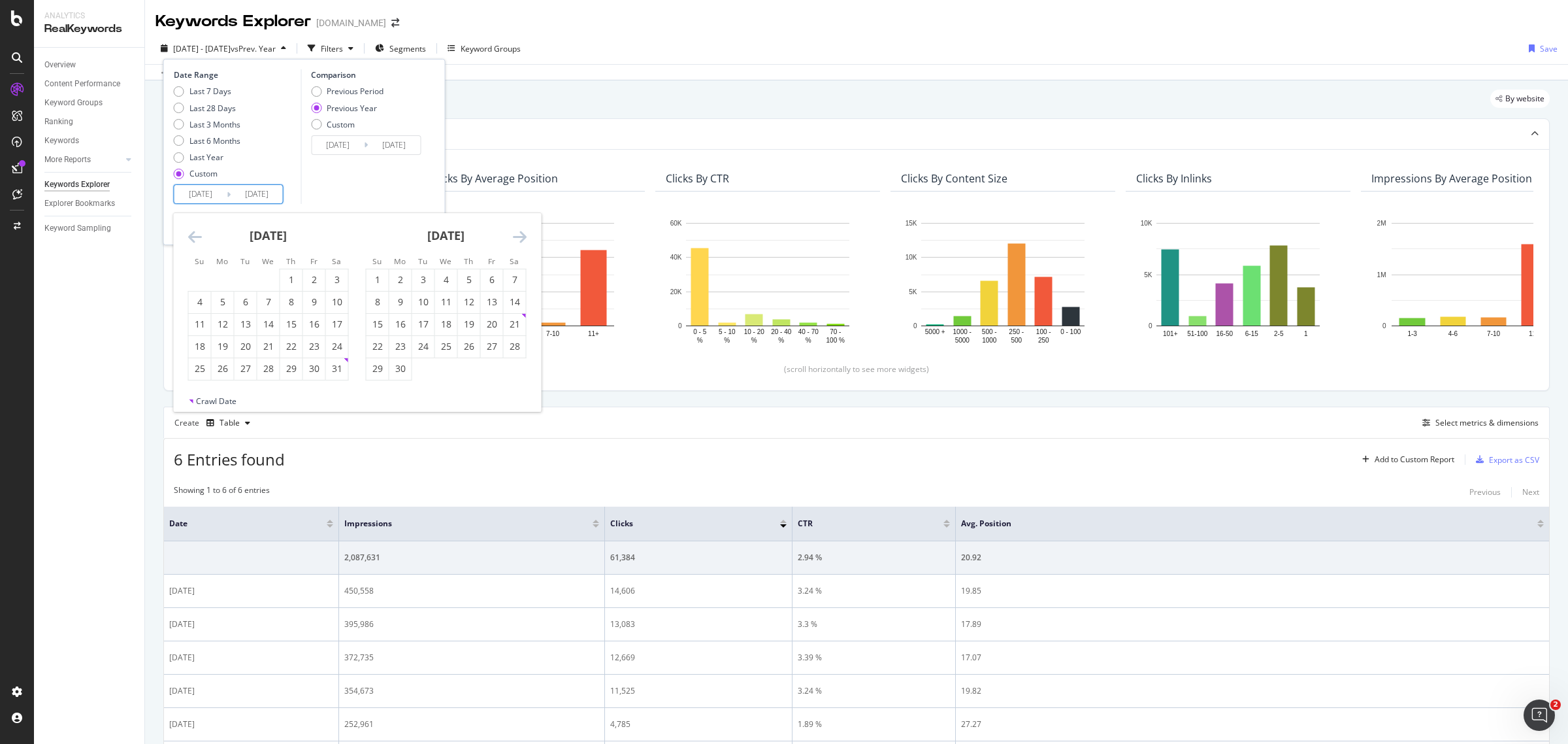
click at [523, 239] on icon "Move forward to switch to the next month." at bounding box center [520, 237] width 14 height 16
click at [445, 299] on div "10" at bounding box center [447, 302] width 22 height 13
type input "[DATE]"
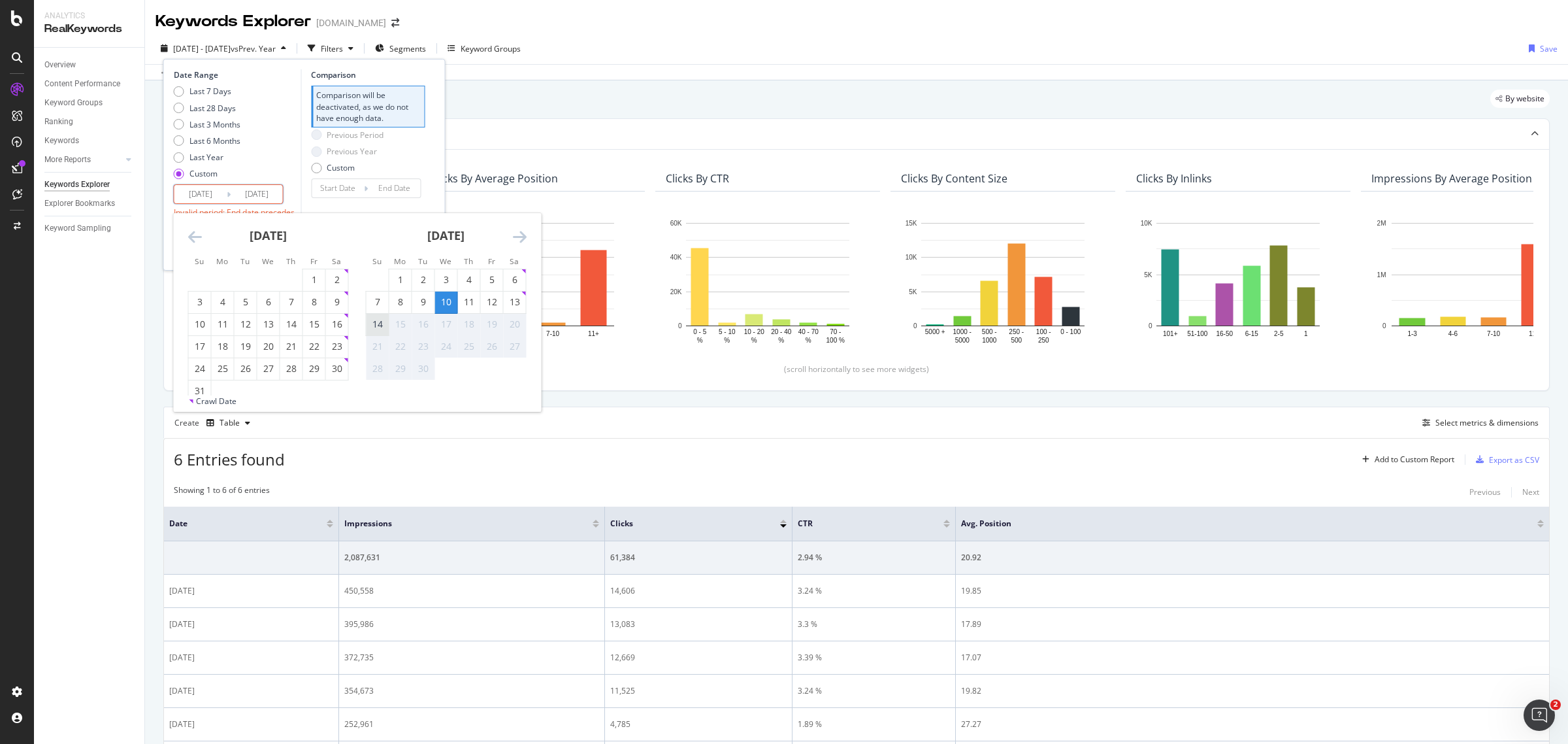
click at [382, 331] on div "14" at bounding box center [378, 324] width 22 height 13
type input "[DATE]"
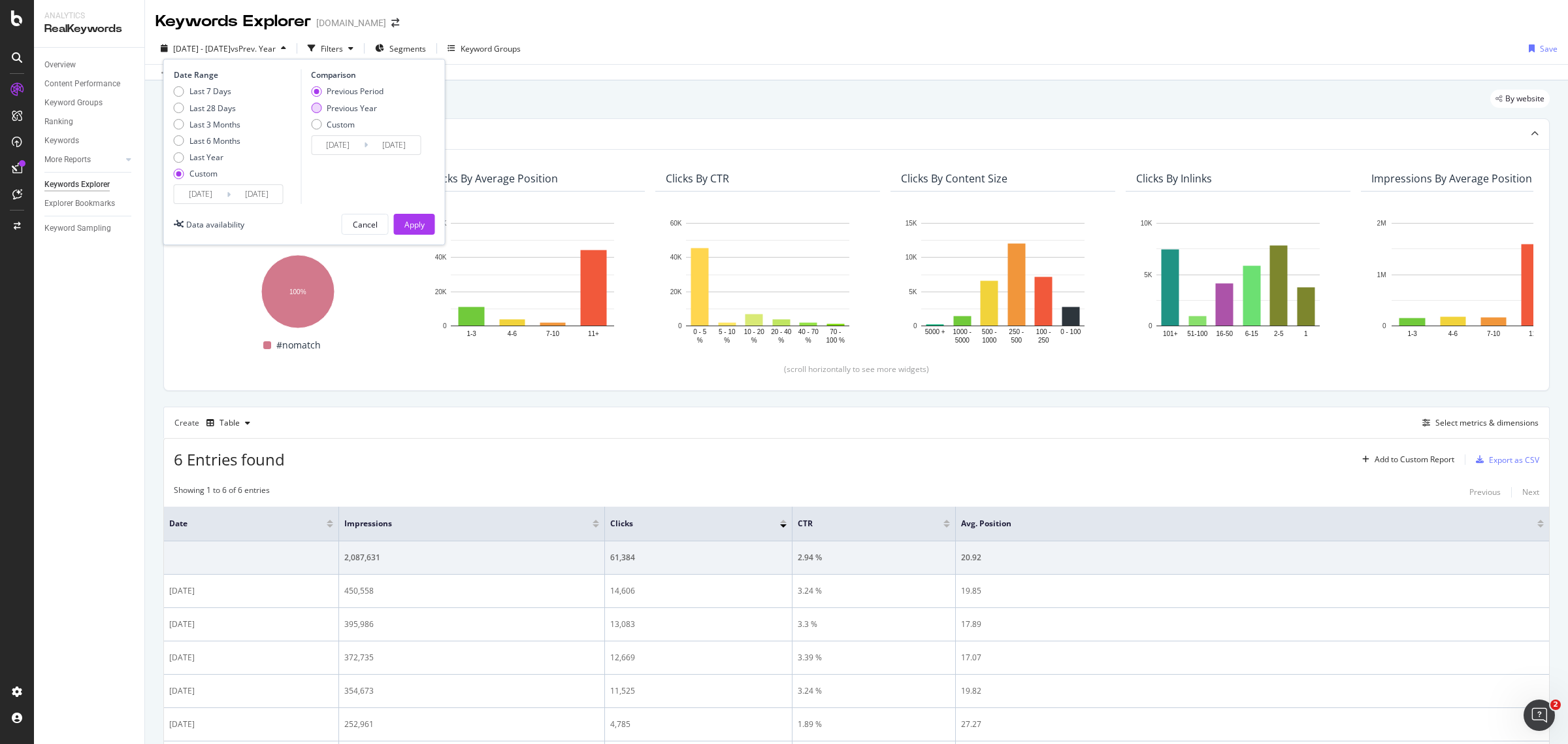
click at [369, 106] on div "Previous Year" at bounding box center [352, 108] width 50 height 11
type input "[DATE]"
click at [369, 91] on div "Previous Period" at bounding box center [355, 91] width 57 height 11
type input "[DATE]"
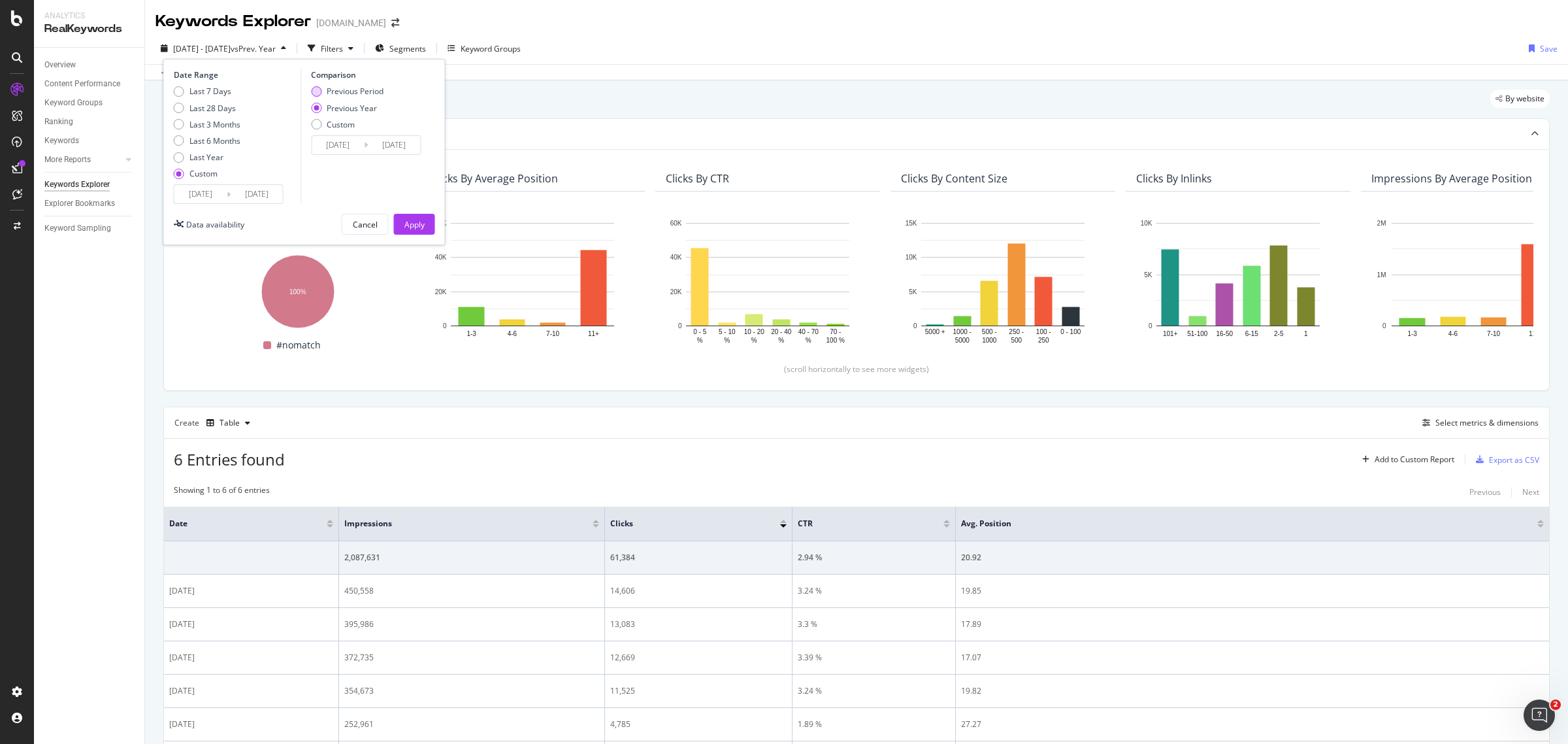
type input "[DATE]"
click at [420, 234] on div "Apply" at bounding box center [414, 224] width 20 height 20
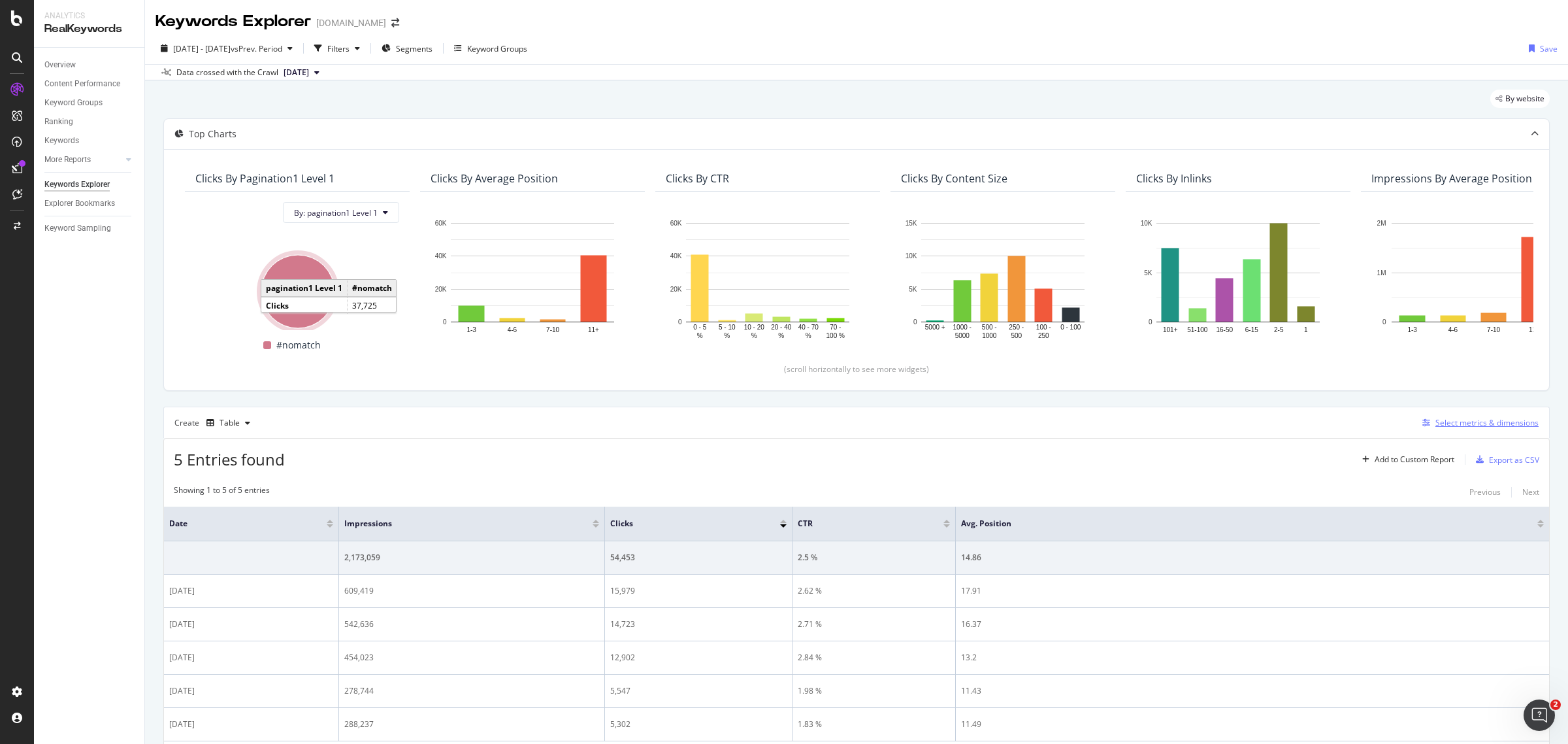
click at [1254, 425] on div "Select metrics & dimensions" at bounding box center [1487, 422] width 103 height 11
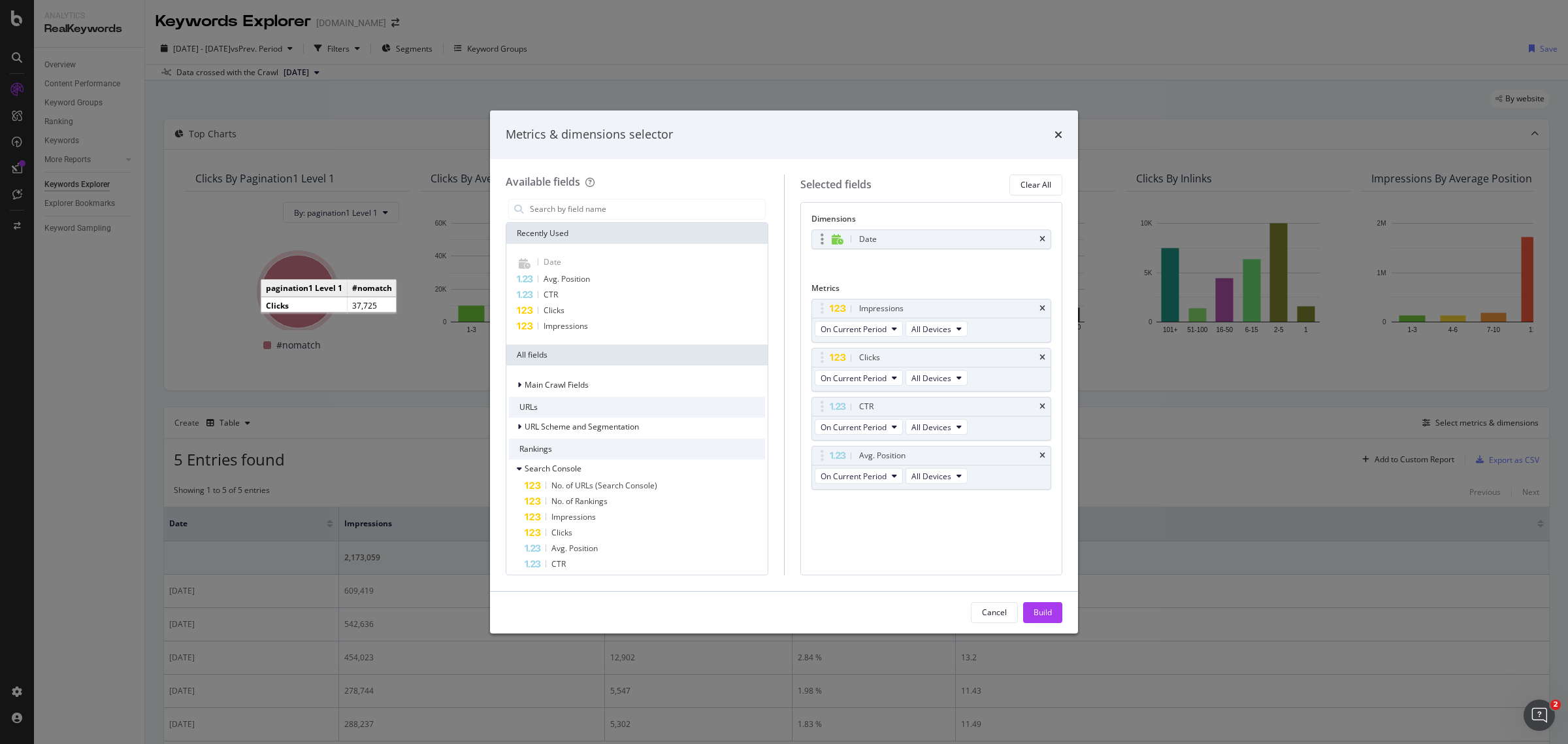
click at [1037, 234] on div "Date" at bounding box center [932, 239] width 239 height 18
click at [1045, 240] on div "Date" at bounding box center [932, 239] width 239 height 18
click at [1042, 242] on icon "times" at bounding box center [1042, 239] width 6 height 8
click at [591, 324] on div "Impressions" at bounding box center [637, 326] width 256 height 16
drag, startPoint x: 848, startPoint y: 500, endPoint x: 859, endPoint y: 357, distance: 143.4
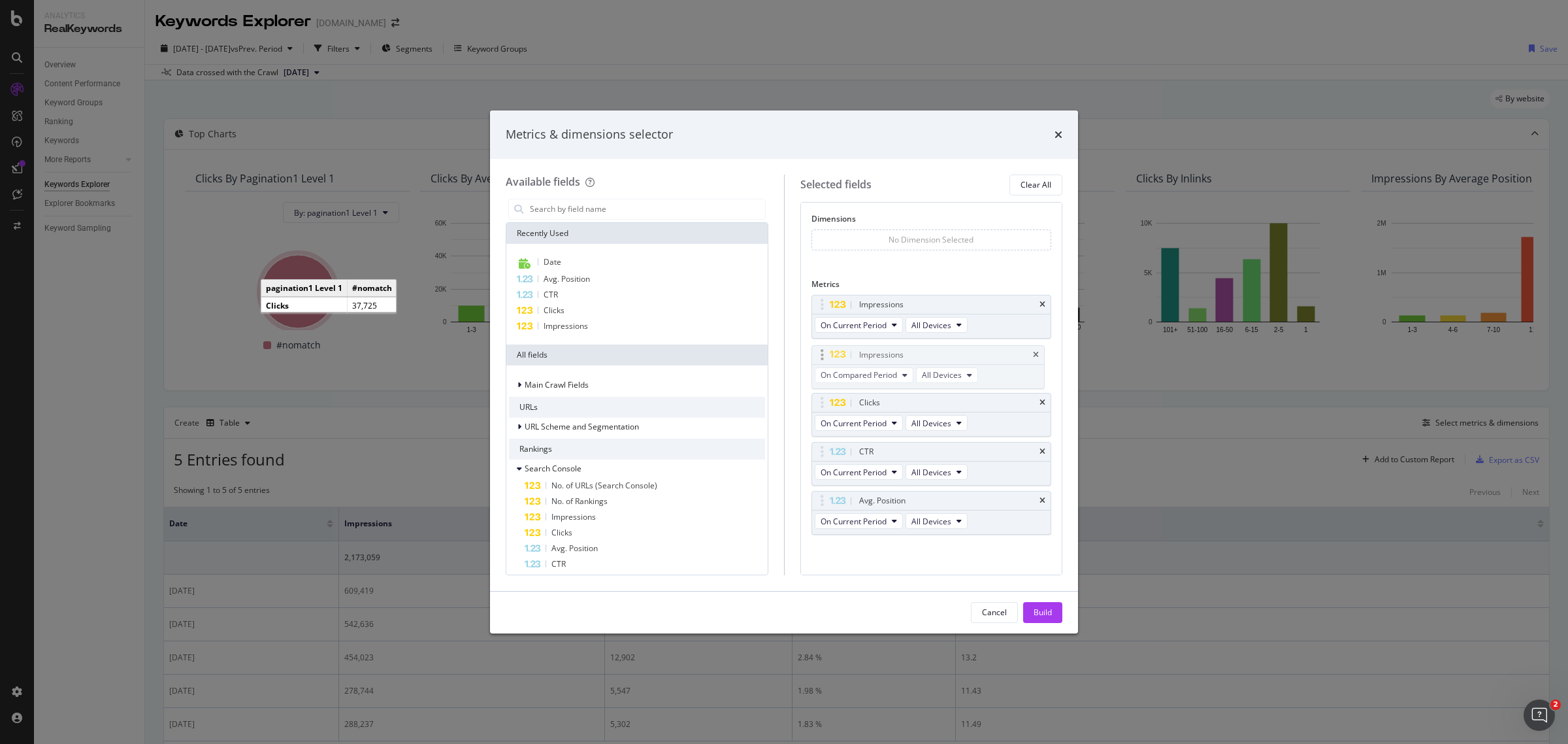
click at [859, 357] on body "Analytics RealKeywords Overview Content Performance Keyword Groups Ranking Keyw…" at bounding box center [784, 372] width 1568 height 744
click at [1036, 567] on div "Build" at bounding box center [1043, 612] width 18 height 11
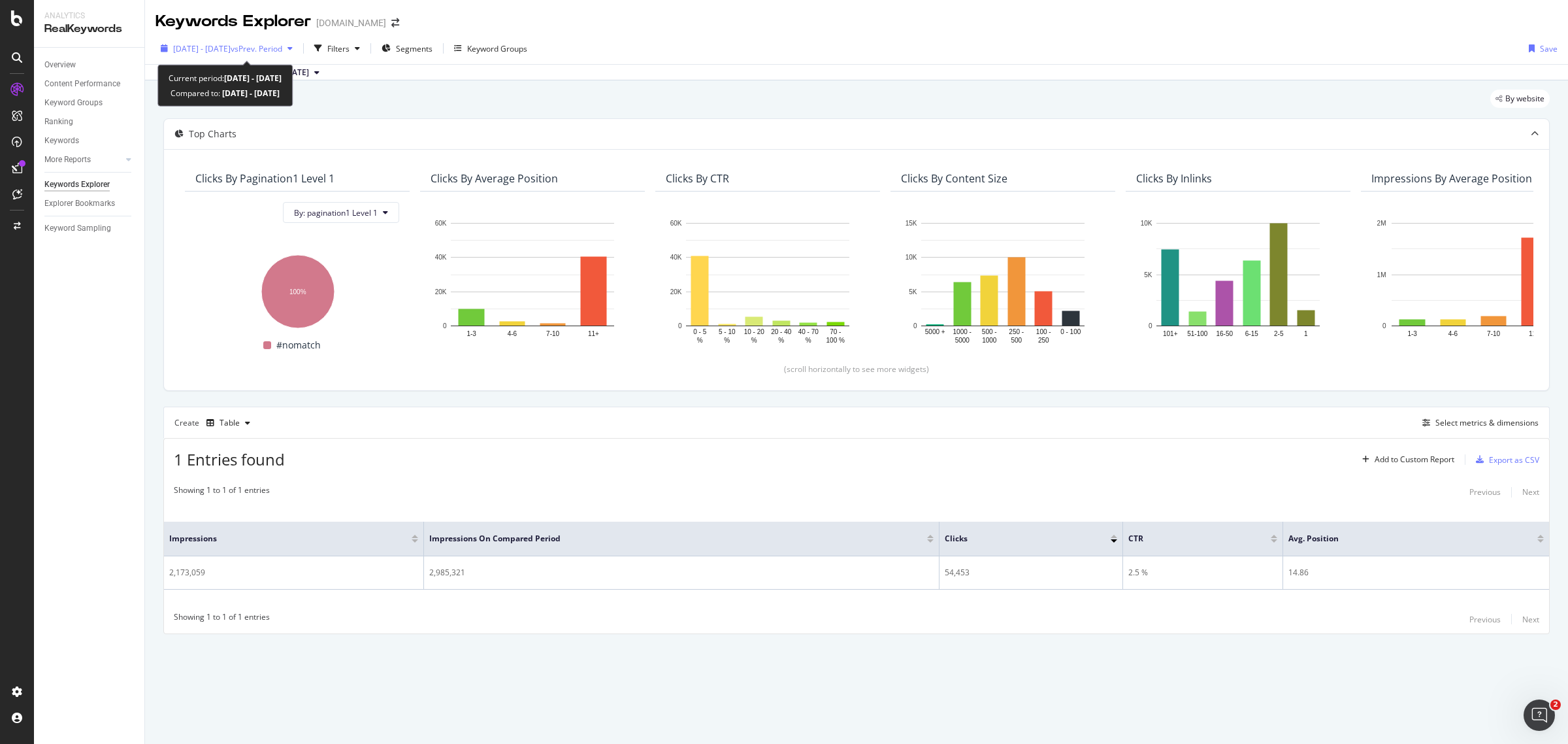
click at [282, 53] on span "vs Prev. Period" at bounding box center [257, 49] width 51 height 11
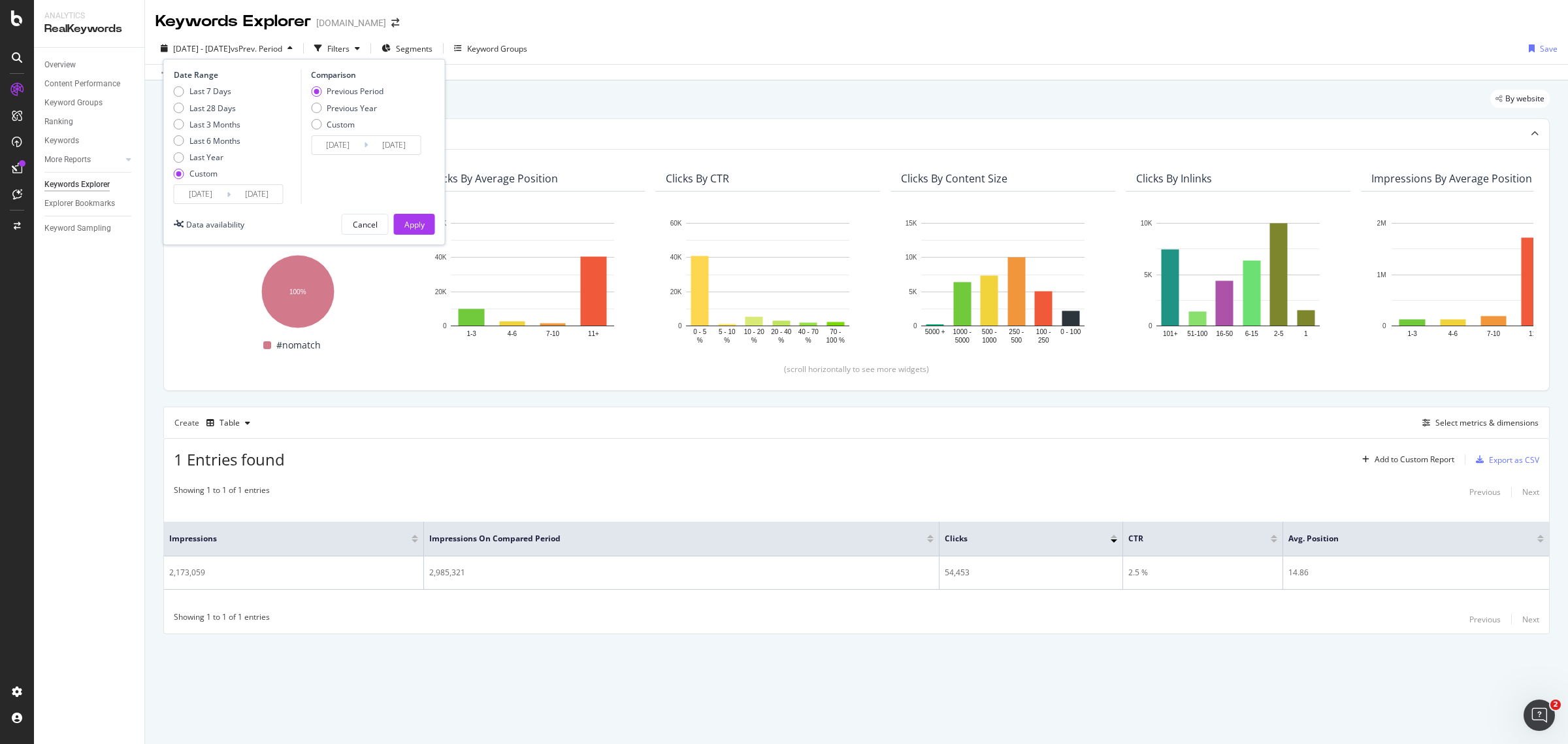
click at [212, 196] on input "[DATE]" at bounding box center [200, 194] width 52 height 18
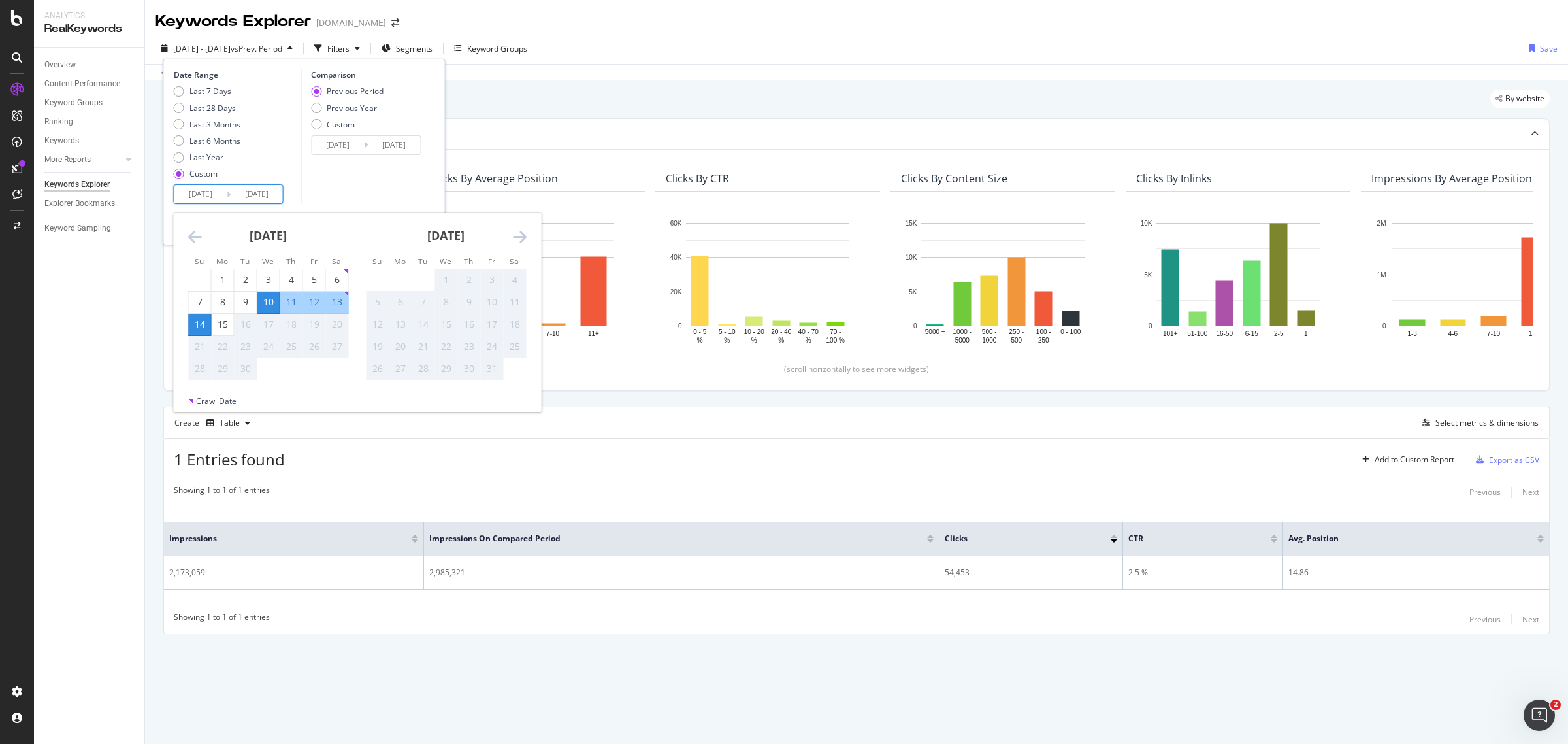
click at [263, 301] on div "10" at bounding box center [268, 302] width 22 height 13
click at [348, 151] on input "[DATE]" at bounding box center [337, 145] width 52 height 18
type input "[DATE]"
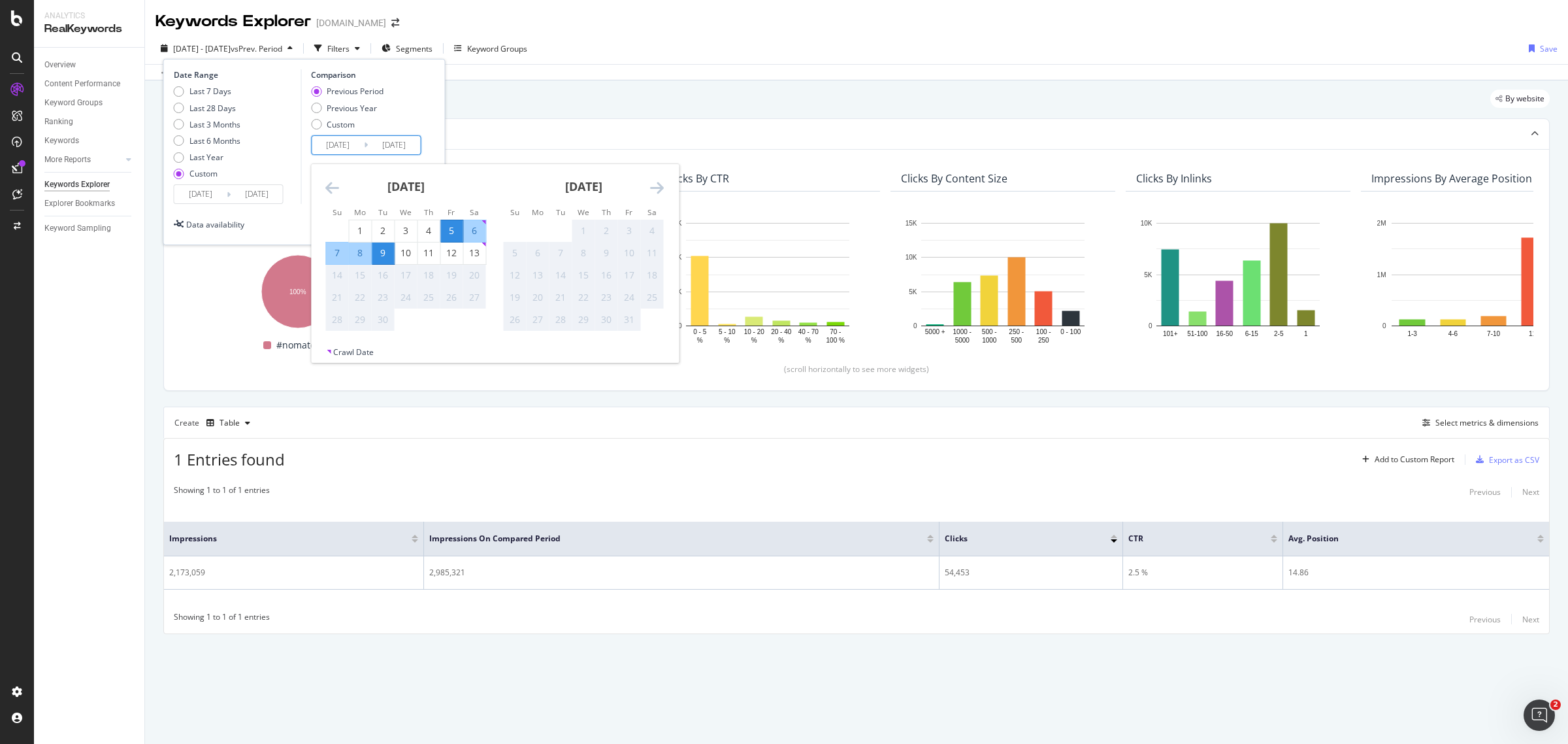
click at [360, 149] on input "[DATE]" at bounding box center [337, 145] width 52 height 18
click at [362, 103] on div "Previous Year" at bounding box center [352, 108] width 50 height 11
type input "[DATE]"
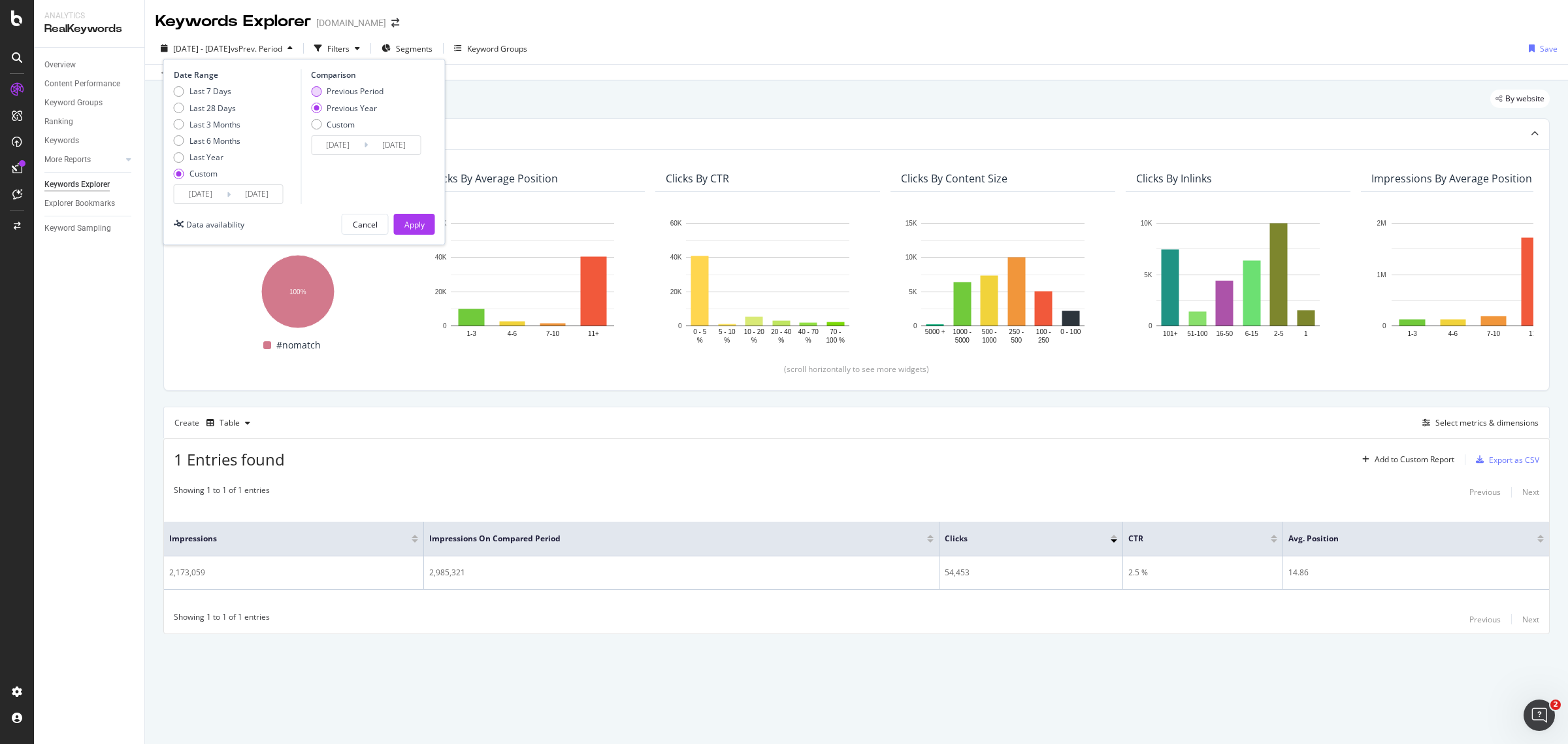
click at [364, 90] on div "Previous Period" at bounding box center [355, 91] width 57 height 11
type input "[DATE]"
click at [268, 198] on input "[DATE]" at bounding box center [257, 194] width 52 height 18
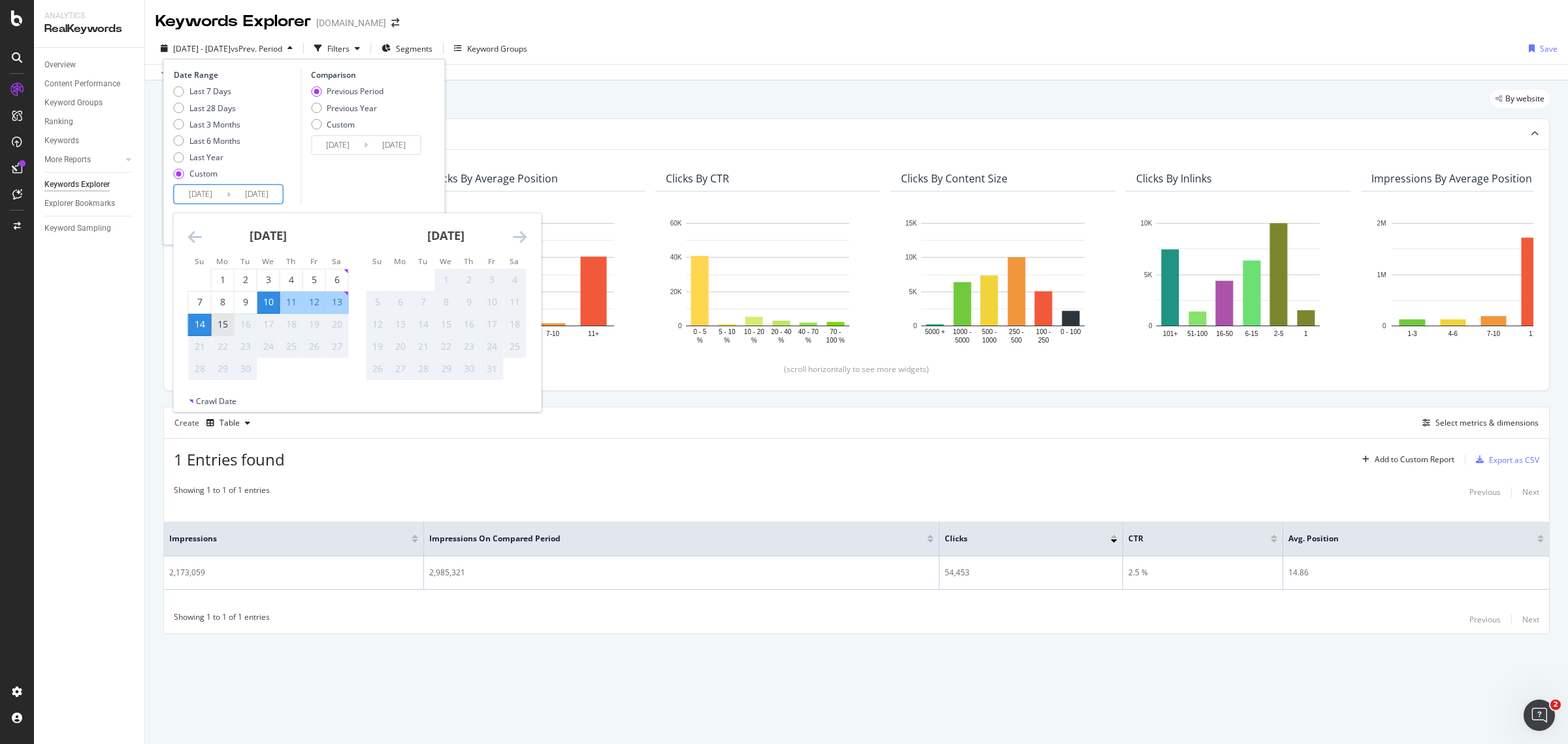
click at [226, 327] on div "15" at bounding box center [223, 324] width 22 height 13
type input "[DATE]"
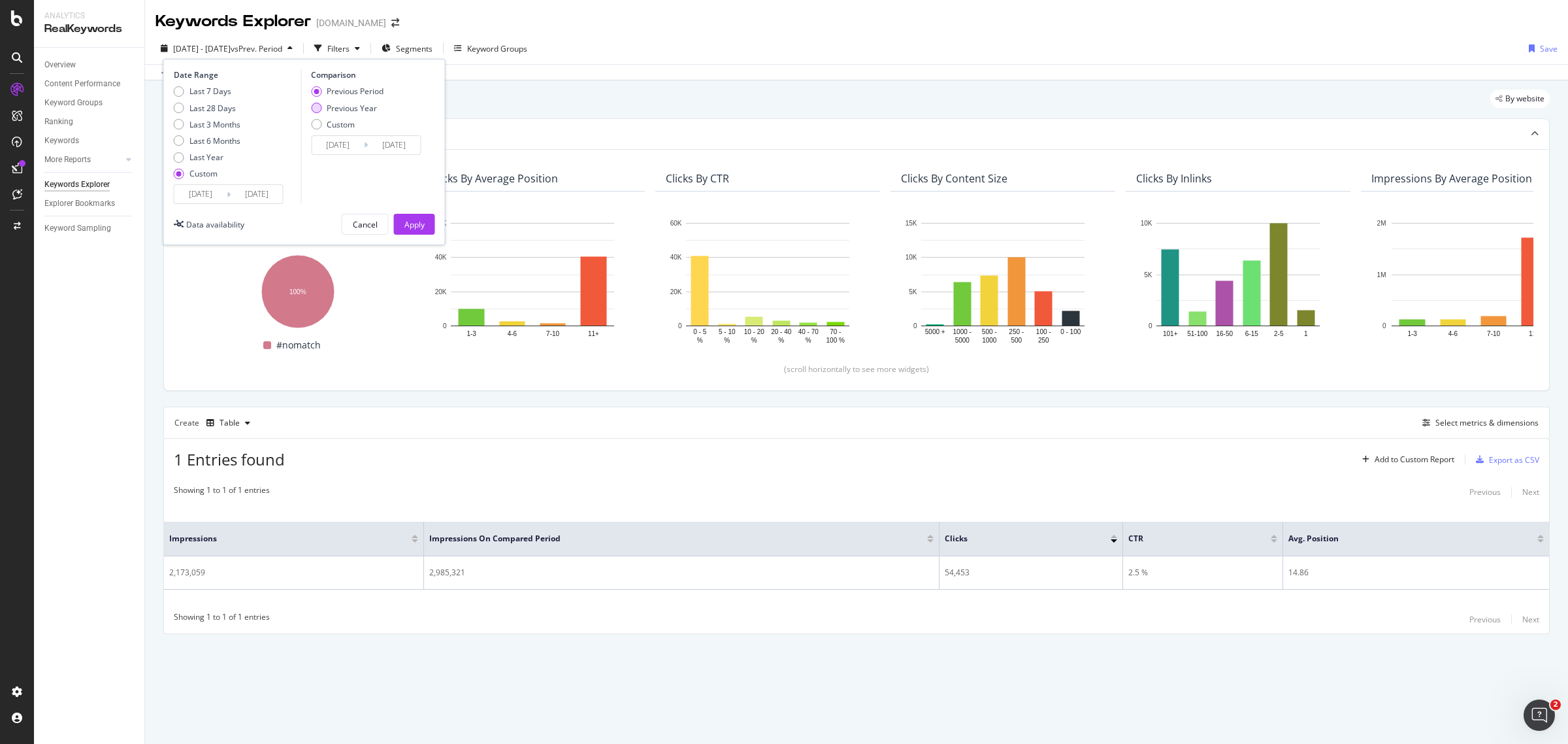
click at [362, 105] on div "Previous Year" at bounding box center [352, 108] width 50 height 11
type input "[DATE]"
click at [366, 85] on div "Comparison Previous Period Previous Year Custom [DATE] Navigate forward to inte…" at bounding box center [362, 136] width 124 height 135
click at [366, 90] on div "Previous Period" at bounding box center [355, 91] width 57 height 11
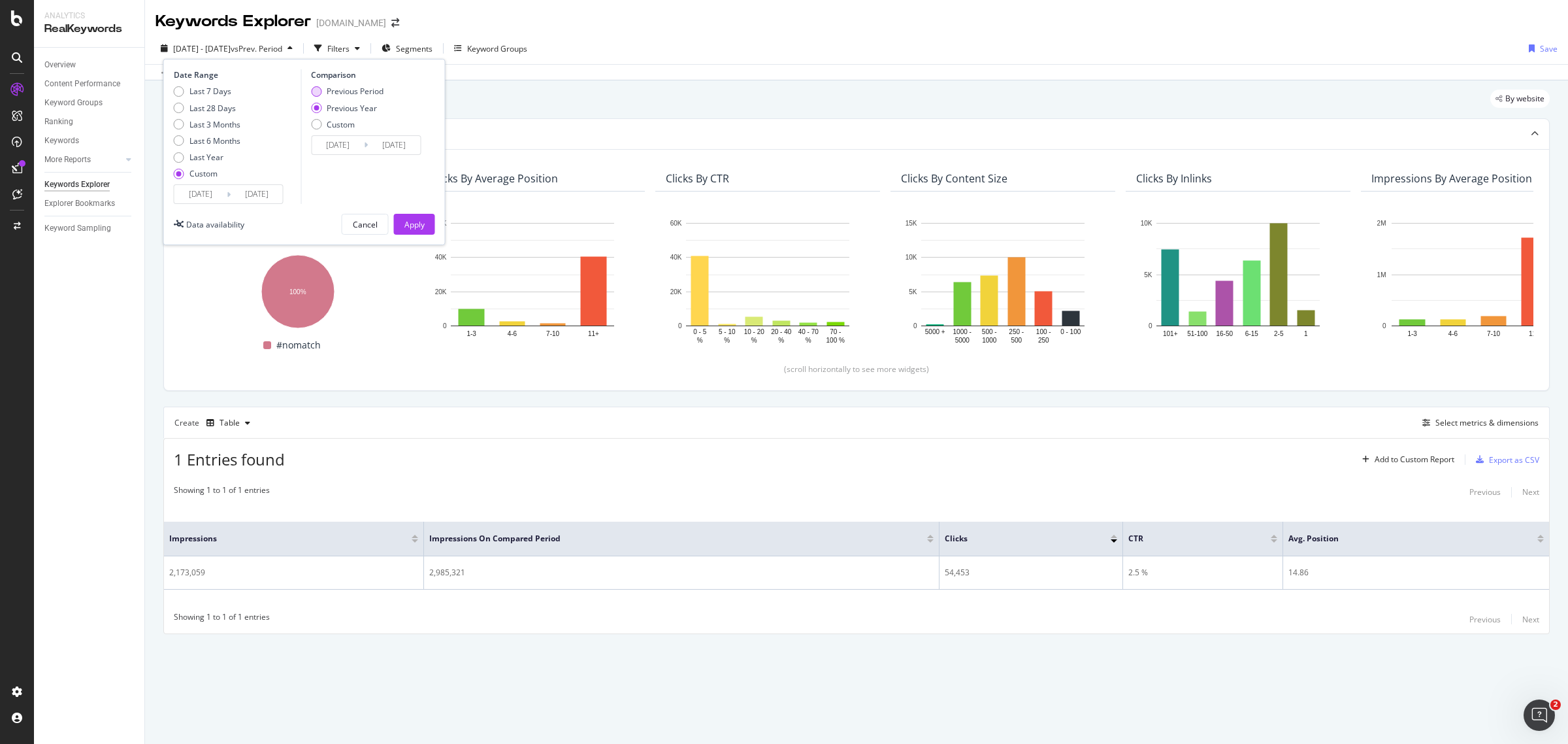
type input "[DATE]"
click at [431, 226] on button "Apply" at bounding box center [414, 224] width 41 height 21
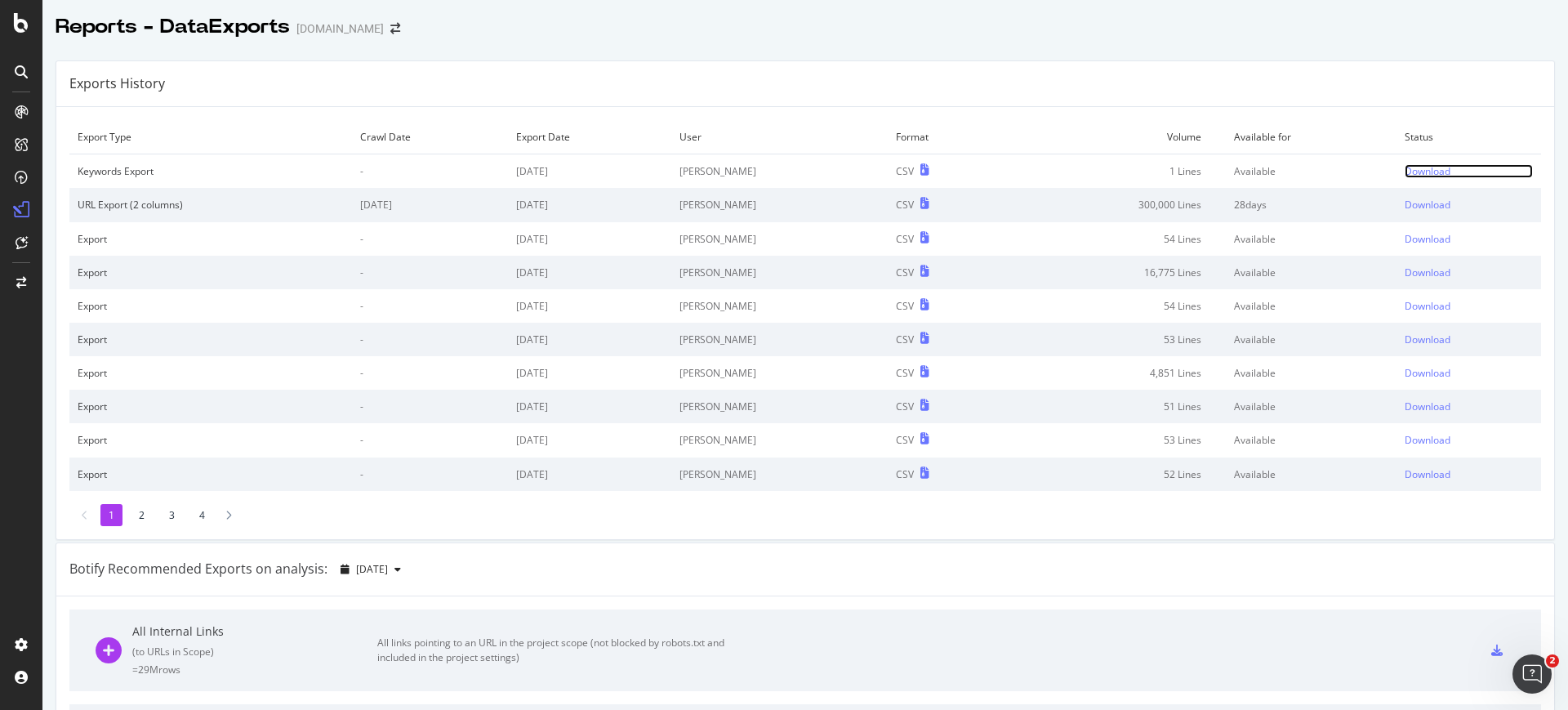
click at [1405, 172] on div "Download" at bounding box center [1428, 171] width 46 height 14
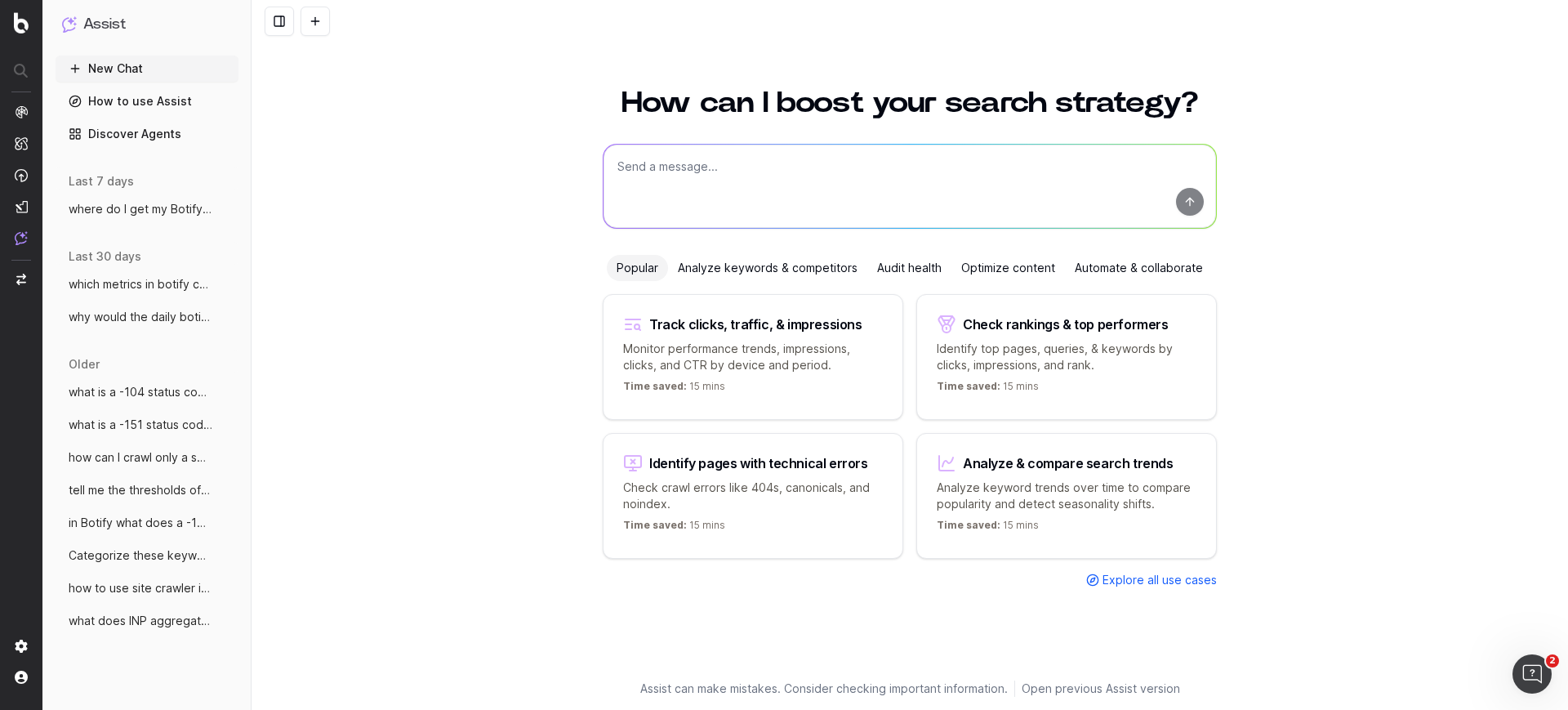
click at [729, 146] on textarea at bounding box center [909, 186] width 613 height 83
type textarea "I want to filter a report that shows me page clicks by day- as a column how to …"
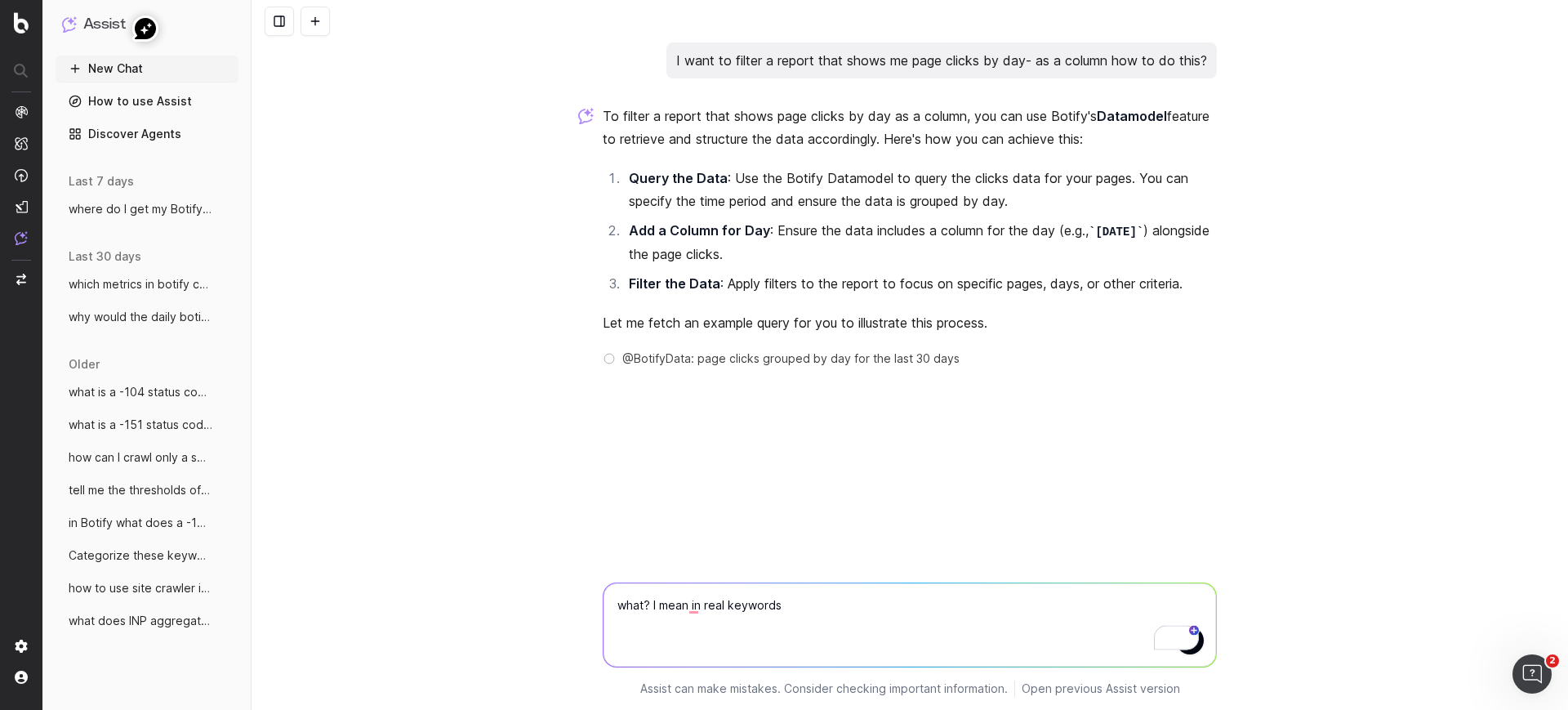
type textarea "what? I mean in real keywords"
click at [1199, 646] on button "submit" at bounding box center [1191, 641] width 28 height 28
click at [1036, 604] on textarea "To enrich screen reader interactions, please activate Accessibility in Grammarl…" at bounding box center [909, 624] width 613 height 83
click at [803, 634] on textarea "To enrich screen reader interactions, please activate Accessibility in Grammarl…" at bounding box center [909, 624] width 613 height 83
type textarea "I want it from real keywords"
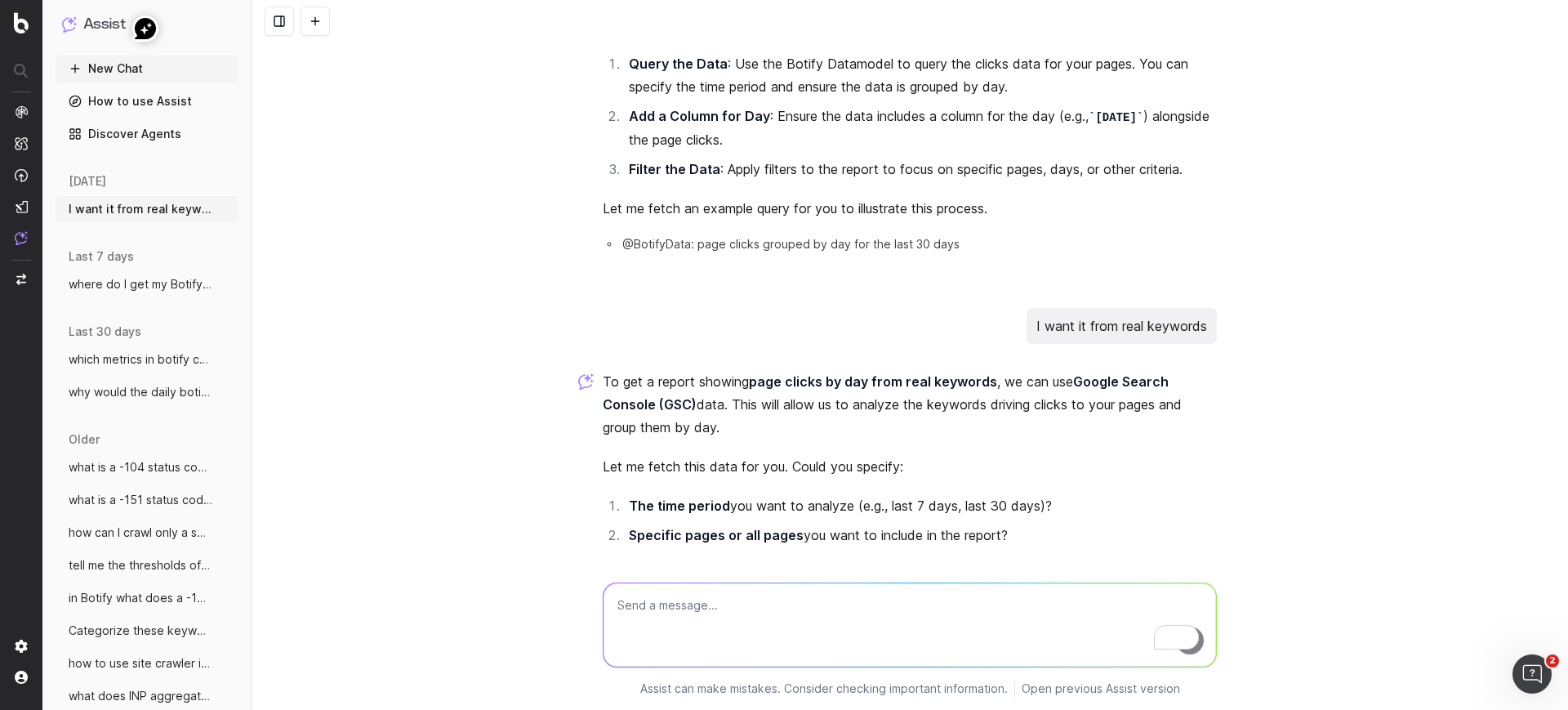
scroll to position [170, 0]
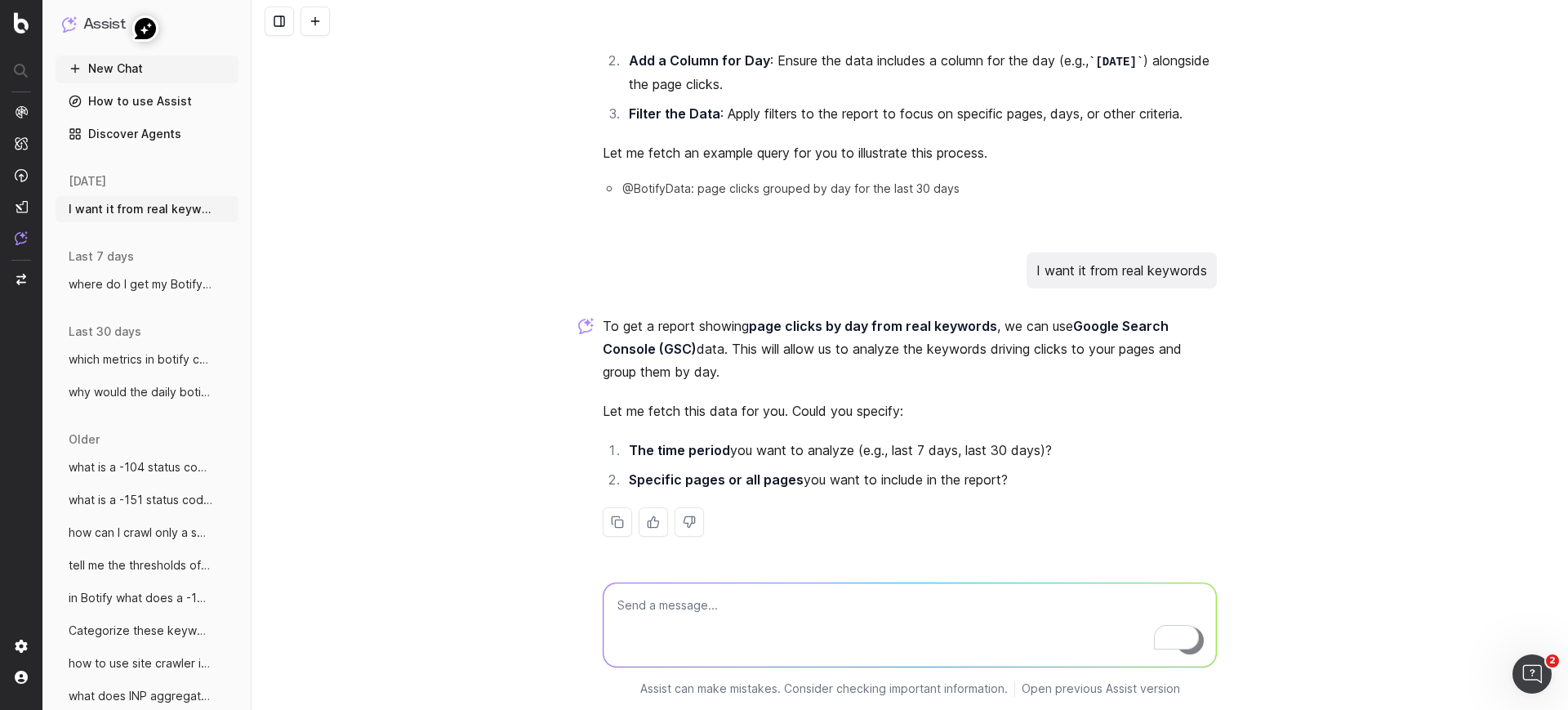
click at [794, 601] on textarea "To enrich screen reader interactions, please activate Accessibility in Grammarl…" at bounding box center [909, 624] width 613 height 83
type textarea "sept 10-15 , add daily clicks, impressions, average position then compare it to…"
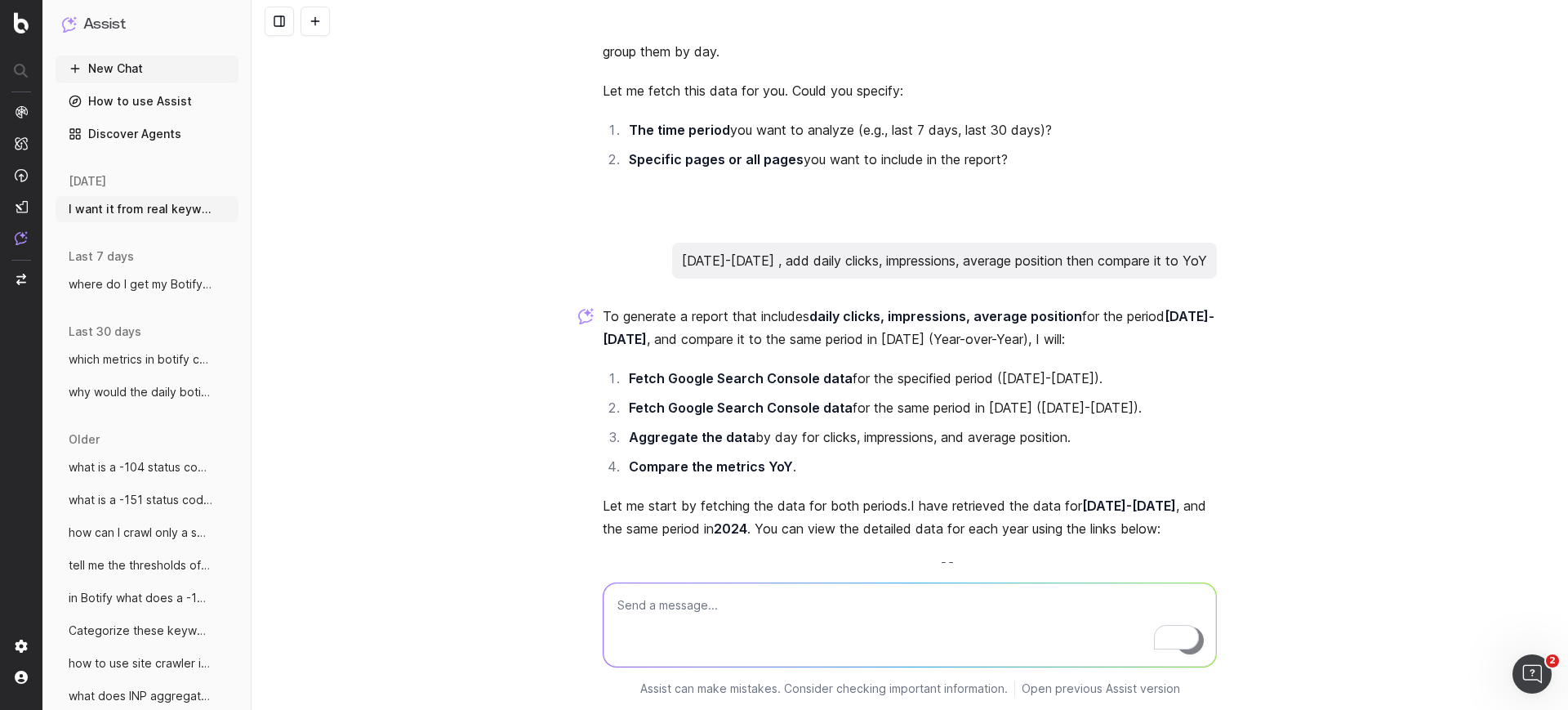
scroll to position [1282, 0]
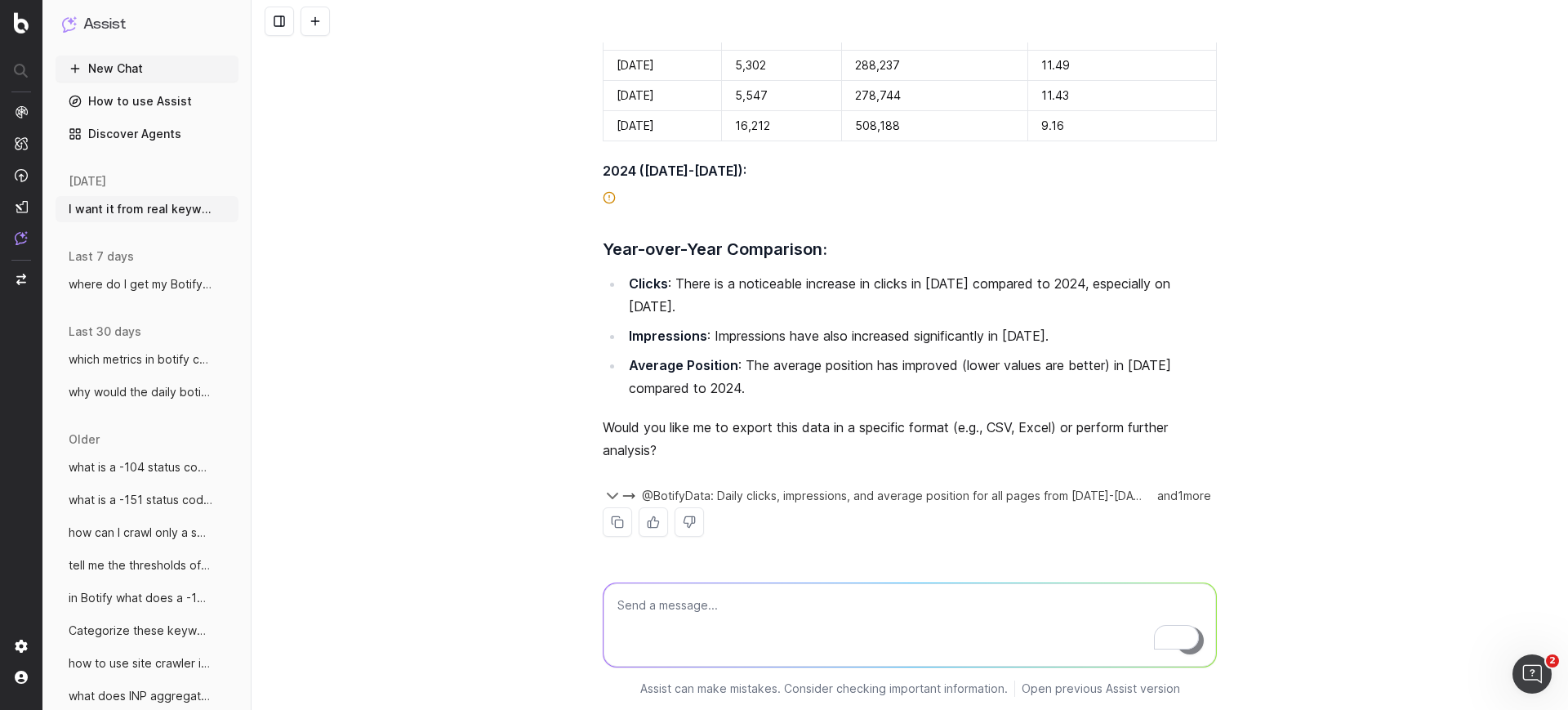
click at [804, 618] on textarea "To enrich screen reader interactions, please activate Accessibility in Grammarl…" at bounding box center [909, 624] width 613 height 83
type textarea "YES SEND ME A EXCEL"
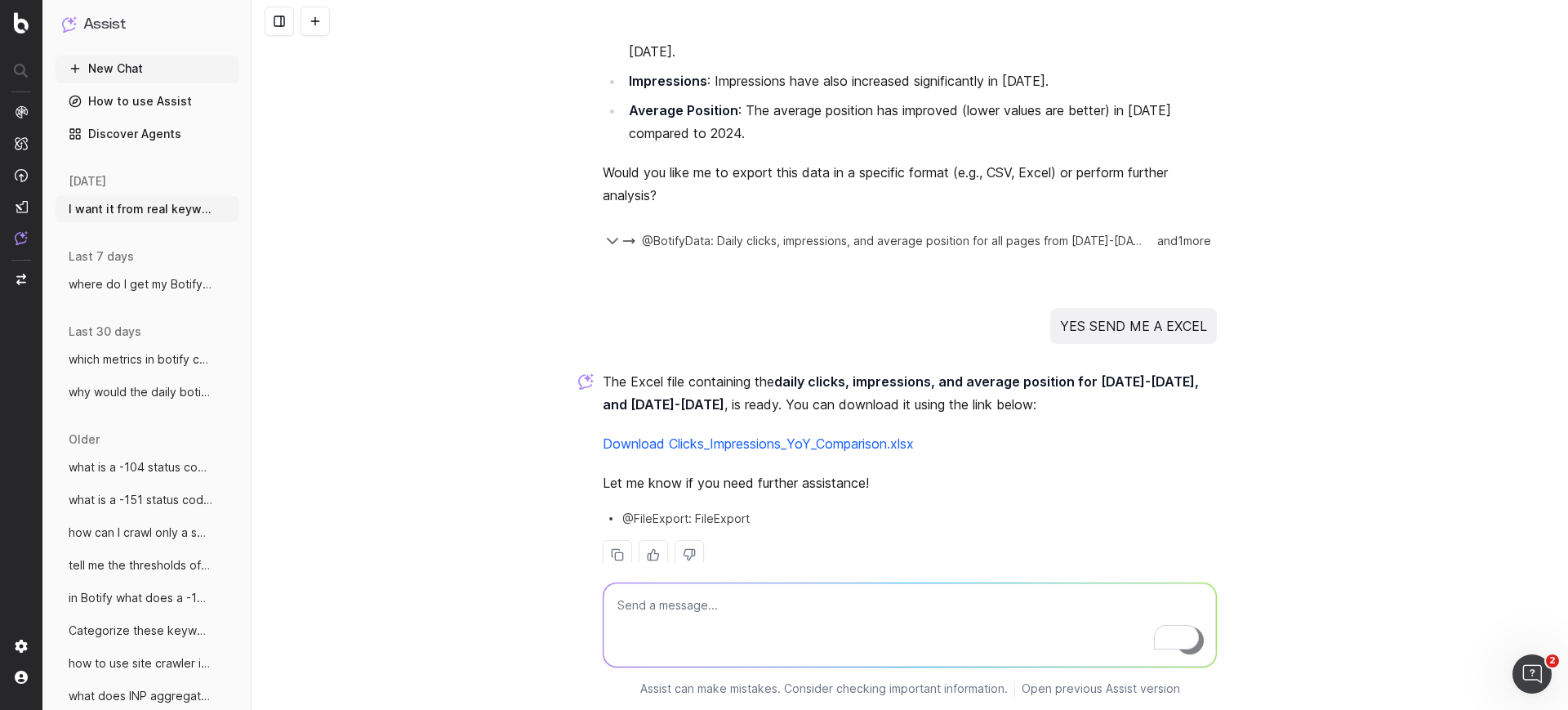
scroll to position [1569, 0]
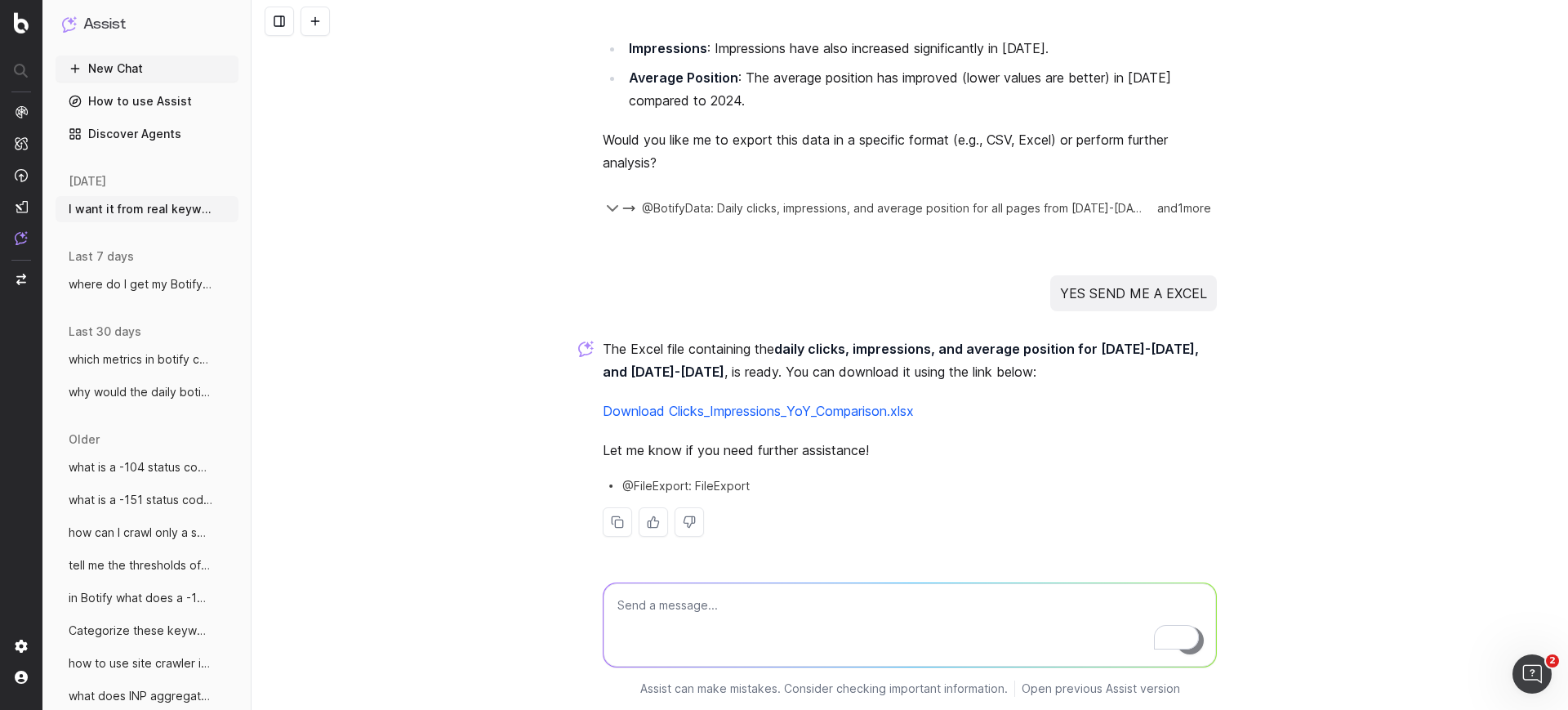
click at [813, 407] on link "Download Clicks_Impressions_YoY_Comparison.xlsx" at bounding box center [758, 411] width 311 height 16
click at [761, 638] on textarea "To enrich screen reader interactions, please activate Accessibility in Grammarl…" at bounding box center [909, 624] width 613 height 83
type textarea "that doesnt show the clicks on a daily basis"
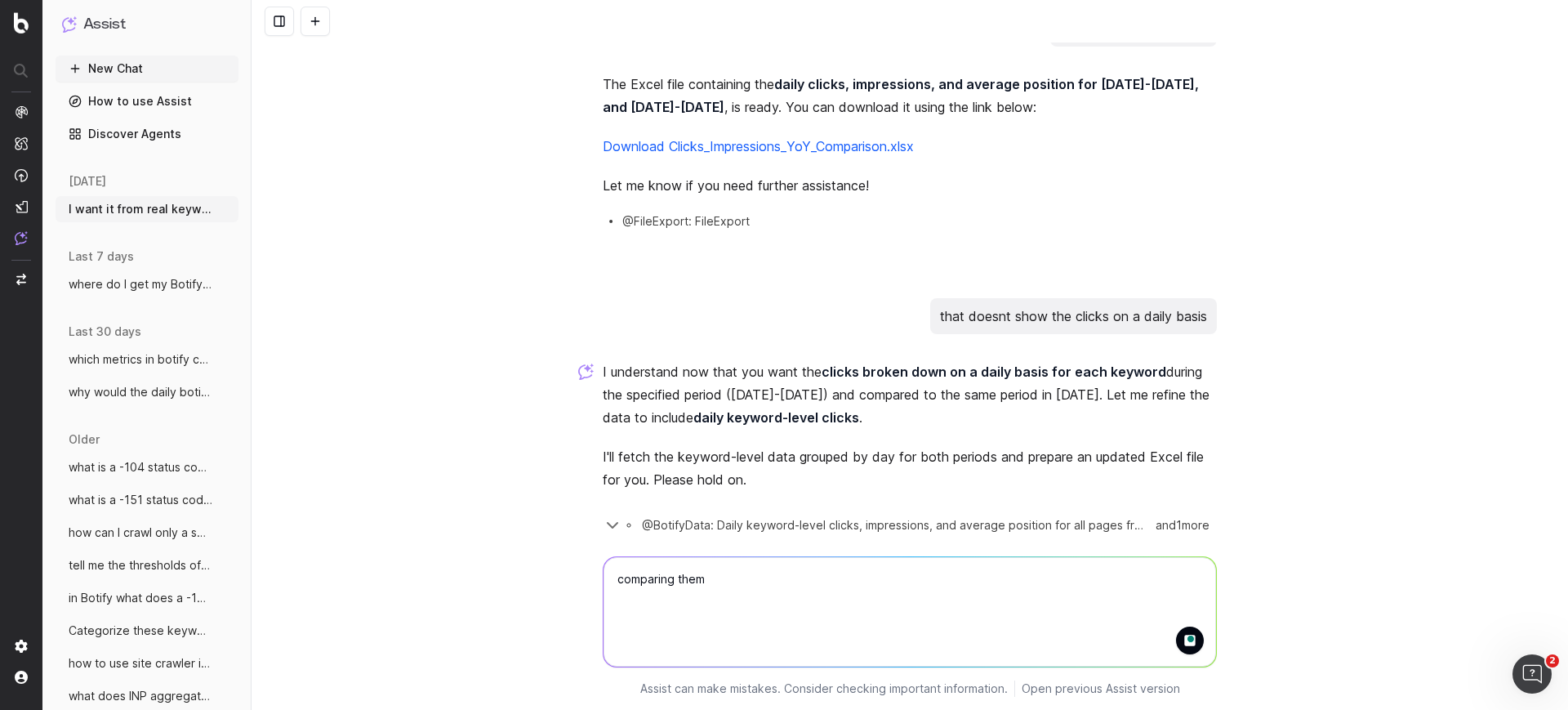
scroll to position [1850, 0]
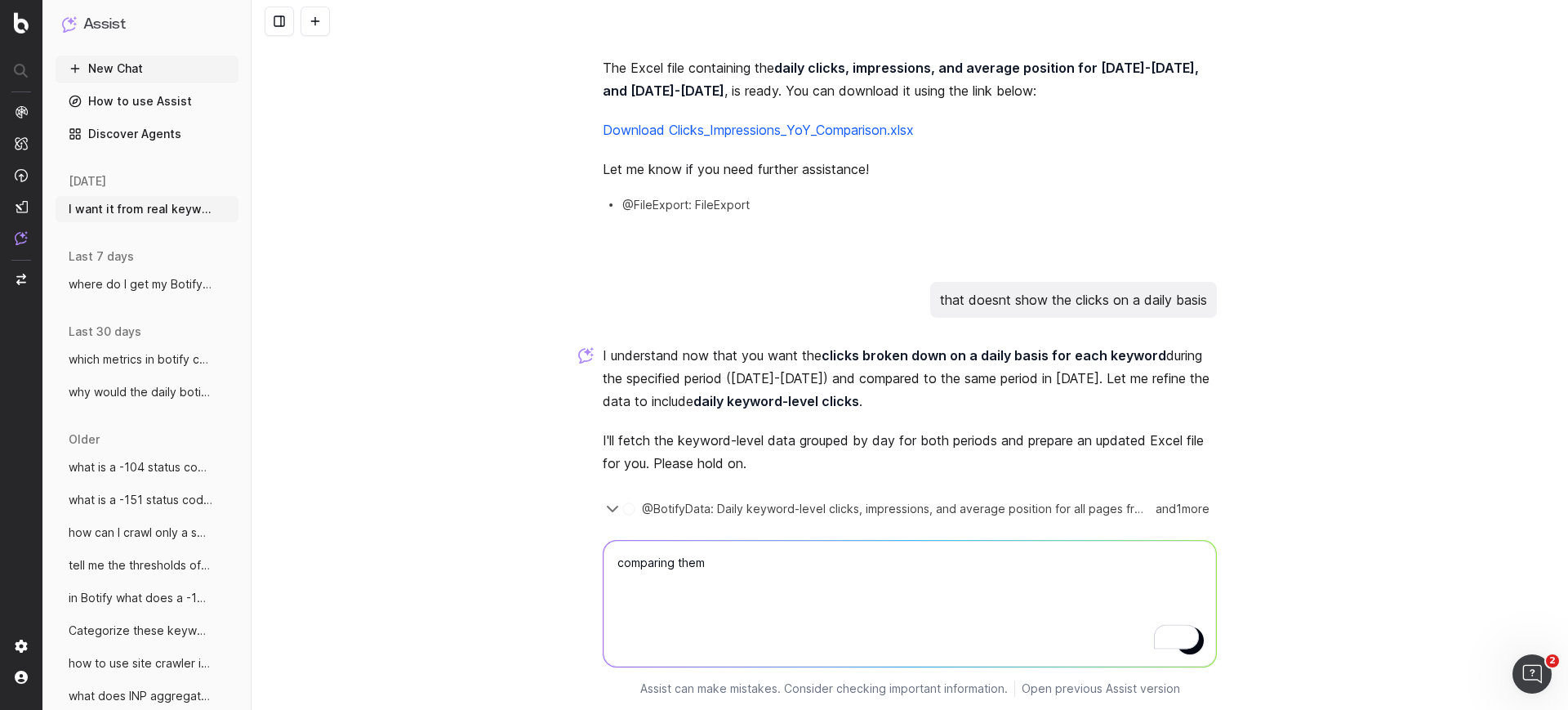
type textarea "comparing them"
click at [1196, 648] on button "submit" at bounding box center [1191, 641] width 28 height 28
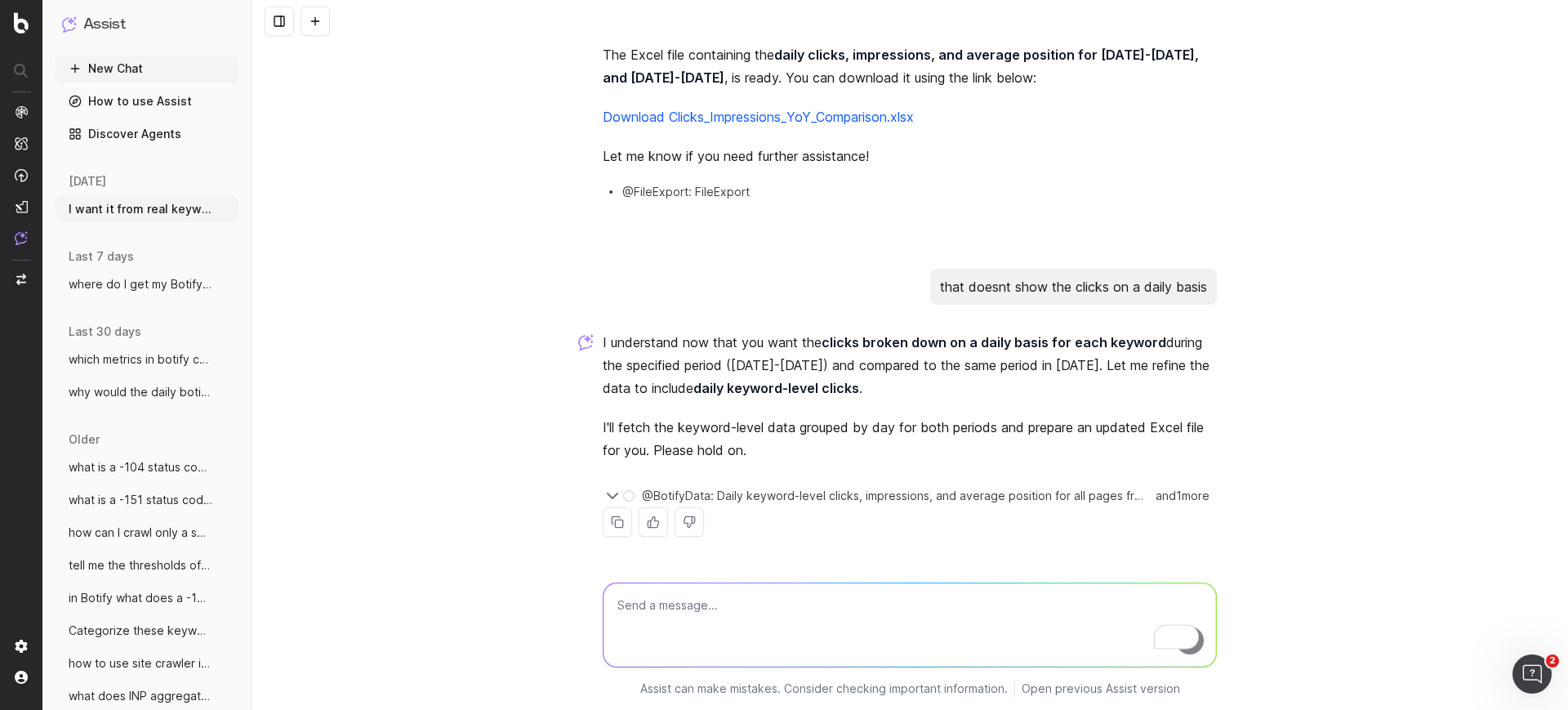
scroll to position [1863, 0]
click at [1196, 648] on textarea "To enrich screen reader interactions, please activate Accessibility in Grammarl…" at bounding box center [909, 624] width 613 height 83
click at [828, 584] on textarea "To enrich screen reader interactions, please activate Accessibility in Grammarl…" at bounding box center [909, 624] width 613 height 83
type textarea "send me a botify report I can verify"
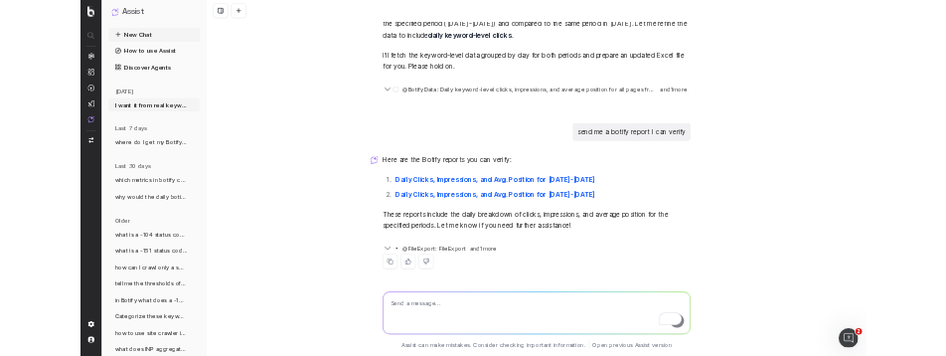
scroll to position [2649, 0]
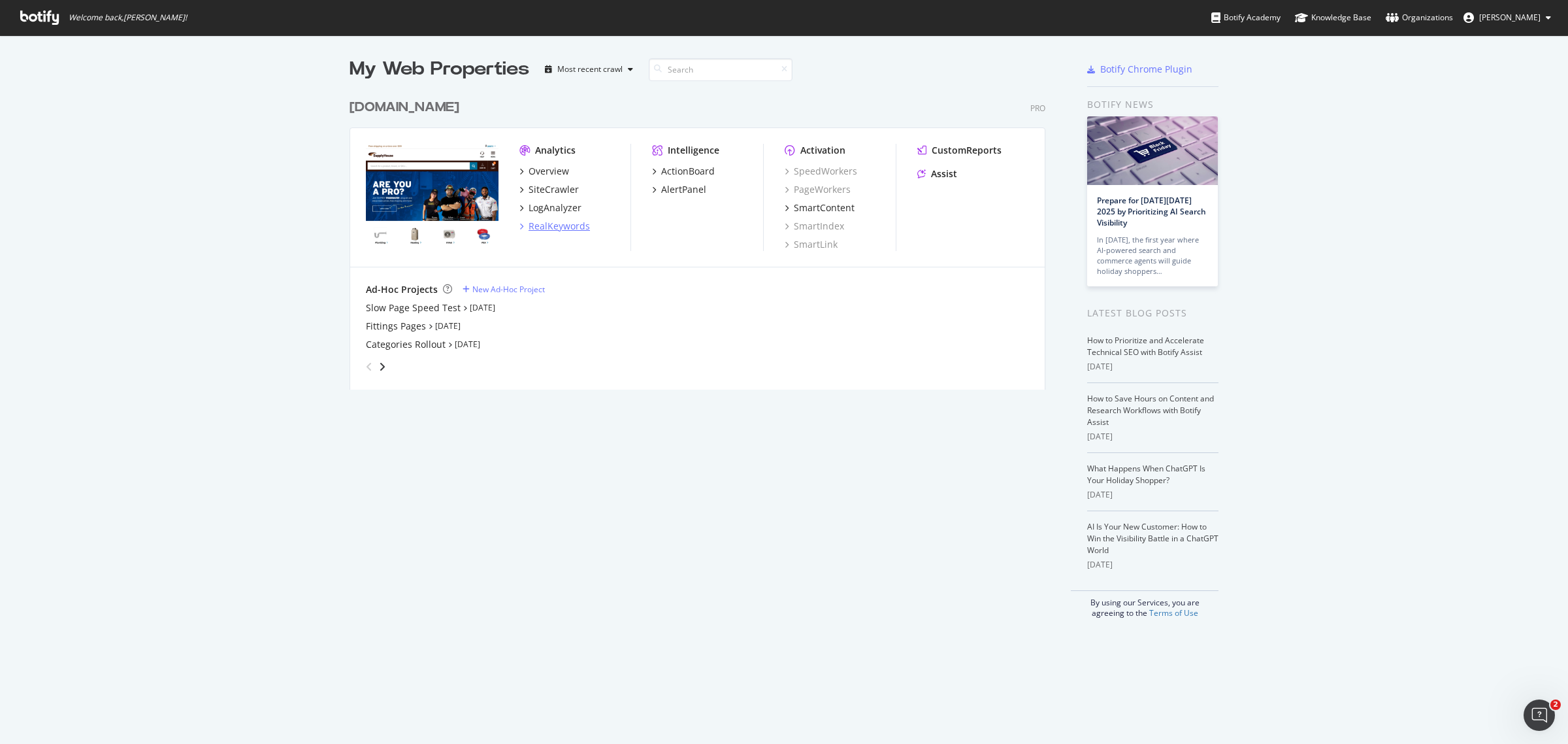
click at [558, 226] on div "RealKeywords" at bounding box center [559, 226] width 61 height 13
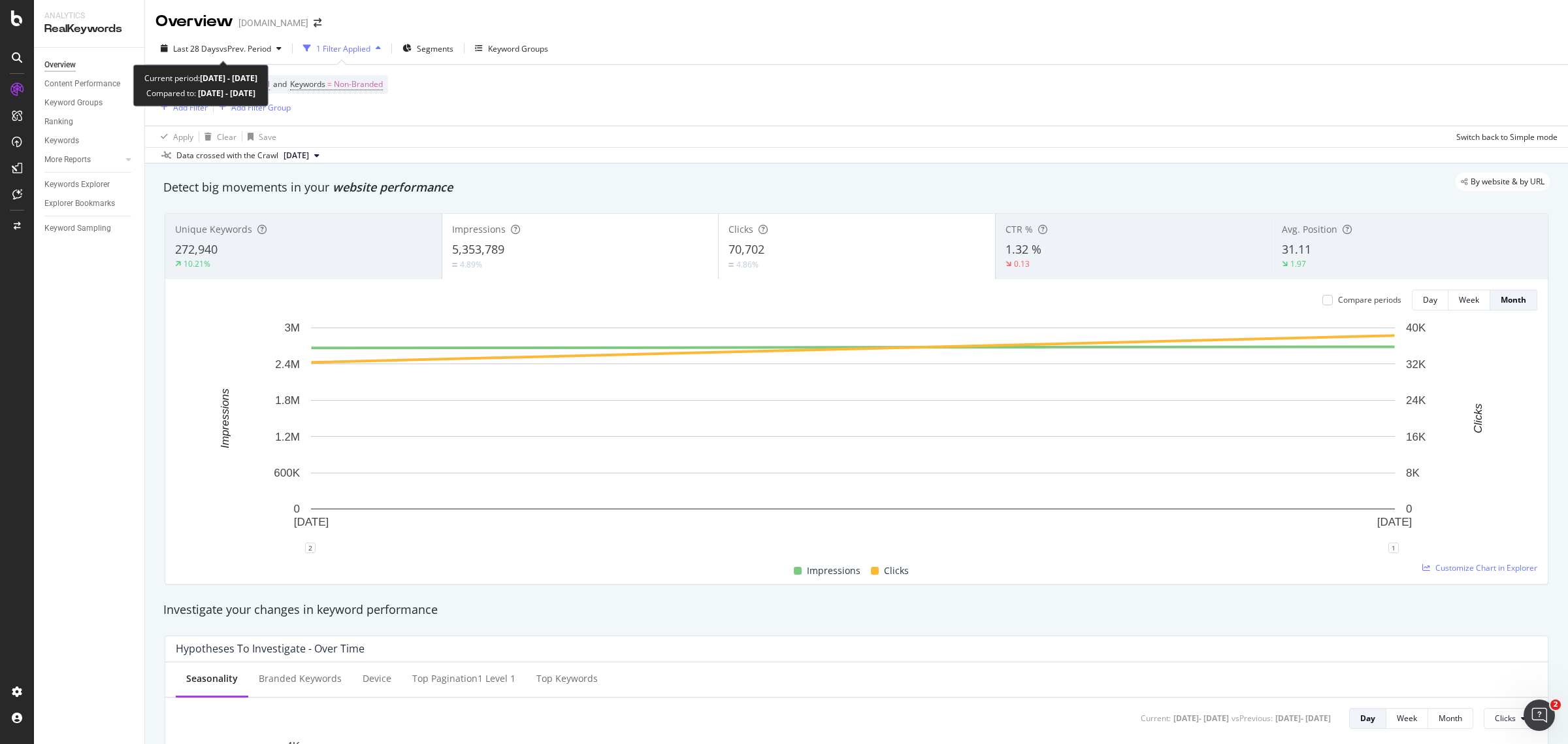
click at [220, 35] on div "Last 28 Days vs Prev. Period 1 Filter Applied Segments Keyword Groups Device = …" at bounding box center [857, 98] width 1423 height 131
click at [224, 46] on span "vs Prev. Period" at bounding box center [245, 49] width 51 height 11
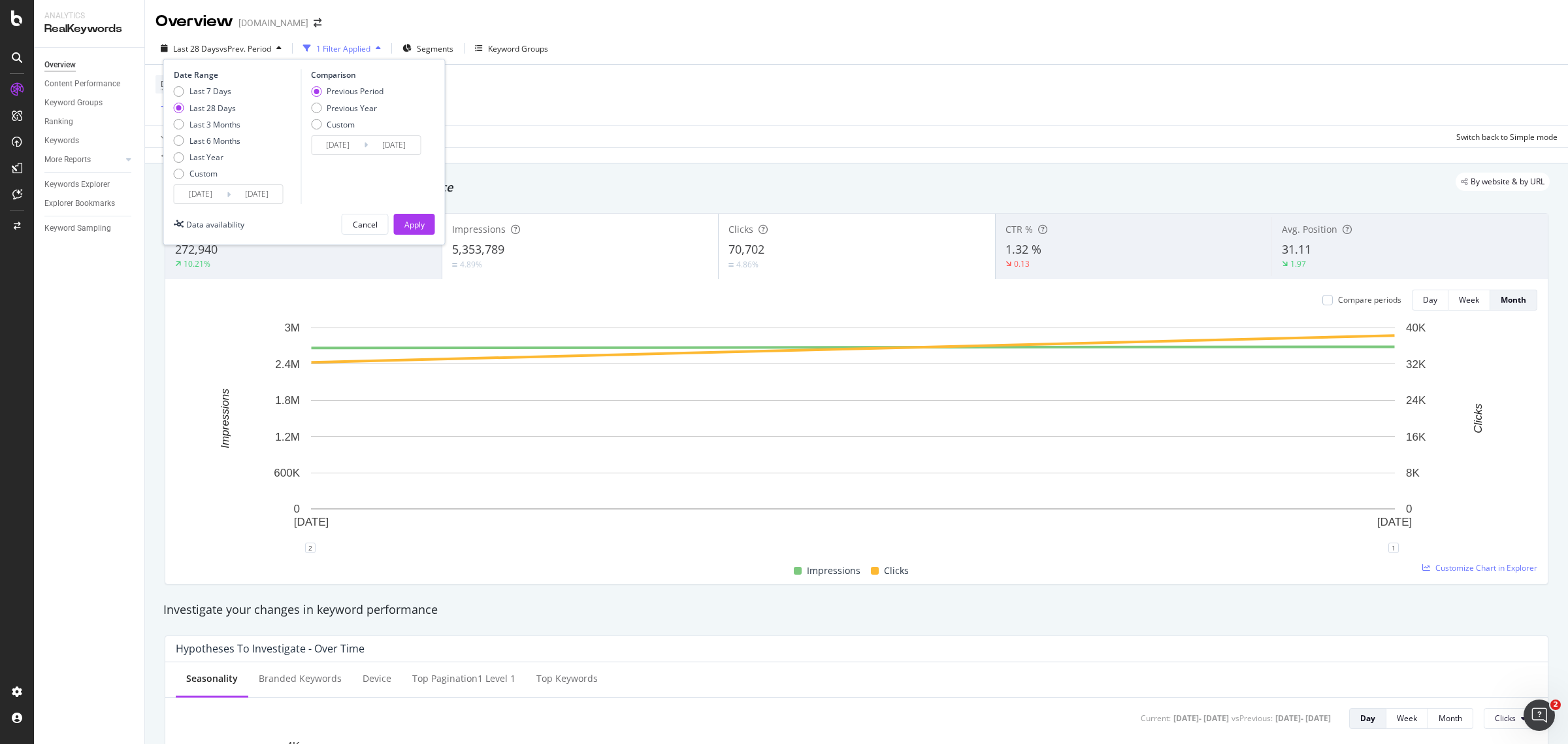
click at [204, 196] on input "[DATE]" at bounding box center [200, 194] width 52 height 18
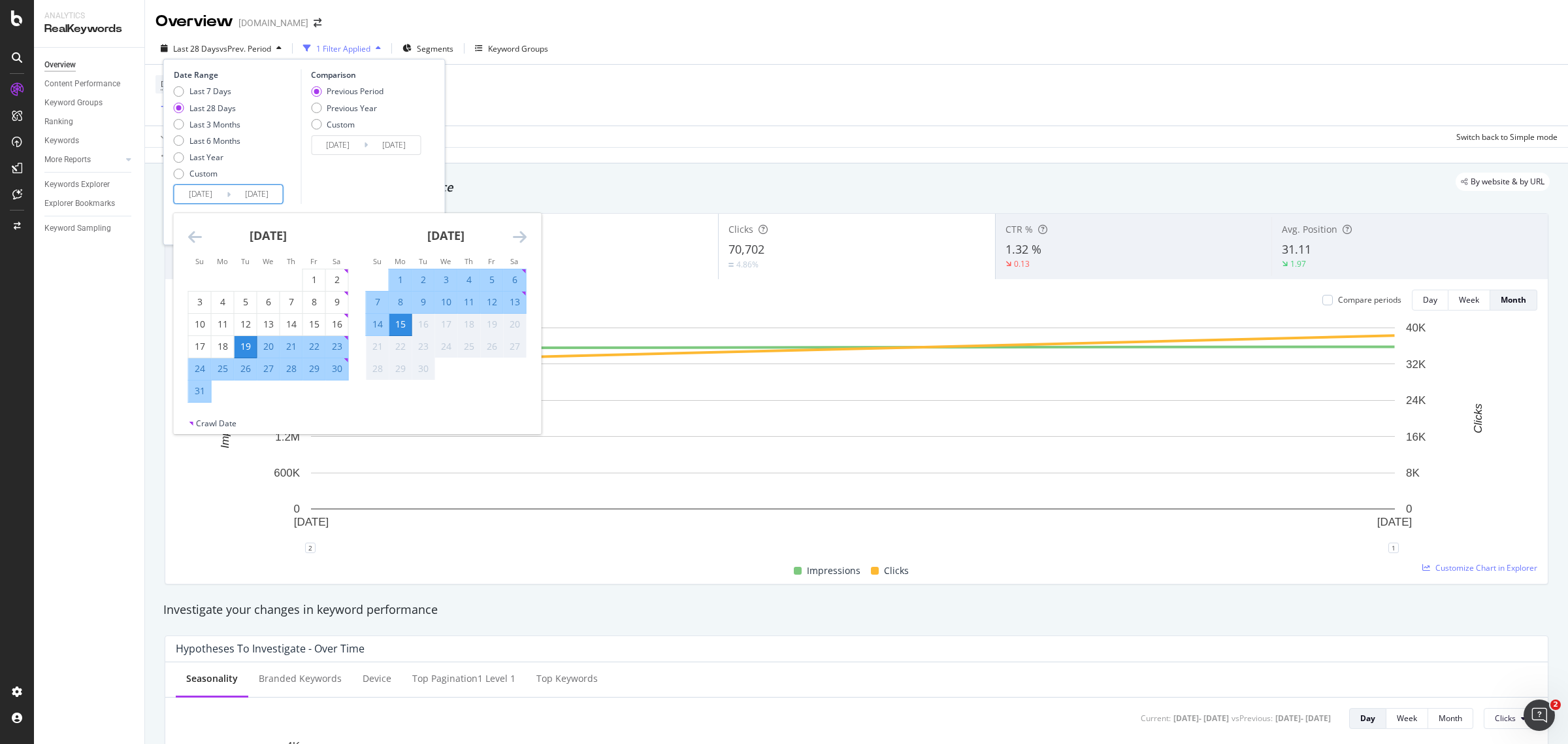
click at [447, 304] on div "10" at bounding box center [447, 302] width 22 height 13
type input "[DATE]"
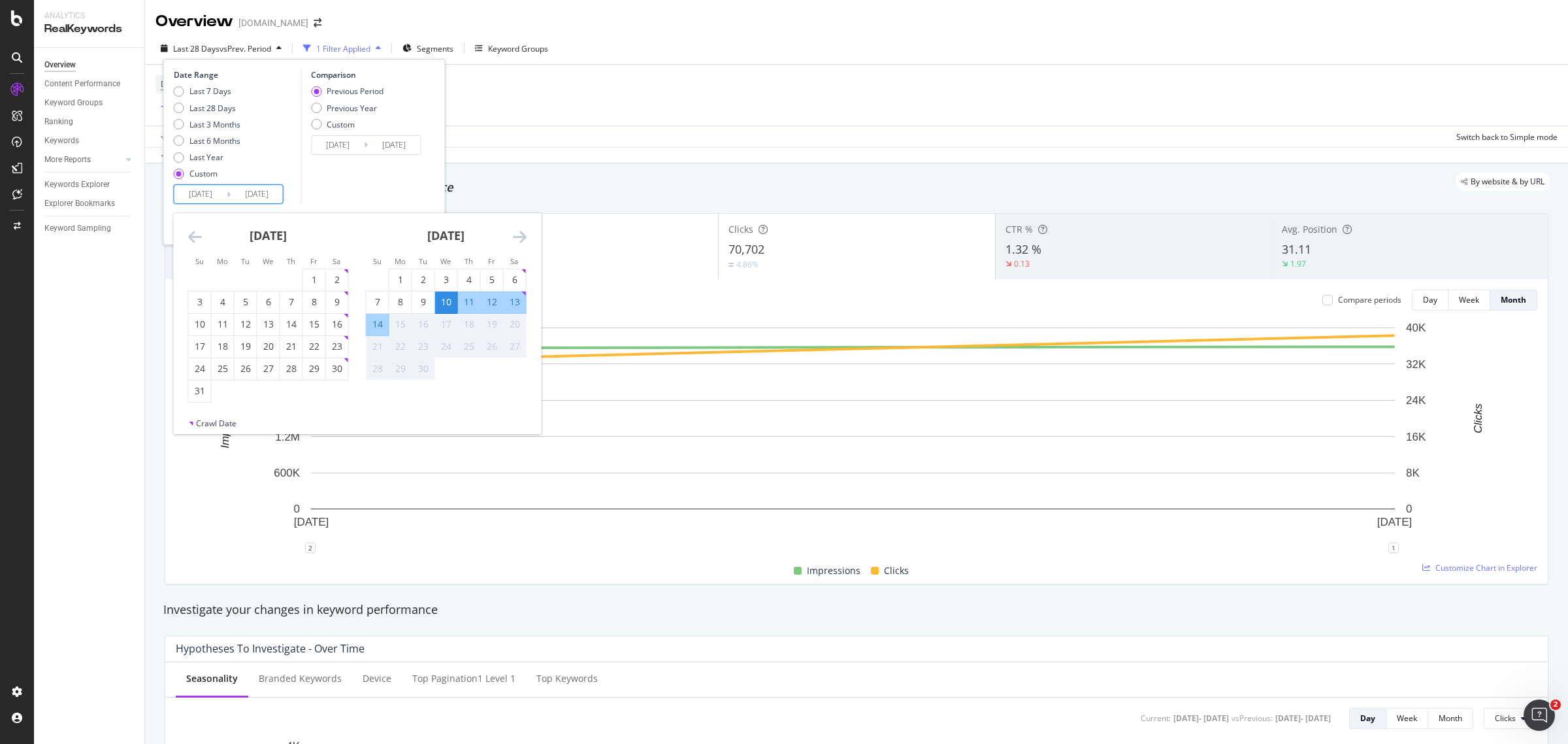
click at [395, 326] on div "15" at bounding box center [401, 324] width 22 height 13
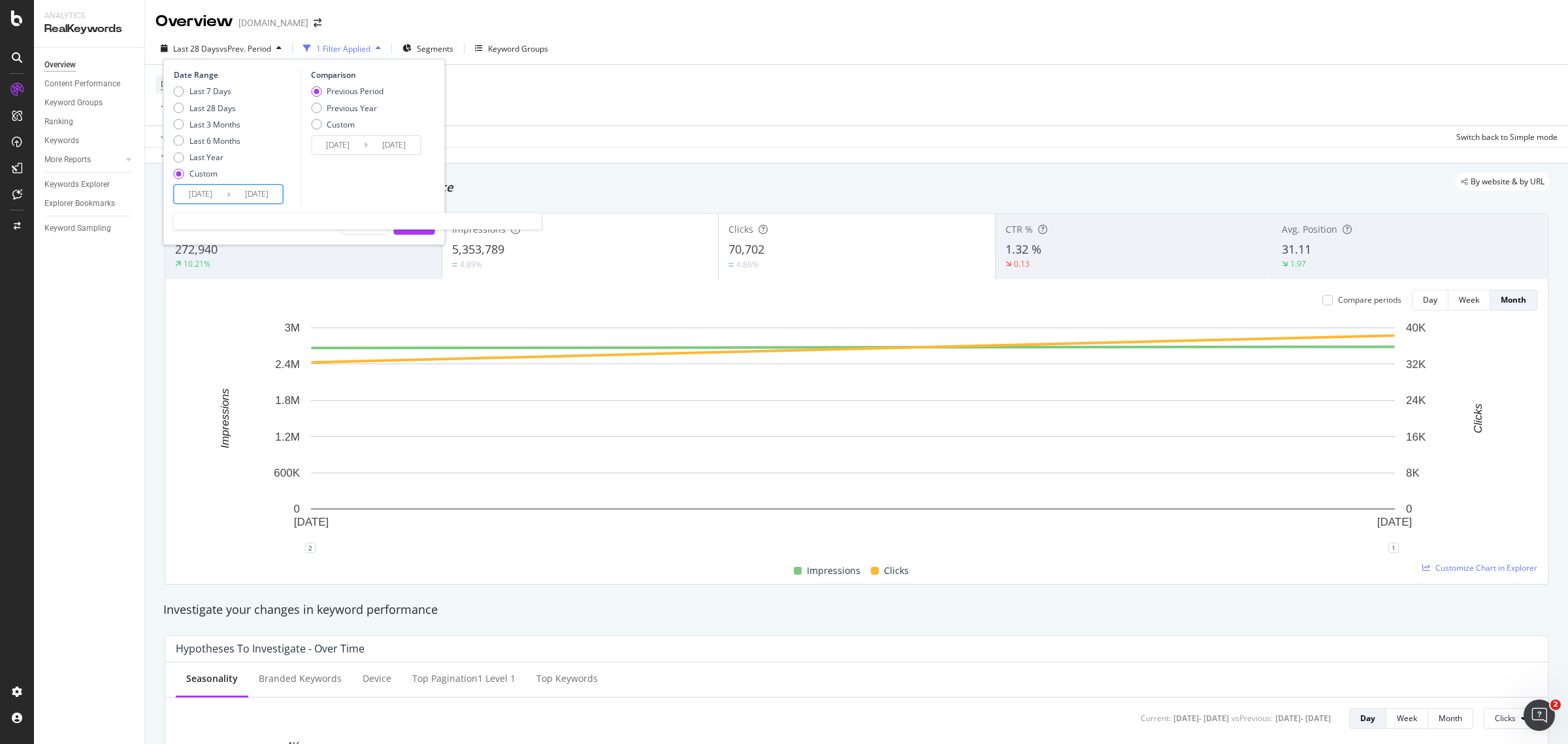
click at [214, 198] on input "[DATE]" at bounding box center [200, 194] width 52 height 18
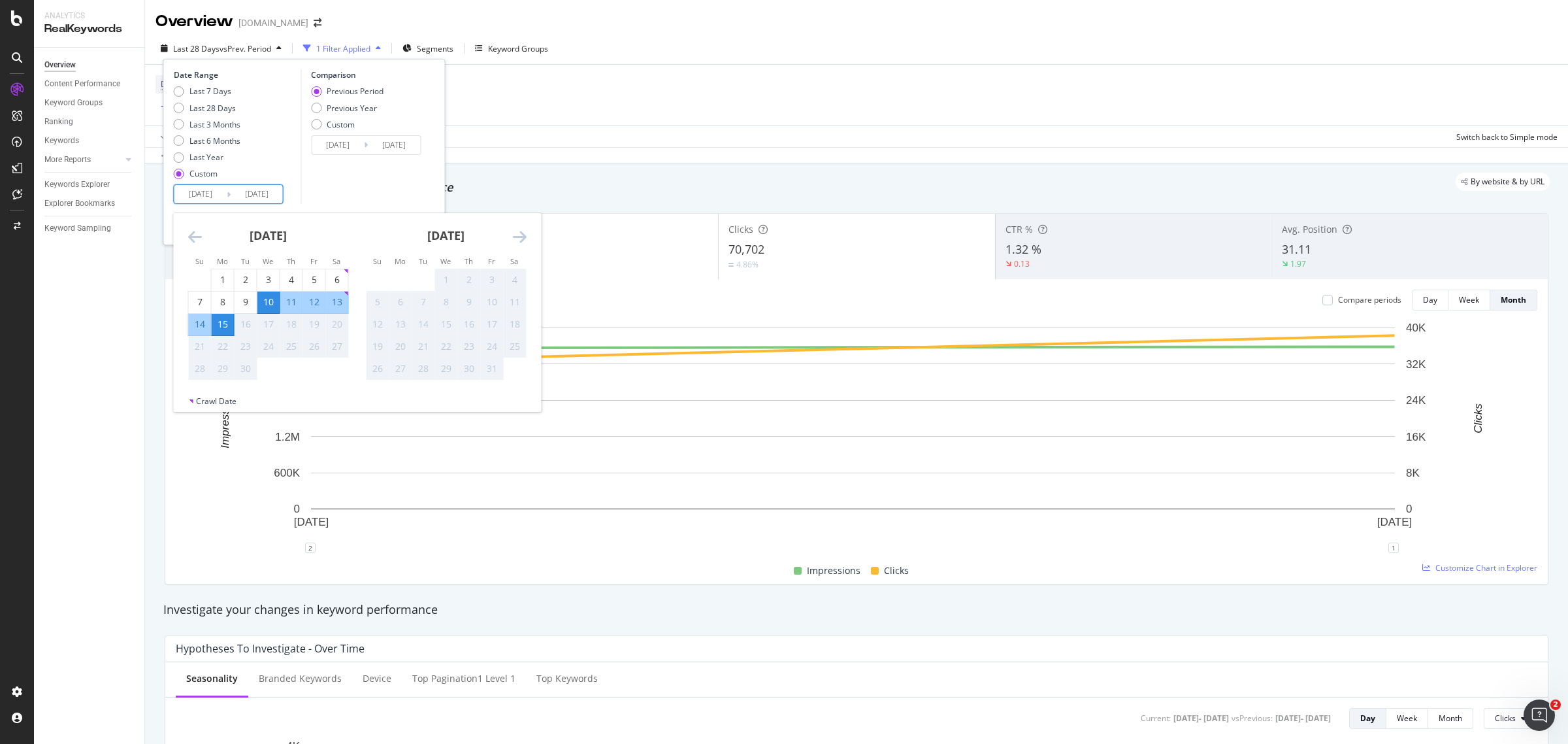
click at [386, 187] on div "Comparison Previous Period Previous Year Custom [DATE] Navigate forward to inte…" at bounding box center [362, 136] width 124 height 135
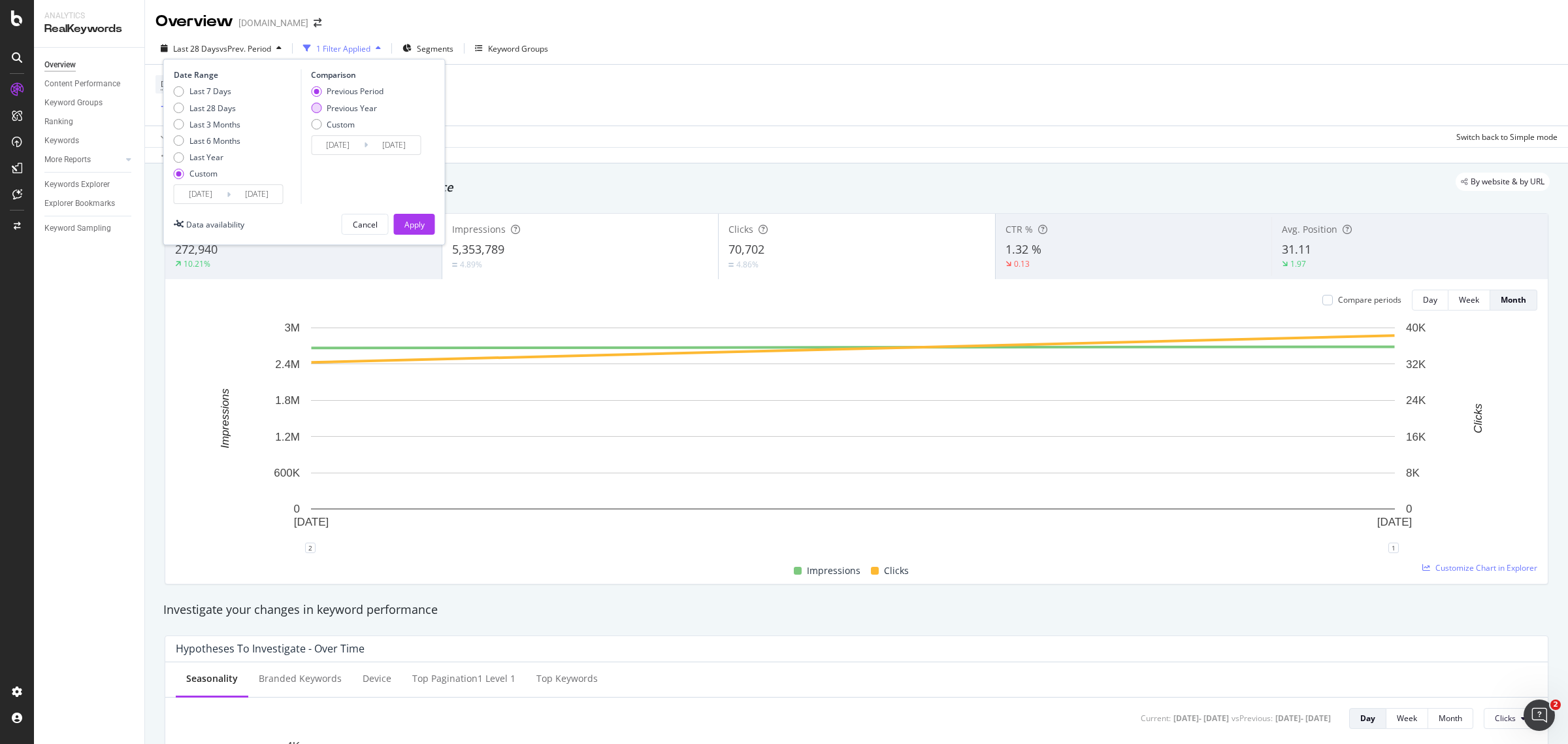
click at [368, 105] on div "Previous Year" at bounding box center [352, 108] width 50 height 11
type input "[DATE]"
click at [189, 191] on input "[DATE]" at bounding box center [200, 194] width 52 height 18
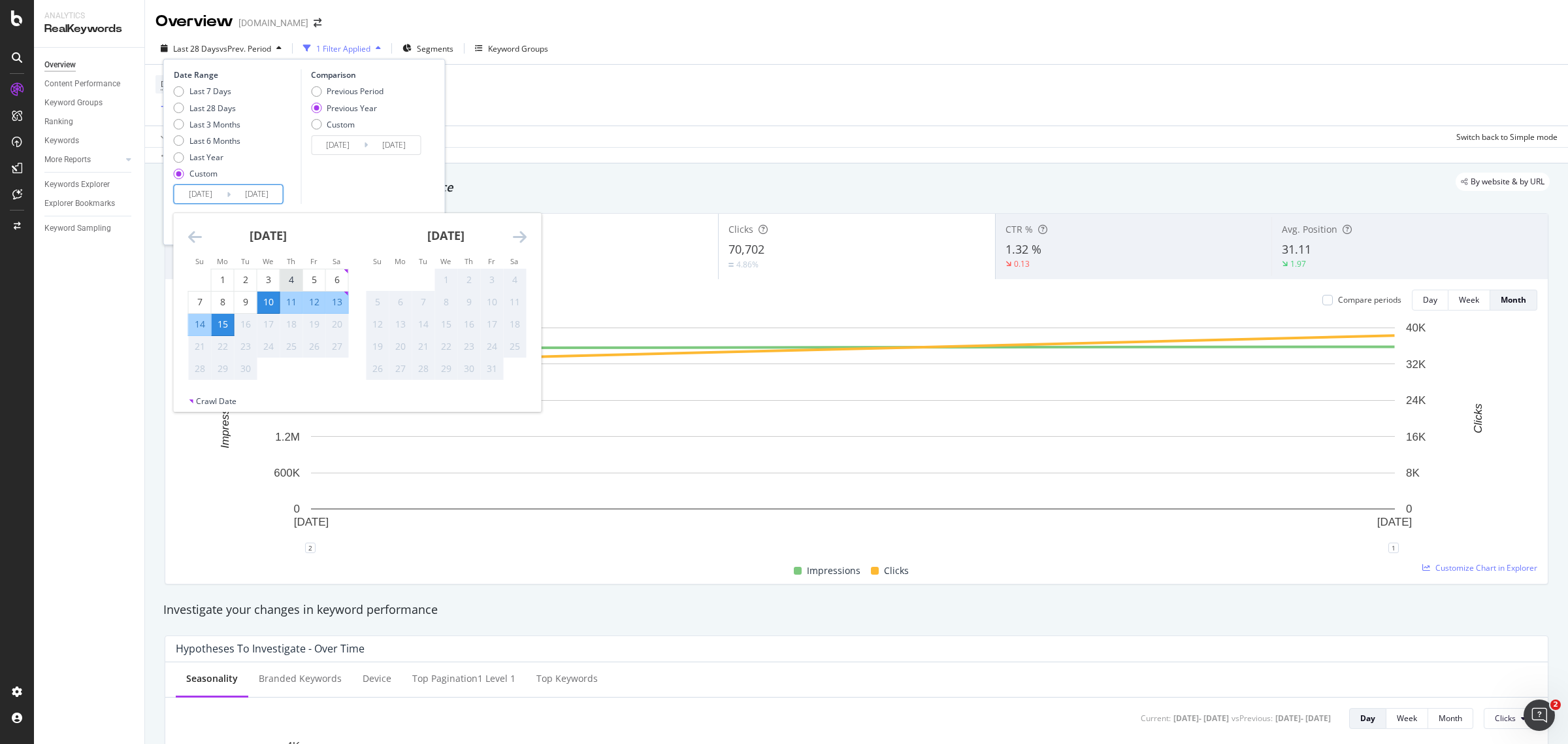
click at [289, 278] on div "4" at bounding box center [291, 280] width 22 height 13
type input "[DATE]"
type input "2024/09/05"
click at [247, 299] on div "9" at bounding box center [246, 302] width 22 height 13
type input "[DATE]"
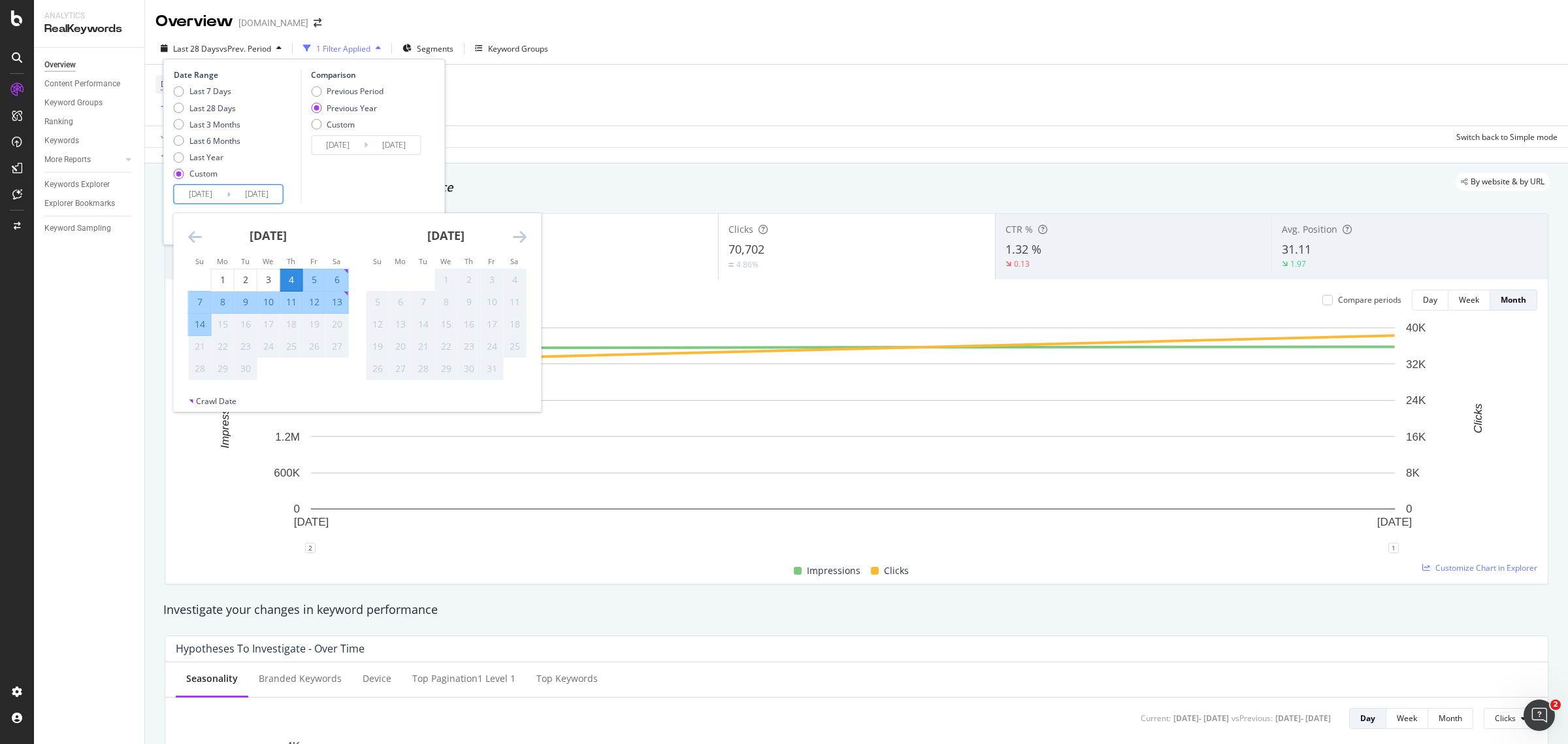
type input "2024/09/10"
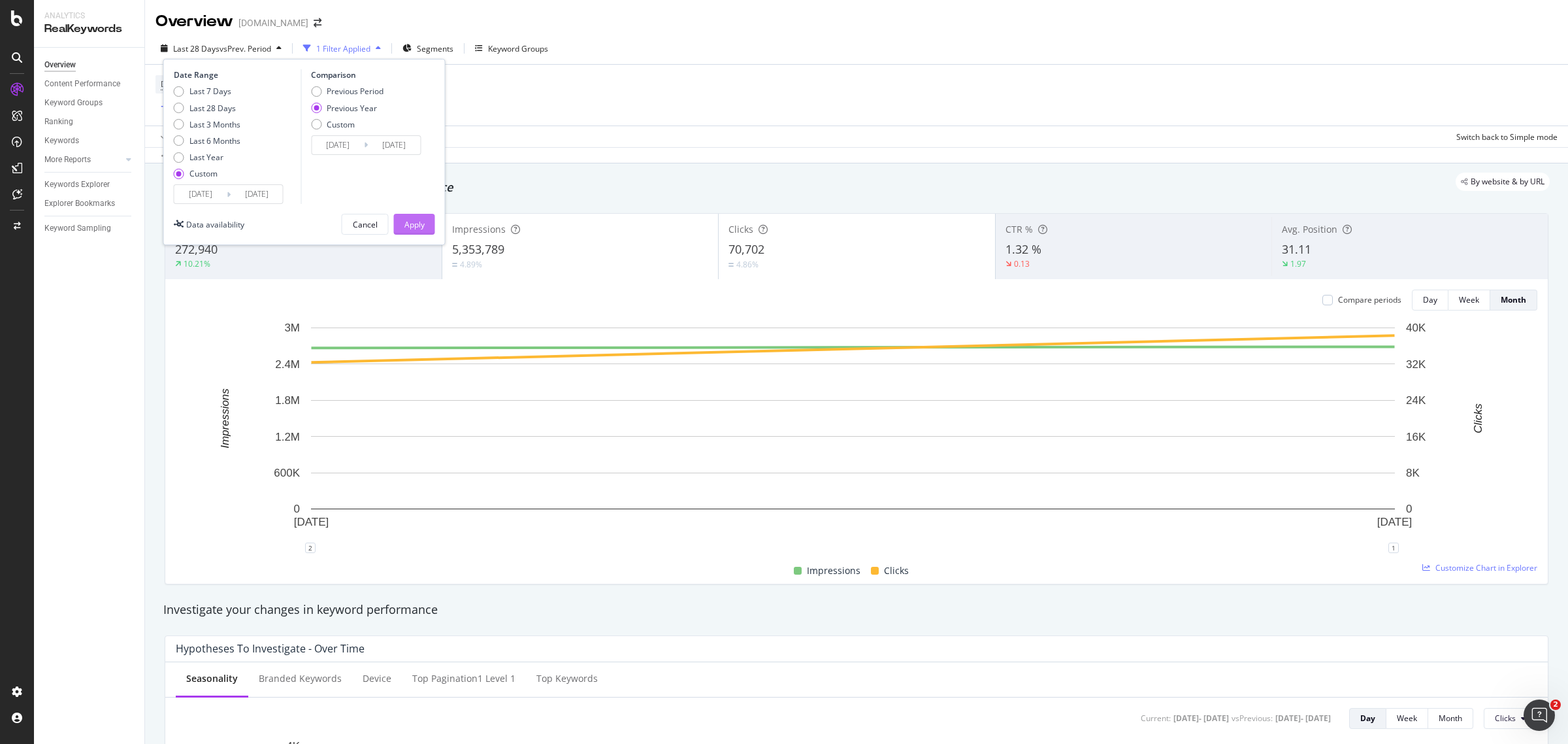
click at [410, 218] on div "Apply" at bounding box center [414, 224] width 20 height 20
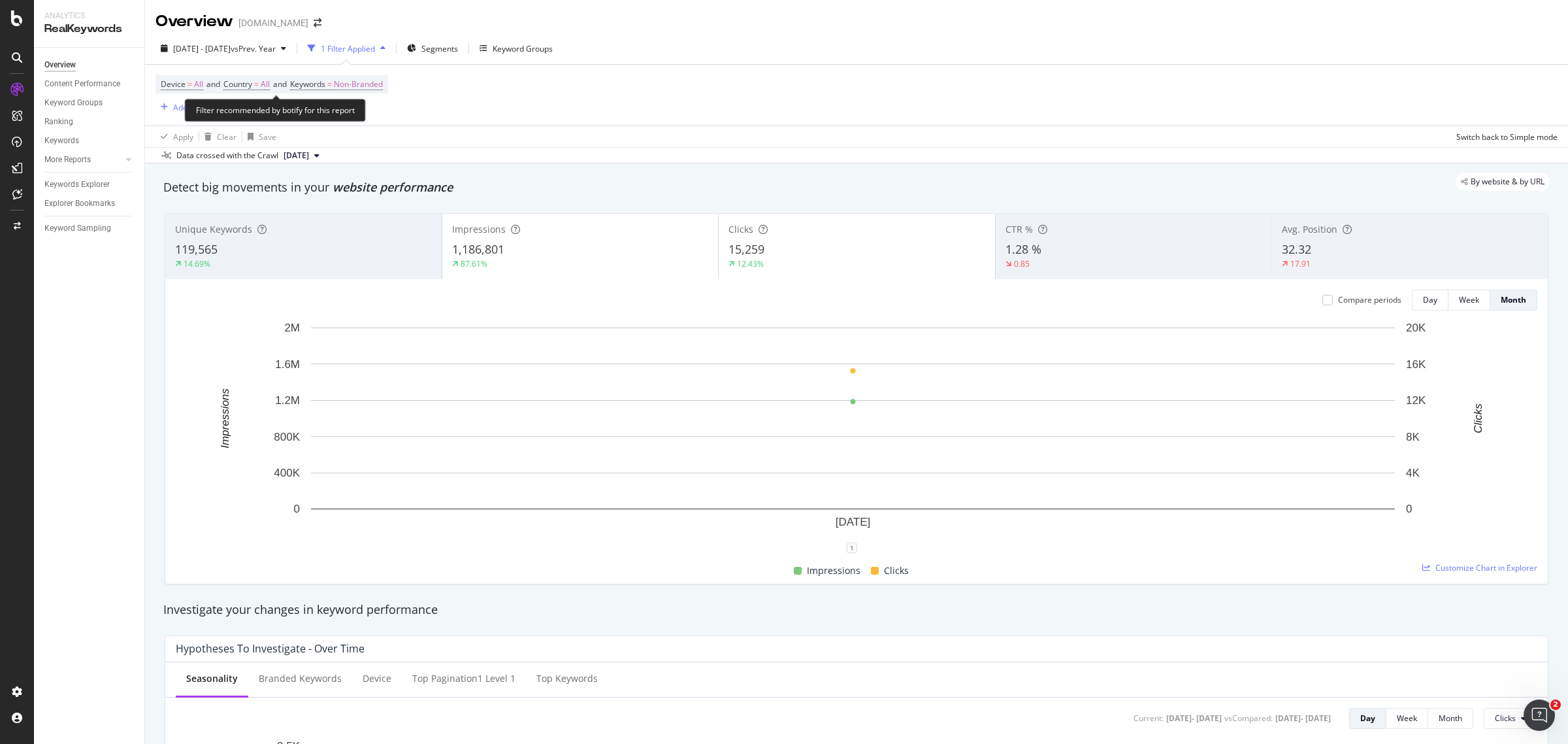
drag, startPoint x: 343, startPoint y: 78, endPoint x: 363, endPoint y: 99, distance: 29.0
click at [343, 78] on span "Non-Branded" at bounding box center [358, 84] width 49 height 18
click at [372, 118] on icon "button" at bounding box center [371, 115] width 5 height 8
click at [373, 214] on span "All" at bounding box center [387, 217] width 134 height 12
click at [447, 135] on div "All Cancel Add filter Apply" at bounding box center [381, 126] width 164 height 65
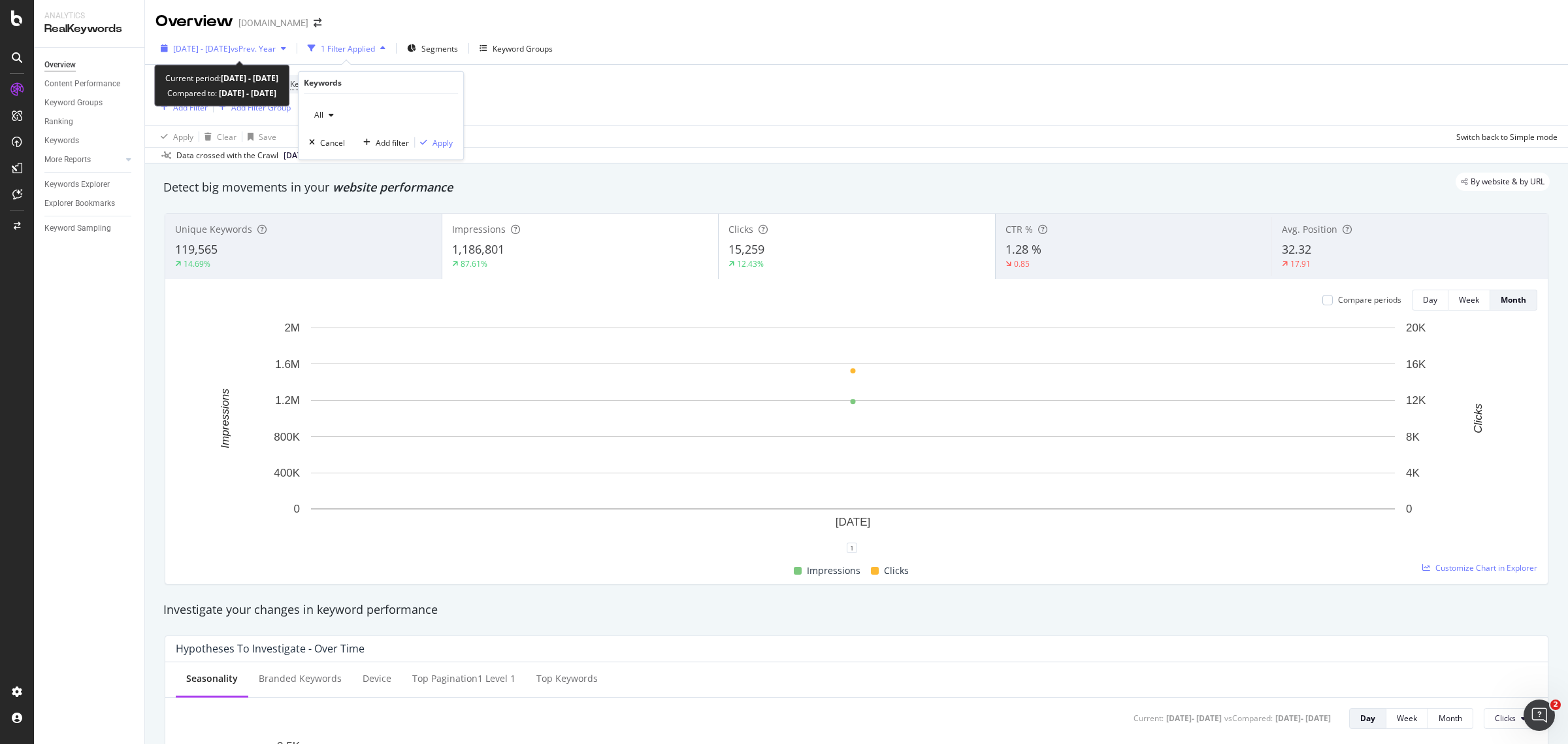
click at [276, 50] on span "vs Prev. Year" at bounding box center [253, 49] width 45 height 11
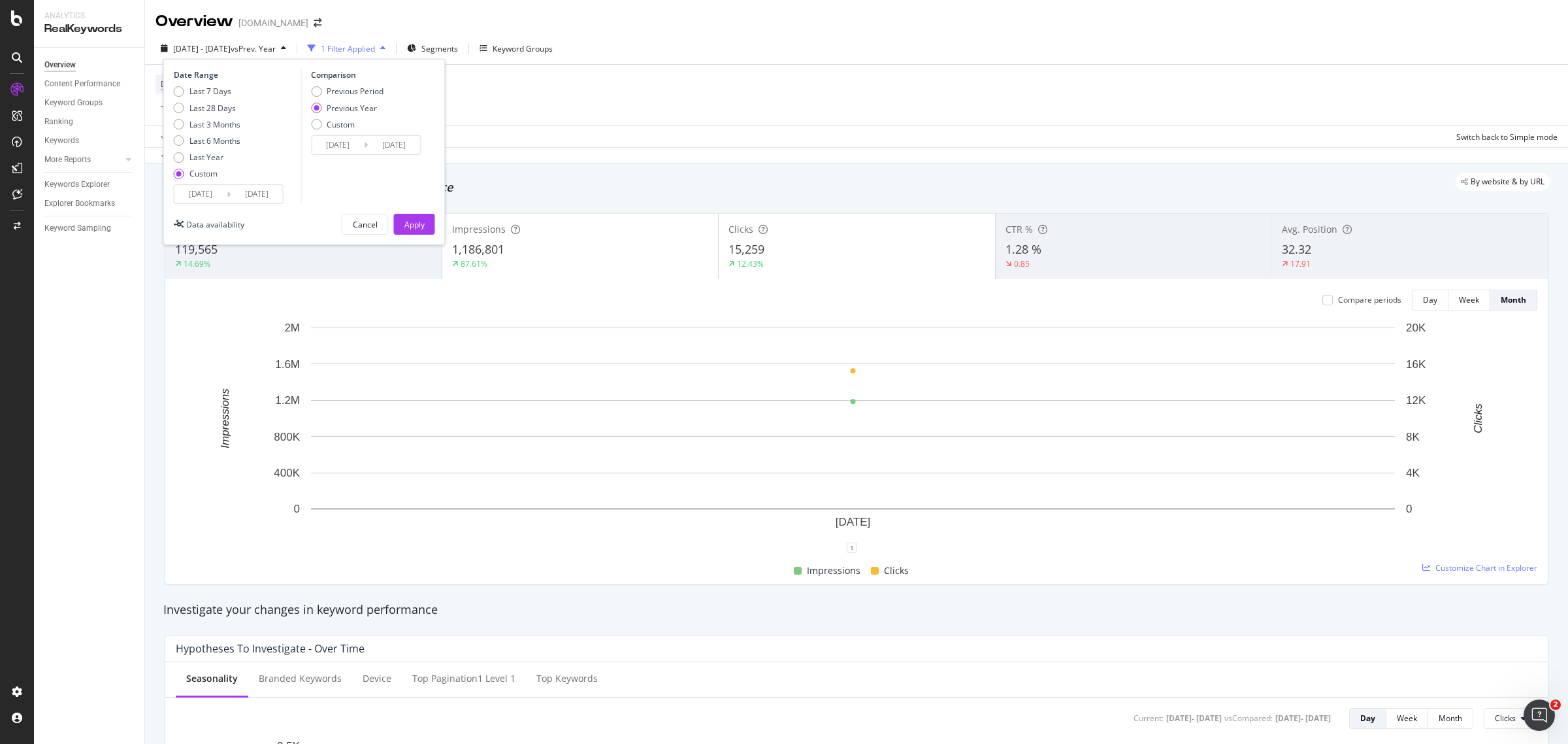
click at [193, 190] on input "[DATE]" at bounding box center [200, 194] width 52 height 18
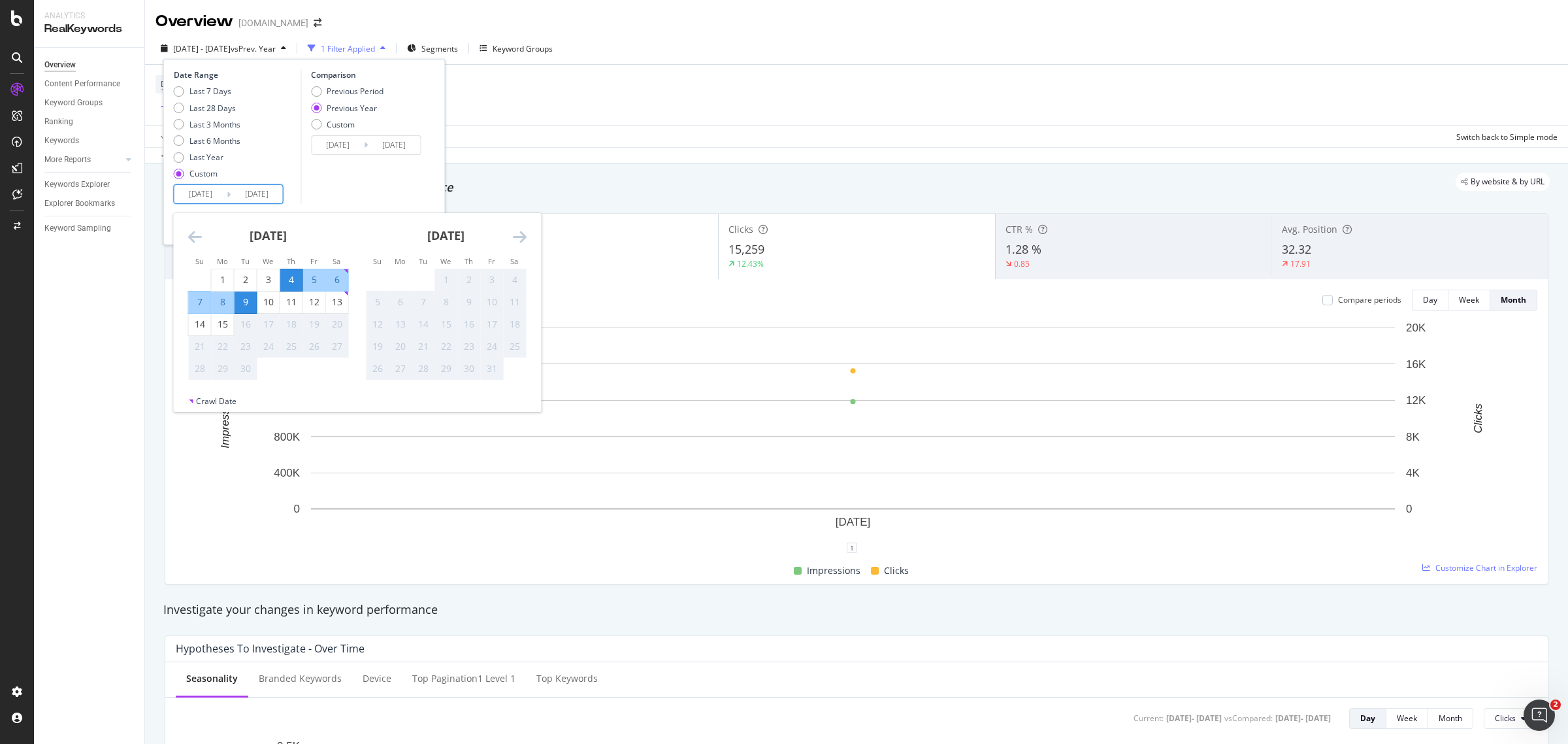
click at [198, 233] on icon "Move backward to switch to the previous month." at bounding box center [195, 237] width 14 height 16
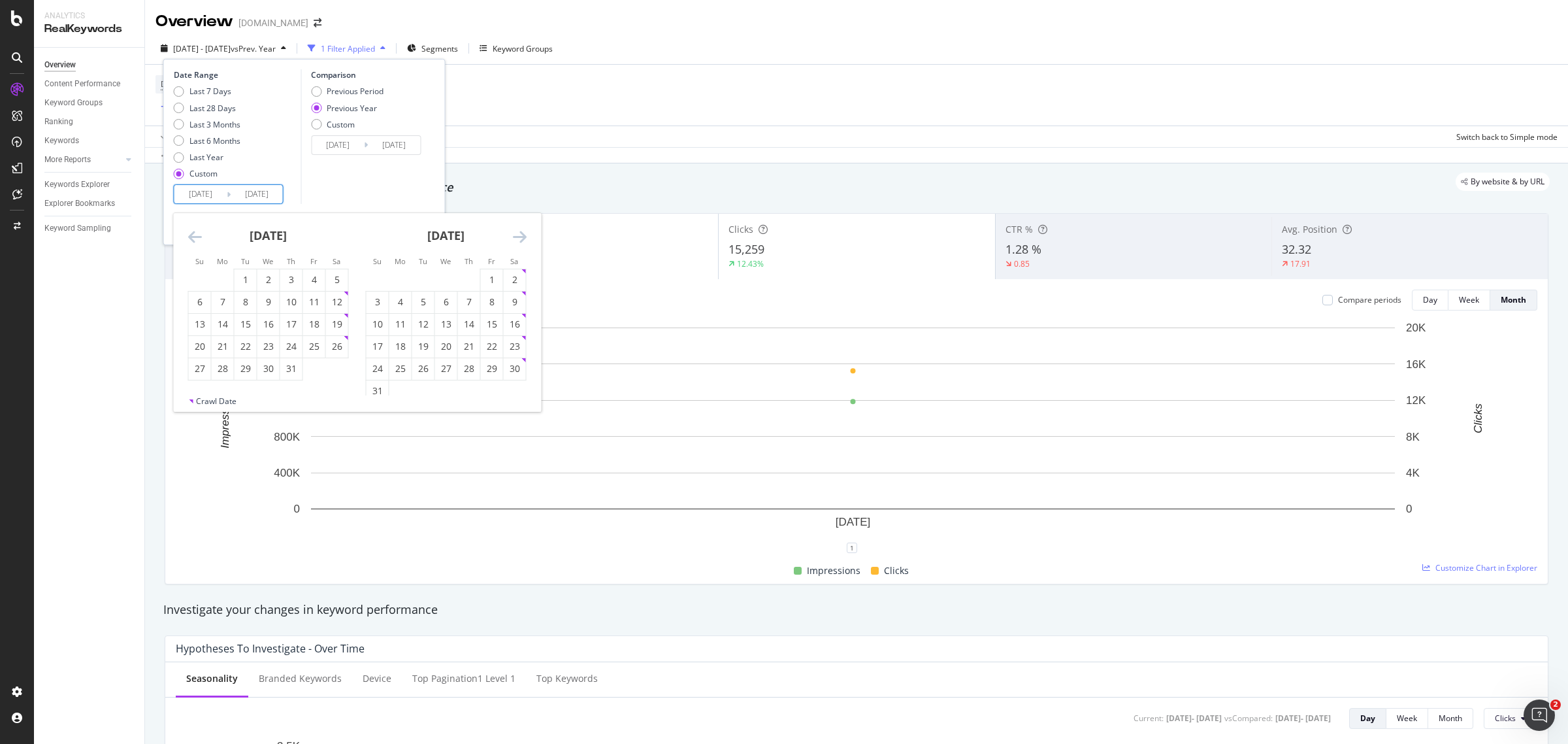
click at [198, 233] on icon "Move backward to switch to the previous month." at bounding box center [195, 237] width 14 height 16
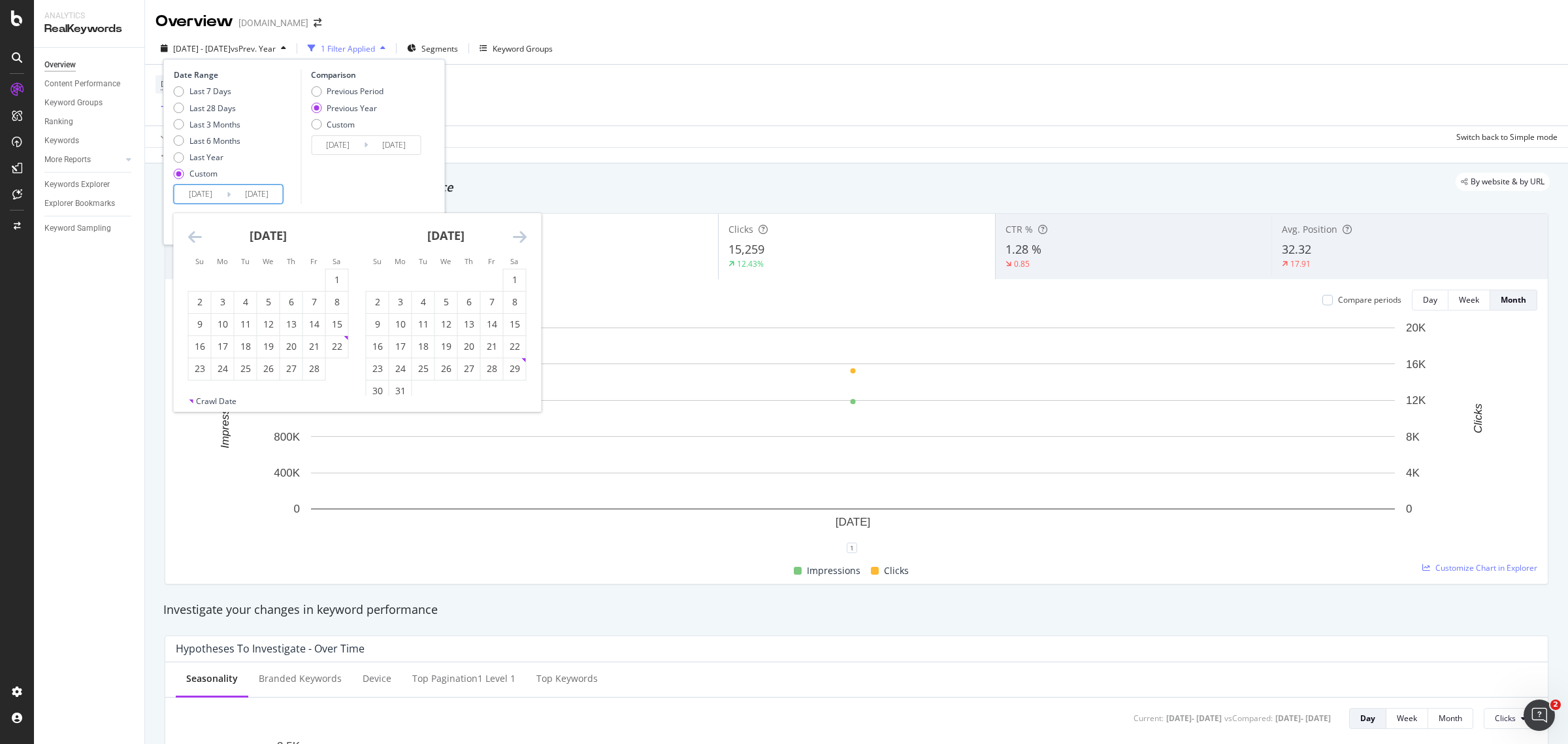
click at [198, 233] on icon "Move backward to switch to the previous month." at bounding box center [195, 237] width 14 height 16
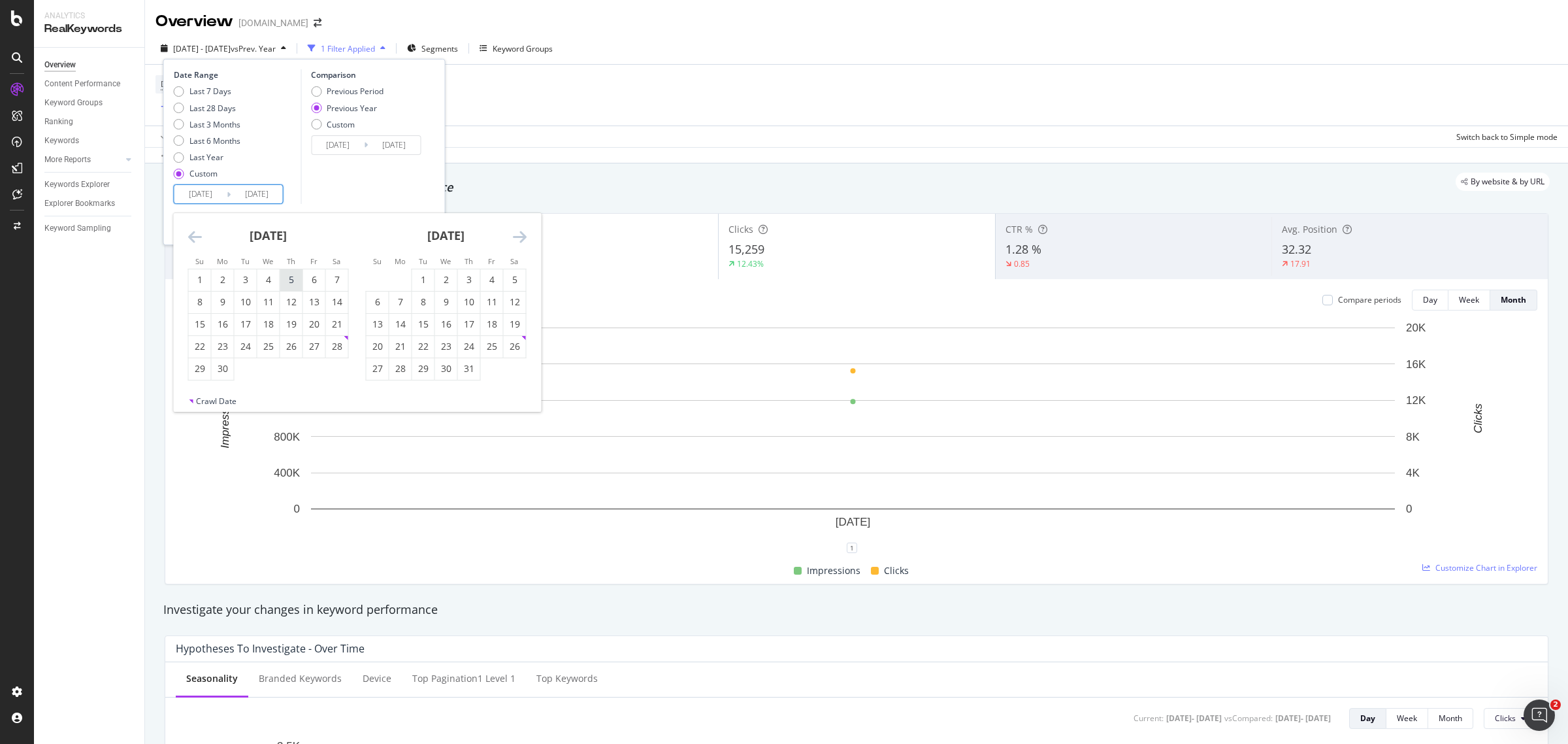
click at [295, 286] on div "5" at bounding box center [291, 280] width 22 height 22
type input "2024/09/05"
type input "2023/09/07"
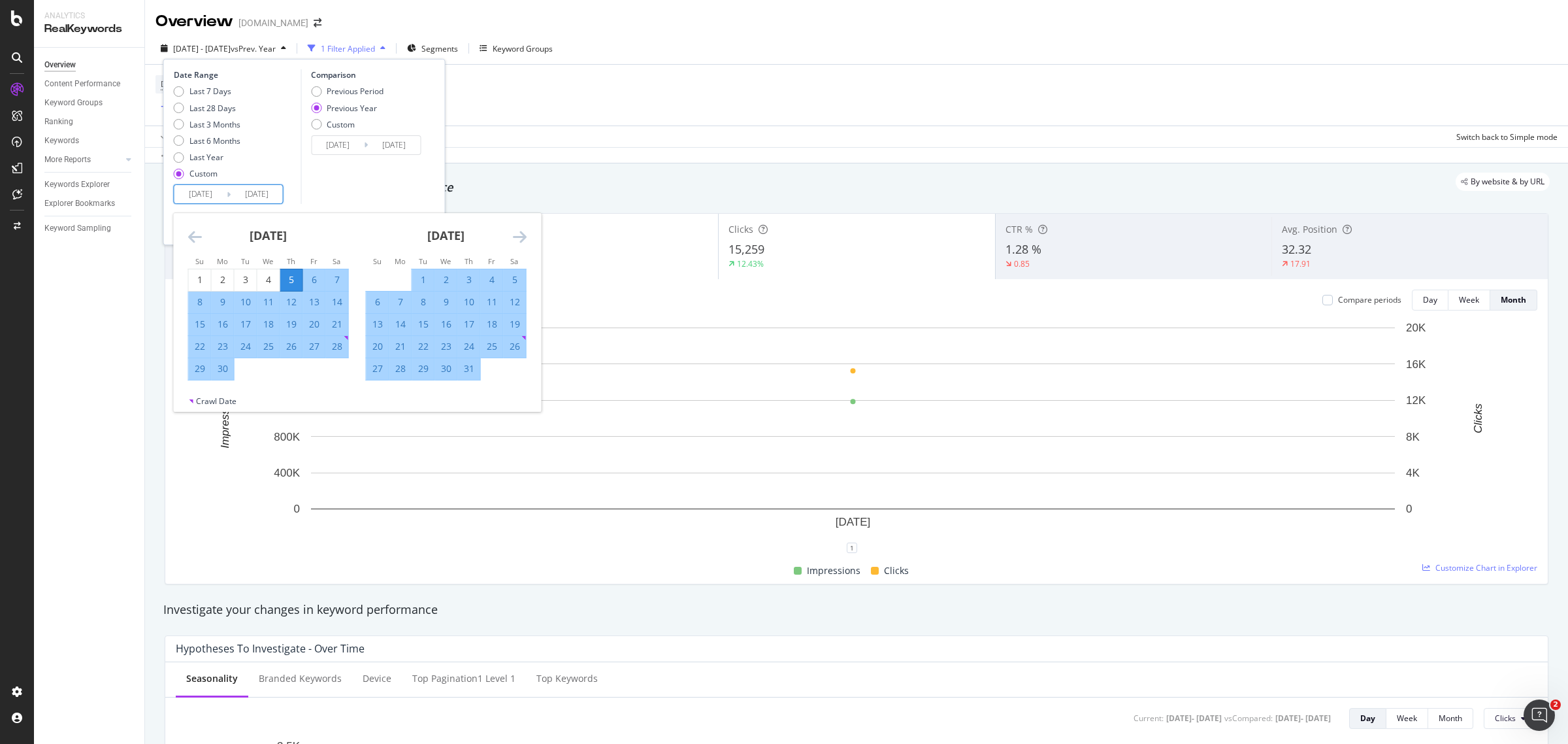
click at [246, 301] on div "10" at bounding box center [246, 302] width 22 height 13
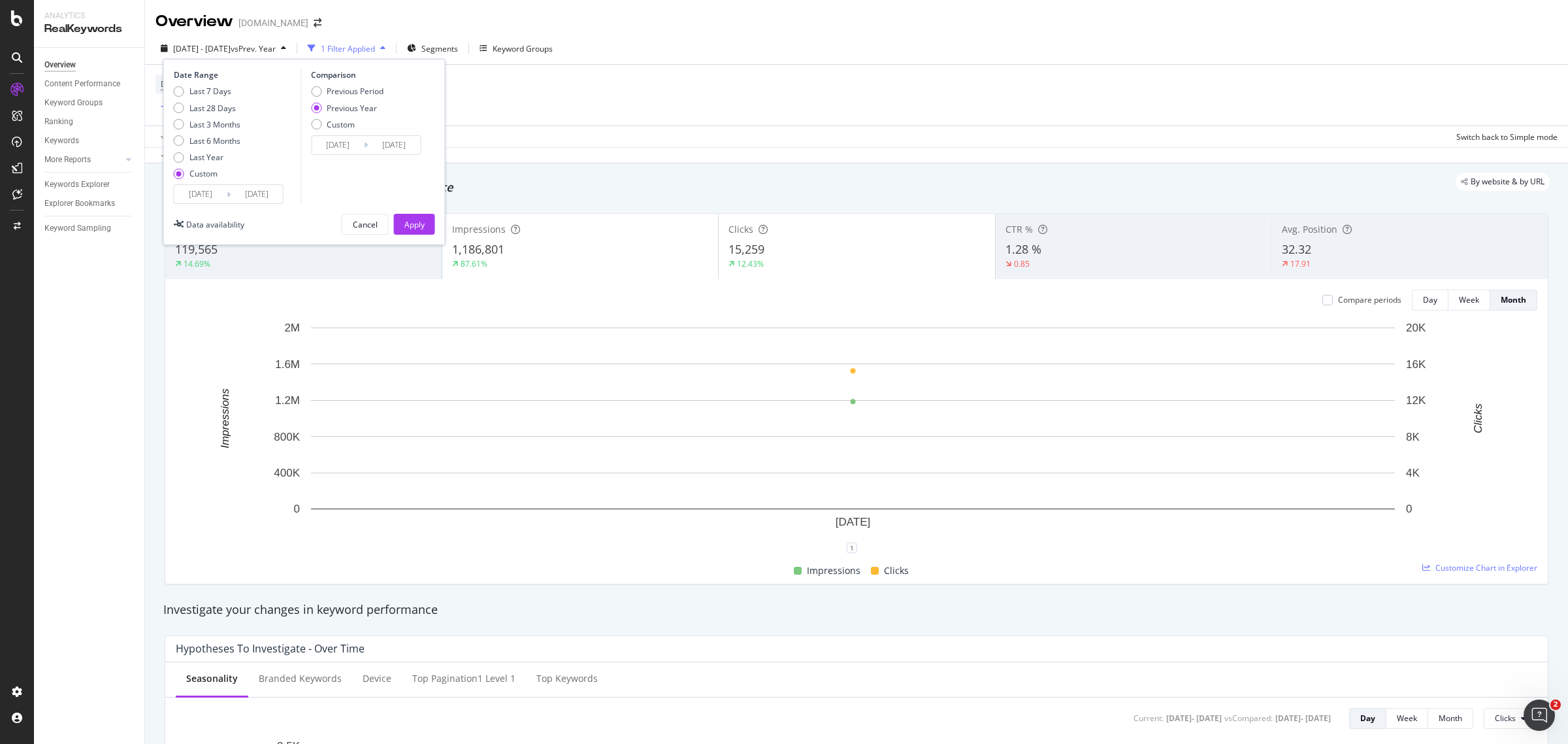
type input "2024/09/10"
type input "2023/09/12"
click at [402, 223] on button "Apply" at bounding box center [414, 224] width 41 height 21
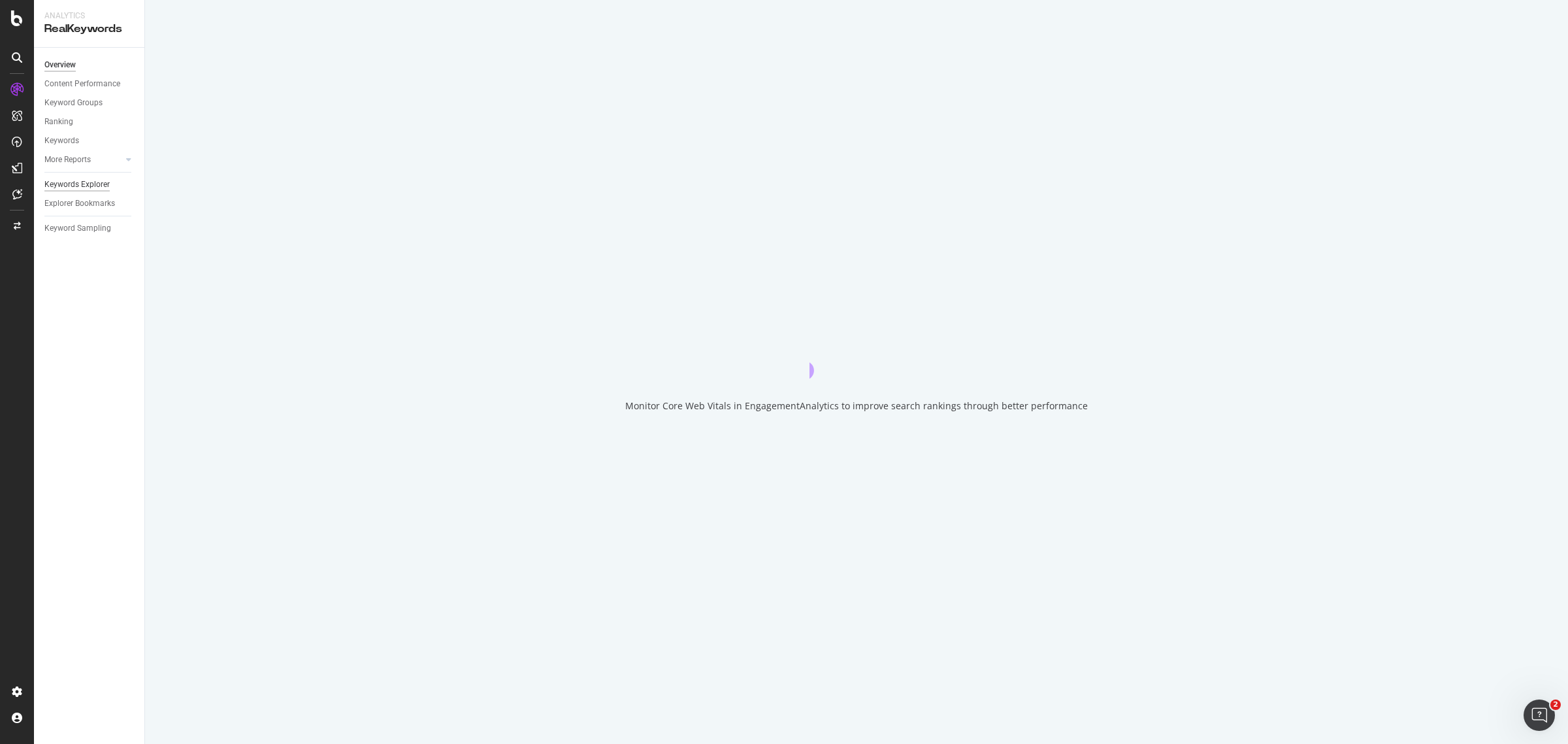
click at [82, 187] on div "Keywords Explorer" at bounding box center [77, 184] width 65 height 14
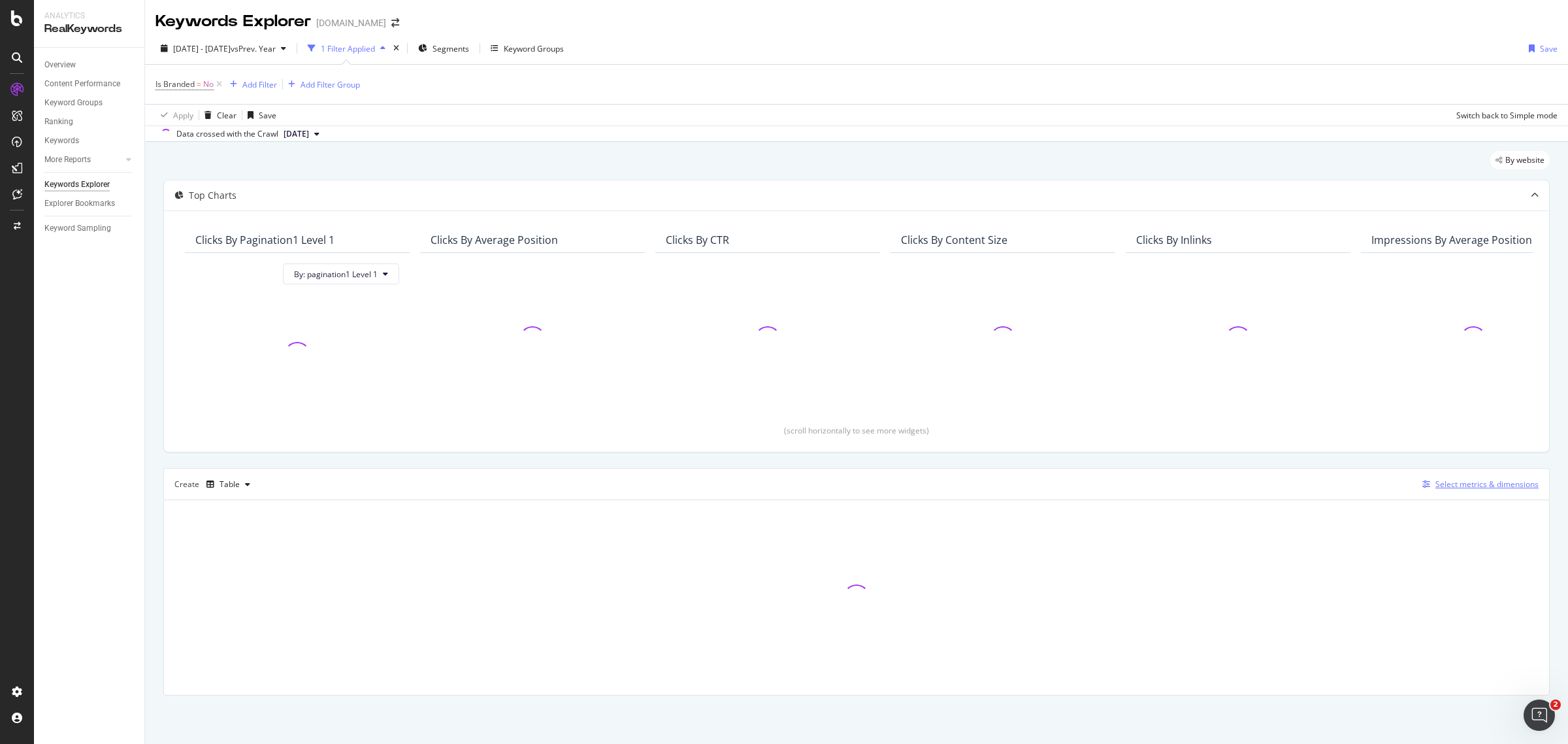
click at [1431, 489] on div "Select metrics & dimensions" at bounding box center [1478, 484] width 122 height 14
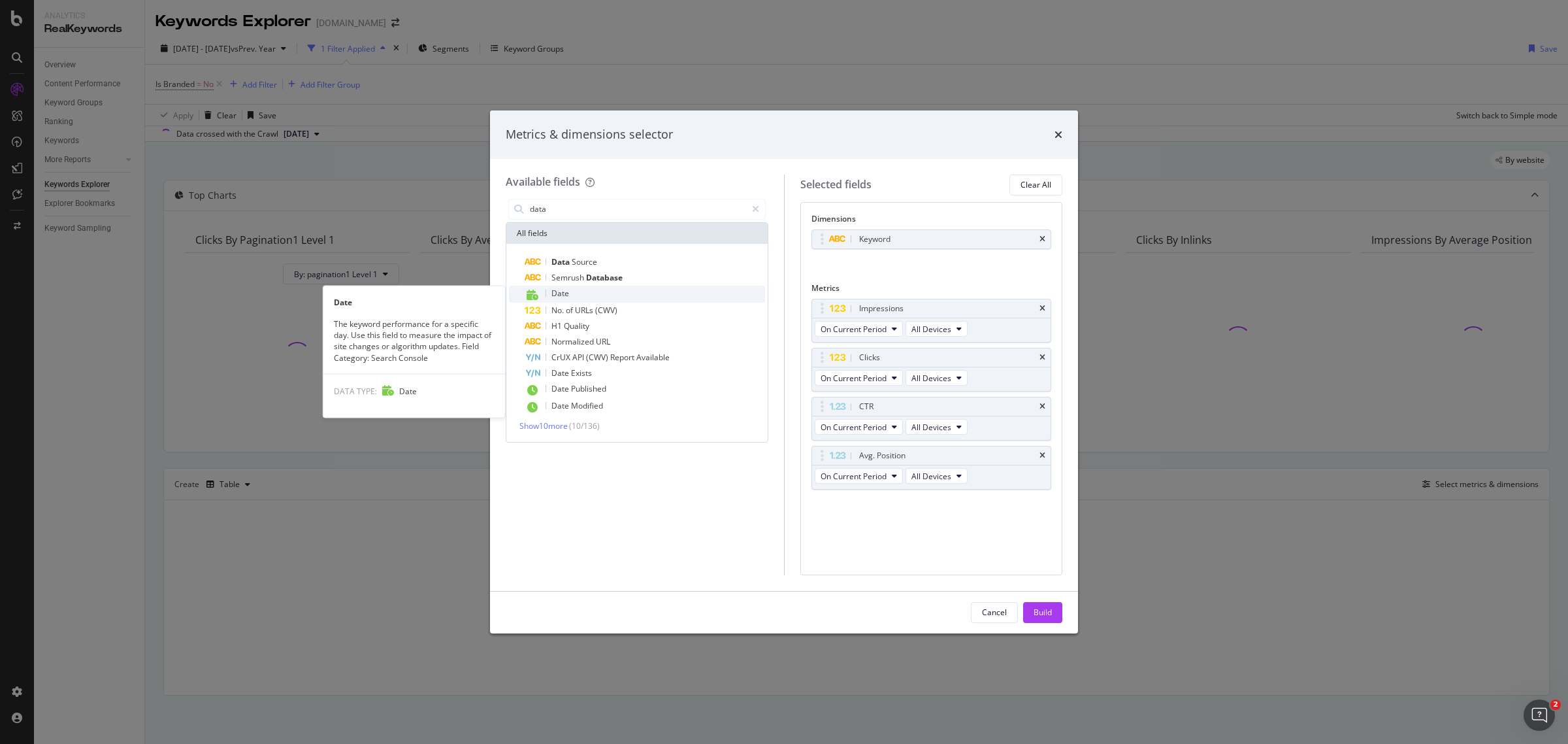
type input "data"
click at [576, 297] on div "Date" at bounding box center [645, 294] width 241 height 17
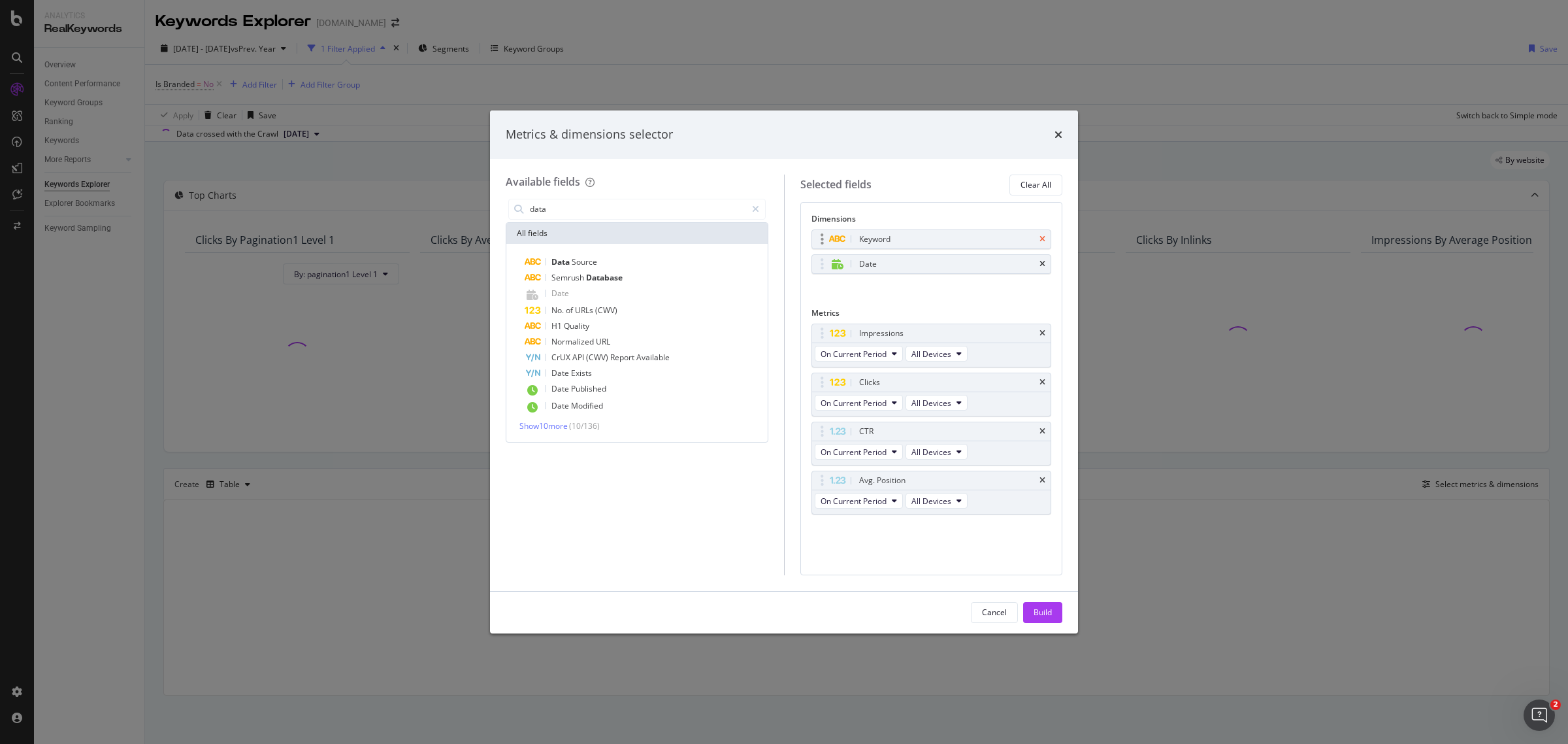
click at [1044, 242] on icon "times" at bounding box center [1042, 239] width 6 height 8
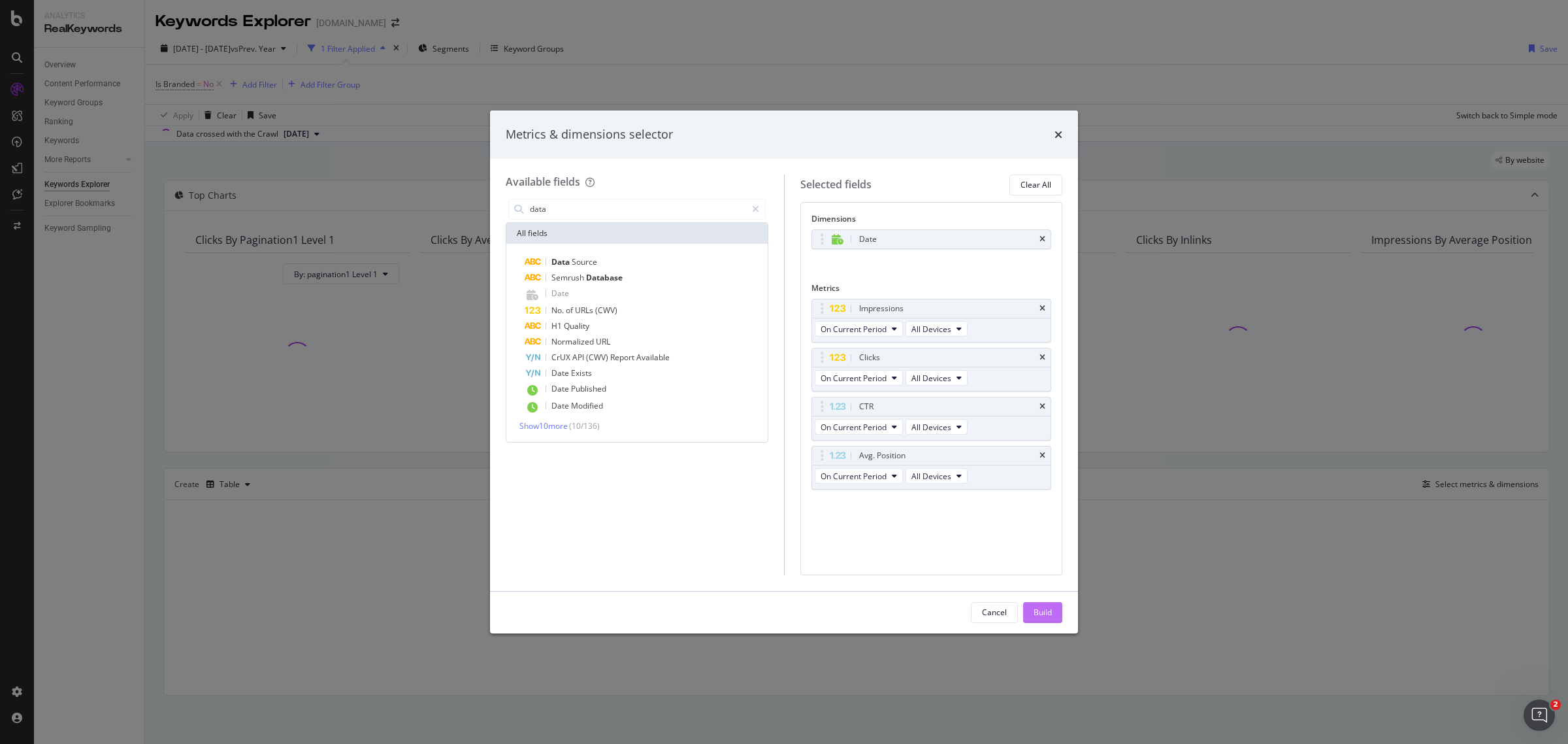
click at [1037, 605] on div "Build" at bounding box center [1043, 612] width 18 height 20
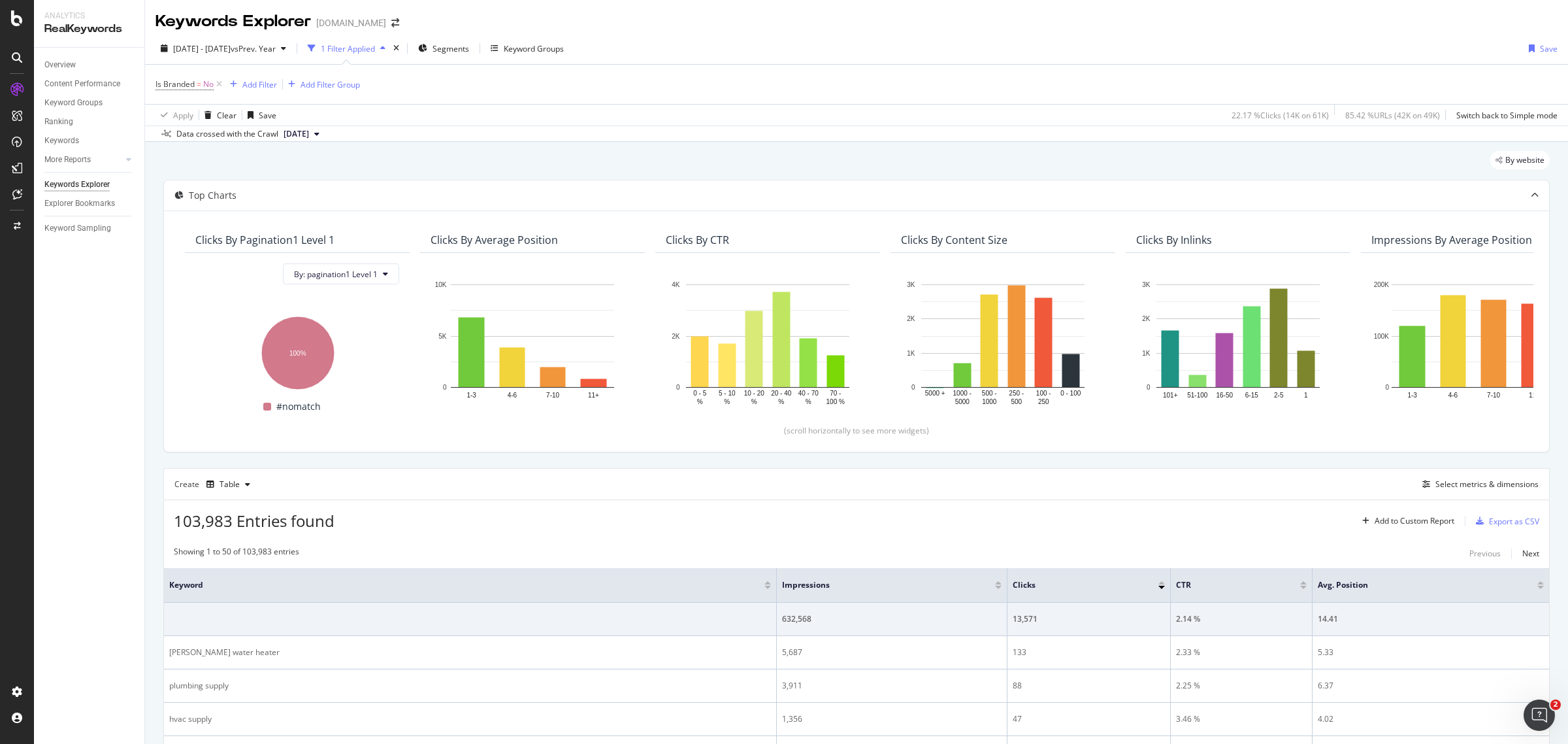
drag, startPoint x: 216, startPoint y: 82, endPoint x: 223, endPoint y: 95, distance: 14.8
click at [216, 82] on icon at bounding box center [219, 84] width 11 height 13
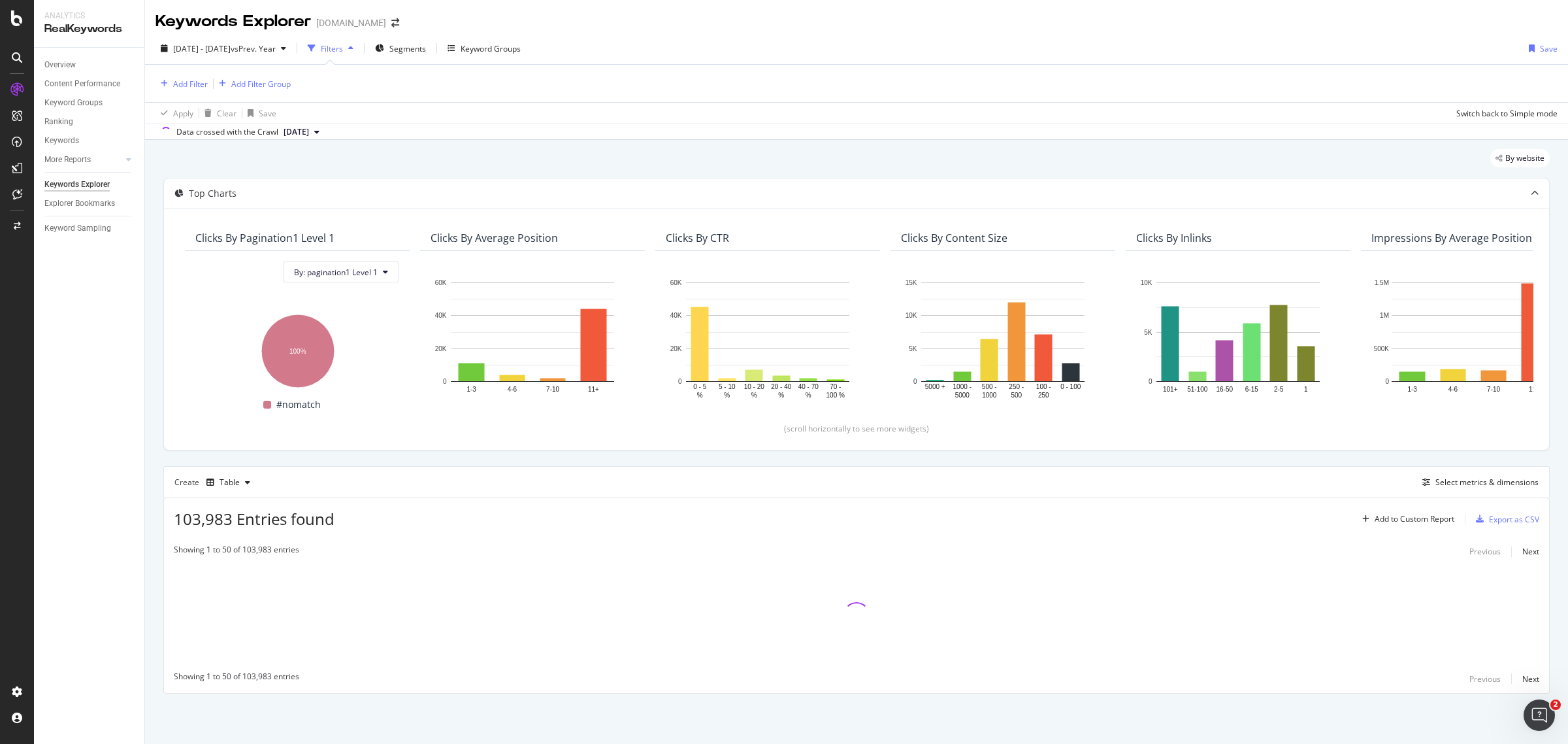
click at [1409, 474] on div "Create Table Select metrics & dimensions" at bounding box center [856, 482] width 1386 height 32
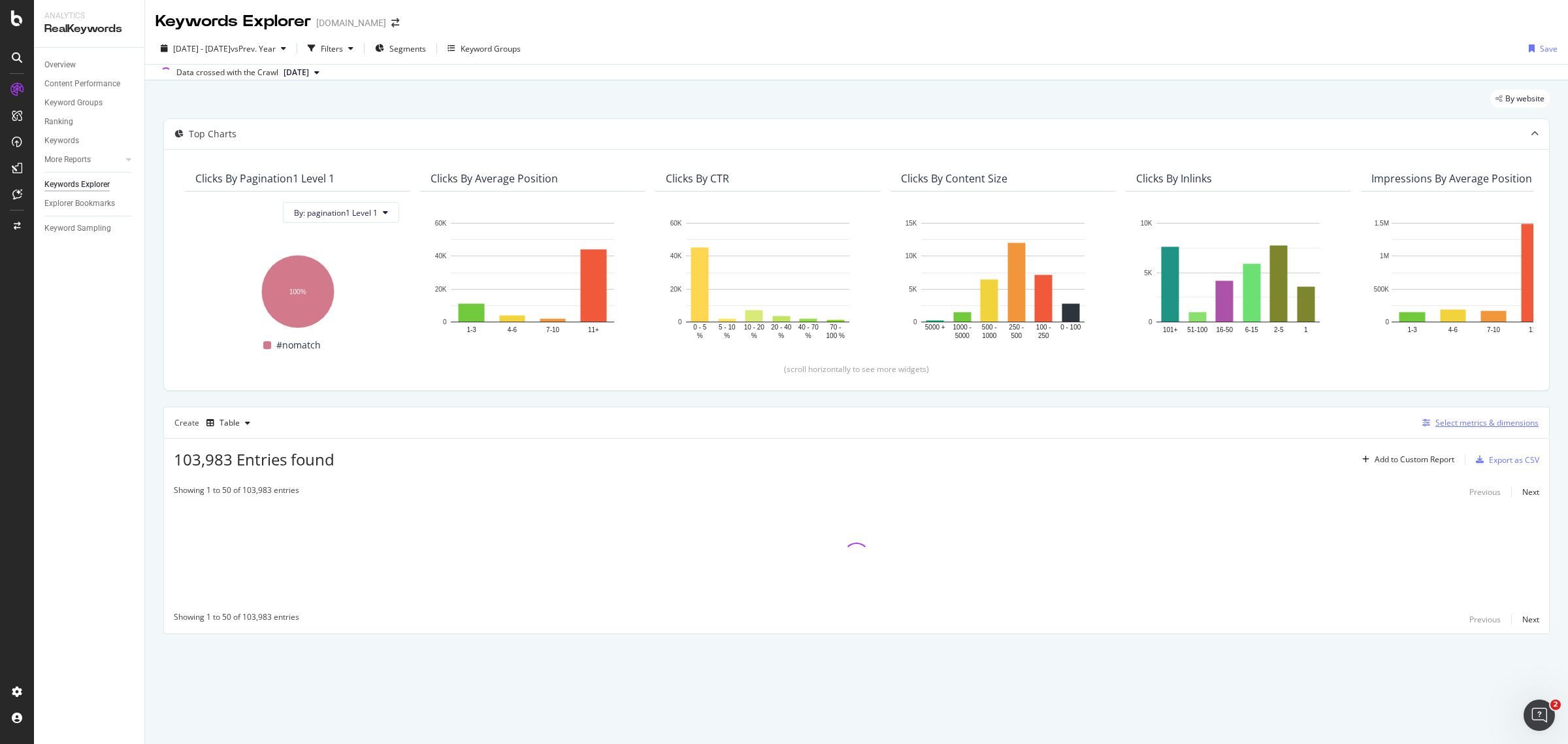
click at [1427, 420] on icon "button" at bounding box center [1427, 423] width 8 height 8
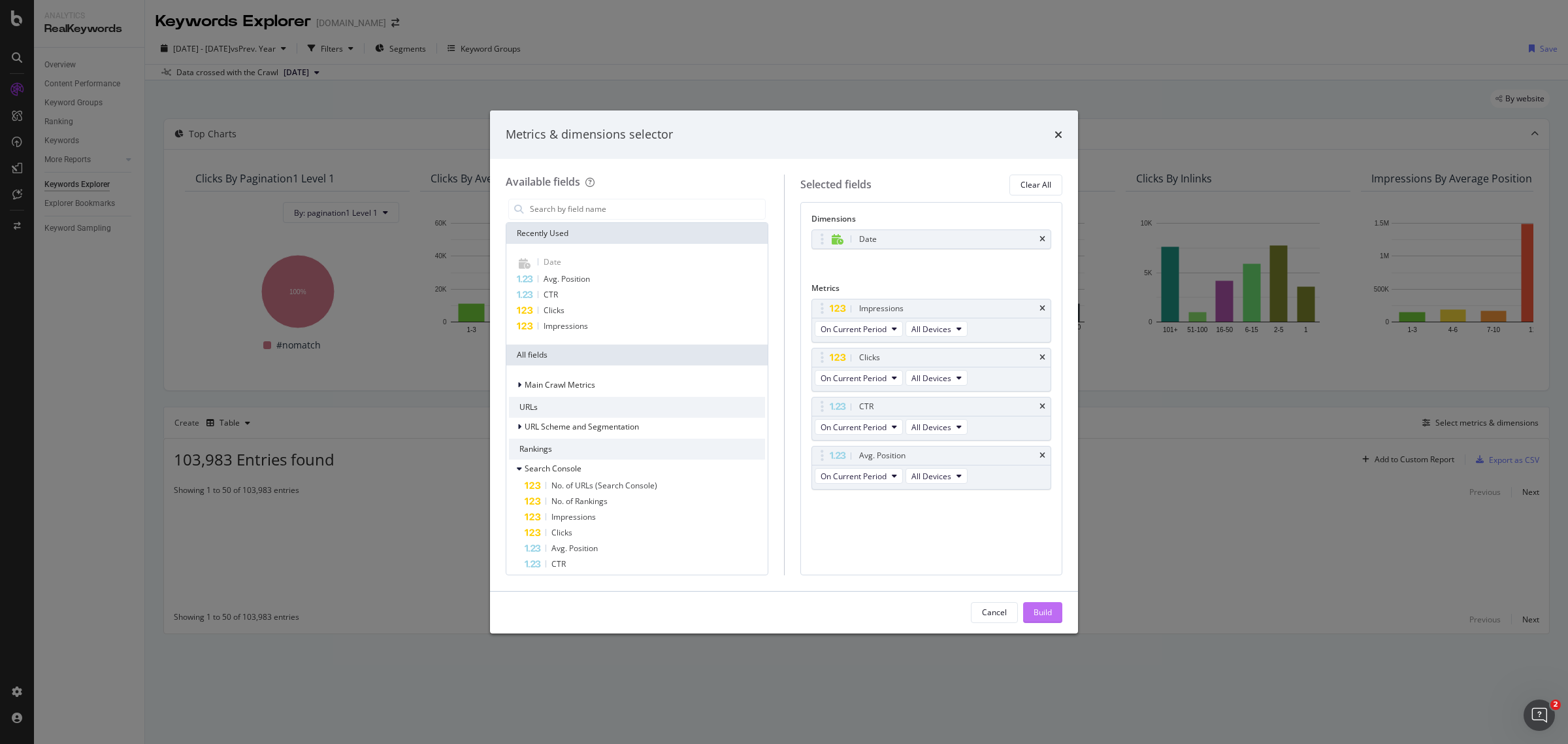
click at [1038, 606] on div "Build" at bounding box center [1043, 612] width 18 height 20
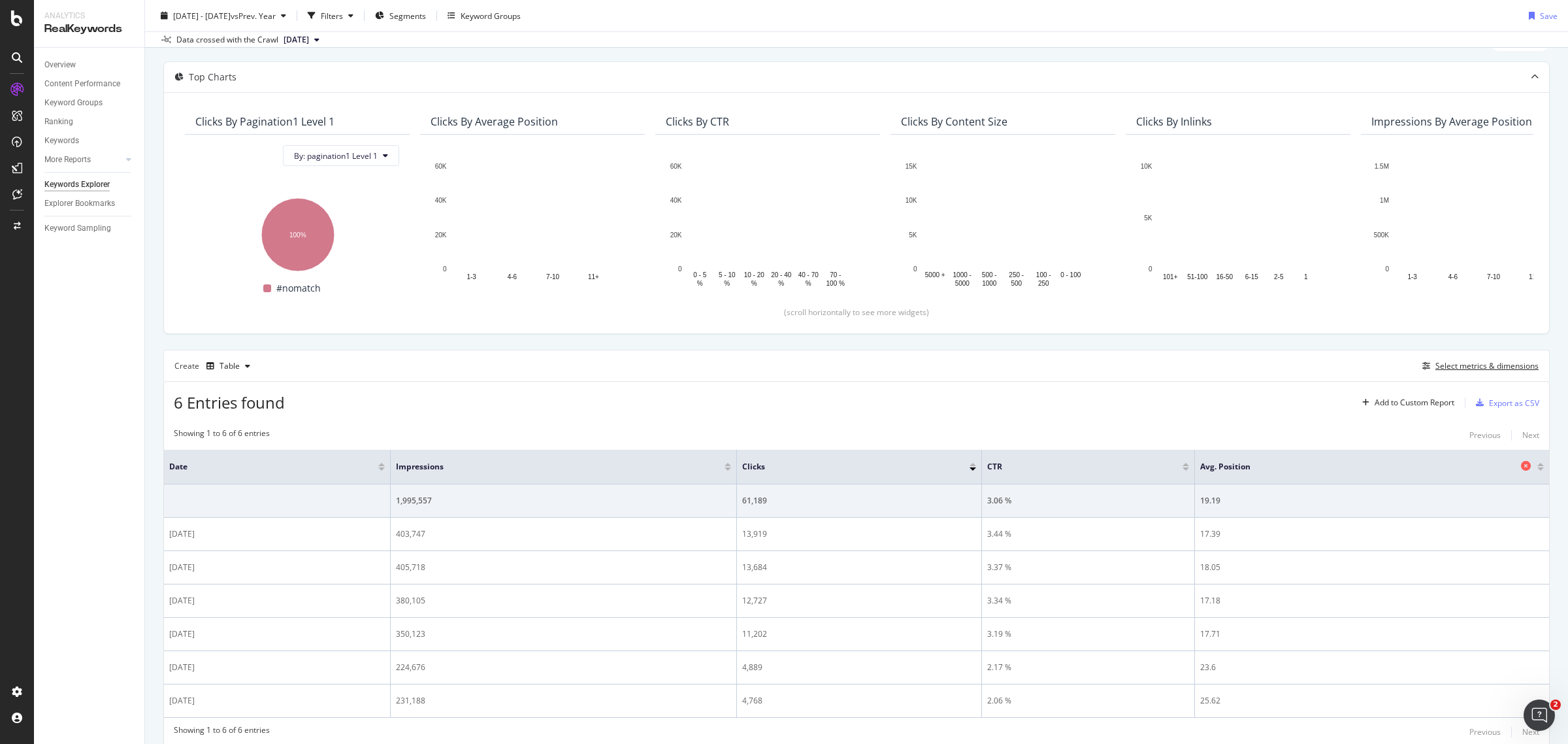
scroll to position [107, 0]
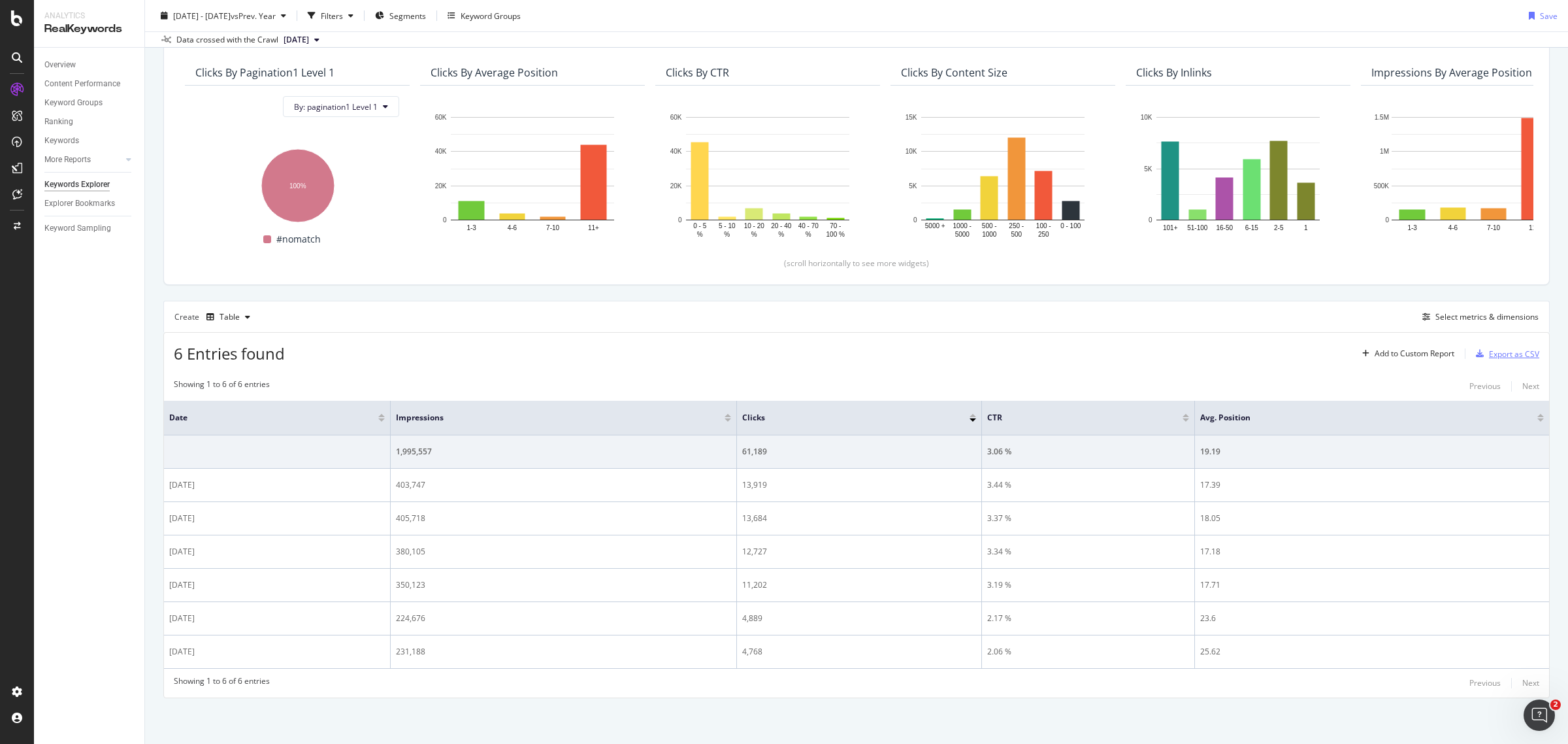
click at [1489, 351] on div "Export as CSV" at bounding box center [1514, 354] width 50 height 11
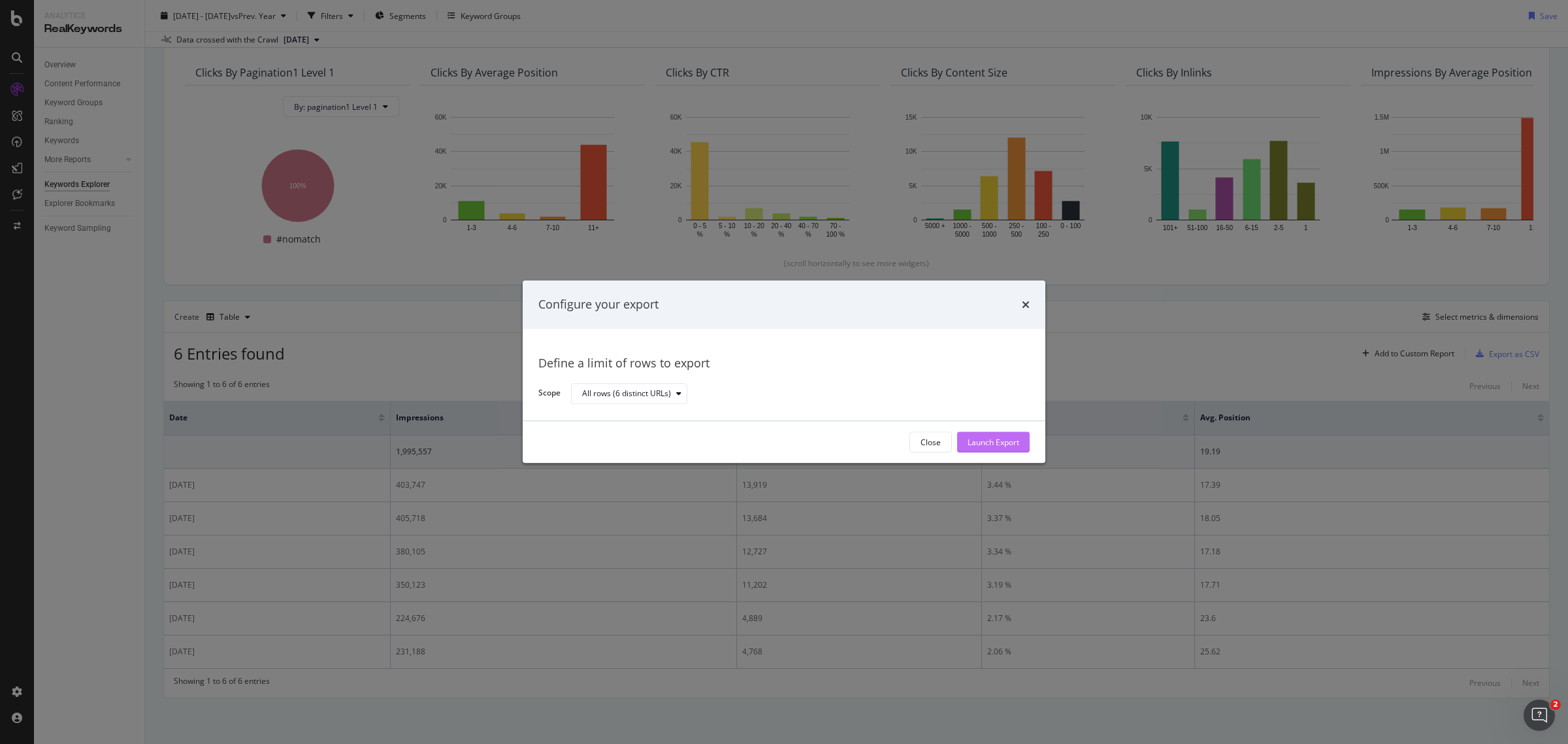
click at [1004, 443] on div "Launch Export" at bounding box center [993, 442] width 51 height 11
